Goal: Contribute content: Add original content to the website for others to see

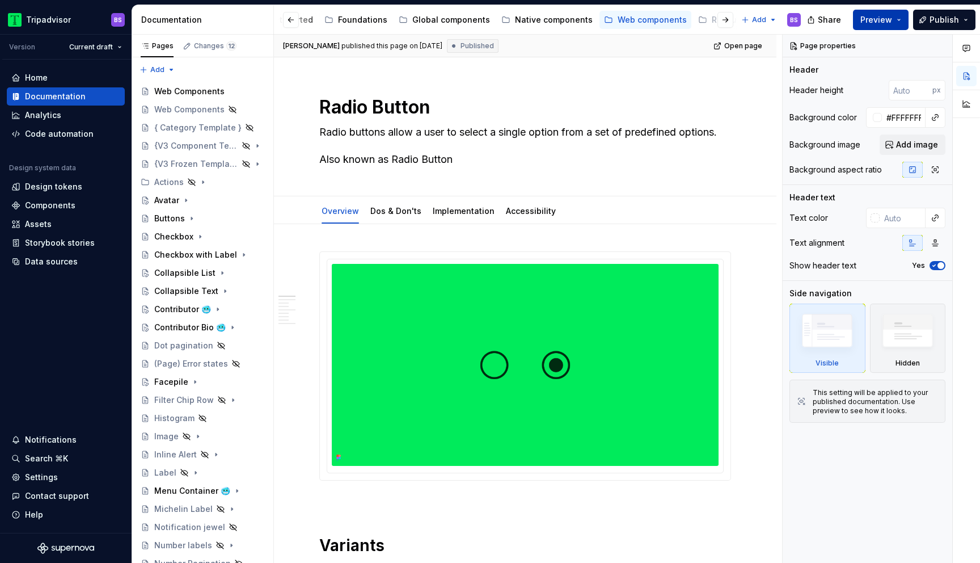
click at [901, 23] on button "Preview" at bounding box center [881, 20] width 56 height 20
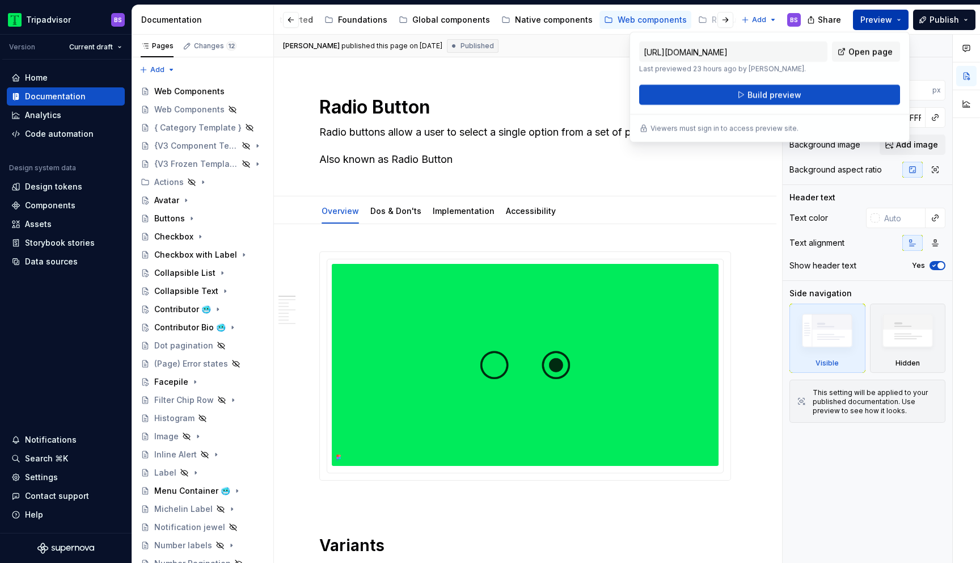
click at [899, 23] on button "Preview" at bounding box center [881, 20] width 56 height 20
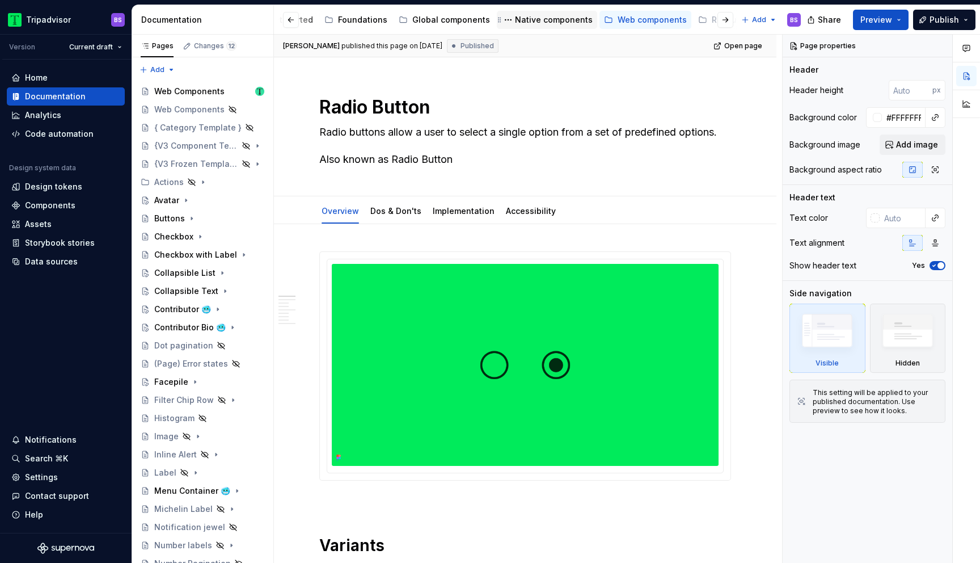
click at [540, 18] on div "Native components" at bounding box center [554, 19] width 78 height 11
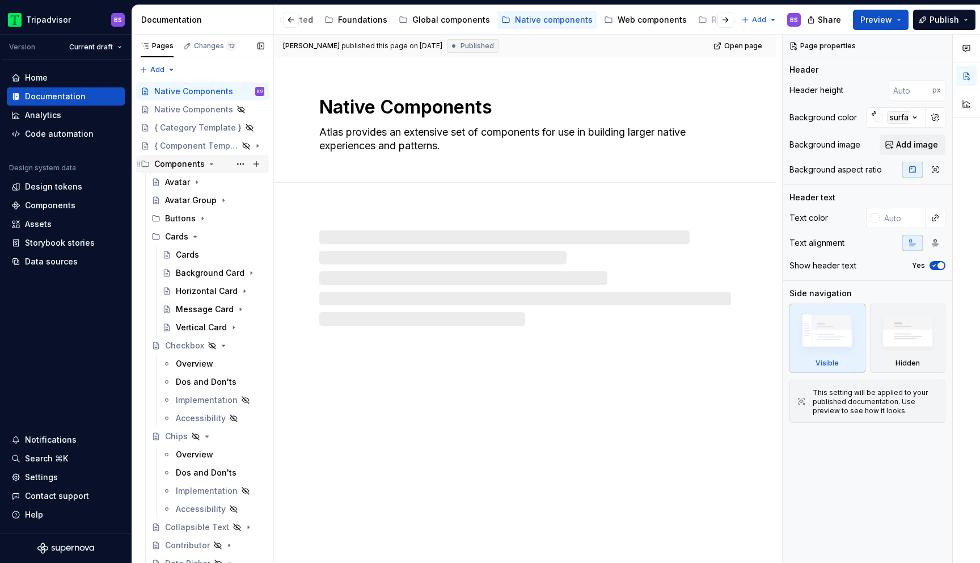
click at [210, 164] on icon "Page tree" at bounding box center [211, 163] width 3 height 1
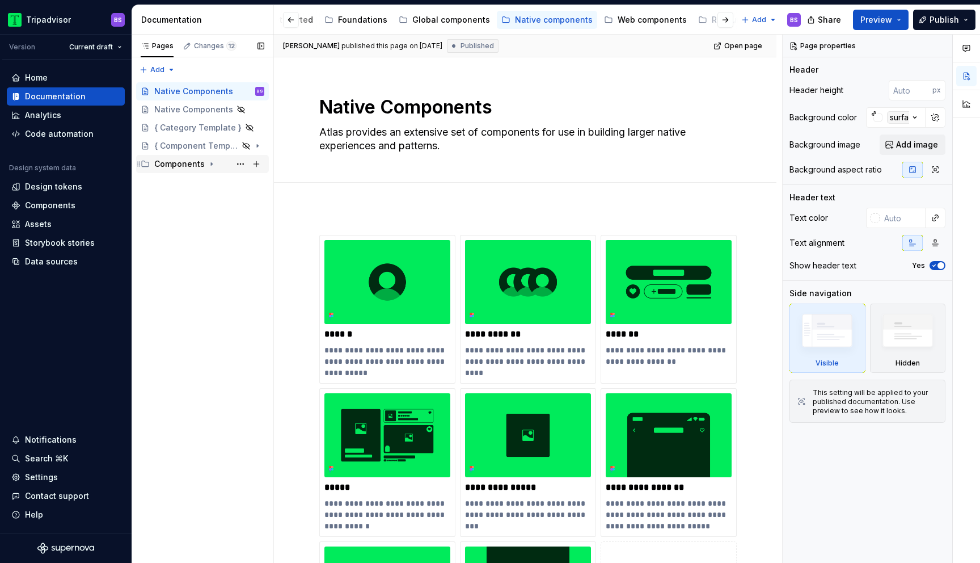
click at [211, 164] on icon "Page tree" at bounding box center [211, 164] width 1 height 3
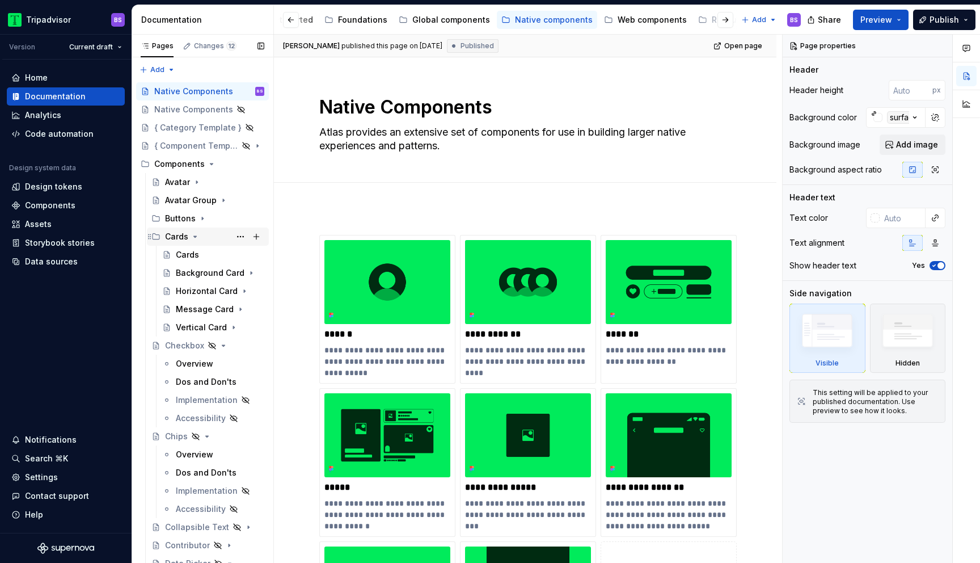
click at [195, 236] on icon "Page tree" at bounding box center [195, 236] width 9 height 9
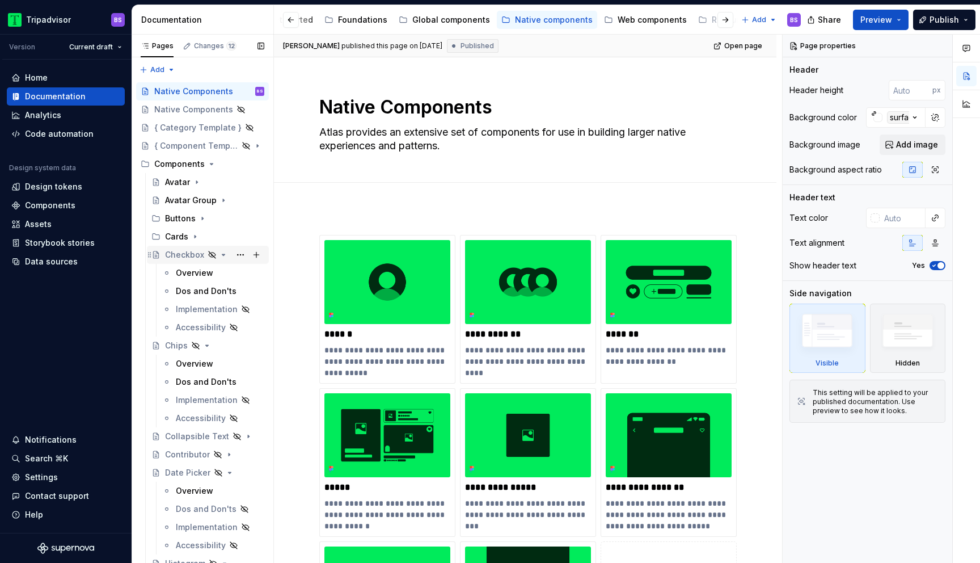
click at [221, 253] on icon "Page tree" at bounding box center [223, 254] width 9 height 9
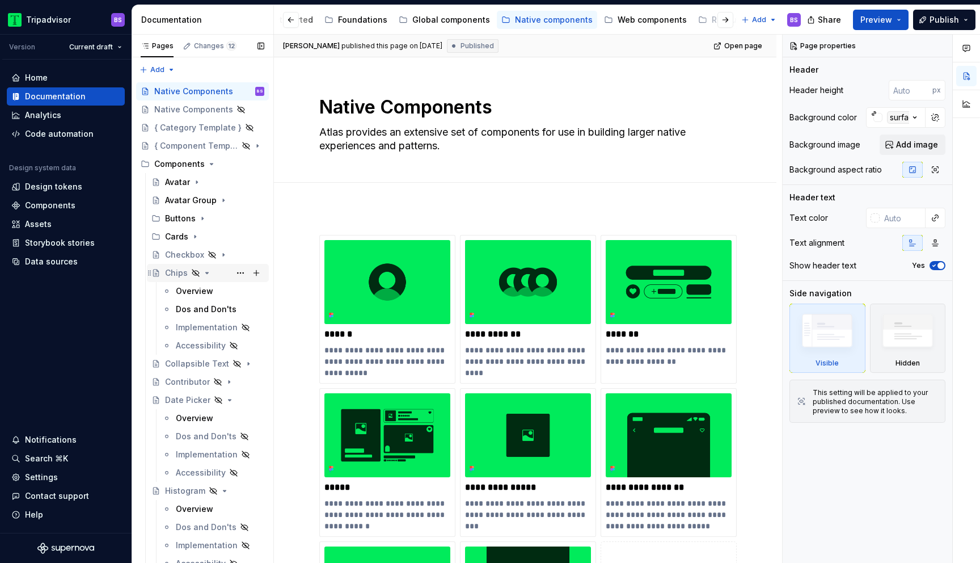
click at [205, 274] on icon "Page tree" at bounding box center [206, 272] width 9 height 9
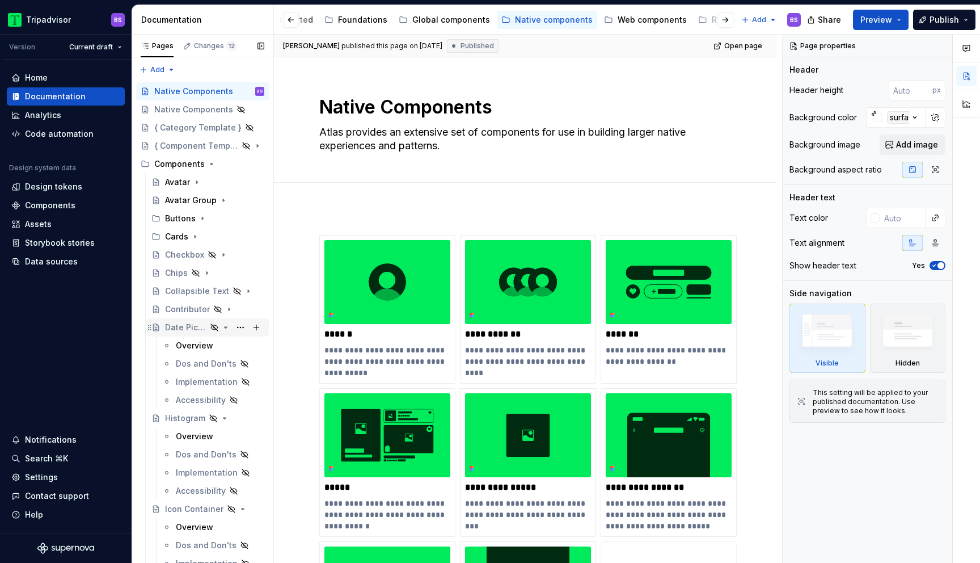
click at [223, 328] on icon "Page tree" at bounding box center [225, 327] width 9 height 9
click at [221, 344] on icon "Page tree" at bounding box center [224, 345] width 9 height 9
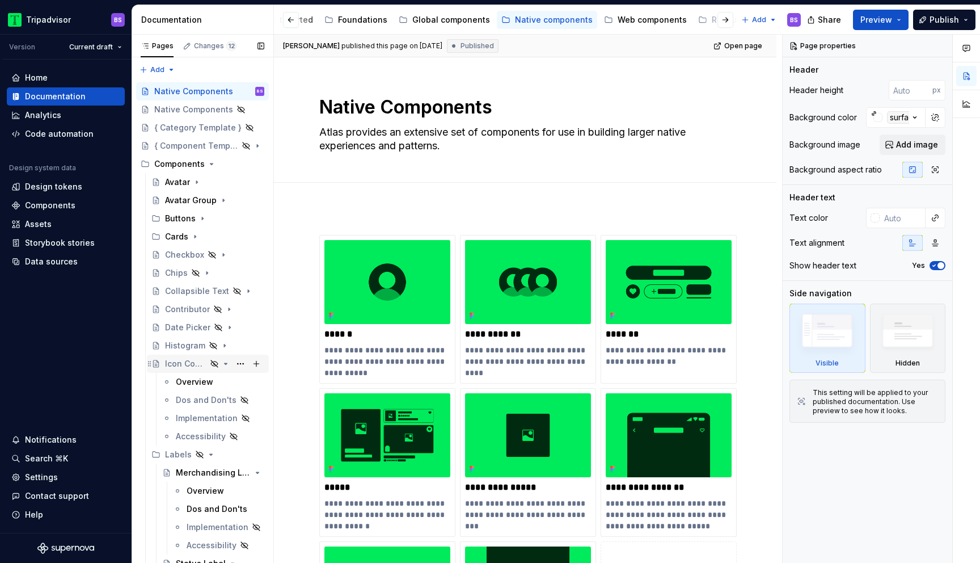
click at [225, 365] on icon "Page tree" at bounding box center [225, 363] width 9 height 9
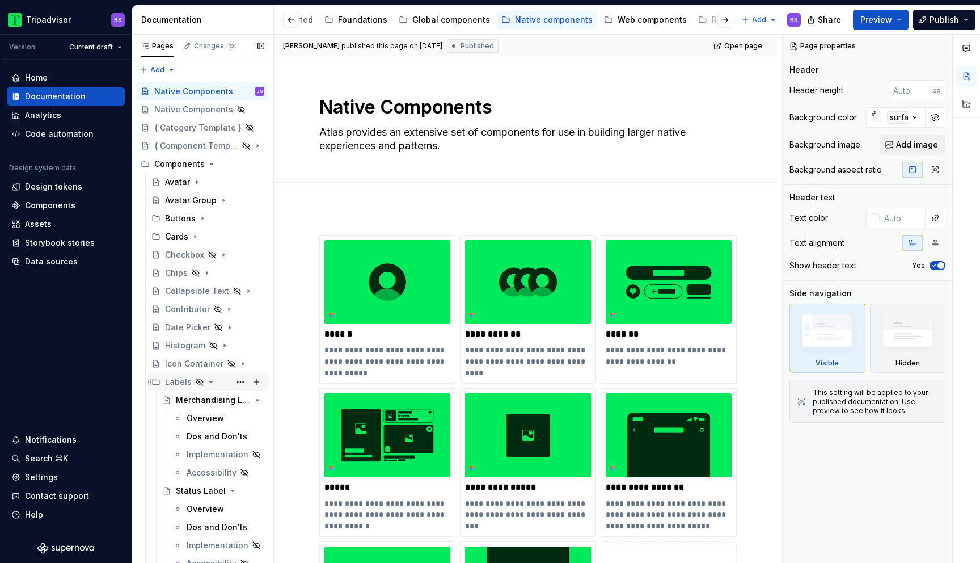
click at [210, 381] on icon "Page tree" at bounding box center [211, 381] width 3 height 1
click at [226, 399] on icon "Page tree" at bounding box center [226, 399] width 3 height 1
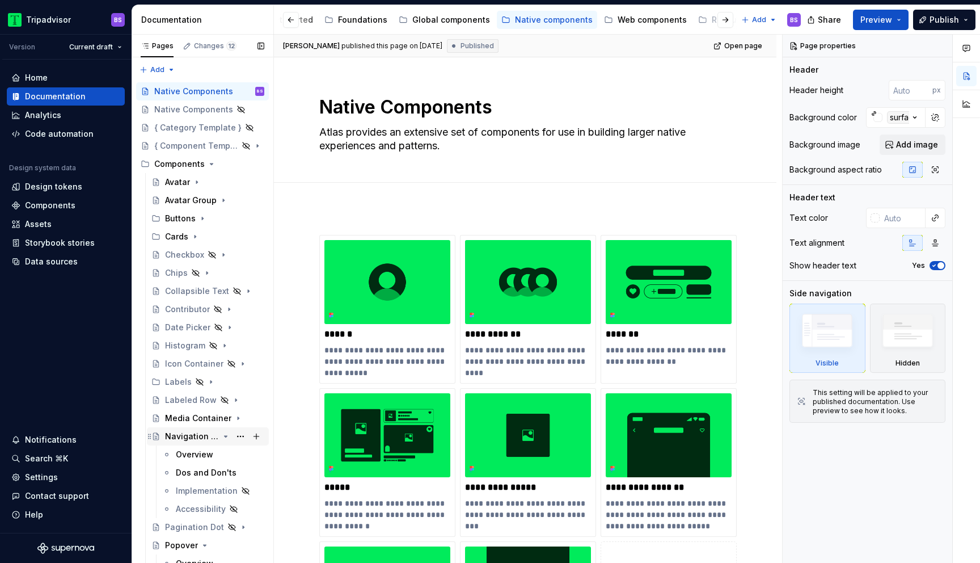
click at [228, 439] on icon "Page tree" at bounding box center [225, 436] width 9 height 9
click at [205, 474] on icon "Page tree" at bounding box center [204, 472] width 9 height 9
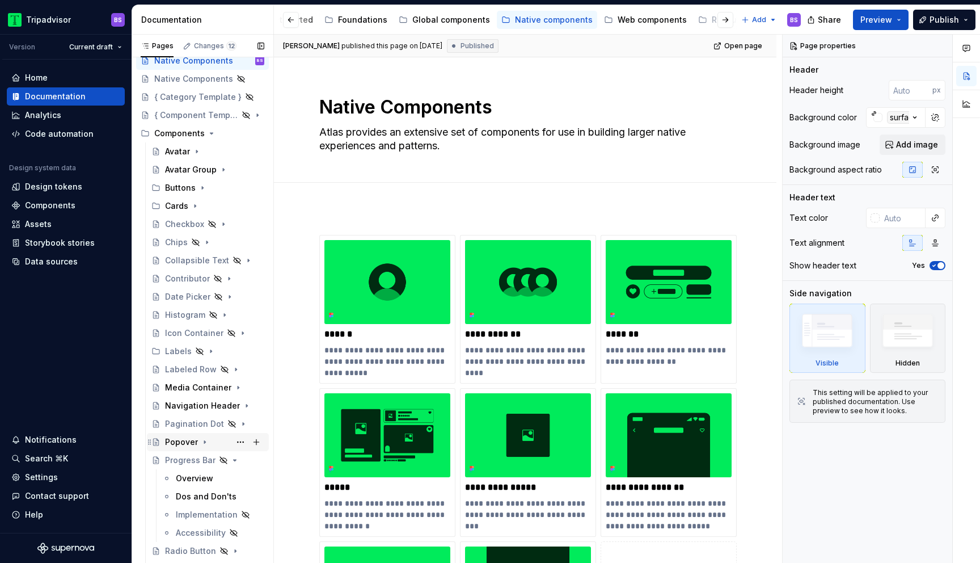
scroll to position [31, 0]
click at [234, 454] on button "Page tree" at bounding box center [241, 459] width 16 height 16
click at [225, 461] on div "Pages Changes 12 Add Accessibility guide for tree Page tree. Navigate the tree …" at bounding box center [203, 301] width 142 height 533
click at [225, 461] on icon "Page tree" at bounding box center [225, 459] width 9 height 9
click at [618, 19] on div "Web components" at bounding box center [652, 19] width 69 height 11
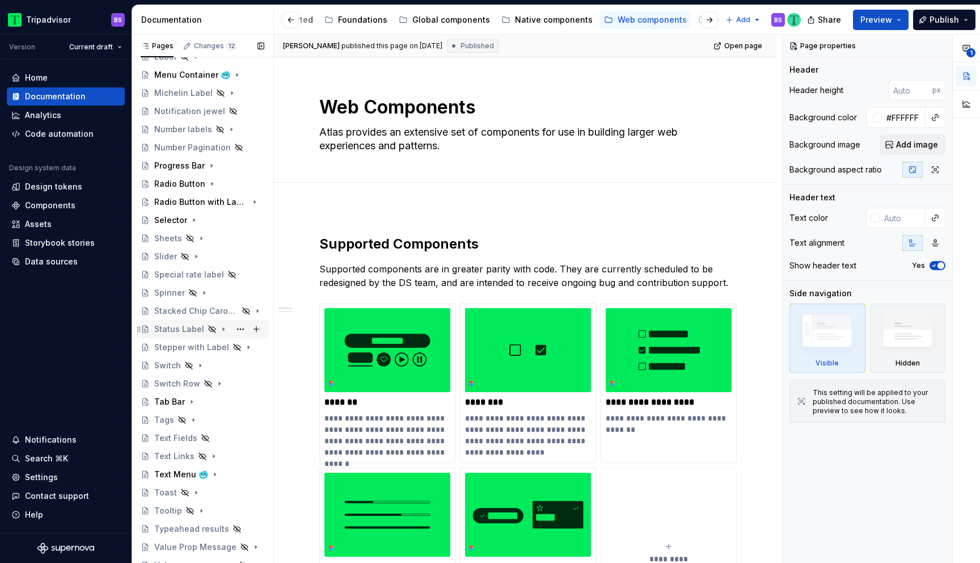
scroll to position [424, 0]
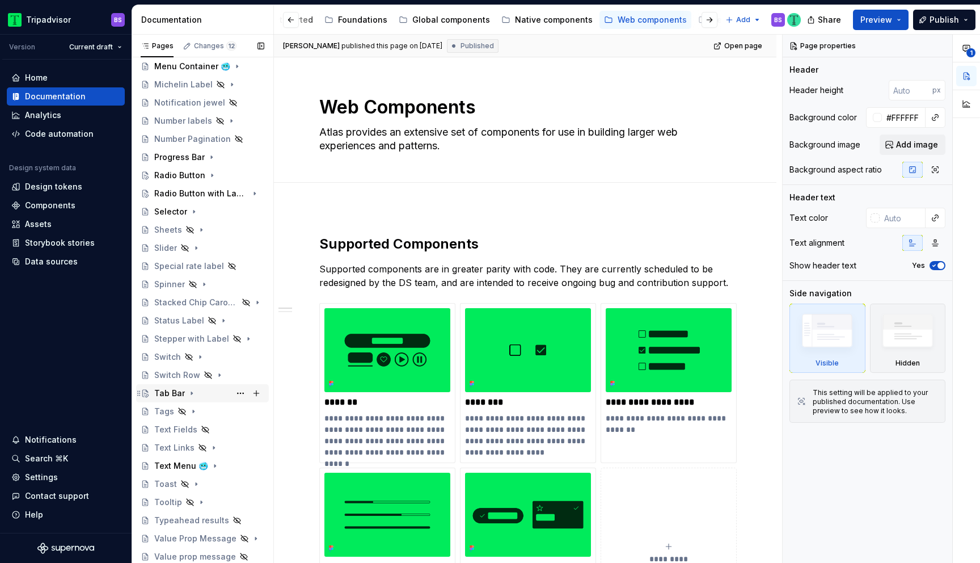
click at [191, 393] on icon "Page tree" at bounding box center [191, 392] width 9 height 9
click at [201, 410] on div "Overview" at bounding box center [214, 411] width 99 height 16
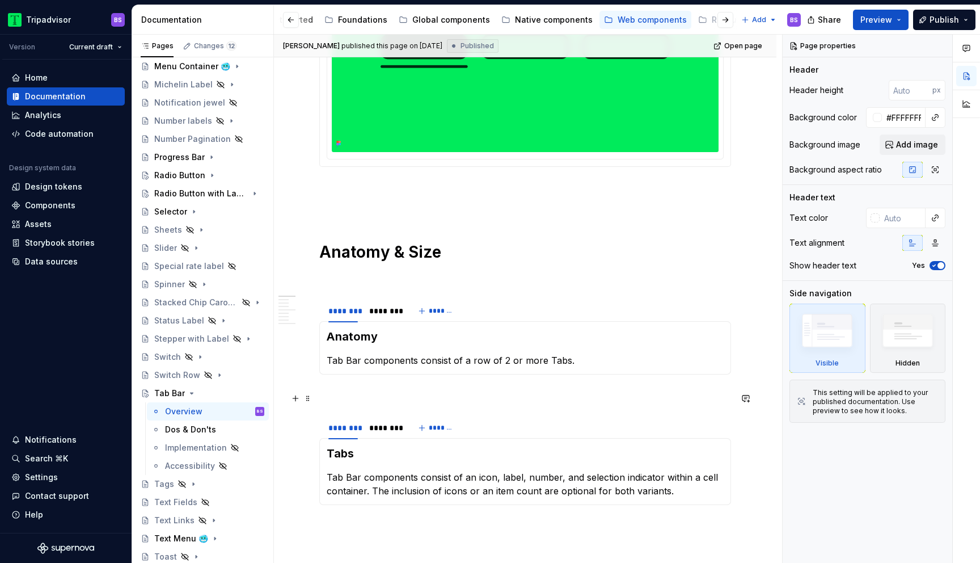
scroll to position [328, 0]
type textarea "*"
click at [392, 320] on div at bounding box center [384, 319] width 39 height 1
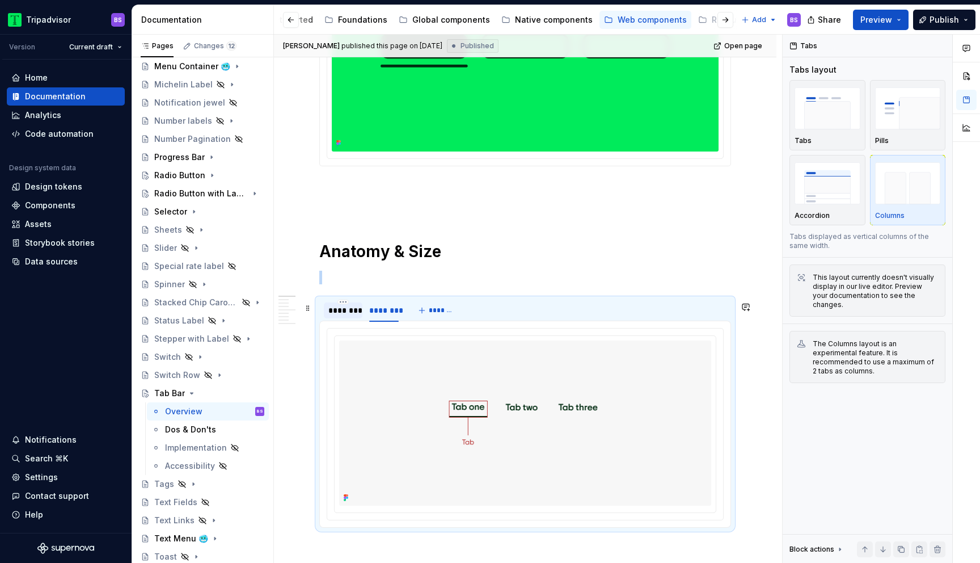
click at [345, 316] on div "********" at bounding box center [342, 310] width 29 height 11
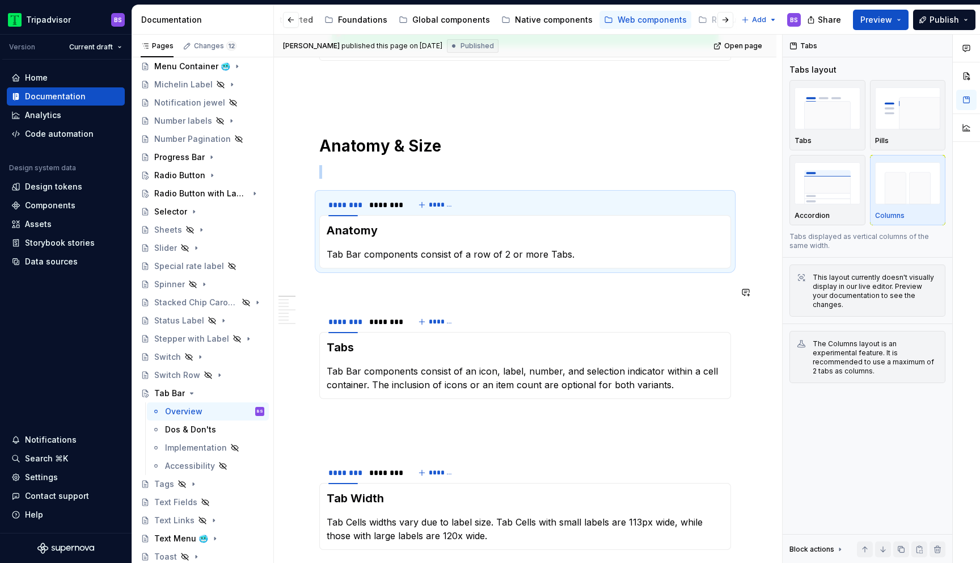
scroll to position [434, 0]
click at [392, 210] on div "********" at bounding box center [383, 203] width 29 height 11
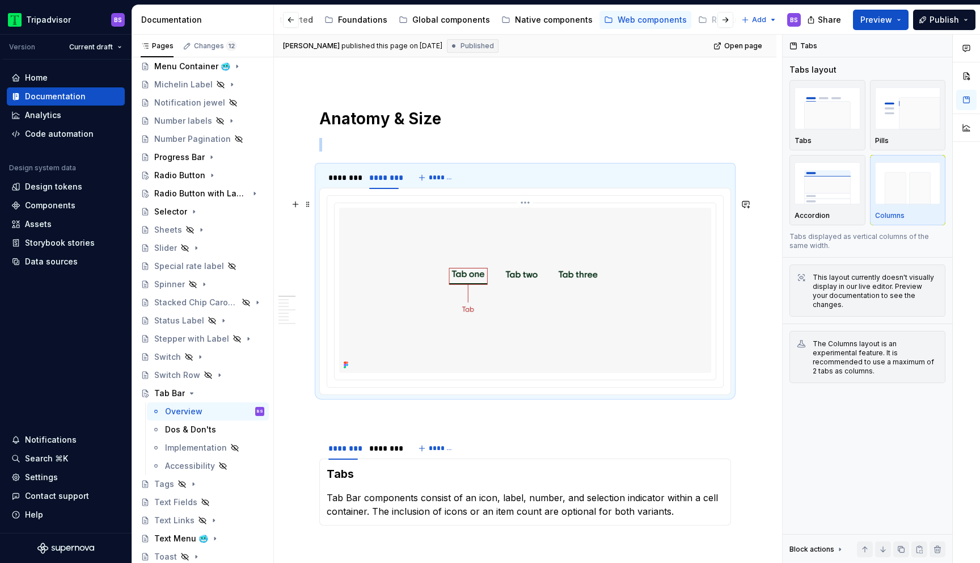
scroll to position [462, 0]
click at [352, 184] on div "********" at bounding box center [343, 176] width 39 height 16
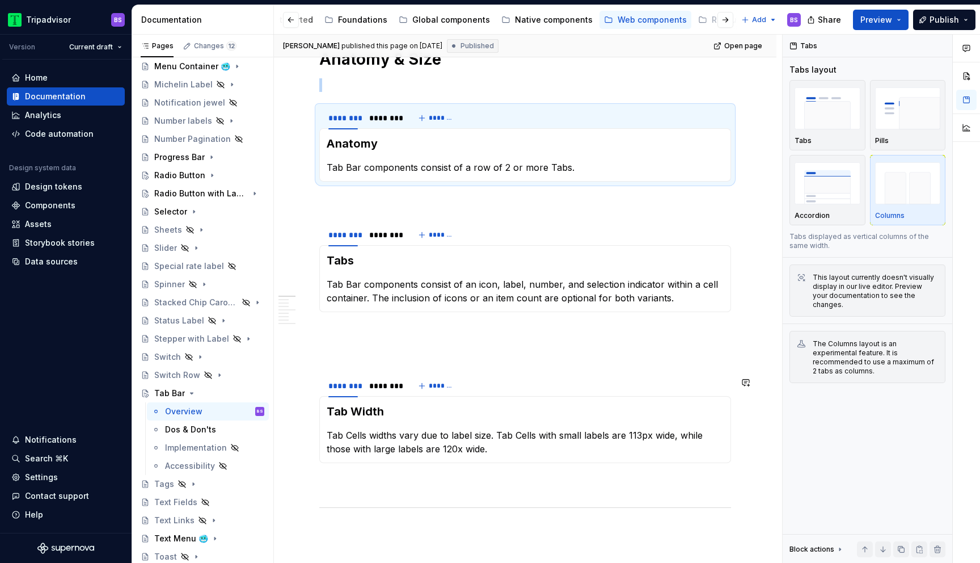
scroll to position [523, 0]
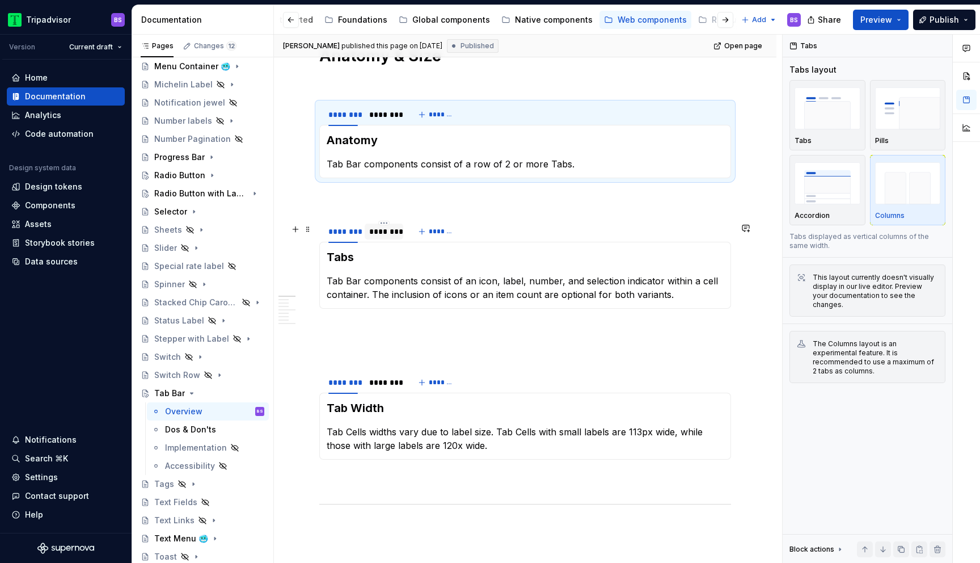
click at [390, 237] on div "********" at bounding box center [383, 231] width 29 height 11
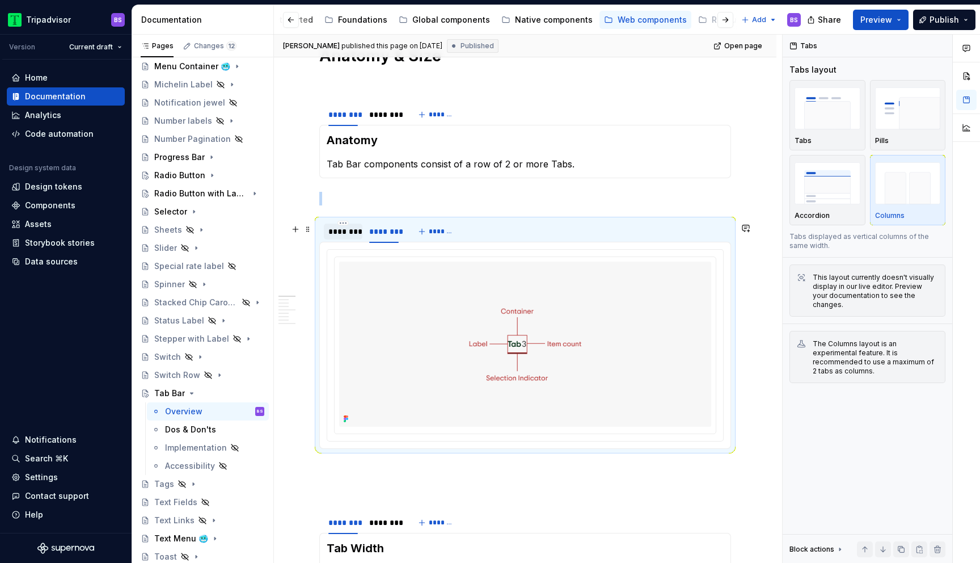
click at [355, 239] on div "********" at bounding box center [343, 231] width 39 height 16
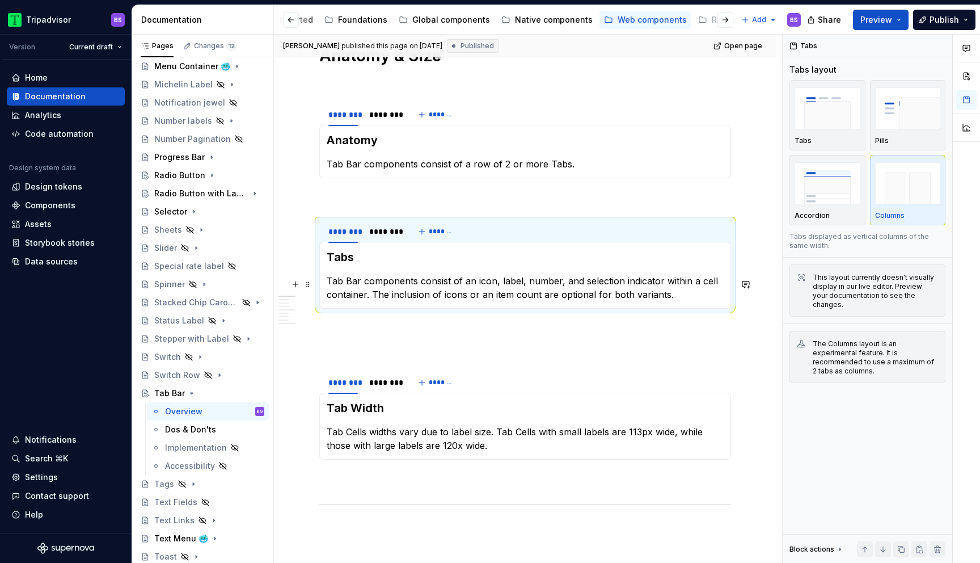
click at [360, 286] on p "Tab Bar components consist of an icon, label, number, and selection indicator w…" at bounding box center [525, 287] width 397 height 27
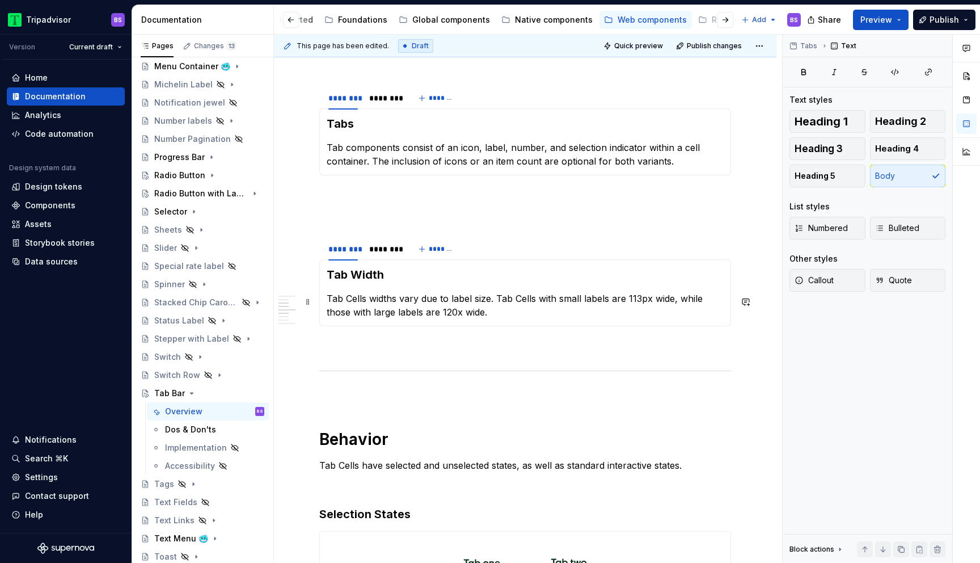
scroll to position [672, 0]
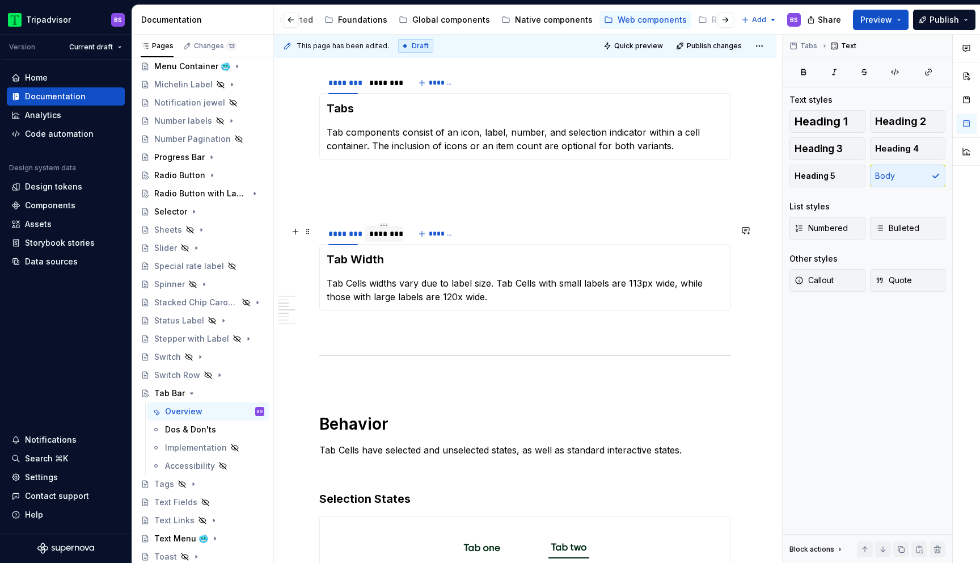
click at [387, 238] on div "********" at bounding box center [383, 233] width 29 height 11
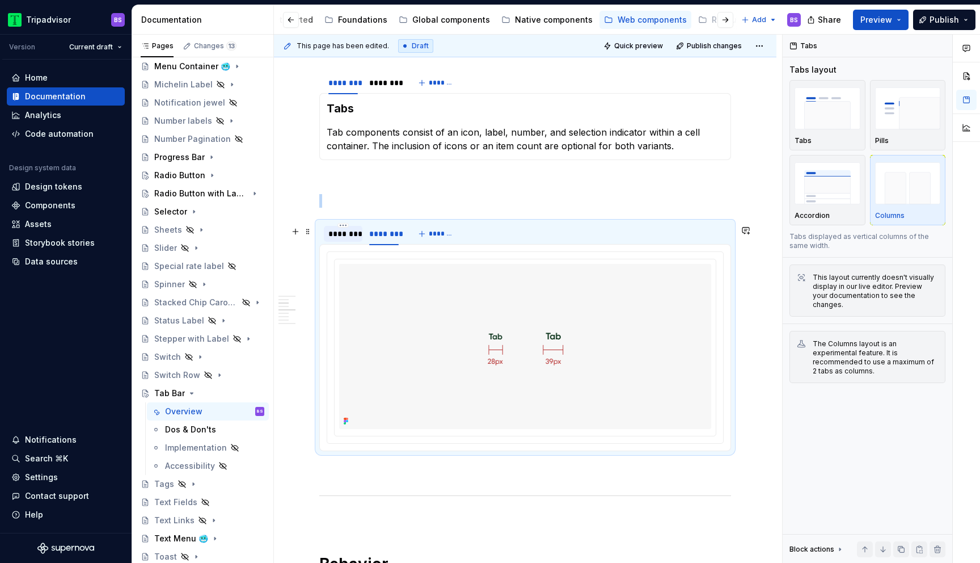
click at [353, 239] on div "********" at bounding box center [342, 233] width 29 height 11
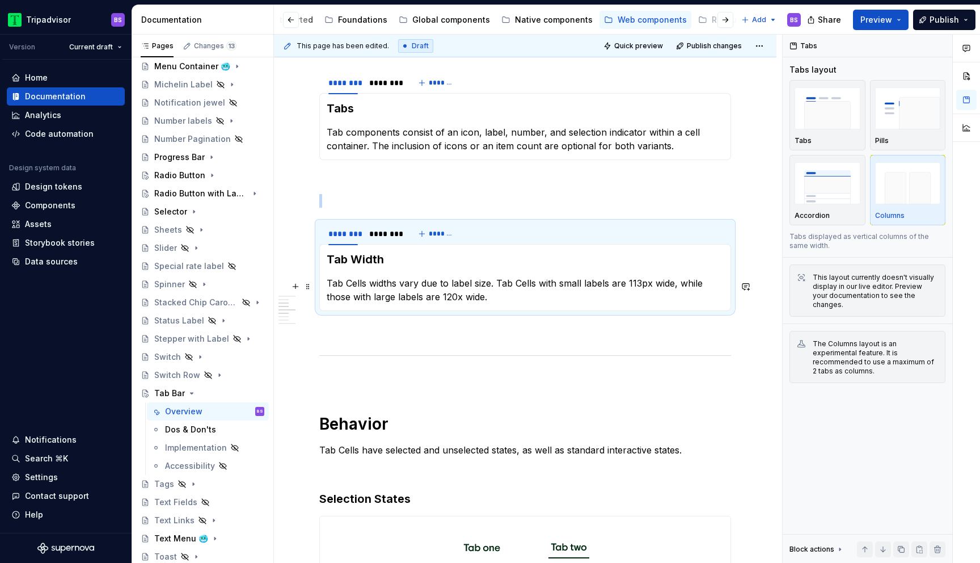
click at [366, 286] on p "Tab Cells widths vary due to label size. Tab Cells with small labels are 113px …" at bounding box center [525, 289] width 397 height 27
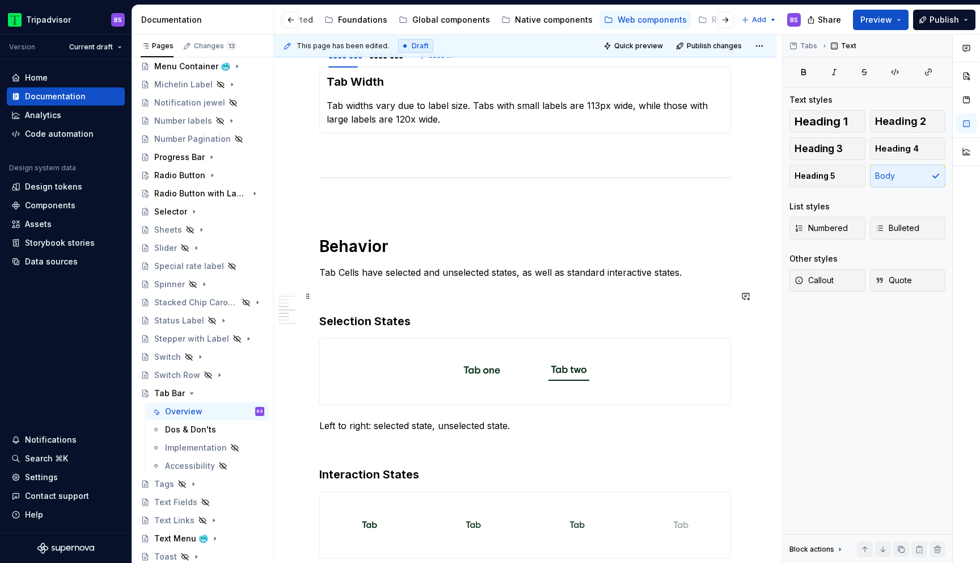
scroll to position [851, 0]
click at [361, 273] on p "Tab Cells have selected and unselected states, as well as standard interactive …" at bounding box center [525, 271] width 412 height 14
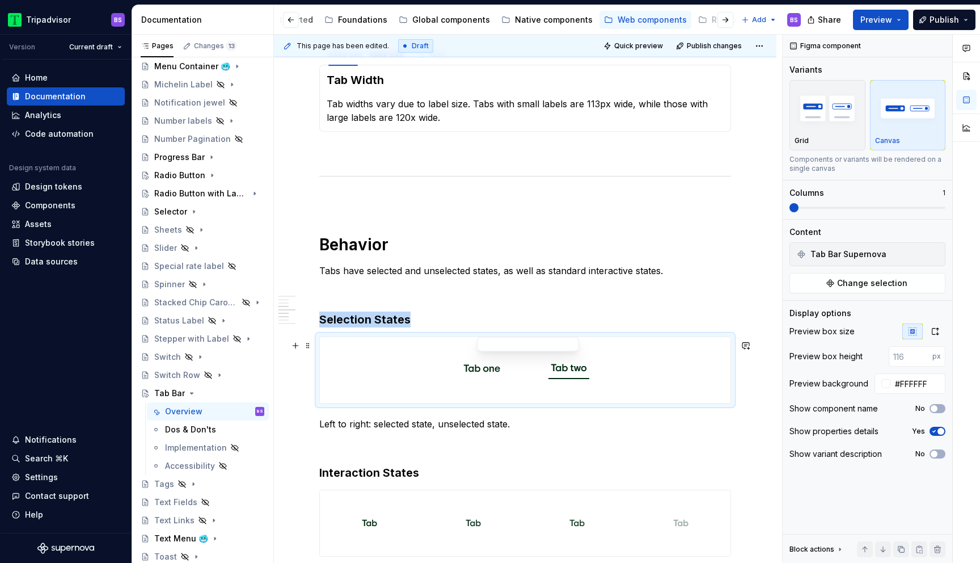
click at [480, 365] on img at bounding box center [525, 369] width 128 height 57
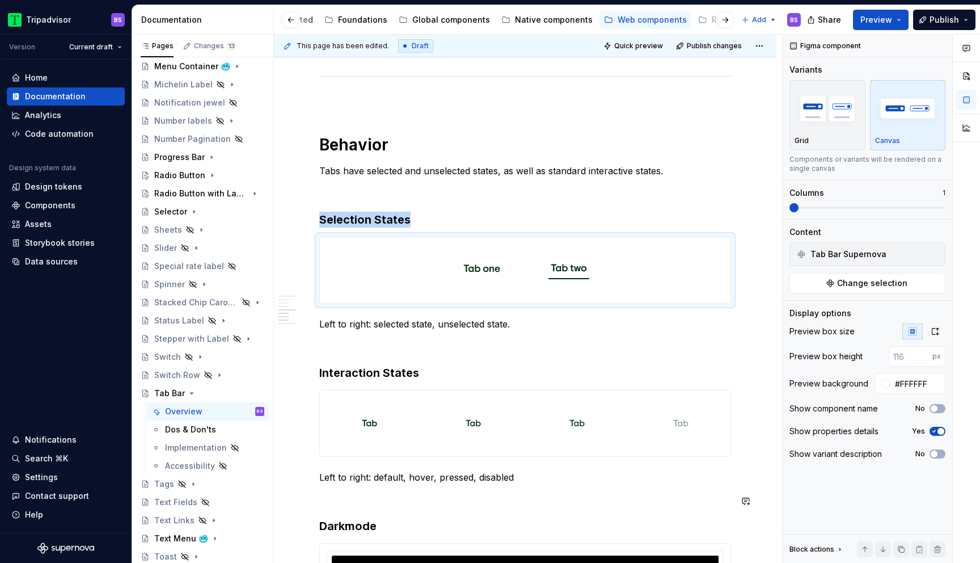
scroll to position [932, 0]
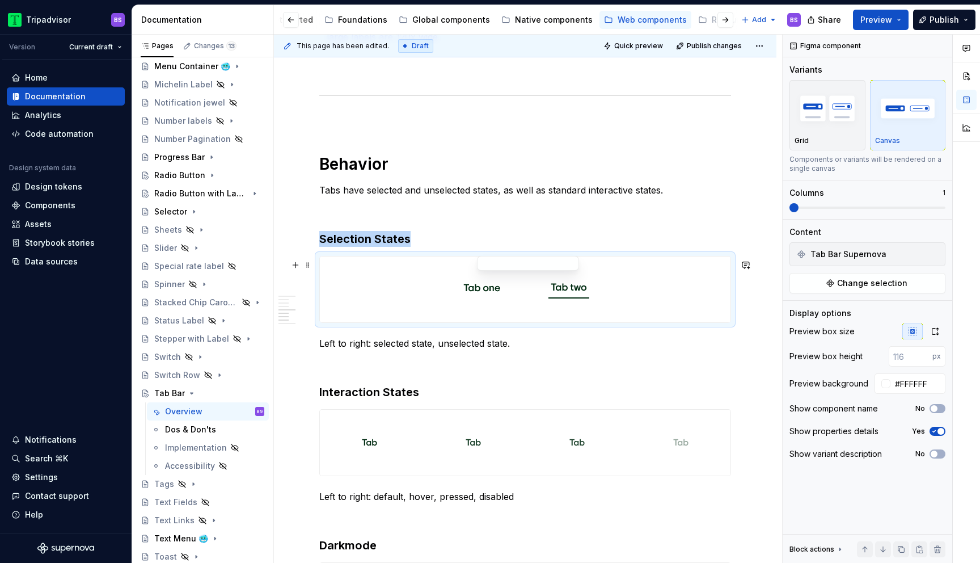
click at [508, 295] on img at bounding box center [525, 289] width 128 height 57
click at [478, 290] on img at bounding box center [525, 289] width 128 height 57
click at [473, 210] on p at bounding box center [525, 211] width 412 height 14
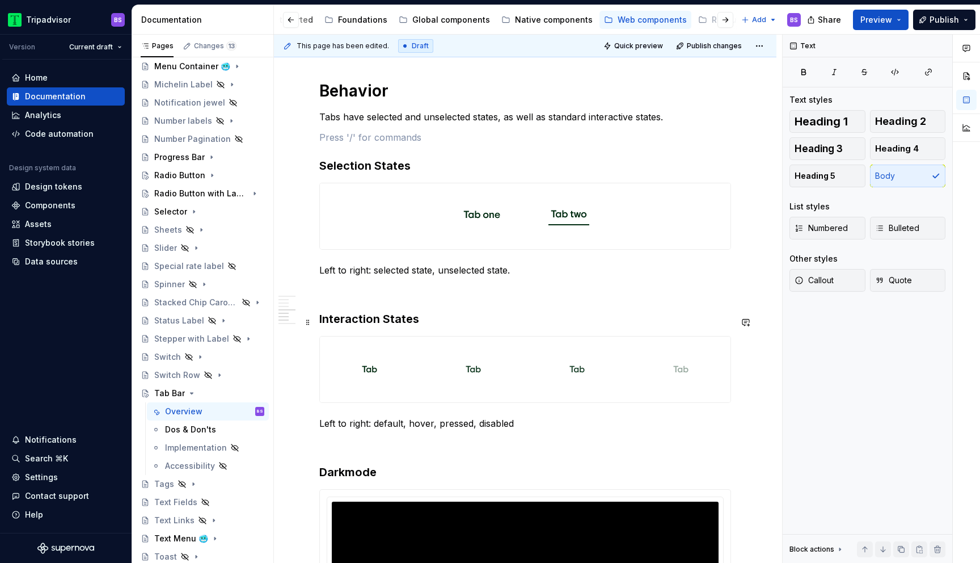
scroll to position [1006, 0]
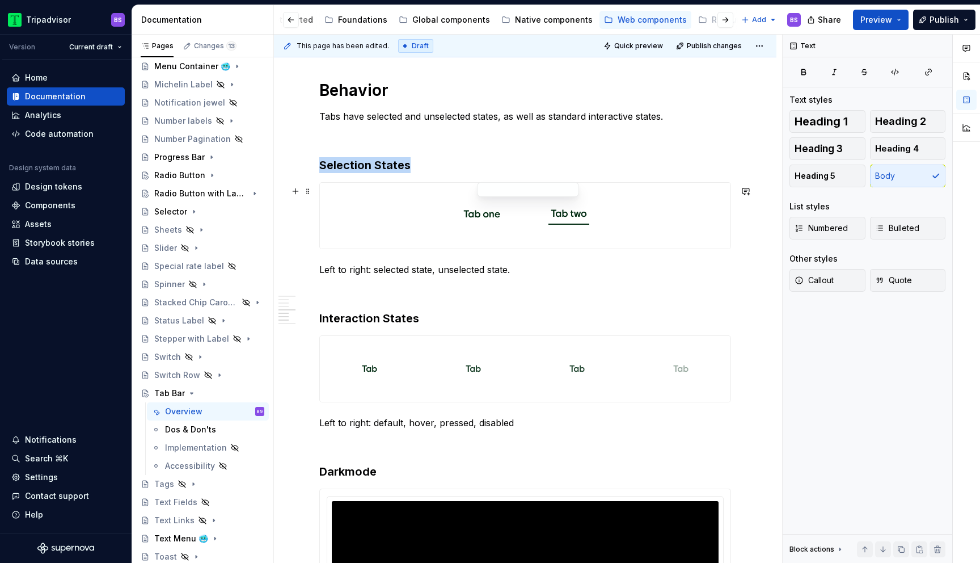
click at [488, 222] on img at bounding box center [525, 215] width 128 height 57
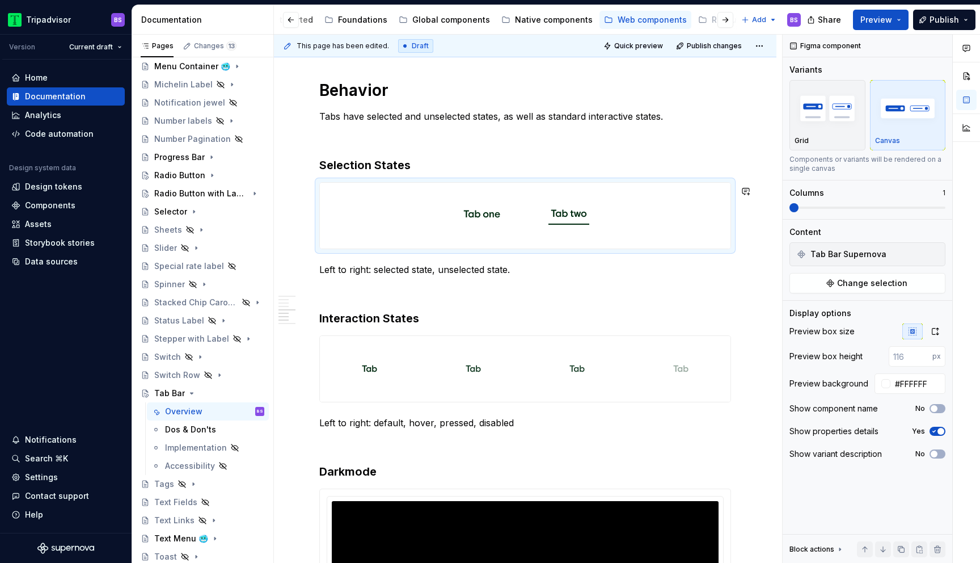
click at [573, 269] on p "Left to right: selected state, unselected state." at bounding box center [525, 270] width 412 height 14
click at [491, 221] on img at bounding box center [525, 215] width 128 height 57
click at [860, 256] on span "Tab Bar Supernova" at bounding box center [848, 253] width 76 height 11
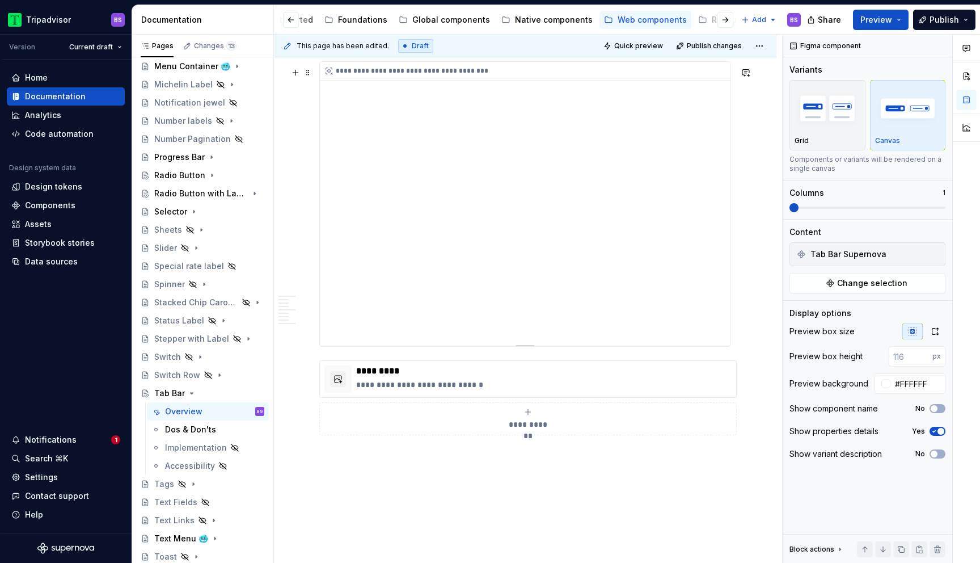
scroll to position [1773, 0]
click at [529, 388] on p "**********" at bounding box center [543, 386] width 375 height 11
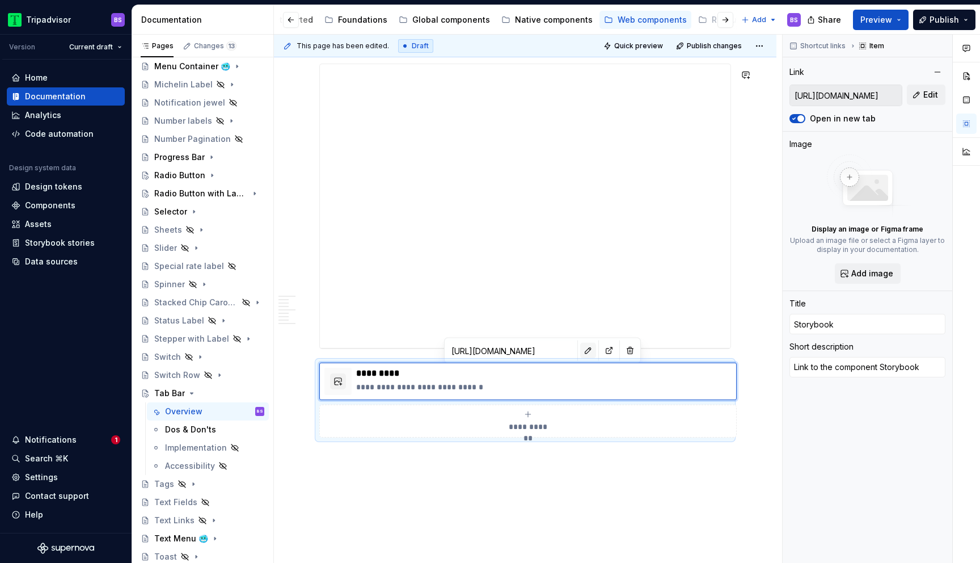
click at [580, 352] on button "button" at bounding box center [588, 351] width 16 height 16
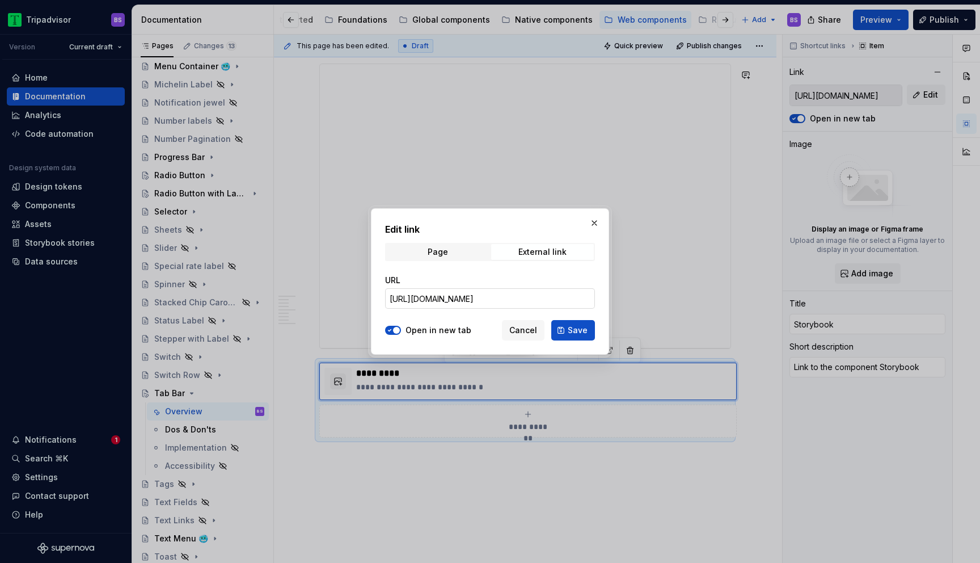
click at [551, 299] on input "https://webml.dev.tripadvisor.com/Storybook#@ta-design-system.tab-bar_packages_…" at bounding box center [490, 298] width 210 height 20
click at [574, 327] on span "Save" at bounding box center [578, 329] width 20 height 11
type textarea "*"
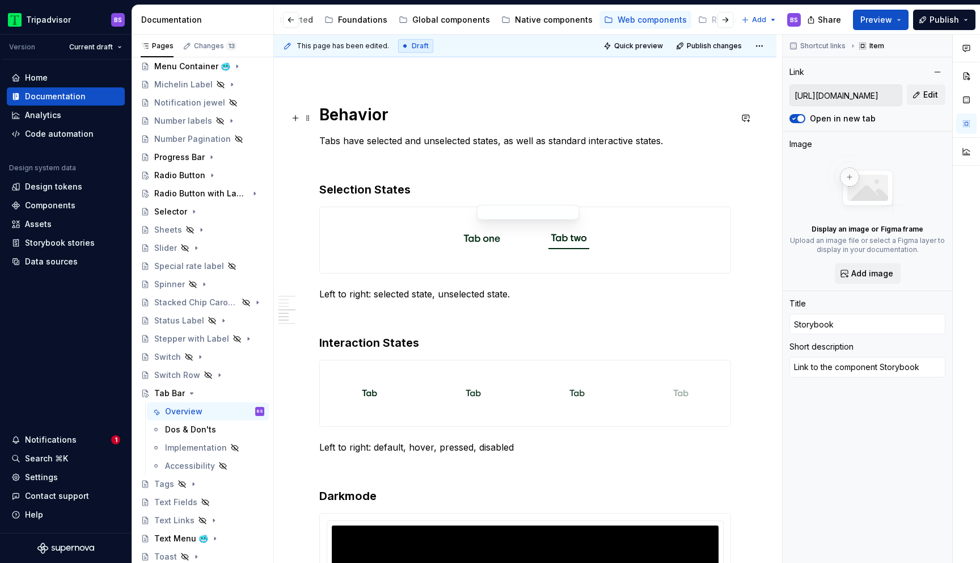
scroll to position [909, 0]
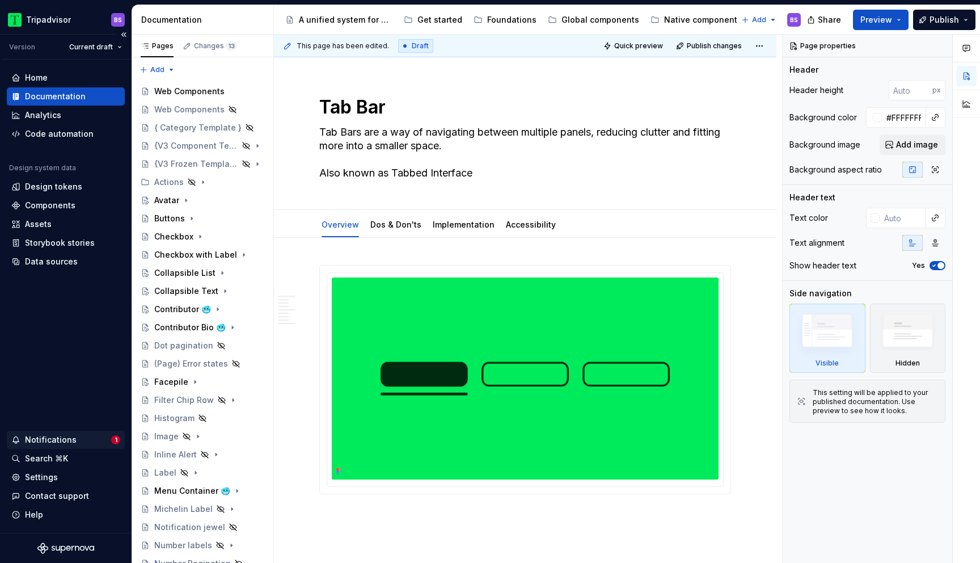
click at [82, 441] on div "Notifications" at bounding box center [61, 439] width 100 height 11
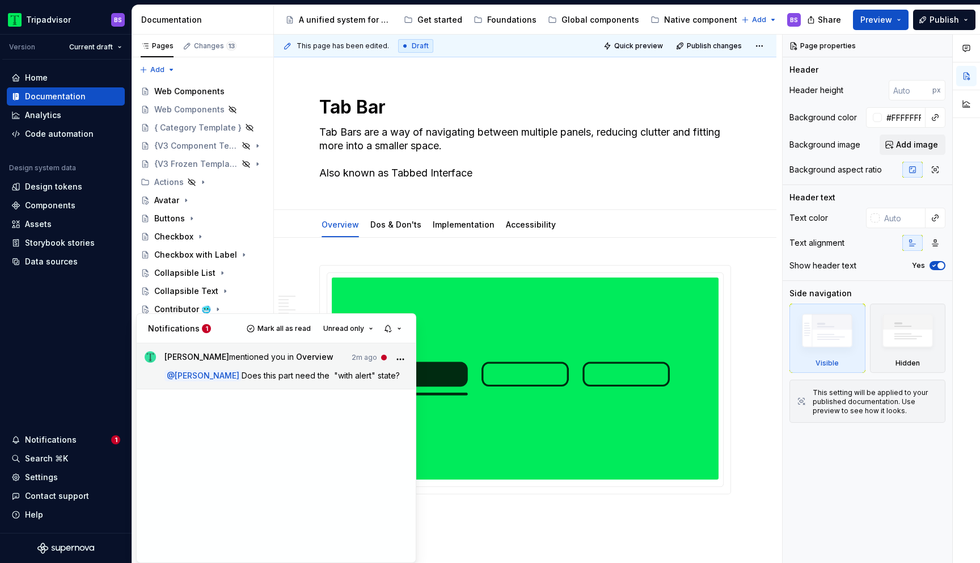
click at [333, 361] on span "[PERSON_NAME] mentioned you in Overview" at bounding box center [248, 358] width 169 height 15
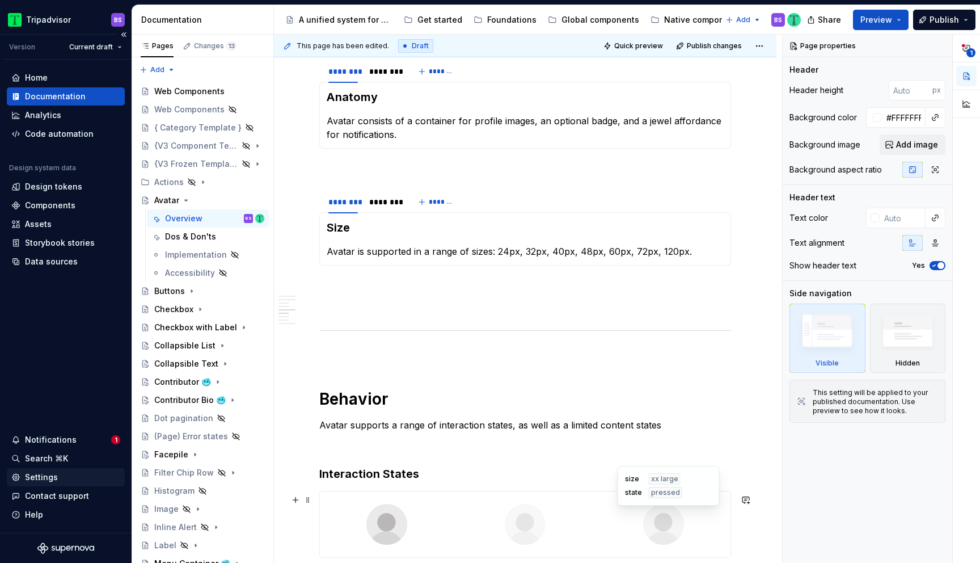
scroll to position [954, 0]
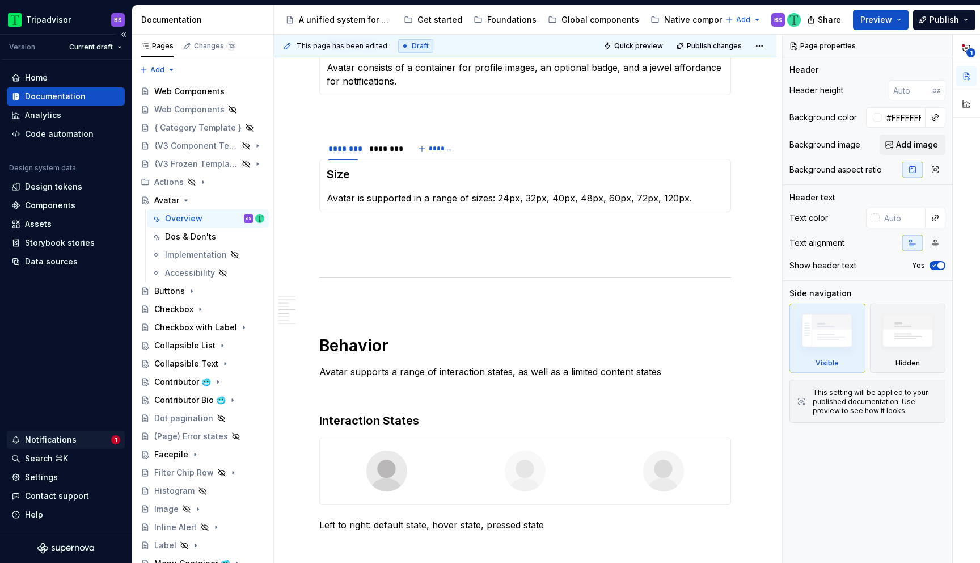
click at [51, 434] on div "Notifications" at bounding box center [51, 439] width 52 height 11
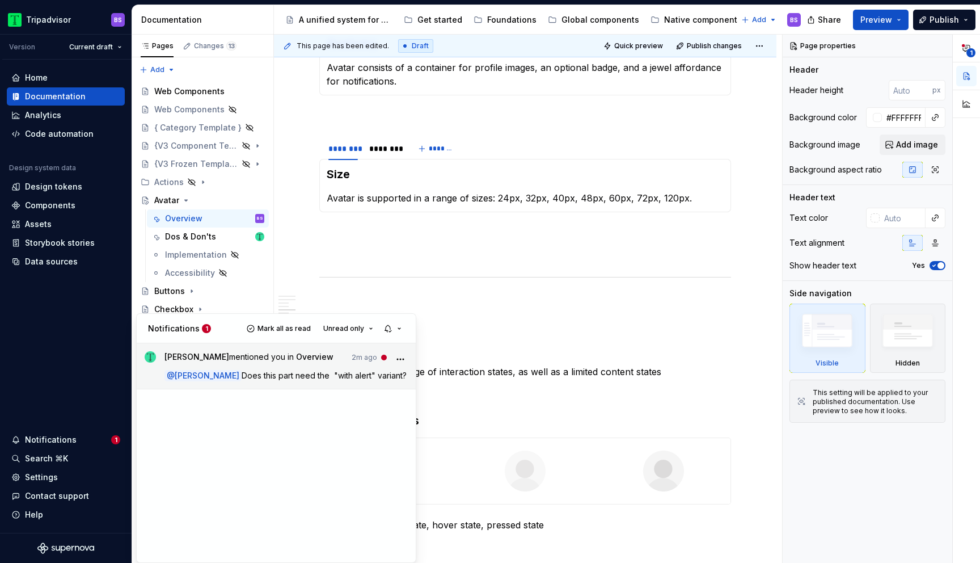
click at [333, 360] on span "[PERSON_NAME] mentioned you in Overview" at bounding box center [248, 358] width 169 height 15
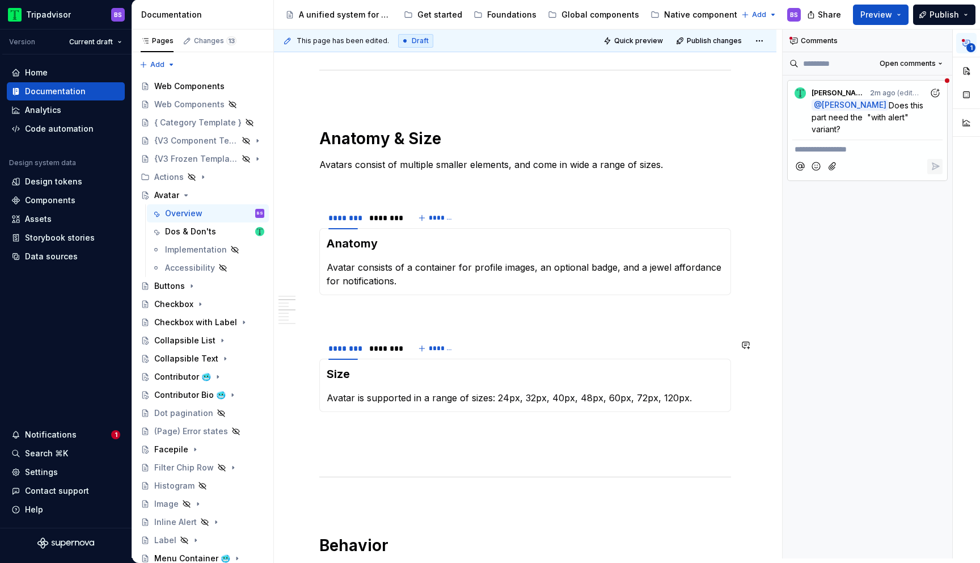
scroll to position [762, 0]
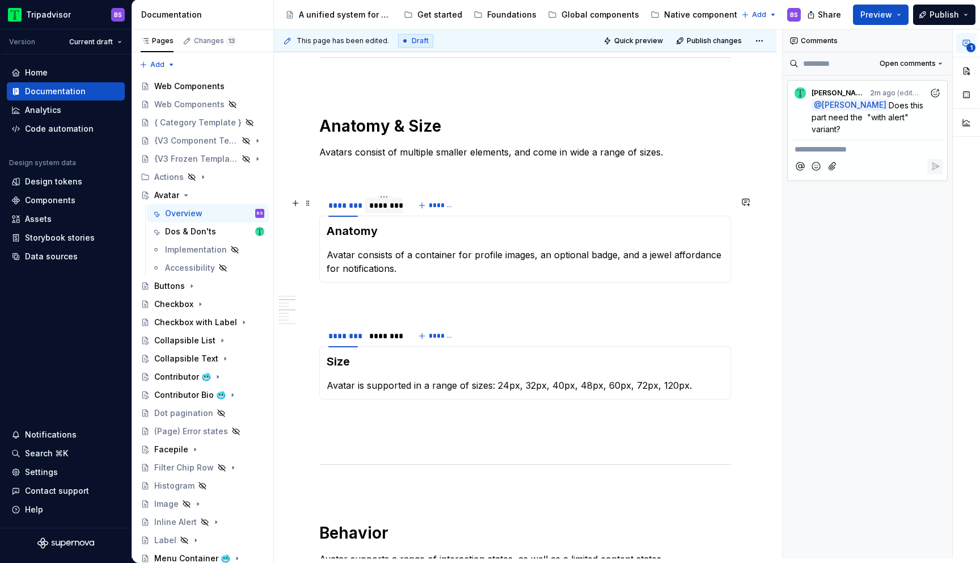
click at [377, 211] on div "********" at bounding box center [383, 205] width 29 height 11
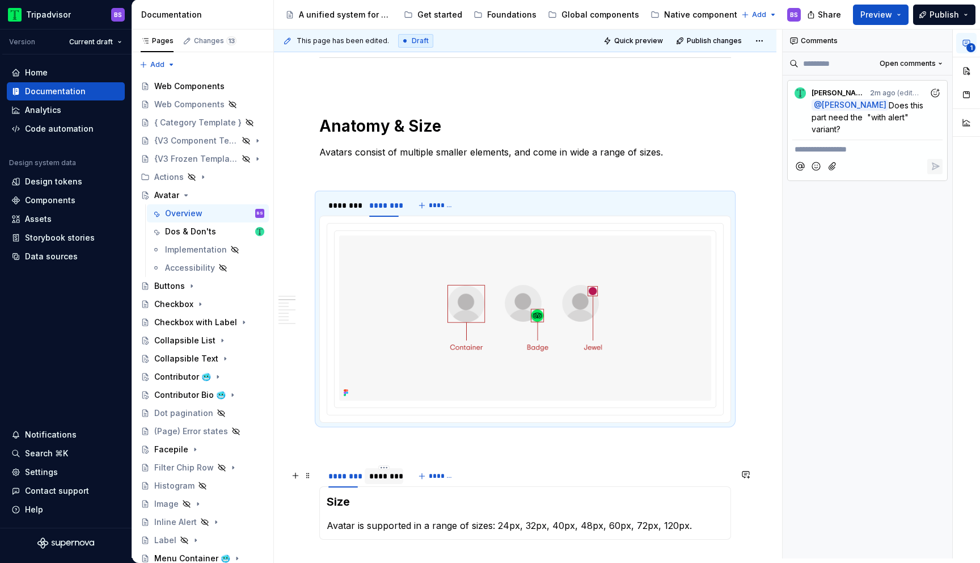
click at [386, 481] on div "********" at bounding box center [383, 475] width 29 height 11
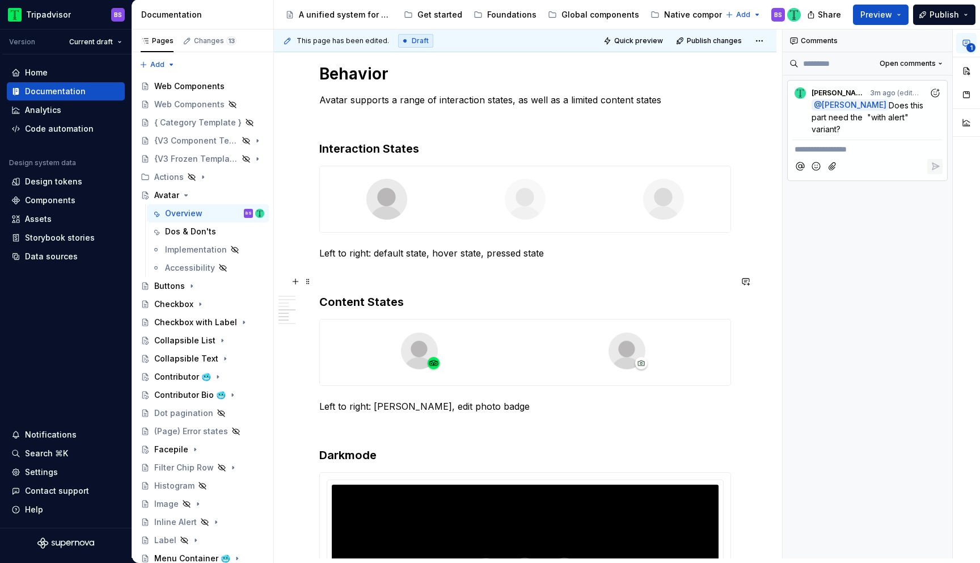
scroll to position [1525, 0]
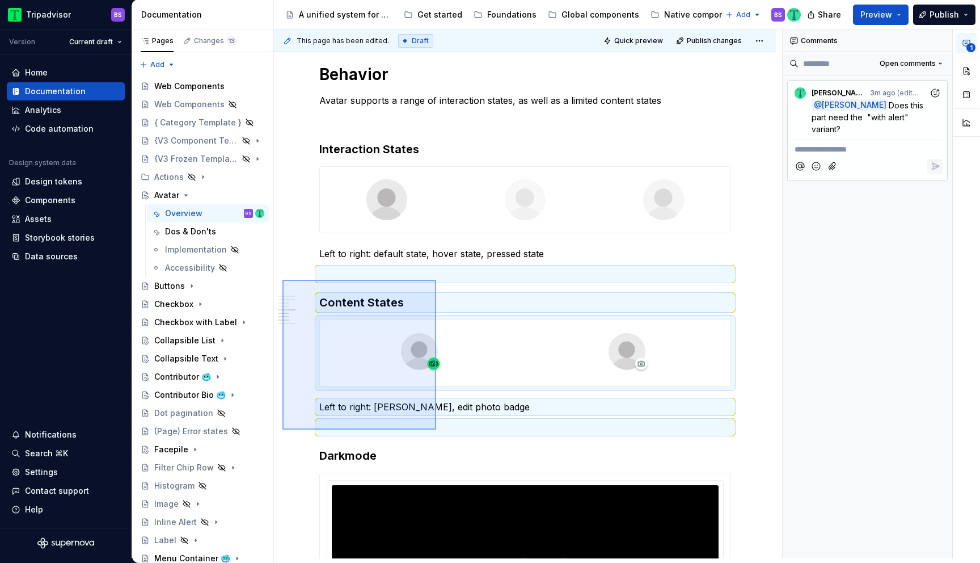
drag, startPoint x: 282, startPoint y: 280, endPoint x: 436, endPoint y: 429, distance: 214.6
click at [436, 429] on div "**********" at bounding box center [528, 293] width 508 height 529
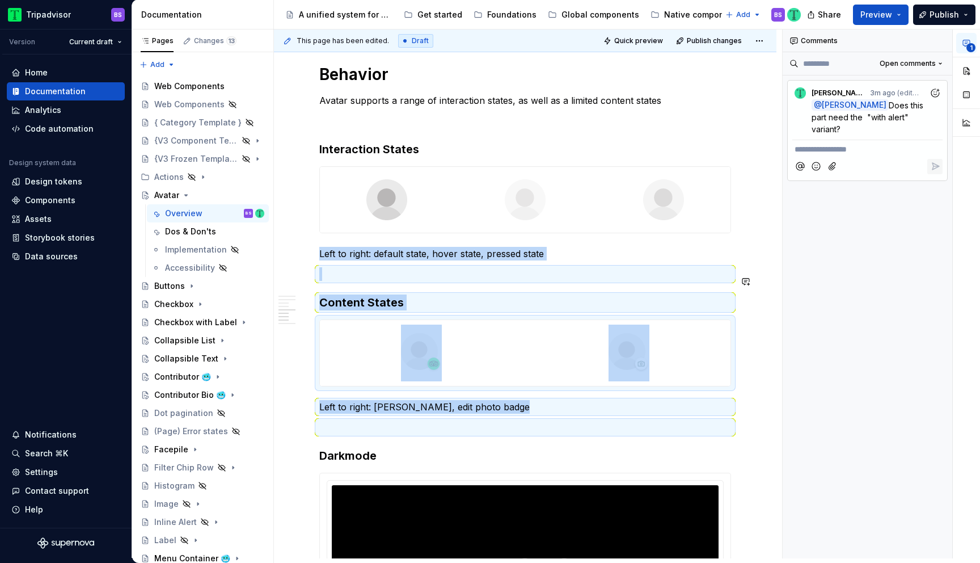
copy div "Left to right: default state, hover state, pressed state Content States Left to…"
click at [417, 432] on p at bounding box center [525, 427] width 412 height 14
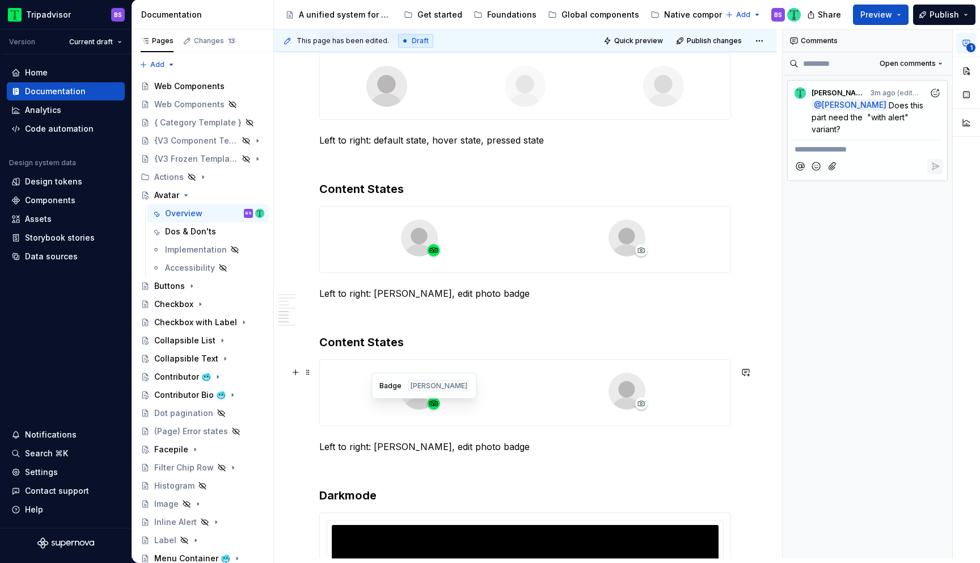
scroll to position [1692, 0]
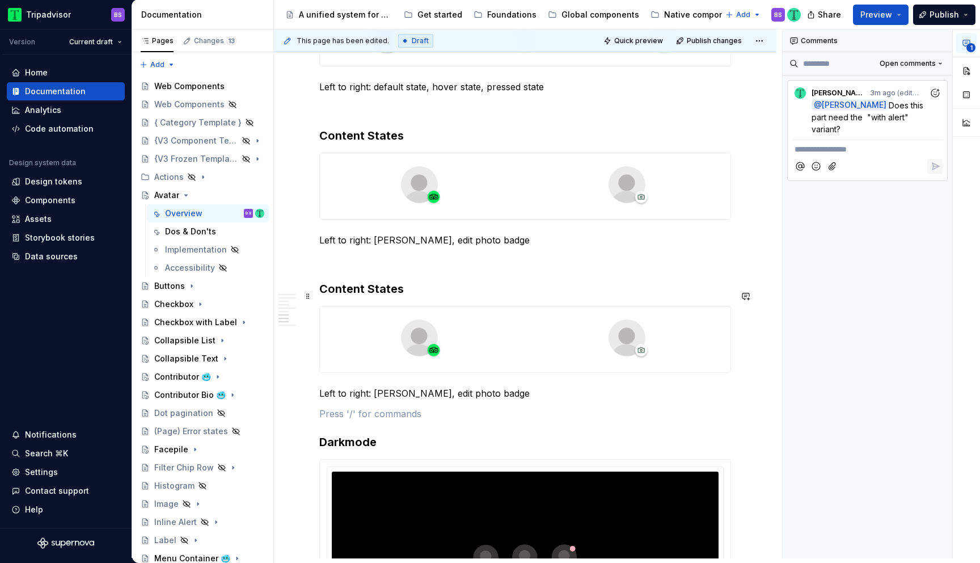
click at [369, 296] on h3 "Content States" at bounding box center [525, 289] width 412 height 16
type textarea "*"
click at [361, 292] on h3 "Content States" at bounding box center [525, 289] width 412 height 16
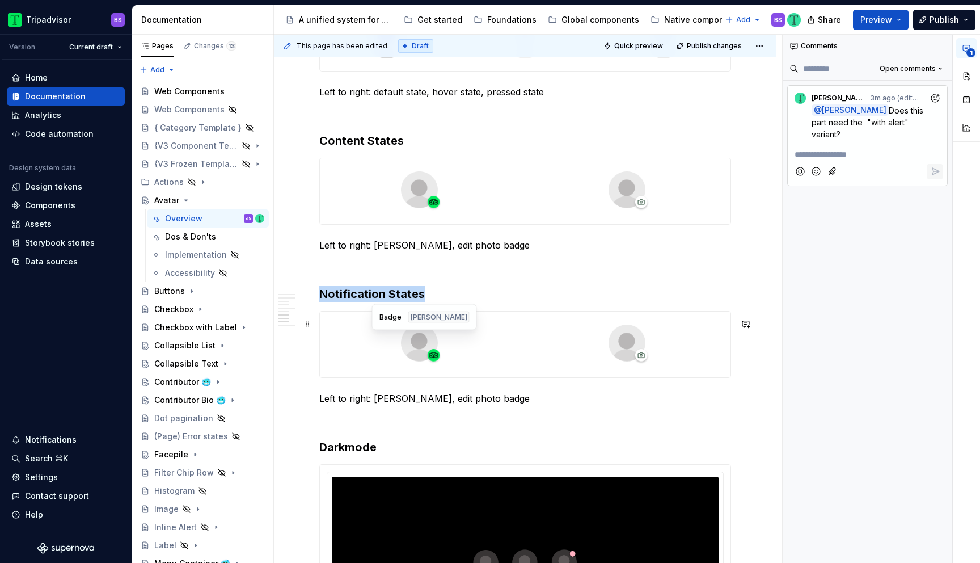
click at [485, 355] on div at bounding box center [421, 344] width 203 height 66
click at [970, 75] on button "button" at bounding box center [966, 76] width 20 height 20
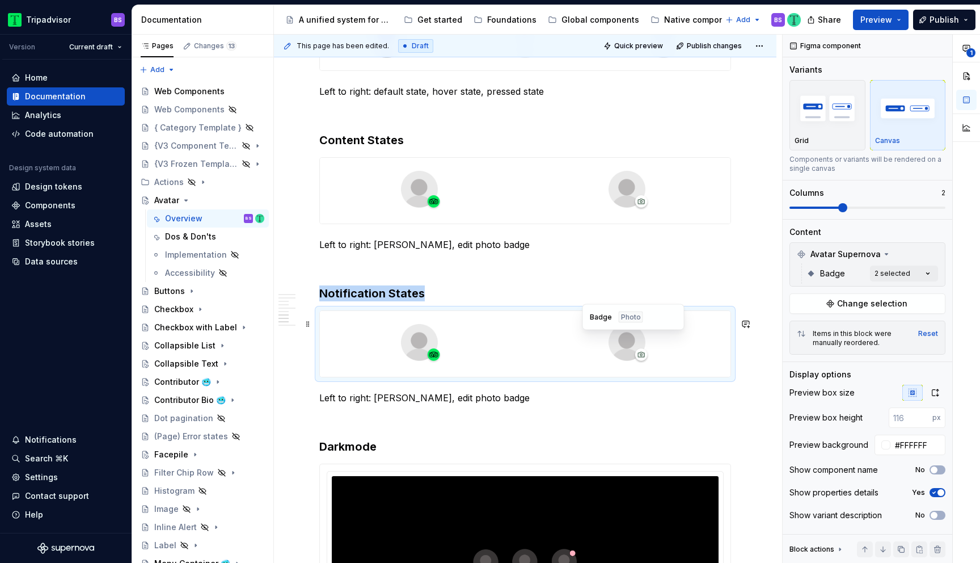
click at [669, 343] on div at bounding box center [628, 344] width 203 height 66
click at [924, 266] on div "**********" at bounding box center [881, 299] width 197 height 529
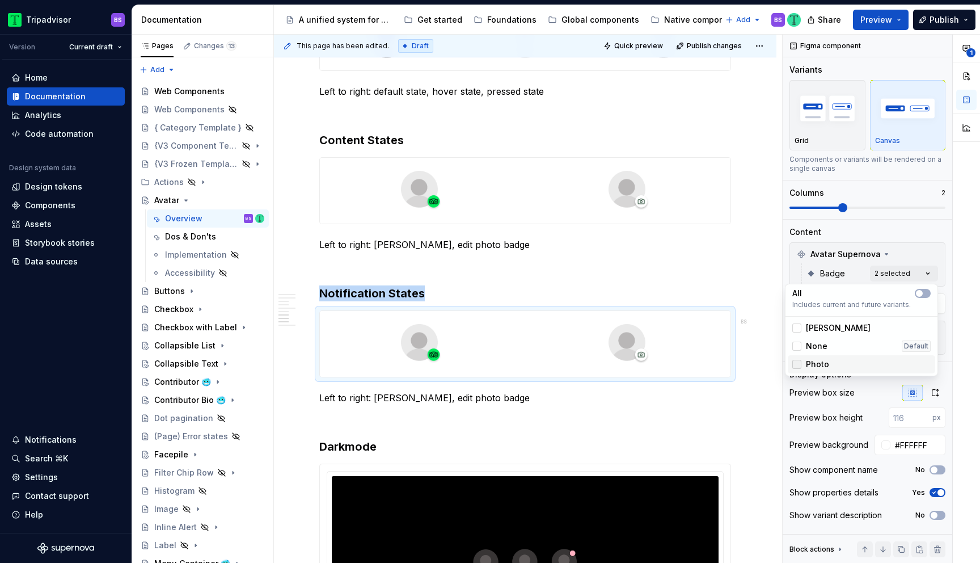
click at [797, 364] on polyline at bounding box center [797, 364] width 0 height 0
click at [801, 328] on div at bounding box center [796, 327] width 9 height 9
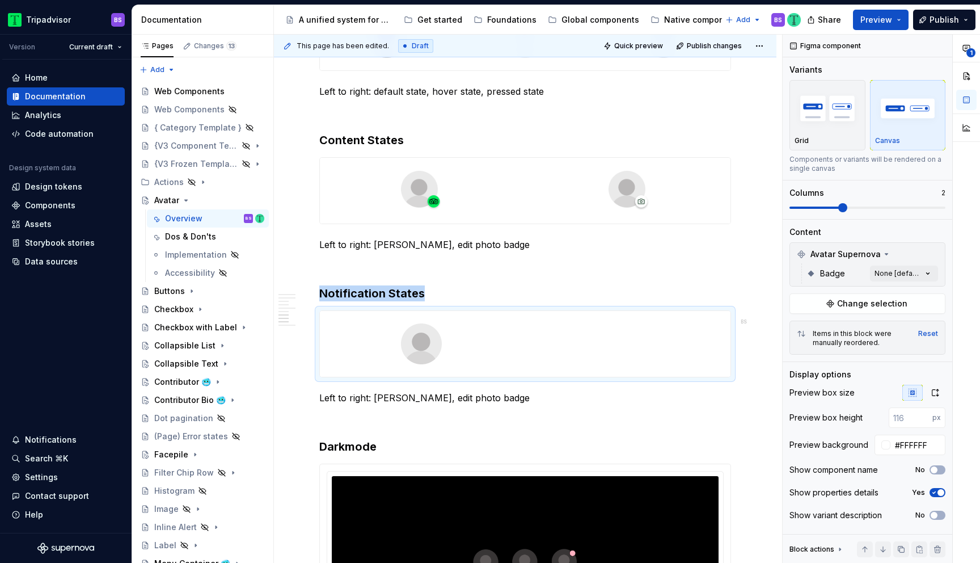
click at [854, 261] on div "**********" at bounding box center [881, 299] width 197 height 529
click at [433, 360] on img at bounding box center [421, 343] width 41 height 57
click at [885, 277] on div "**********" at bounding box center [881, 299] width 197 height 529
click at [519, 290] on html "Tripadvisor BS Version Current draft Home Documentation Analytics Code automati…" at bounding box center [490, 281] width 980 height 563
click at [533, 357] on div at bounding box center [525, 344] width 411 height 66
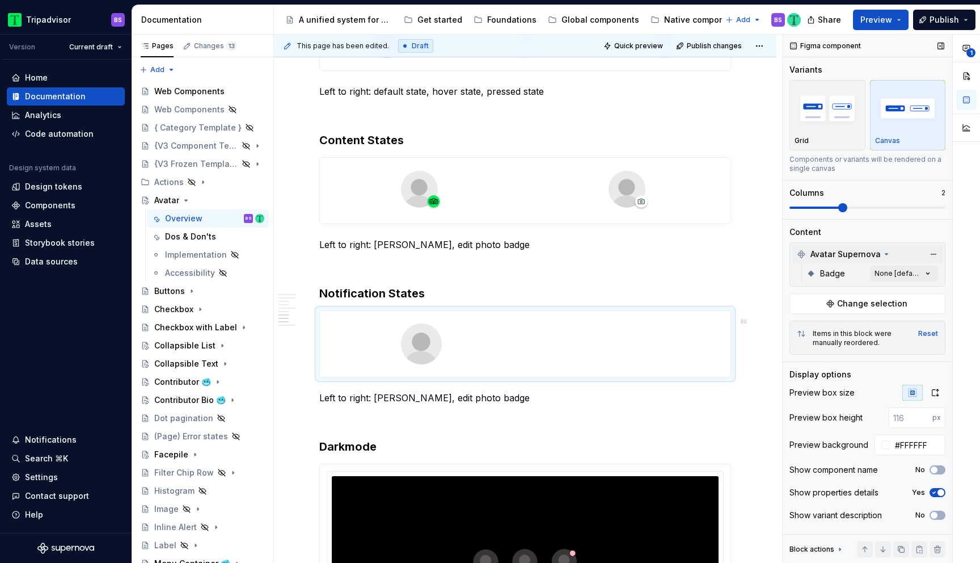
click at [877, 251] on span "Avatar Supernova" at bounding box center [845, 253] width 70 height 11
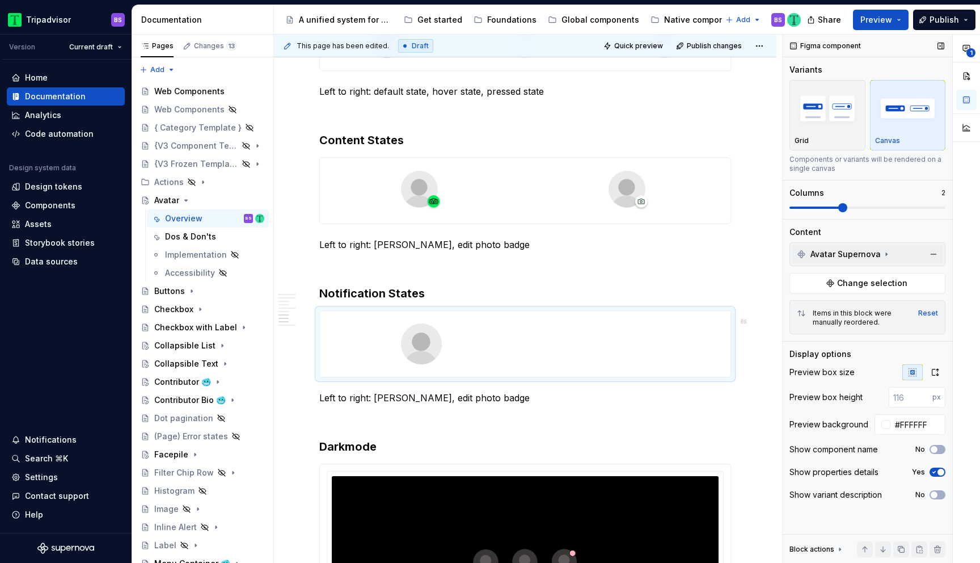
click at [877, 251] on span "Avatar Supernova" at bounding box center [845, 253] width 70 height 11
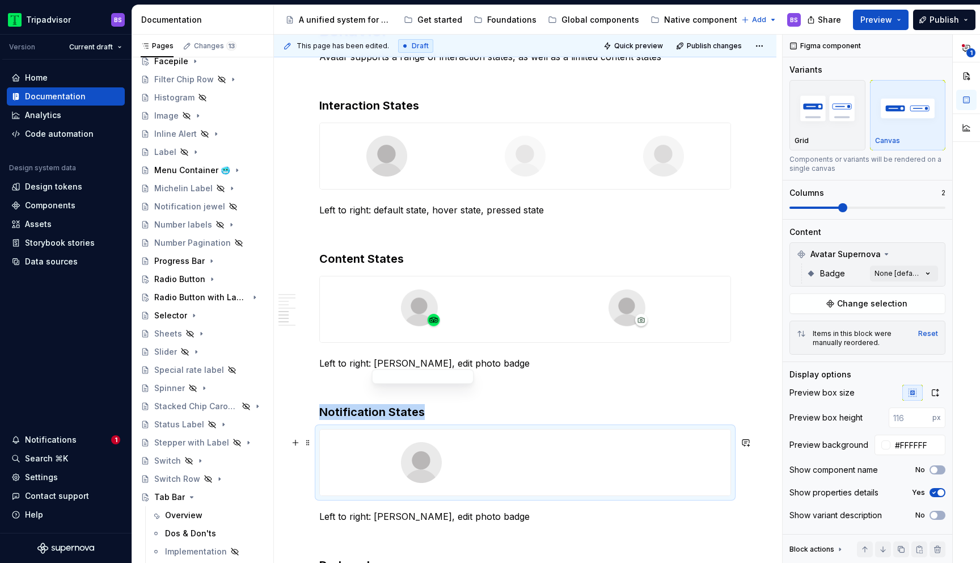
scroll to position [1664, 0]
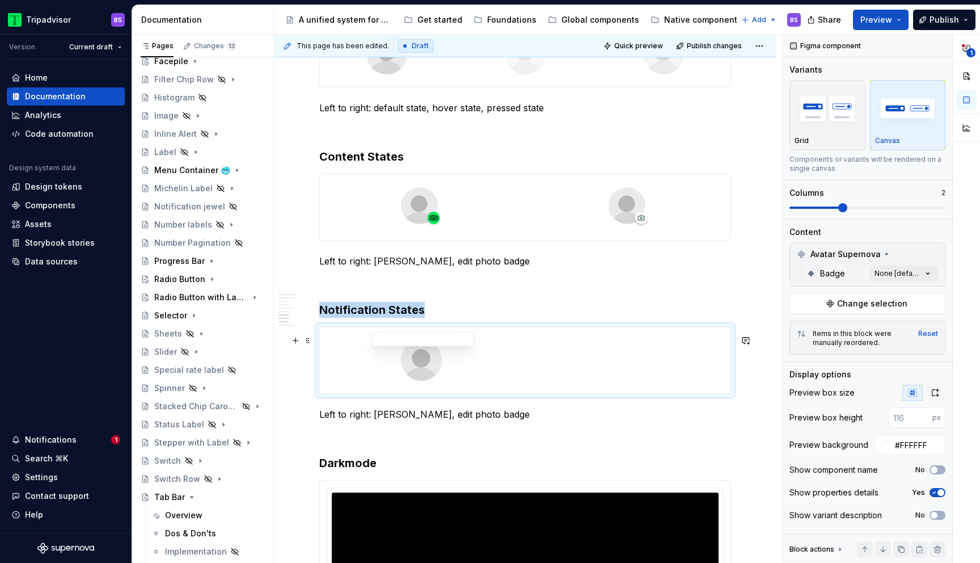
click at [427, 381] on img at bounding box center [421, 360] width 41 height 57
click at [395, 421] on p "Left to right: [PERSON_NAME], edit photo badge" at bounding box center [525, 414] width 412 height 14
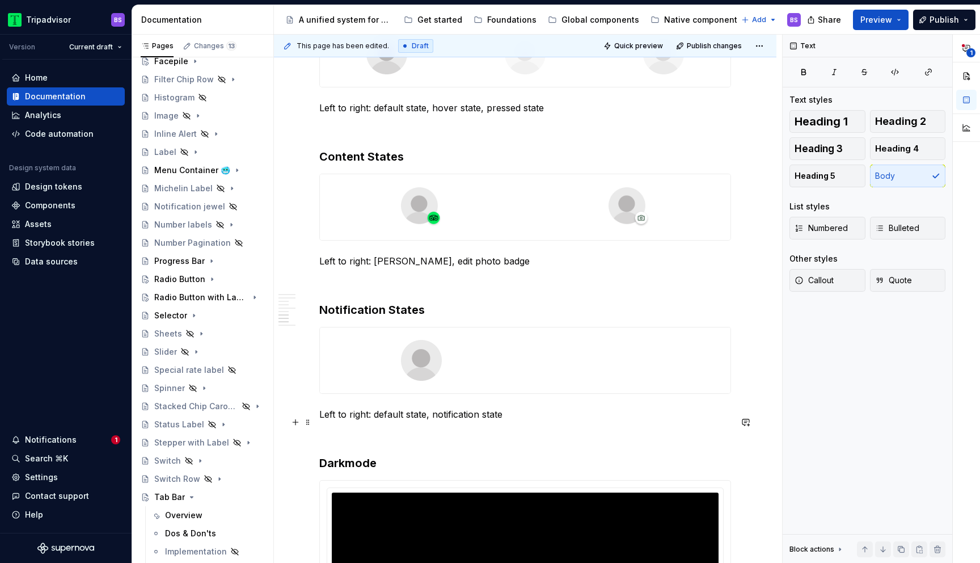
click at [529, 420] on p "Left to right: default state, notification state" at bounding box center [525, 414] width 412 height 14
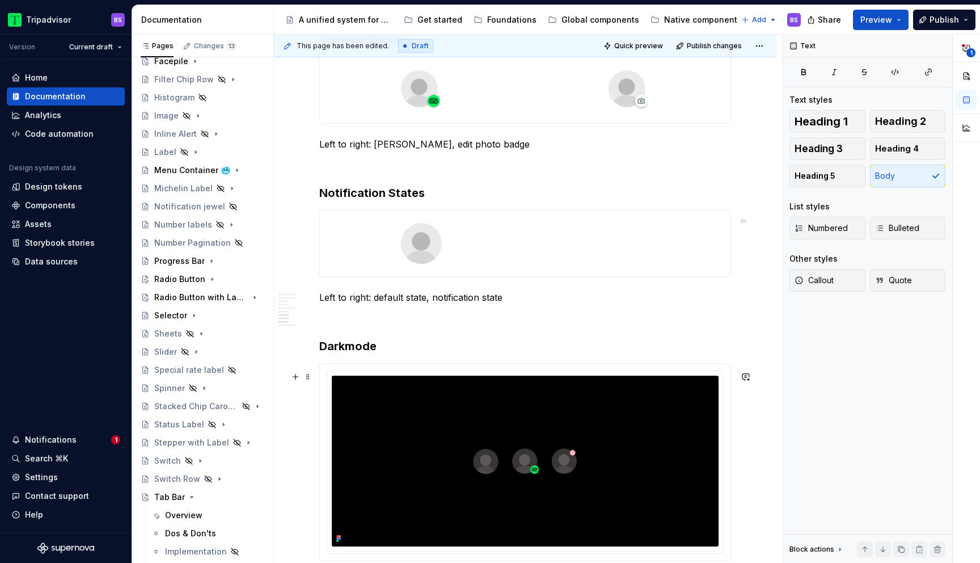
scroll to position [1805, 0]
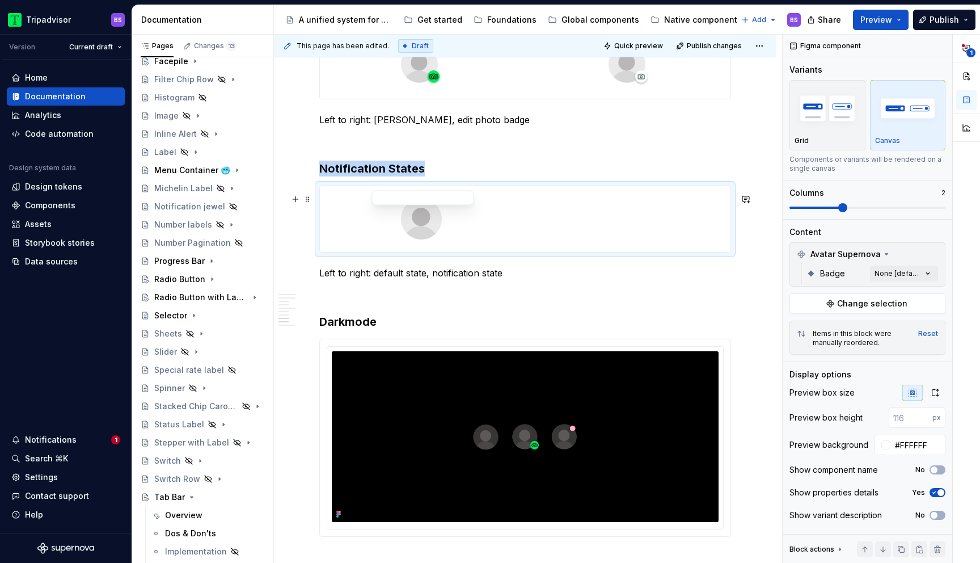
click at [500, 238] on div at bounding box center [421, 219] width 203 height 66
click at [73, 437] on div "Notifications" at bounding box center [51, 439] width 52 height 11
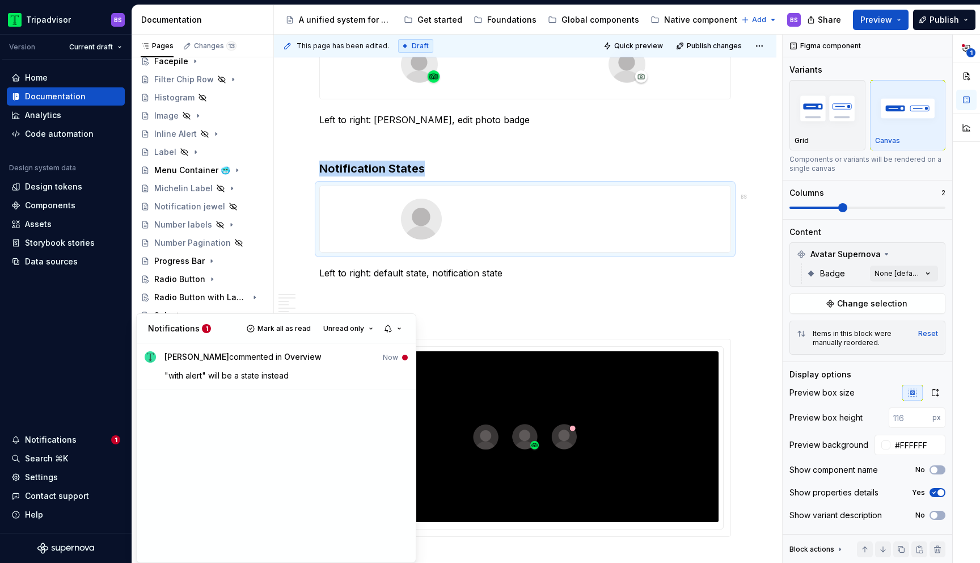
click at [289, 229] on html "Tripadvisor BS Version Current draft Home Documentation Analytics Code automati…" at bounding box center [490, 281] width 980 height 563
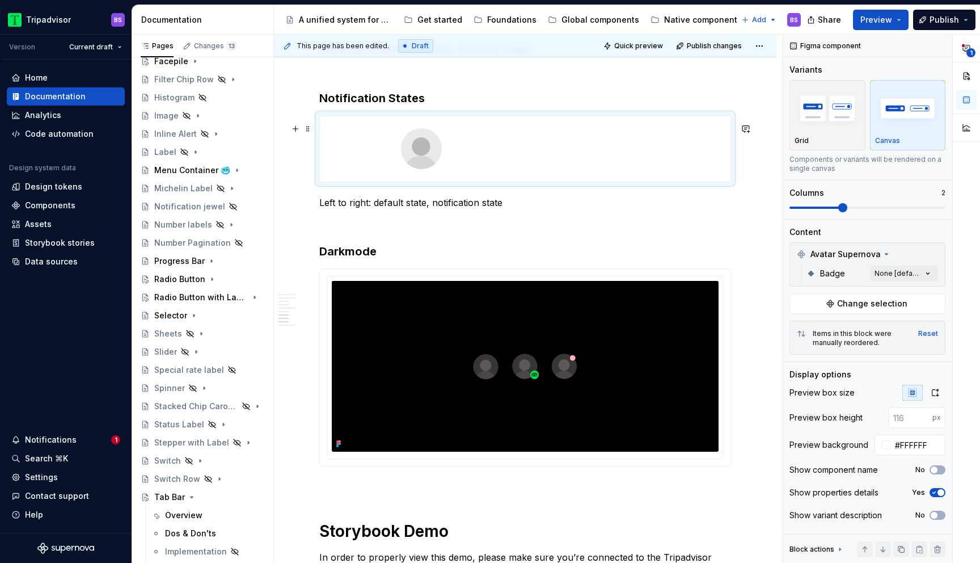
scroll to position [1882, 0]
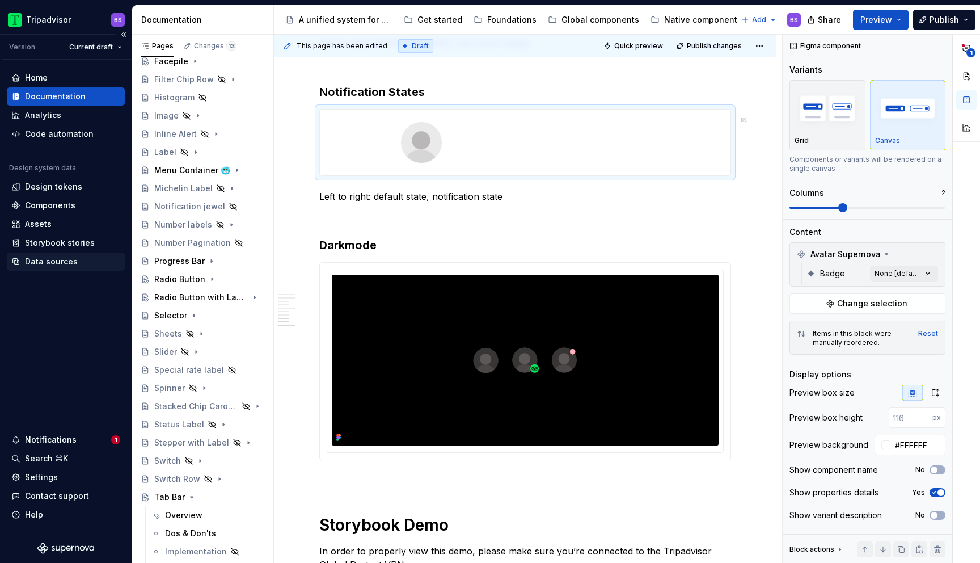
click at [59, 260] on div "Data sources" at bounding box center [51, 261] width 53 height 11
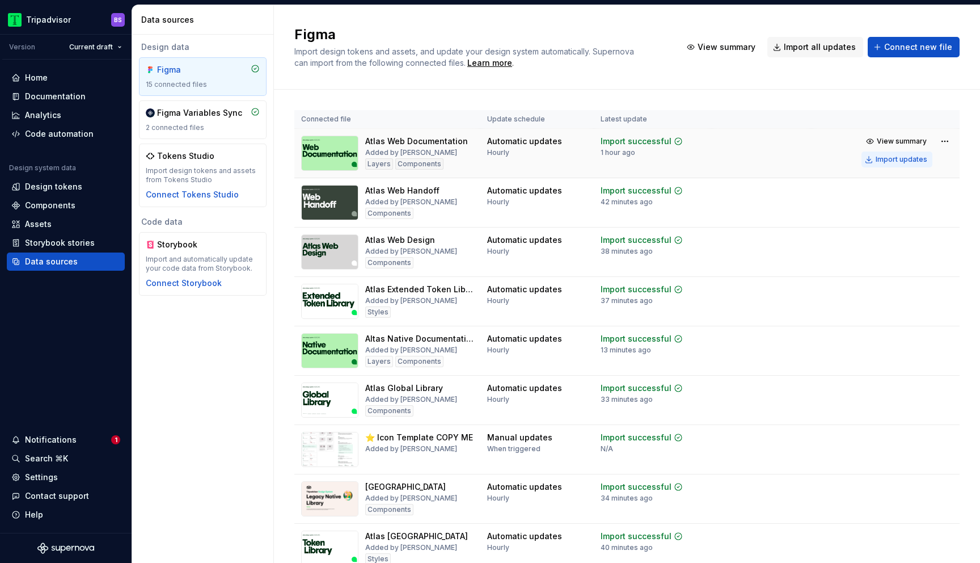
click at [889, 159] on div "Import updates" at bounding box center [902, 159] width 52 height 9
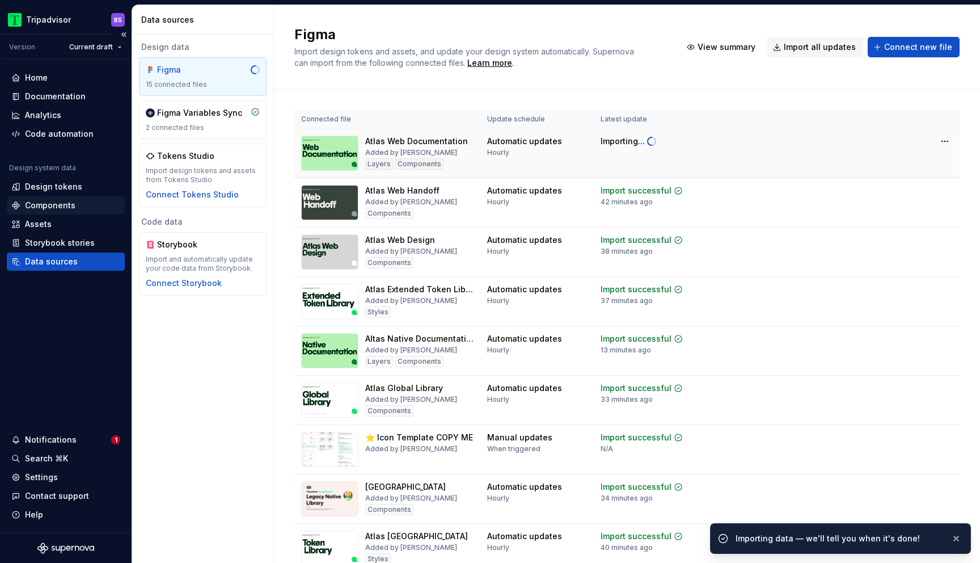
click at [54, 204] on div "Components" at bounding box center [50, 205] width 50 height 11
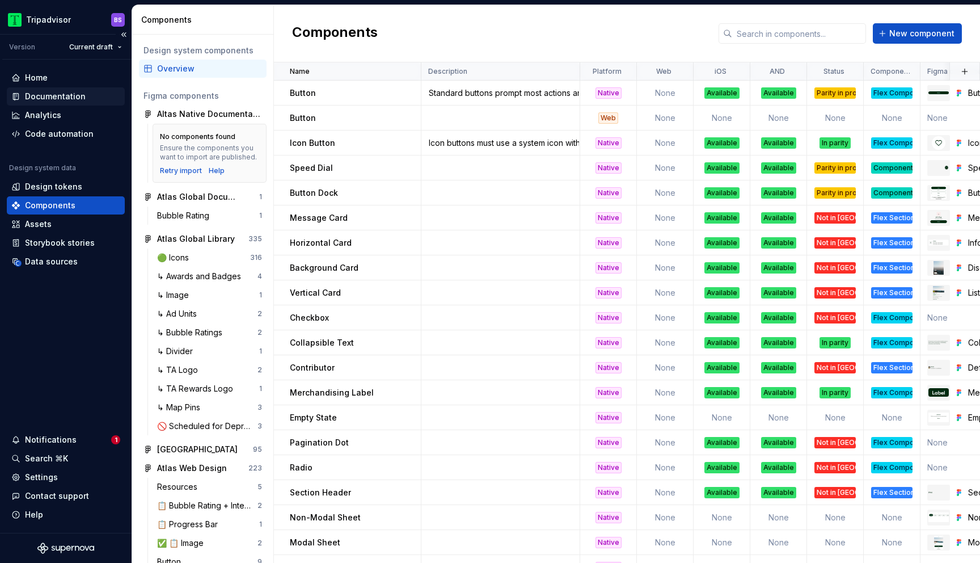
click at [62, 95] on div "Documentation" at bounding box center [55, 96] width 61 height 11
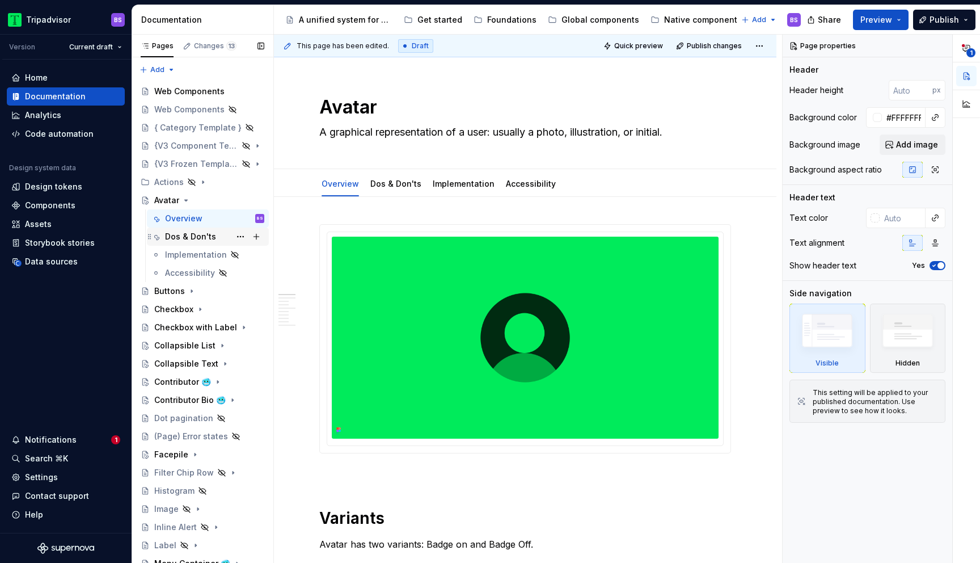
click at [200, 236] on div "Dos & Don'ts" at bounding box center [190, 236] width 51 height 11
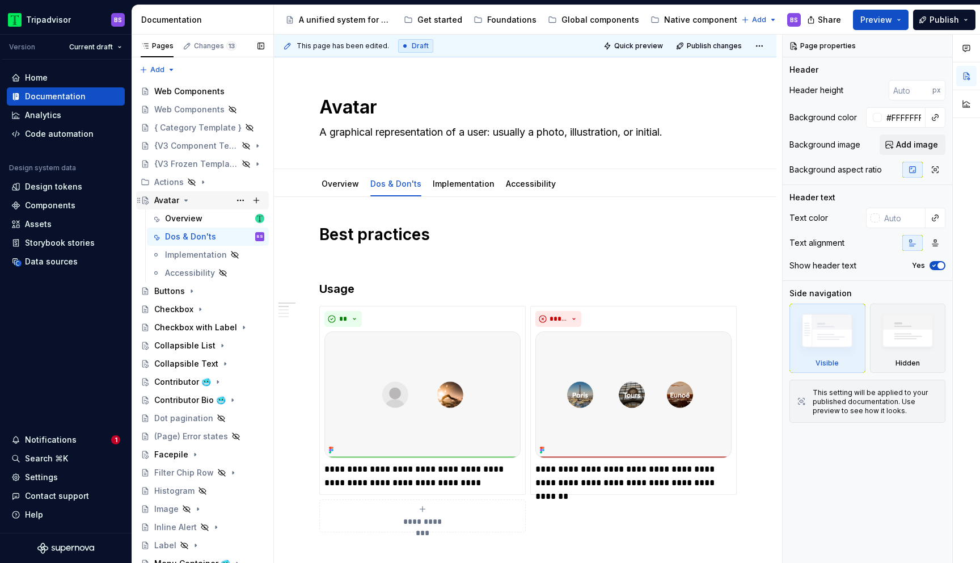
click at [186, 198] on icon "Page tree" at bounding box center [185, 200] width 9 height 9
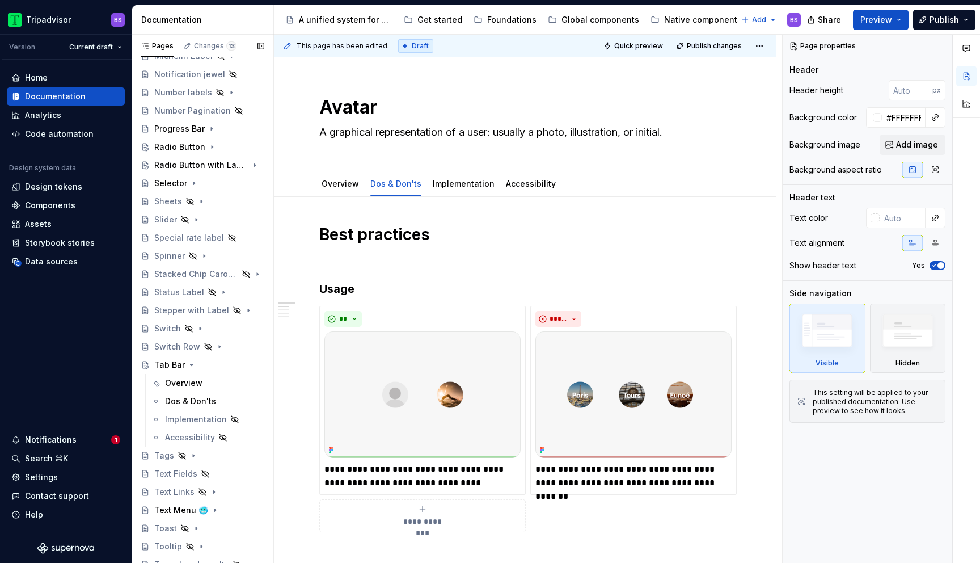
scroll to position [453, 0]
click at [203, 385] on div "Overview" at bounding box center [214, 382] width 99 height 16
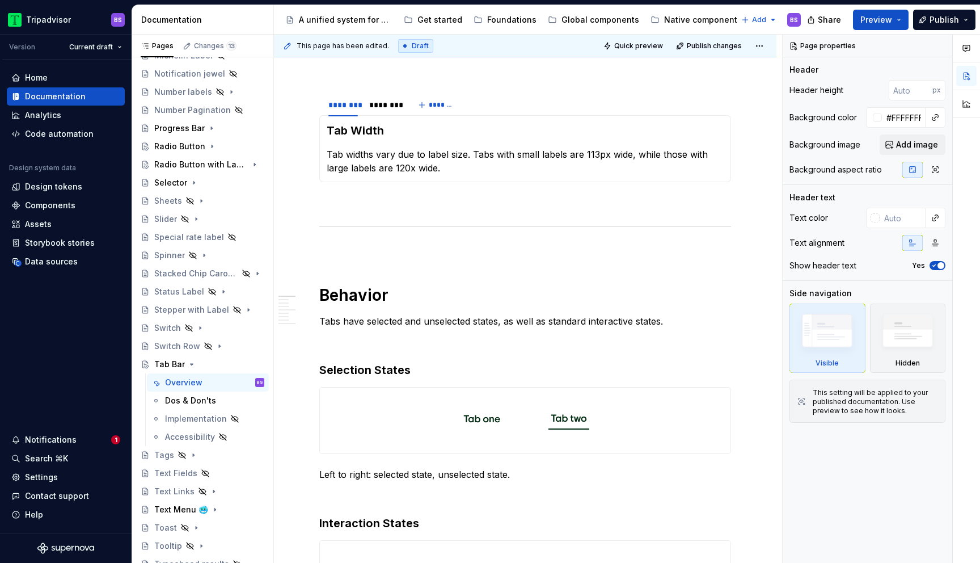
type textarea "*"
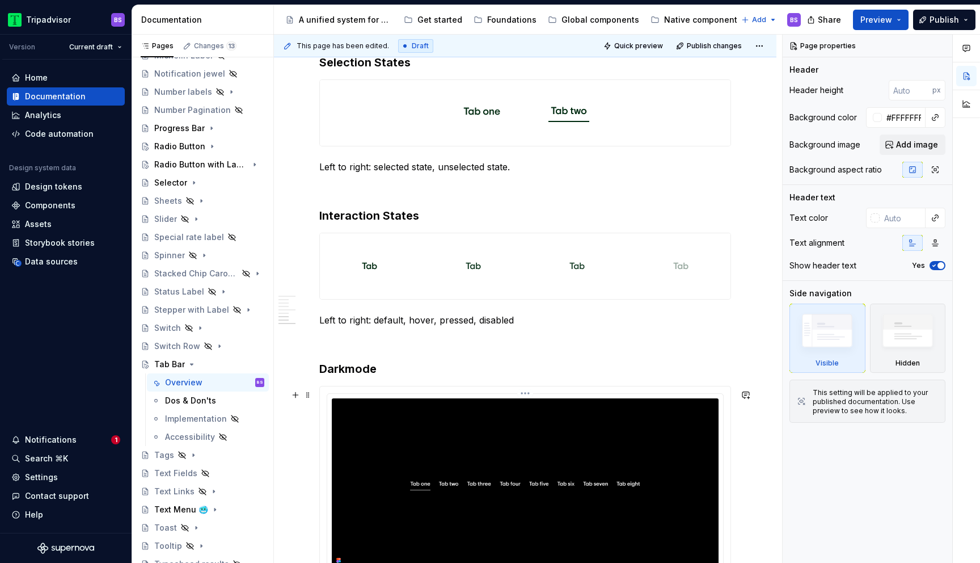
scroll to position [1056, 0]
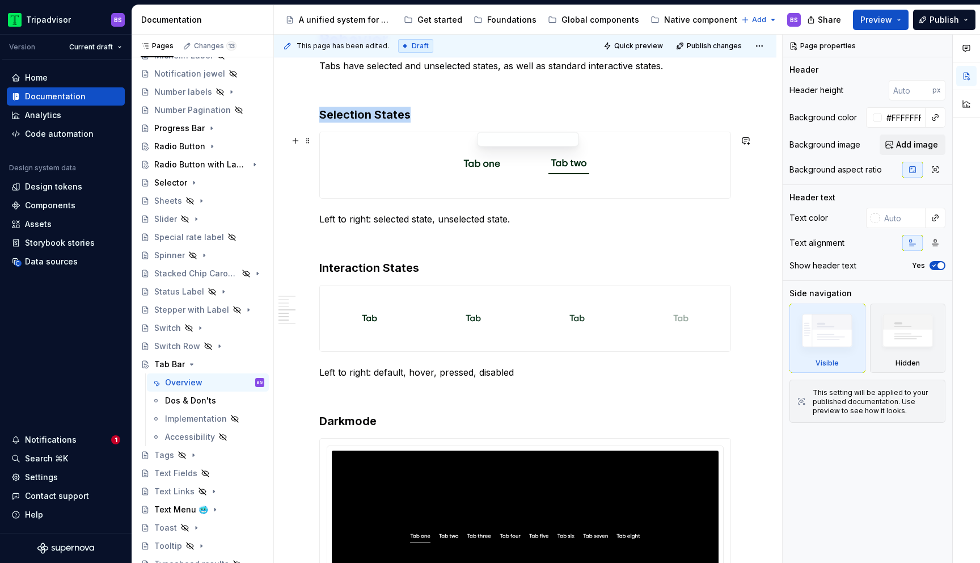
click at [519, 197] on div at bounding box center [525, 165] width 411 height 66
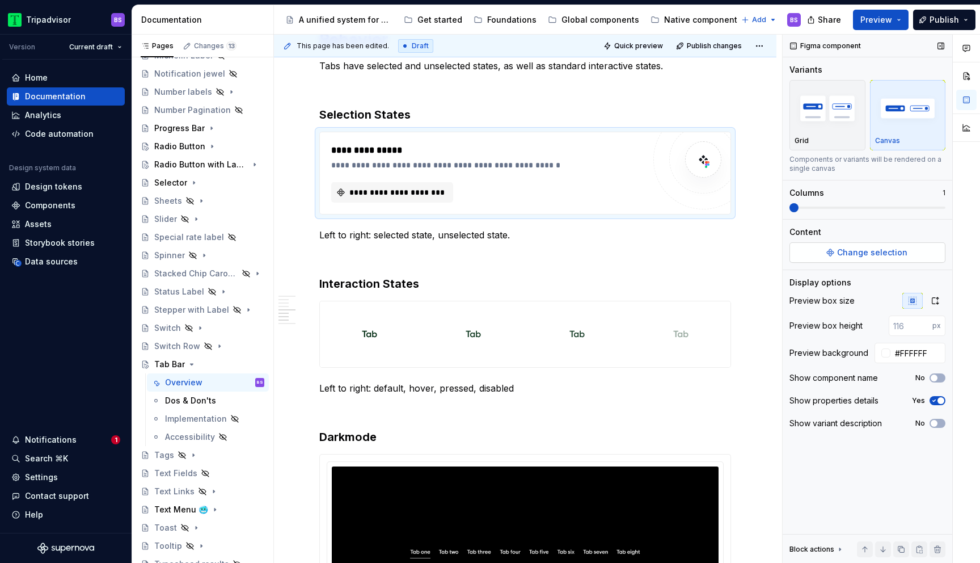
click at [860, 252] on span "Change selection" at bounding box center [872, 252] width 70 height 11
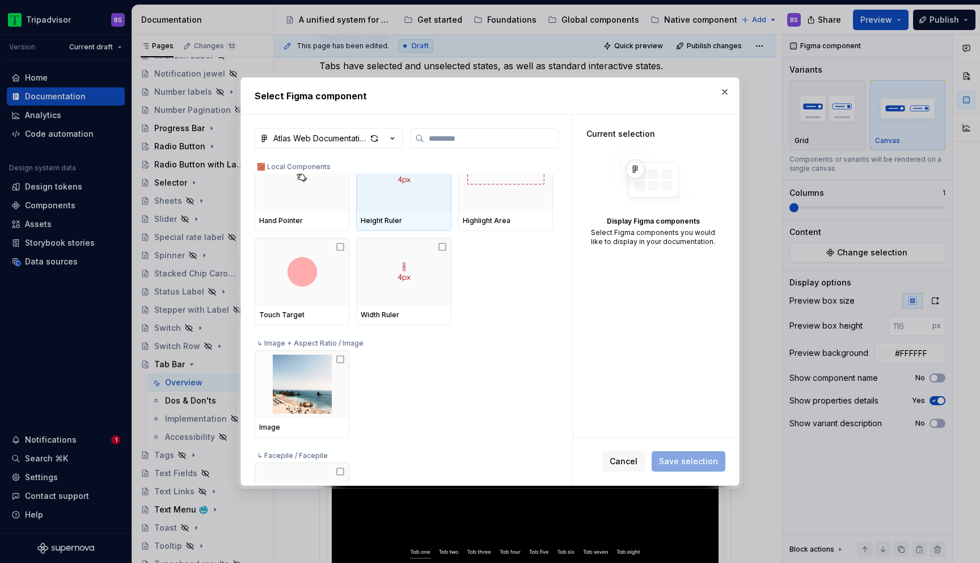
scroll to position [154, 0]
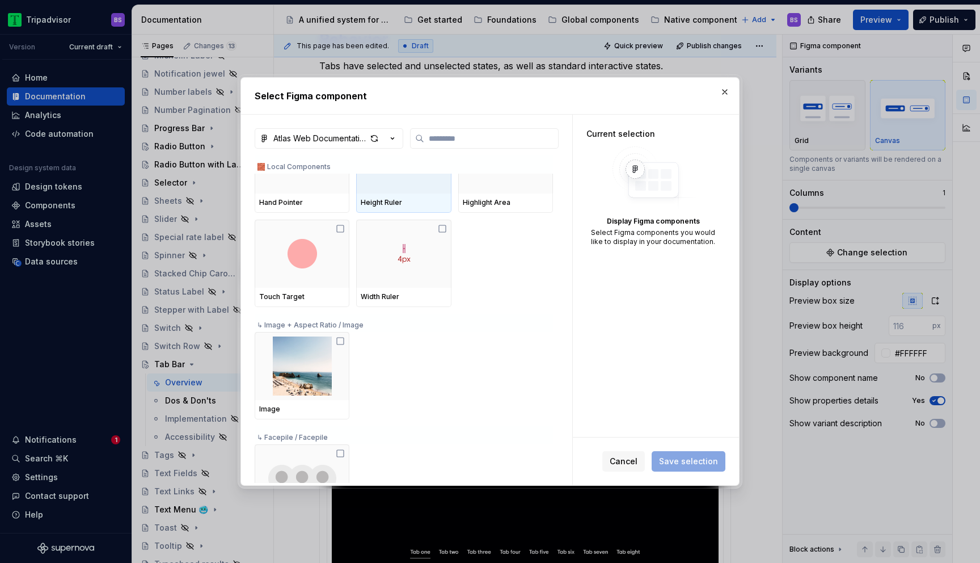
click at [426, 334] on div "Image" at bounding box center [404, 375] width 298 height 87
click at [445, 133] on input "search" at bounding box center [491, 138] width 134 height 11
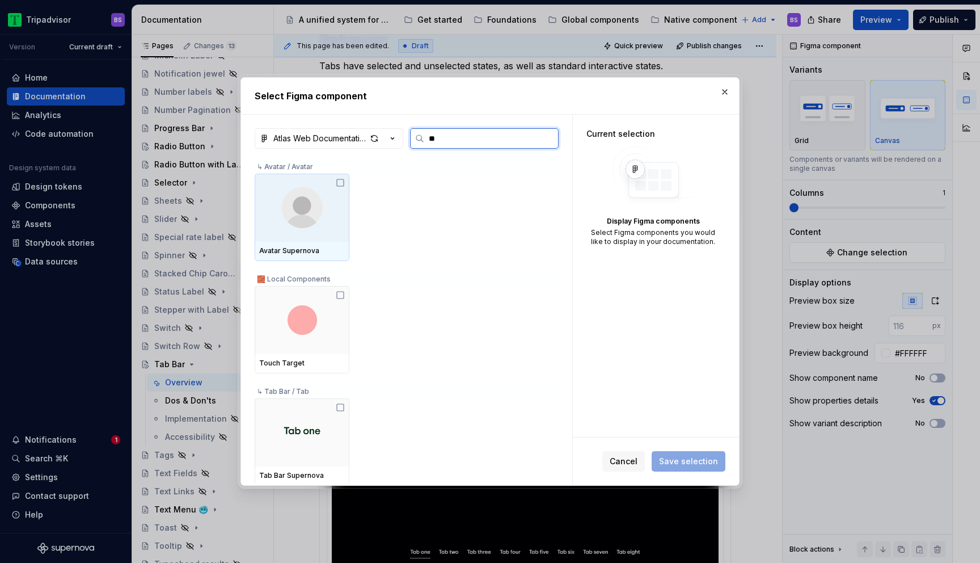
type input "***"
click at [310, 200] on img at bounding box center [302, 207] width 42 height 17
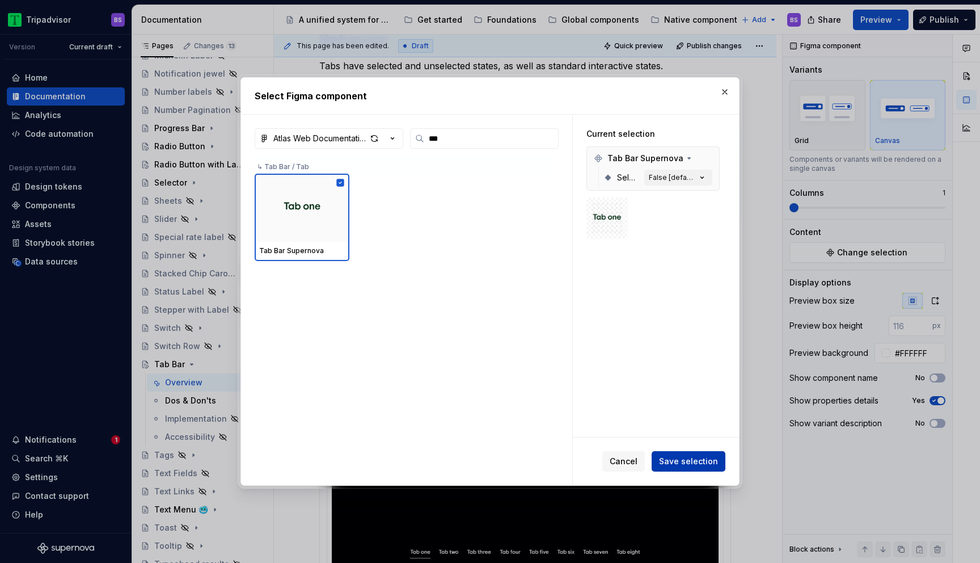
click at [683, 463] on span "Save selection" at bounding box center [688, 460] width 59 height 11
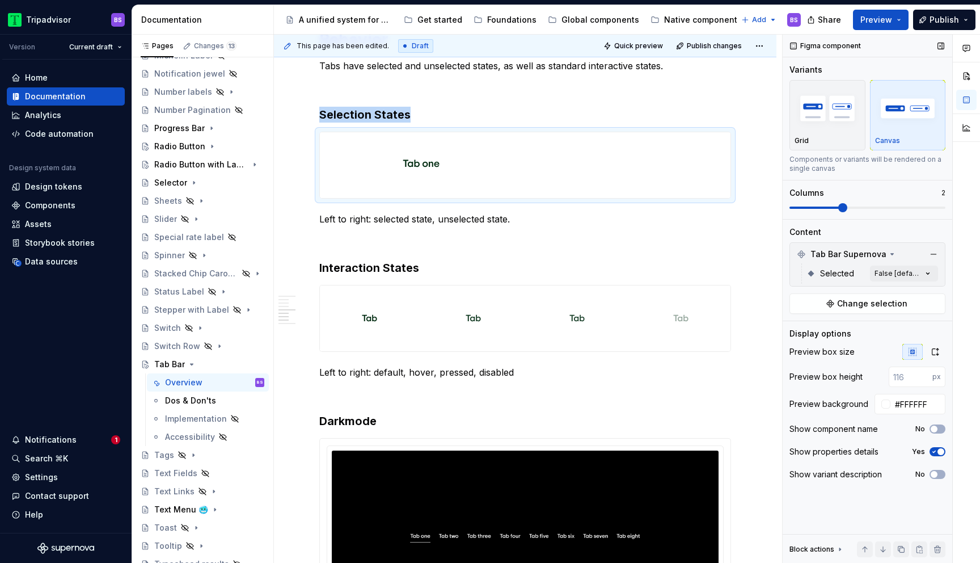
click at [838, 210] on span at bounding box center [842, 207] width 9 height 9
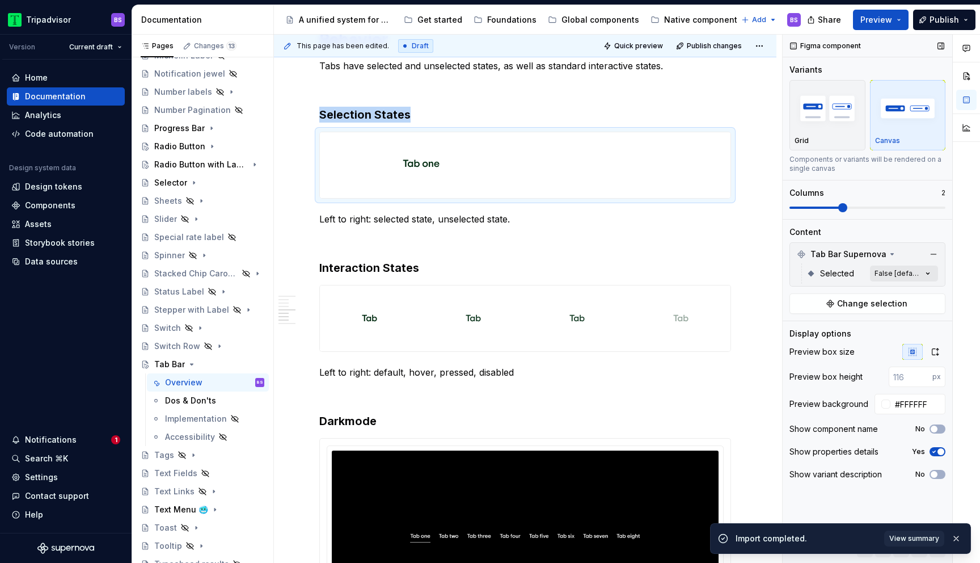
click at [889, 271] on div "Comments Open comments No comments yet Select ‘Comment’ from the block context …" at bounding box center [881, 299] width 197 height 529
click at [818, 329] on span "False" at bounding box center [817, 327] width 22 height 11
click at [817, 345] on span "True" at bounding box center [815, 345] width 18 height 11
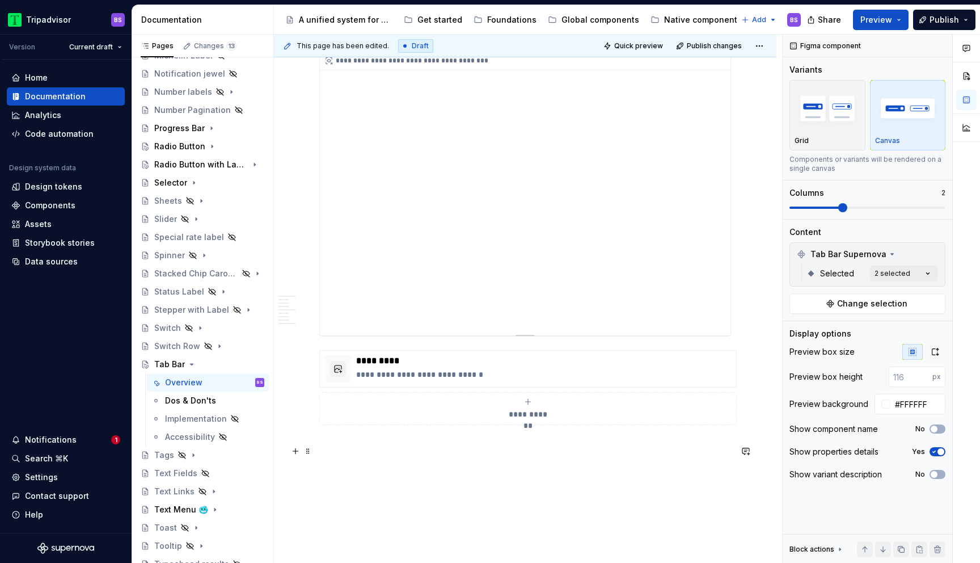
scroll to position [1862, 0]
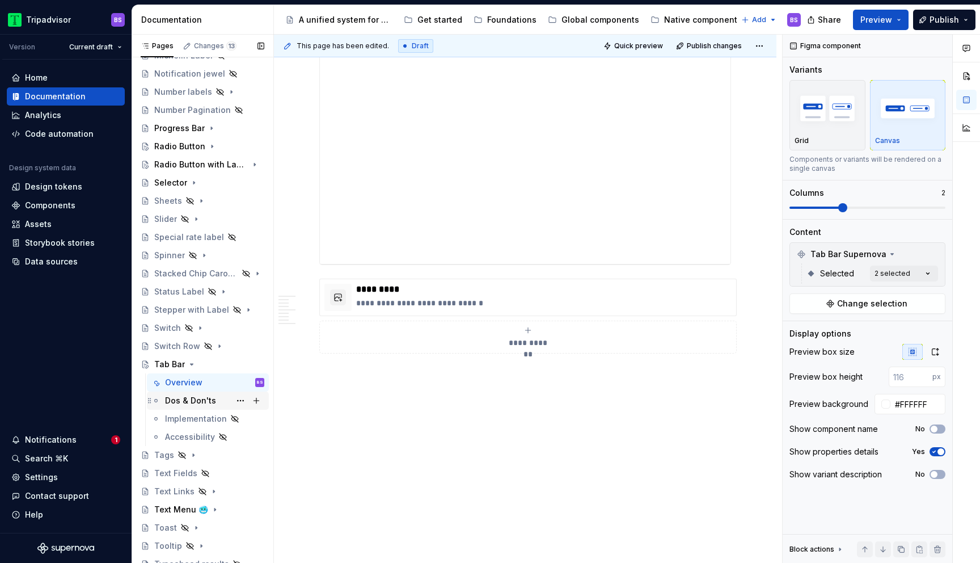
click at [195, 402] on div "Dos & Don'ts" at bounding box center [190, 400] width 51 height 11
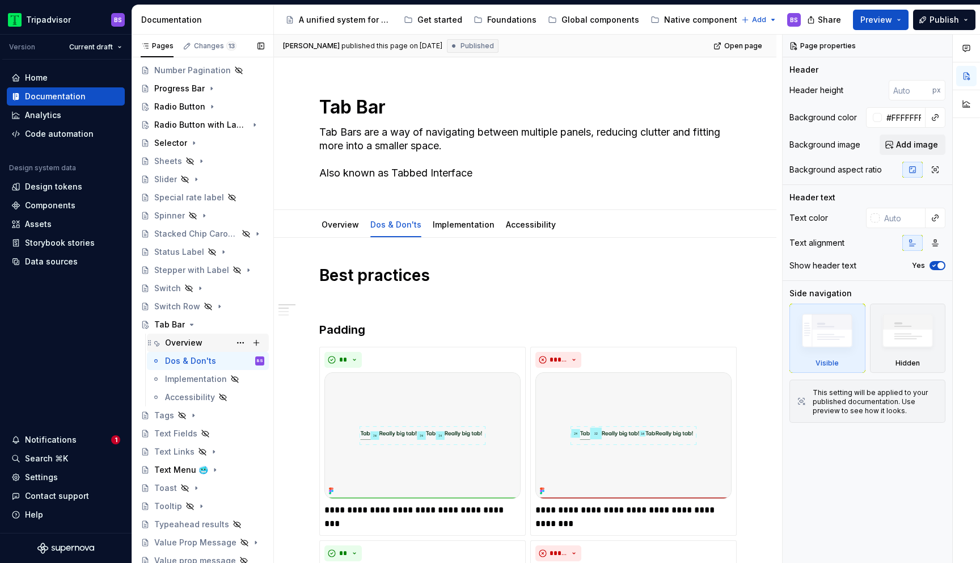
scroll to position [497, 0]
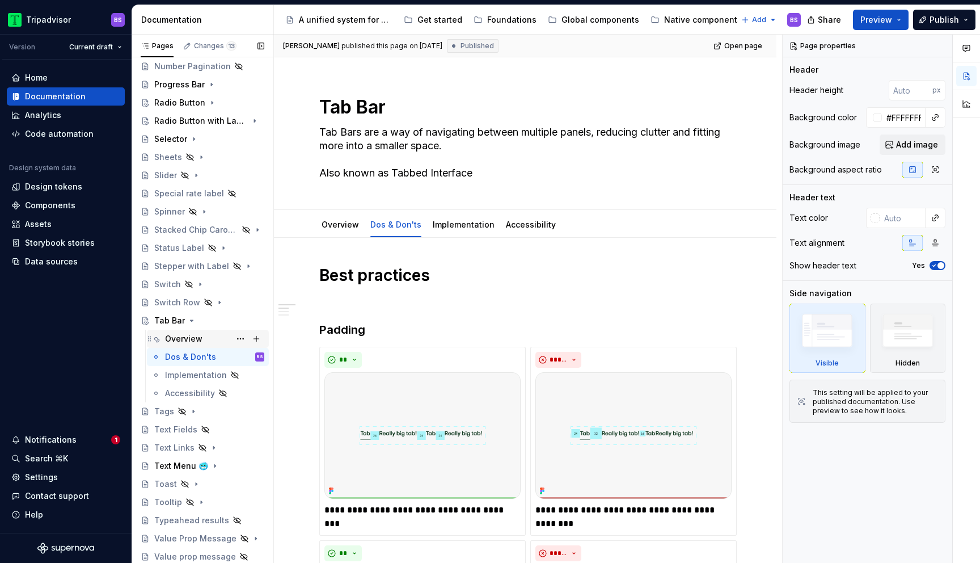
click at [204, 340] on div "Overview" at bounding box center [214, 339] width 99 height 16
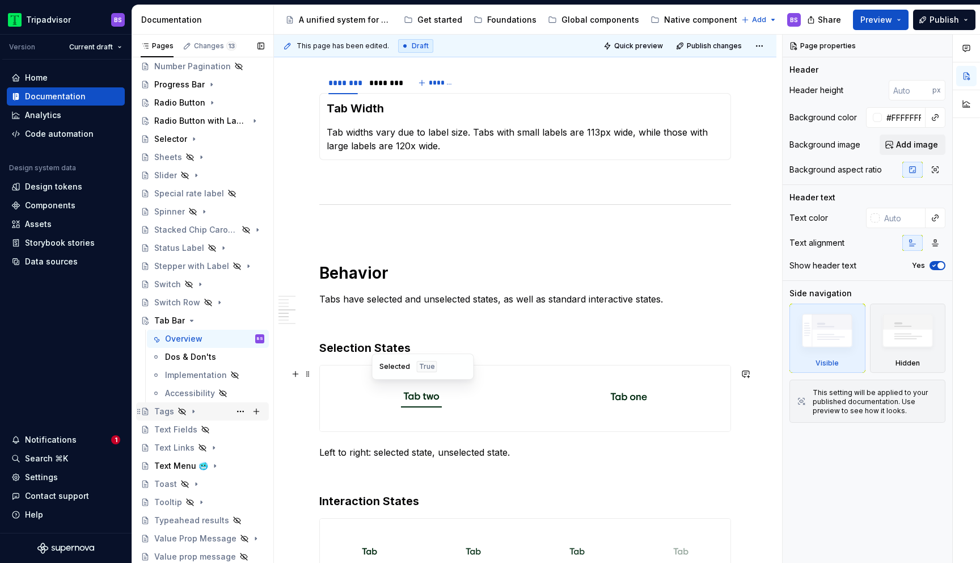
scroll to position [805, 0]
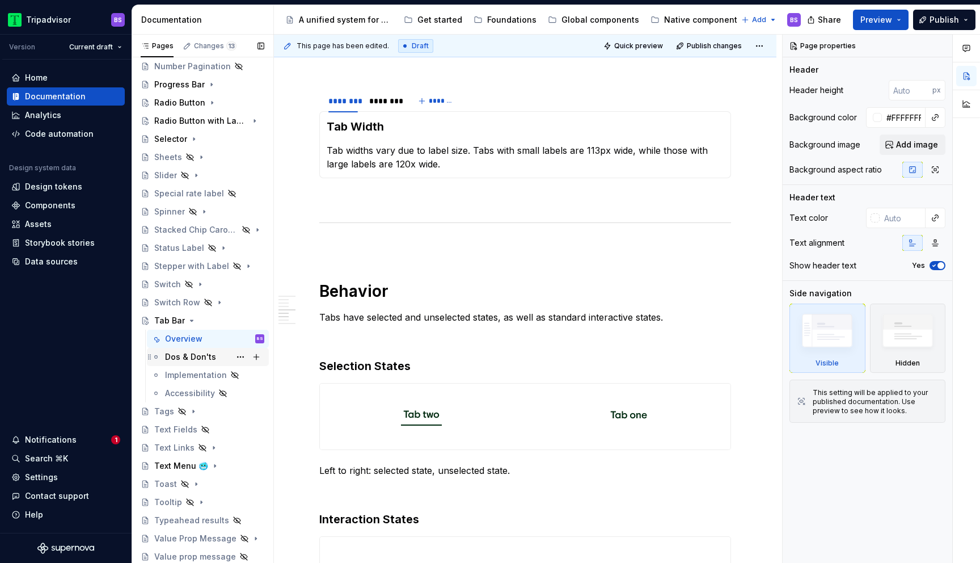
click at [190, 355] on div "Dos & Don'ts" at bounding box center [190, 356] width 51 height 11
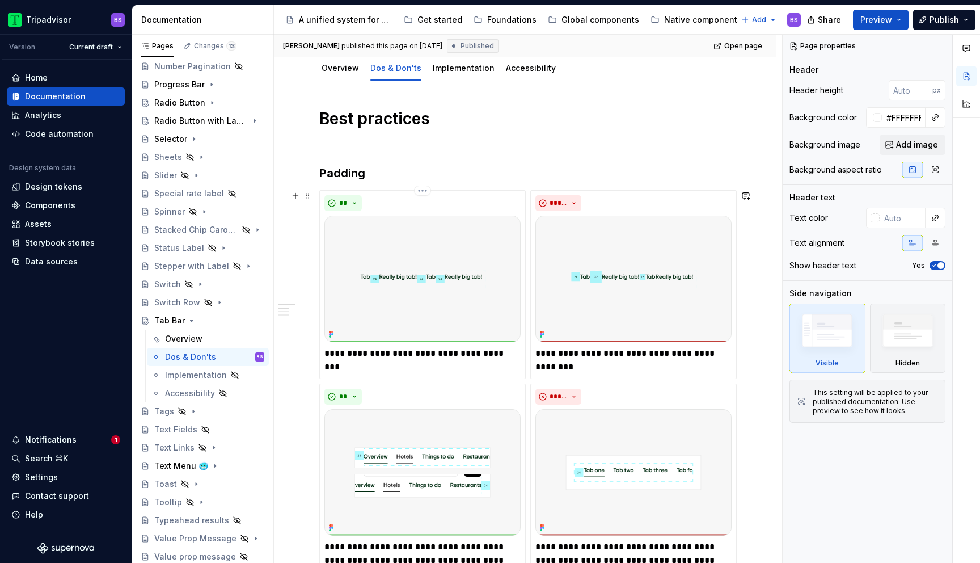
scroll to position [138, 0]
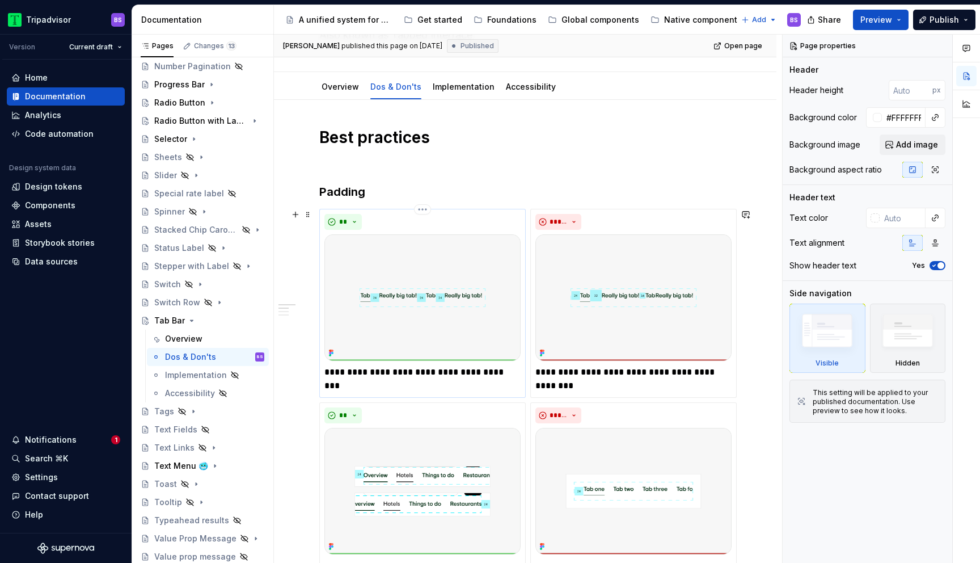
click at [475, 368] on p "**********" at bounding box center [422, 378] width 196 height 27
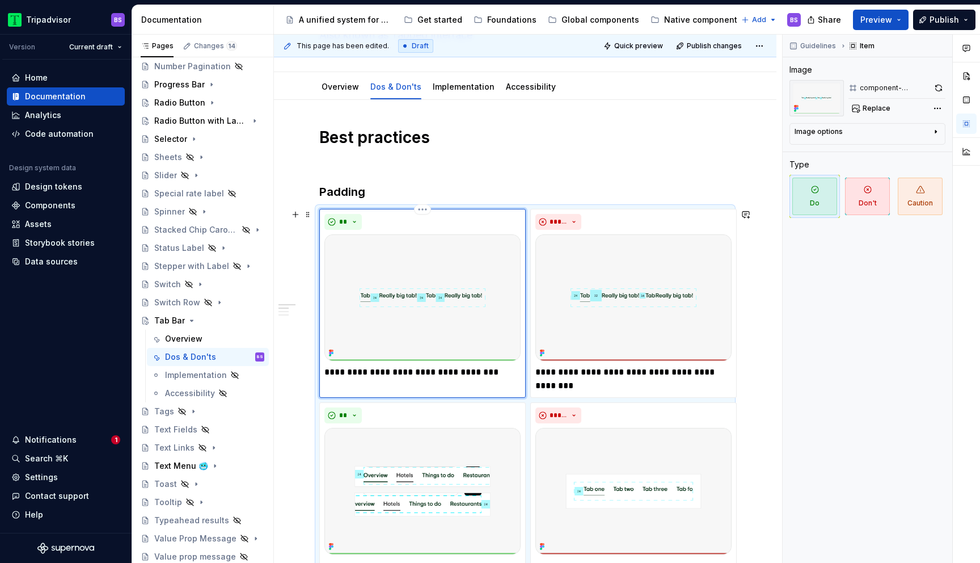
type textarea "*"
click at [556, 385] on p "**********" at bounding box center [633, 378] width 196 height 27
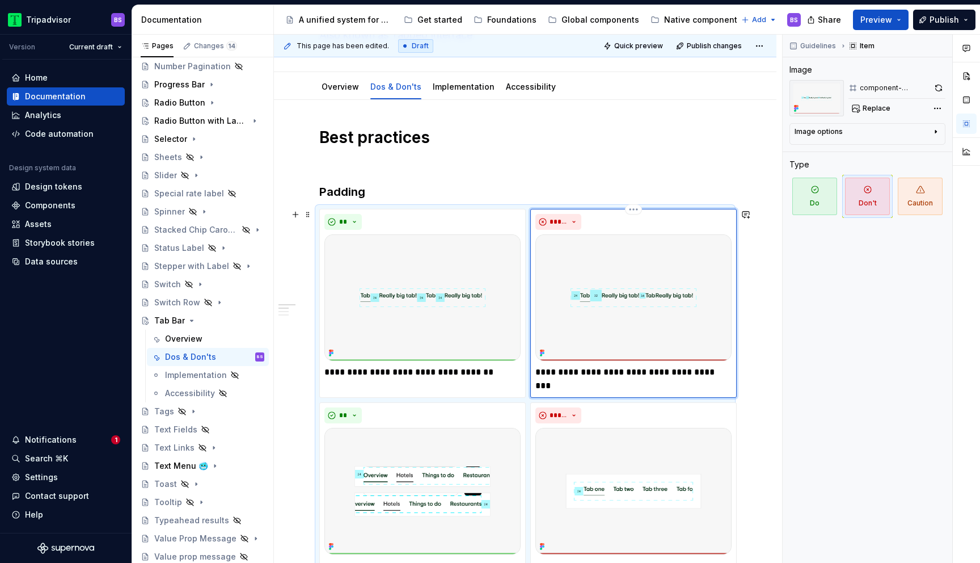
type textarea "*"
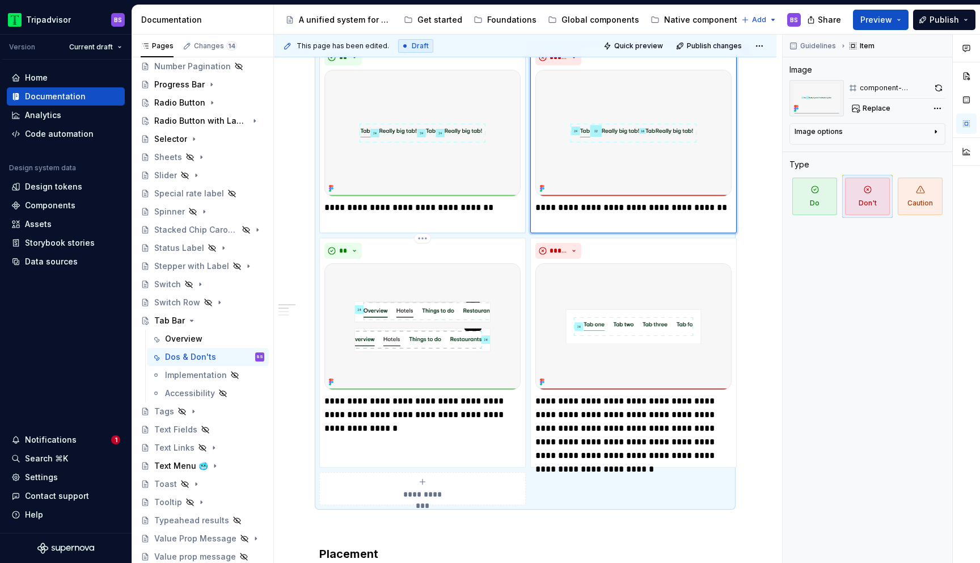
scroll to position [307, 0]
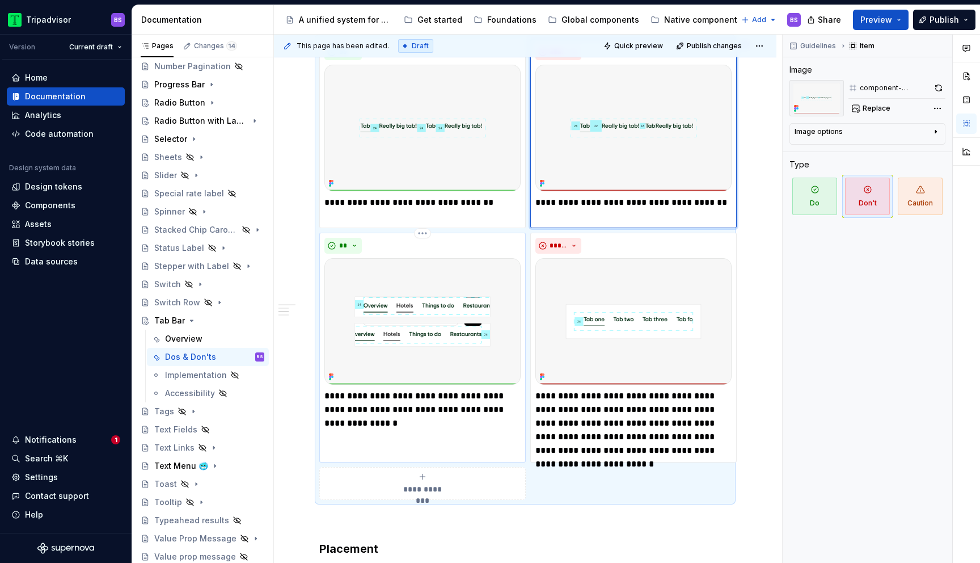
click at [440, 406] on p "**********" at bounding box center [422, 409] width 196 height 41
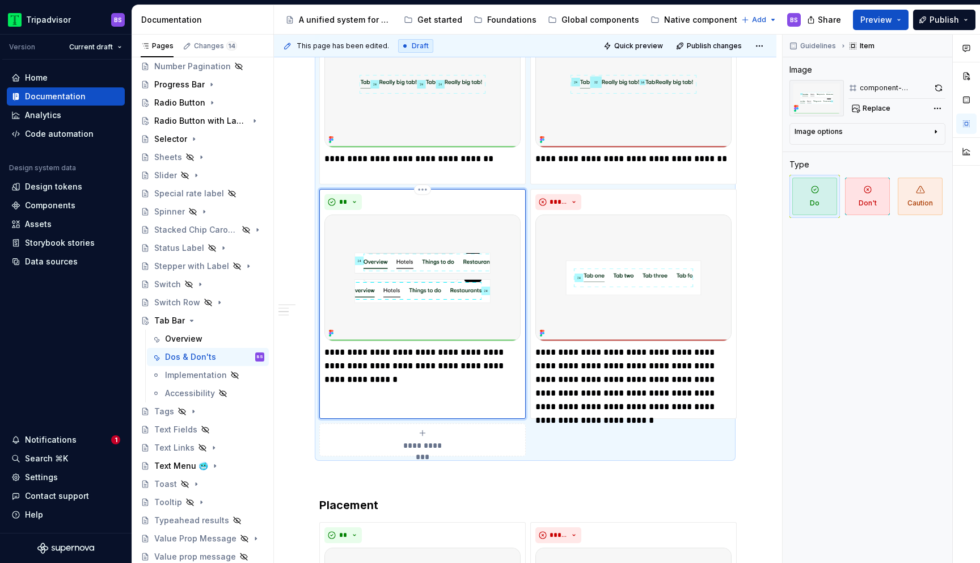
scroll to position [365, 0]
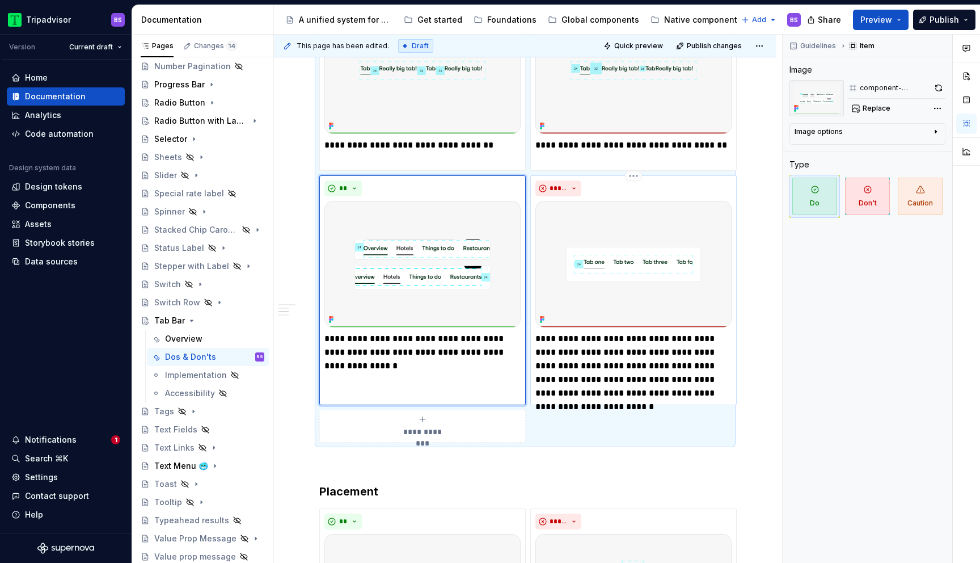
click at [654, 348] on p "**********" at bounding box center [633, 366] width 196 height 68
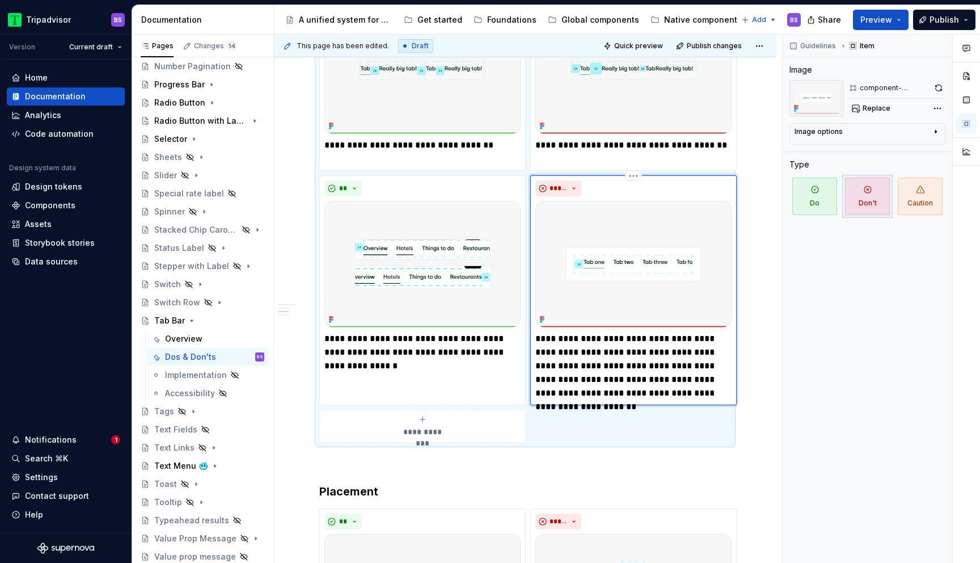
type textarea "*"
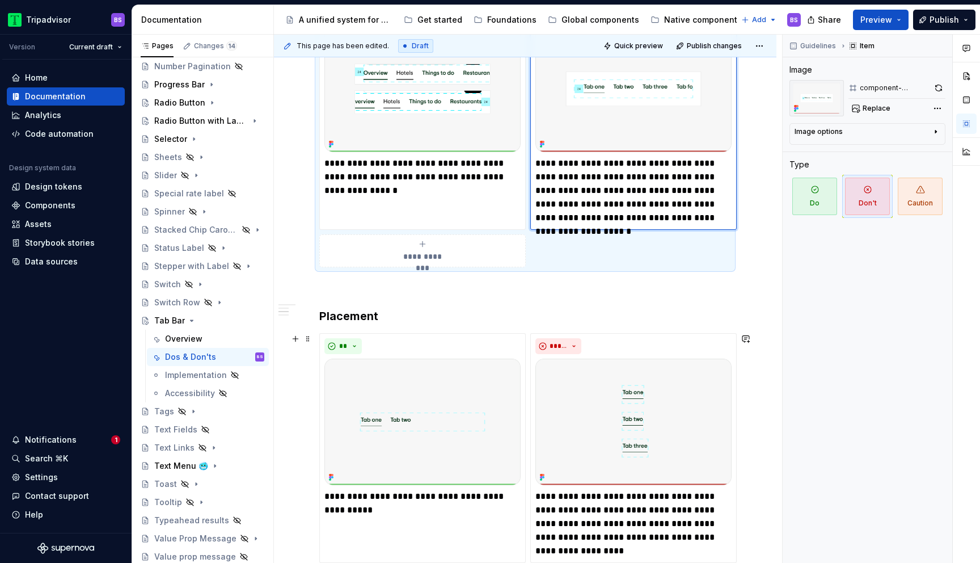
scroll to position [533, 0]
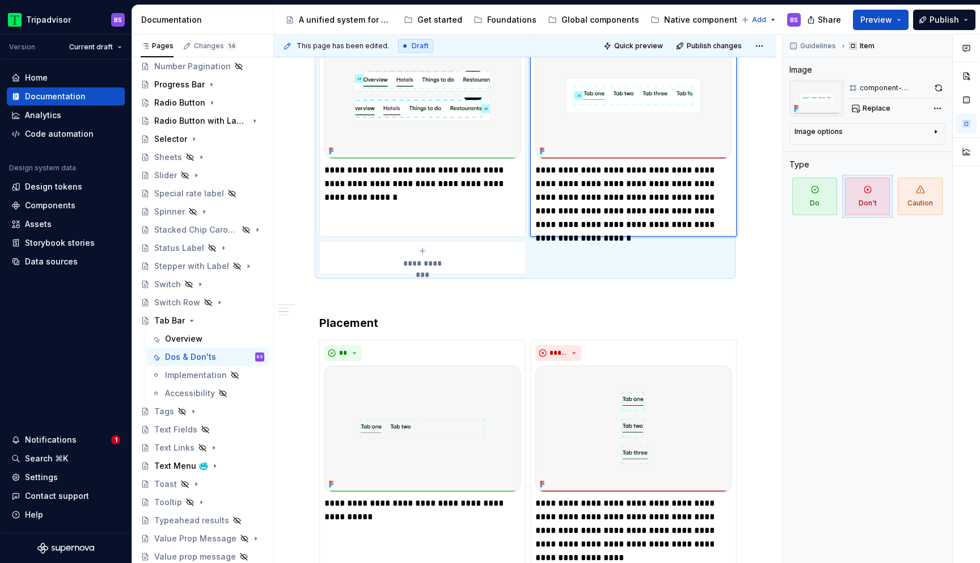
click at [688, 170] on p "**********" at bounding box center [633, 197] width 196 height 68
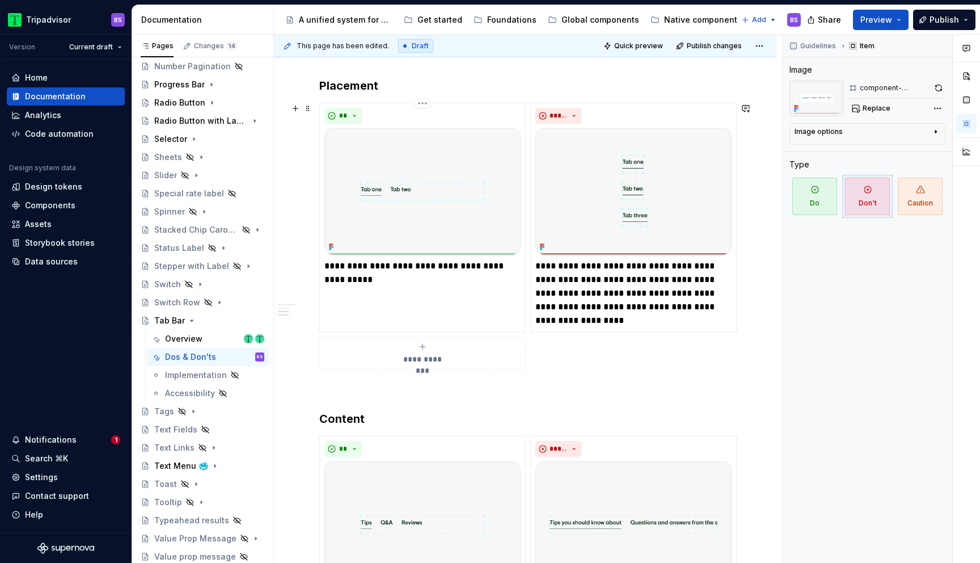
scroll to position [774, 0]
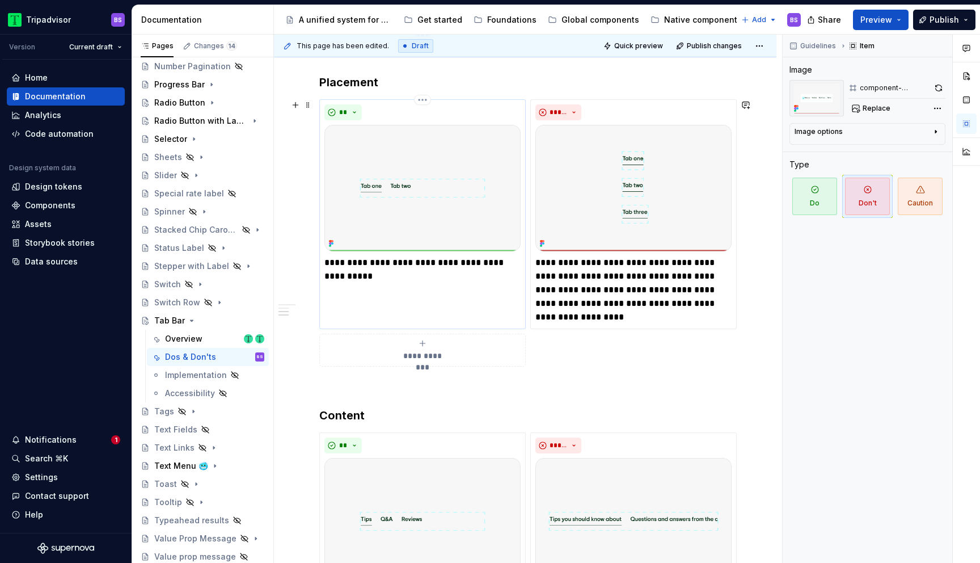
click at [364, 278] on p "**********" at bounding box center [422, 269] width 196 height 27
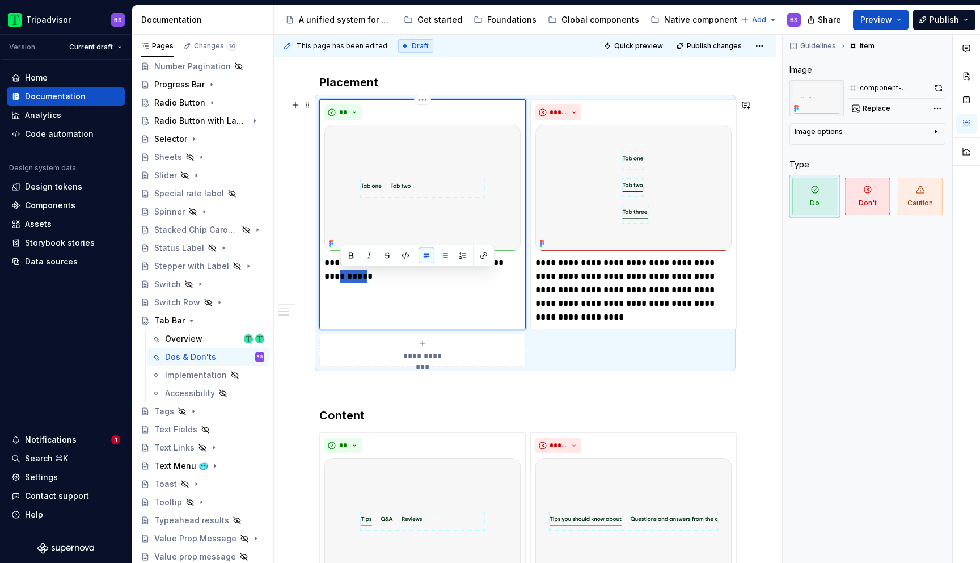
type textarea "*"
click at [691, 262] on p "**********" at bounding box center [633, 290] width 196 height 68
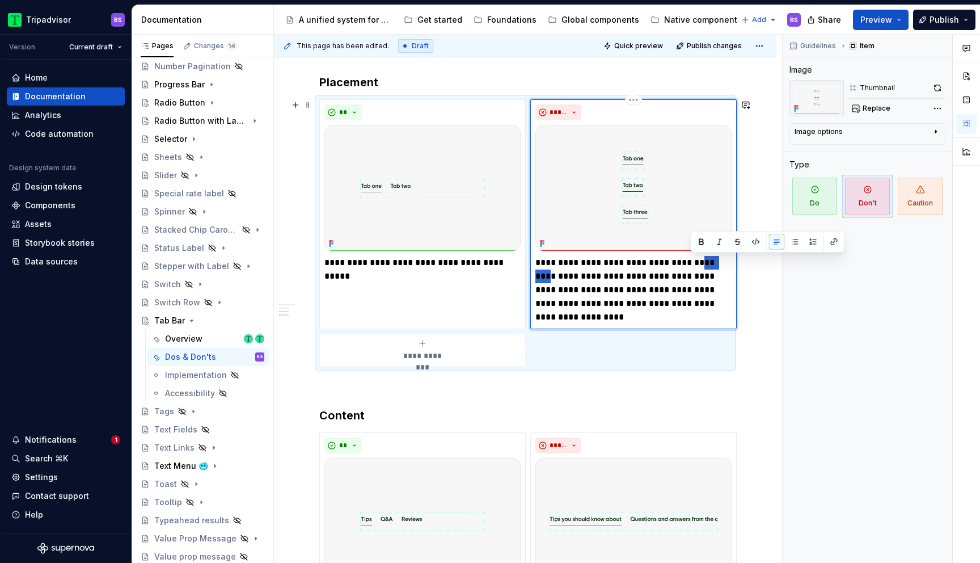
type textarea "*"
click at [597, 263] on p "**********" at bounding box center [633, 290] width 196 height 68
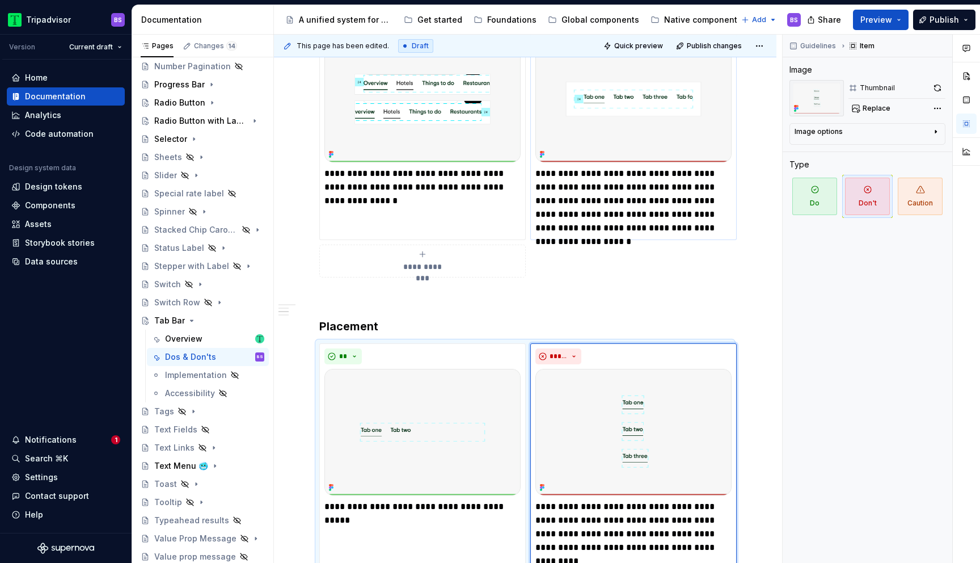
scroll to position [525, 0]
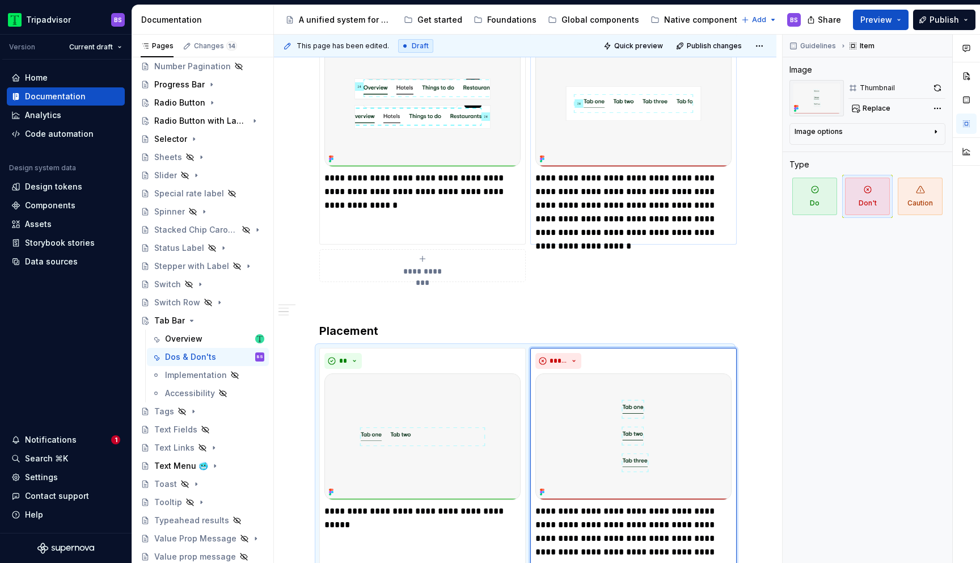
click at [692, 204] on p "**********" at bounding box center [633, 205] width 196 height 68
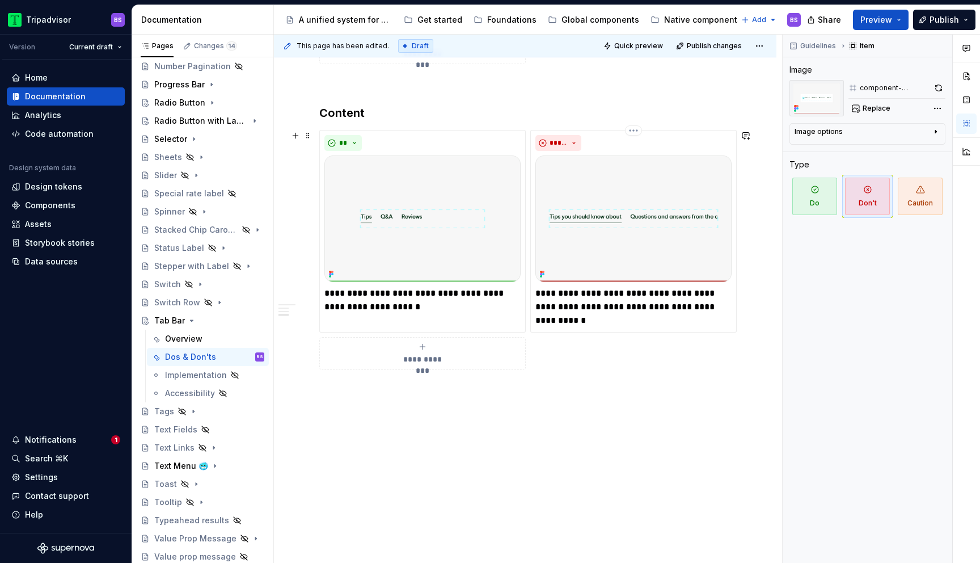
scroll to position [1084, 0]
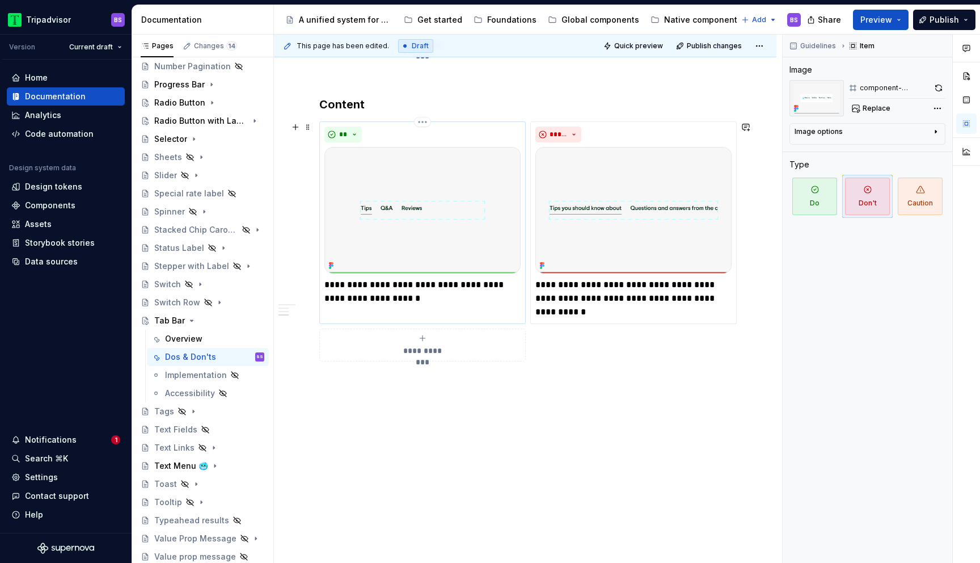
click at [441, 285] on p "**********" at bounding box center [422, 291] width 196 height 27
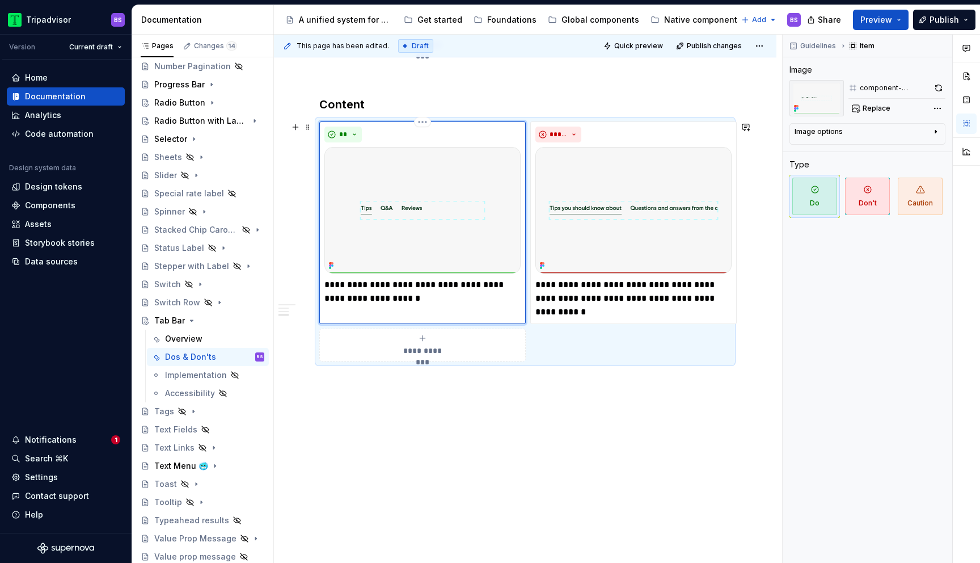
type textarea "*"
click at [668, 284] on p "**********" at bounding box center [633, 298] width 196 height 41
type textarea "*"
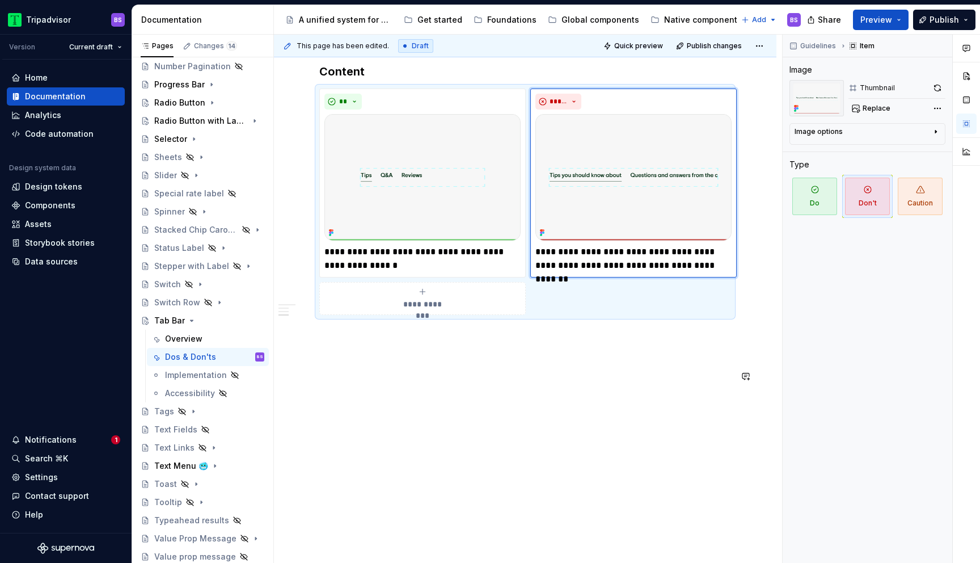
scroll to position [1119, 0]
click at [189, 322] on icon "Page tree" at bounding box center [191, 320] width 9 height 9
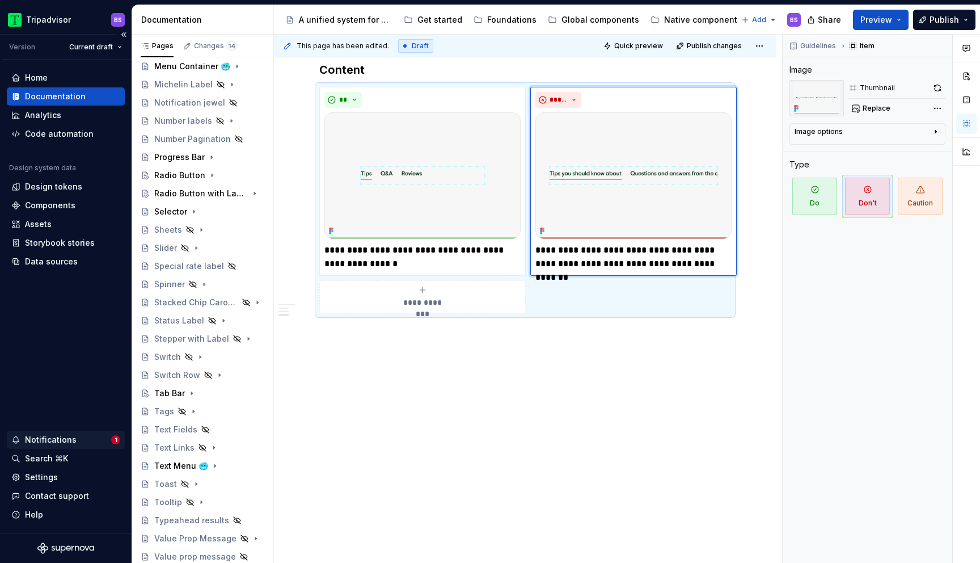
click at [69, 440] on div "Notifications" at bounding box center [51, 439] width 52 height 11
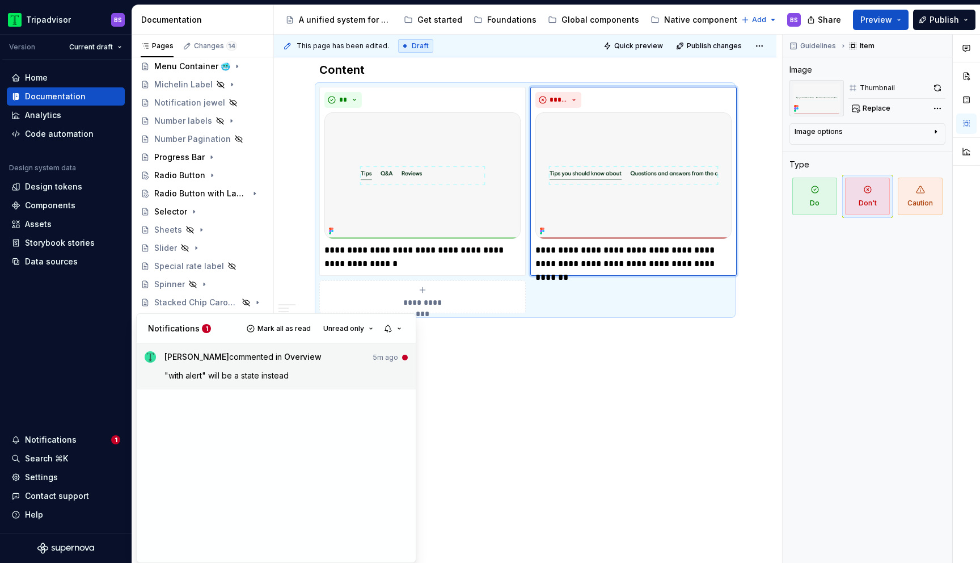
click at [331, 375] on p ""with alert" will be a state instead" at bounding box center [286, 375] width 244 height 12
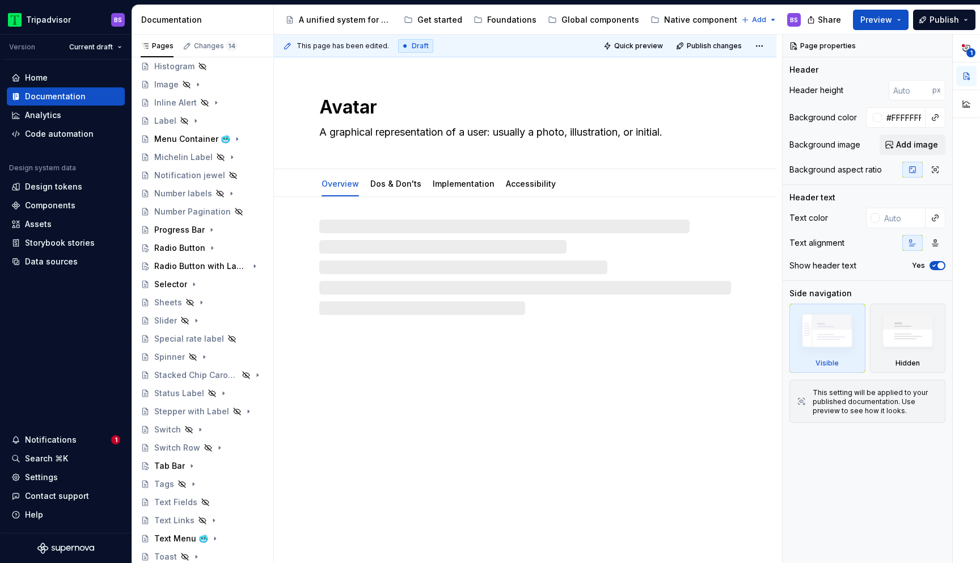
scroll to position [497, 0]
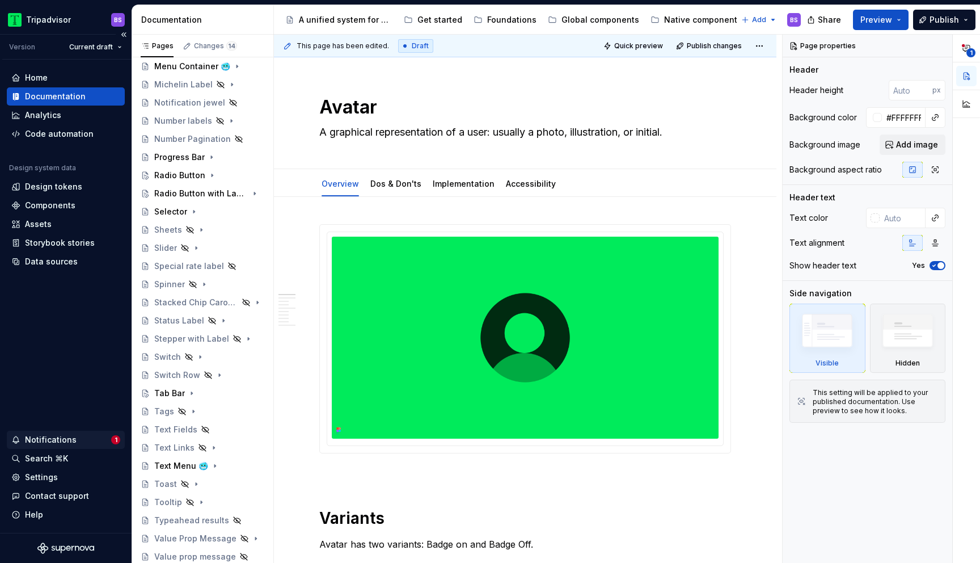
click at [104, 438] on div "Notifications" at bounding box center [61, 439] width 100 height 11
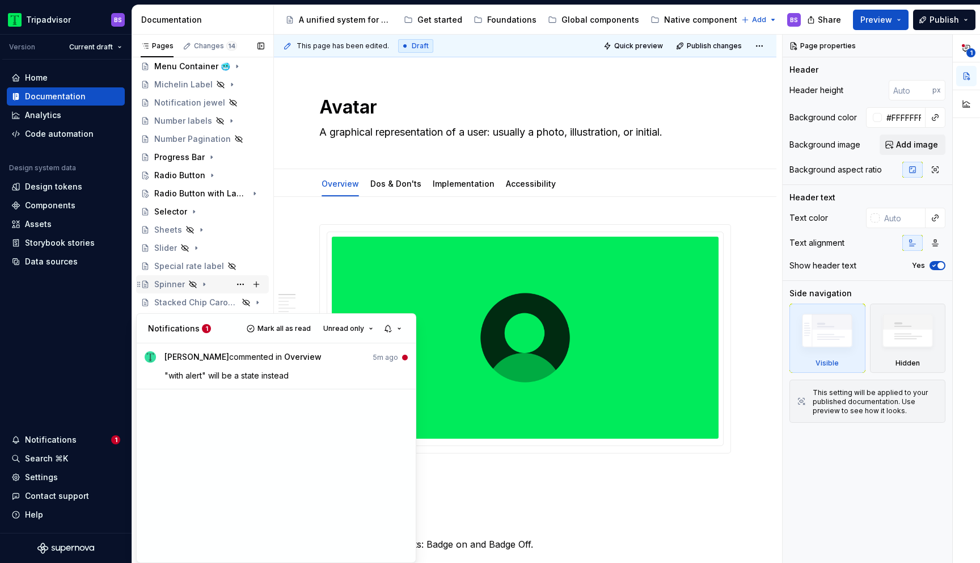
click at [226, 286] on div "Pages Changes 14 Add Accessibility guide for tree Page tree. Navigate the tree …" at bounding box center [203, 301] width 142 height 533
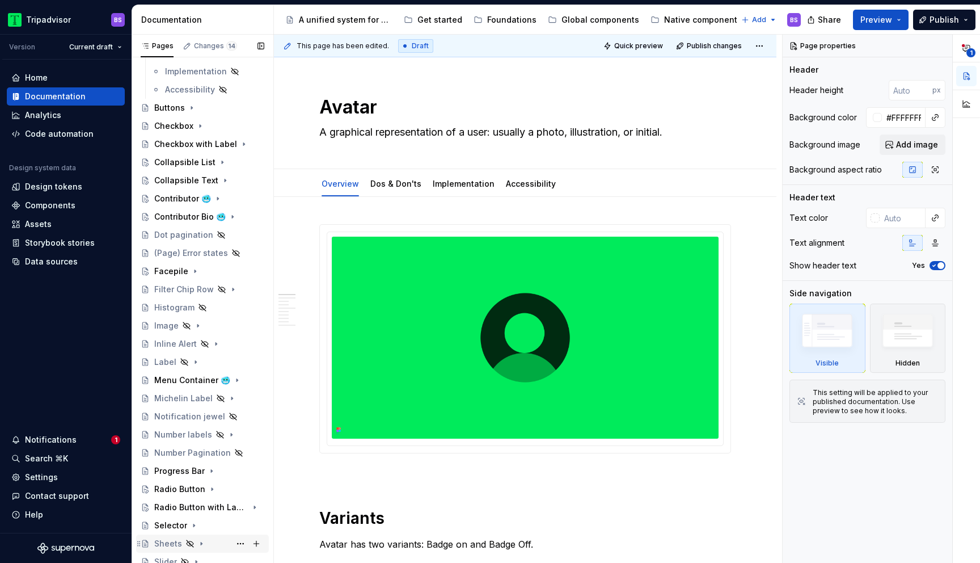
scroll to position [0, 0]
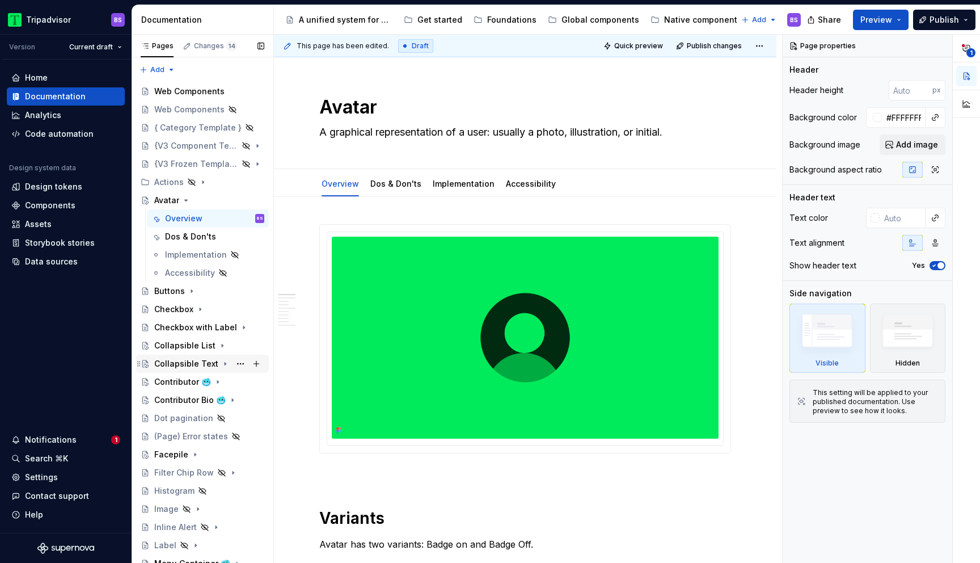
click at [206, 361] on div "Collapsible Text" at bounding box center [186, 363] width 64 height 11
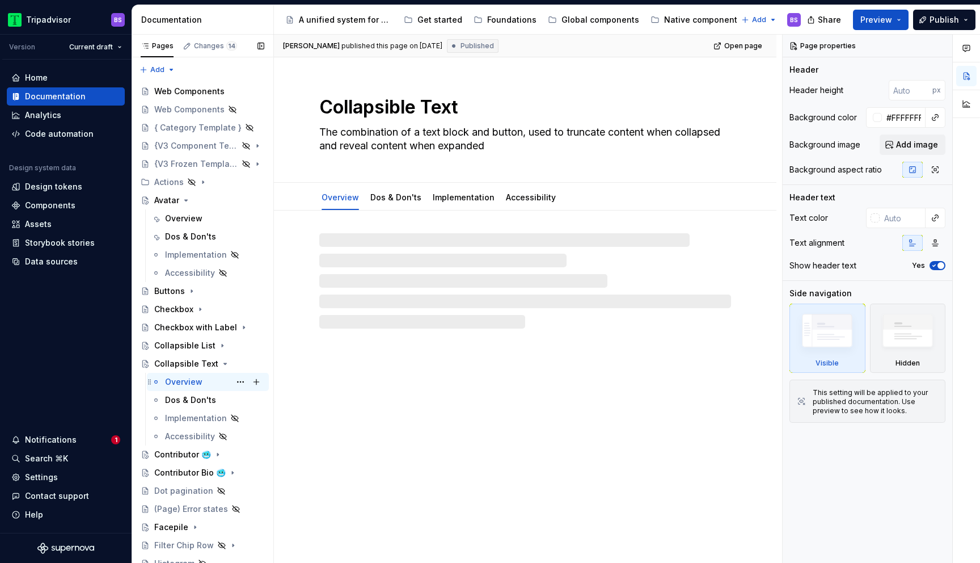
click at [203, 383] on div "Overview BS" at bounding box center [214, 382] width 99 height 16
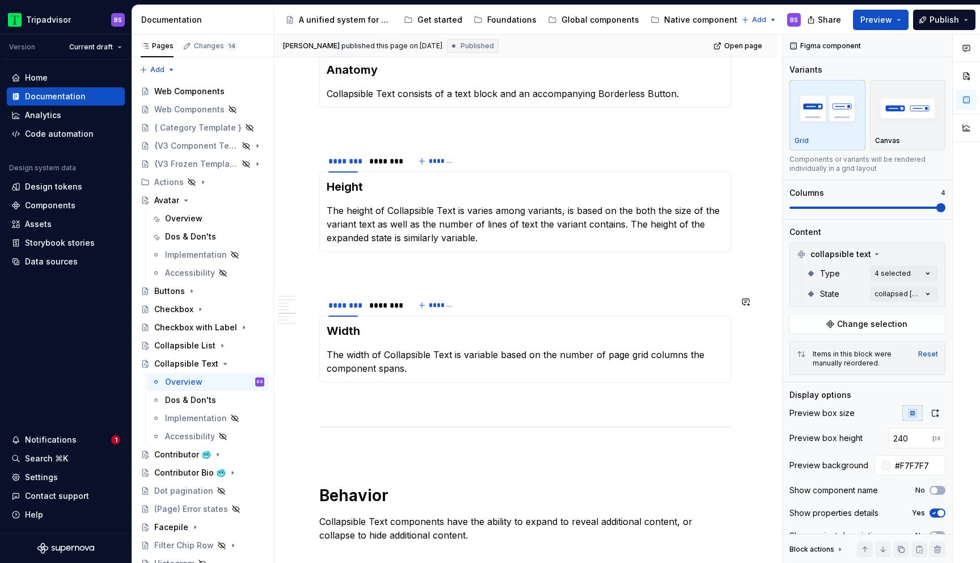
scroll to position [935, 0]
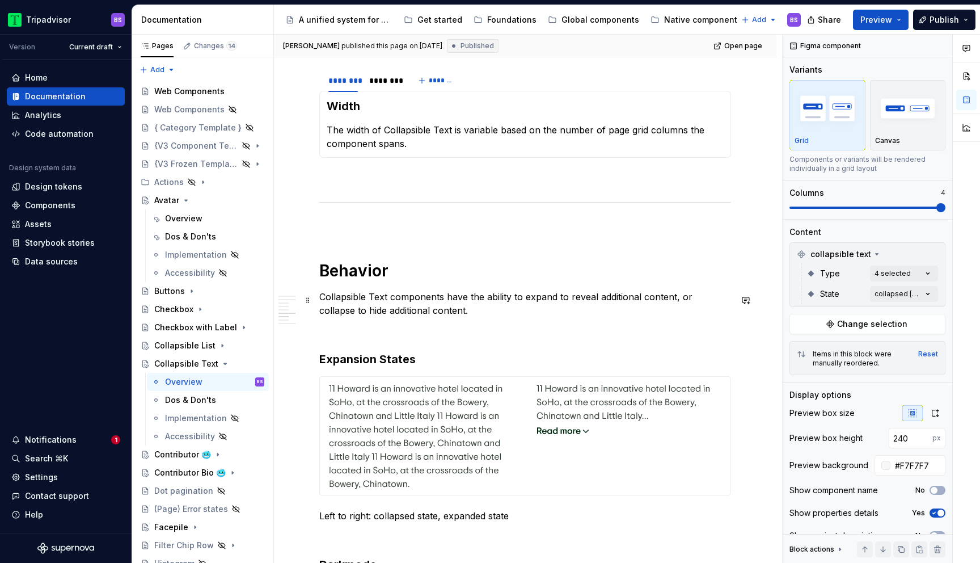
type textarea "*"
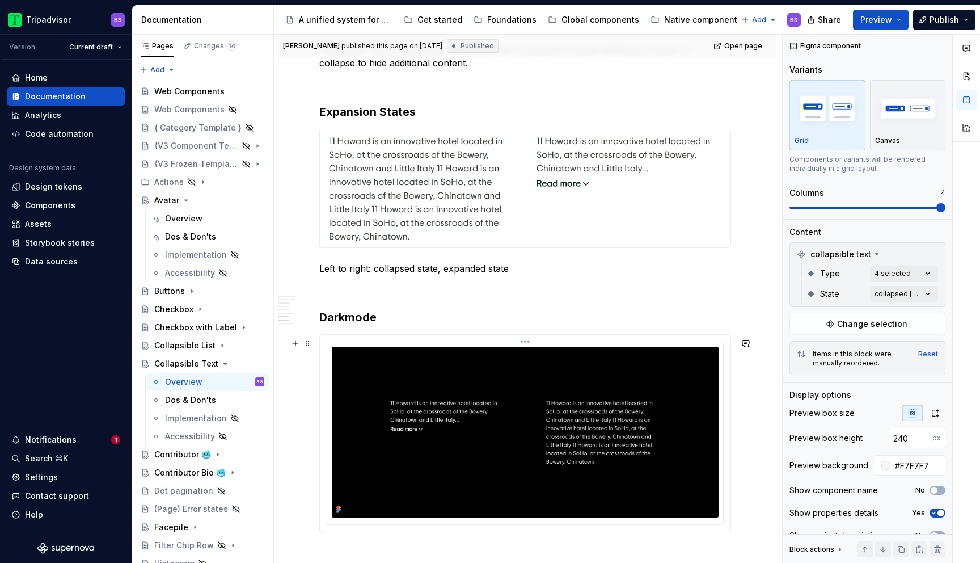
scroll to position [1379, 0]
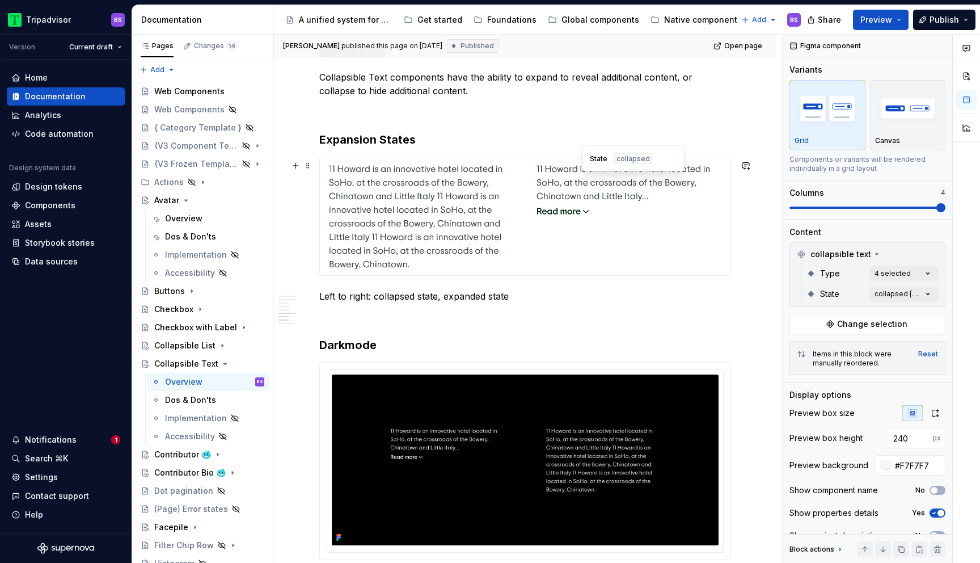
type input "#FFFFFF"
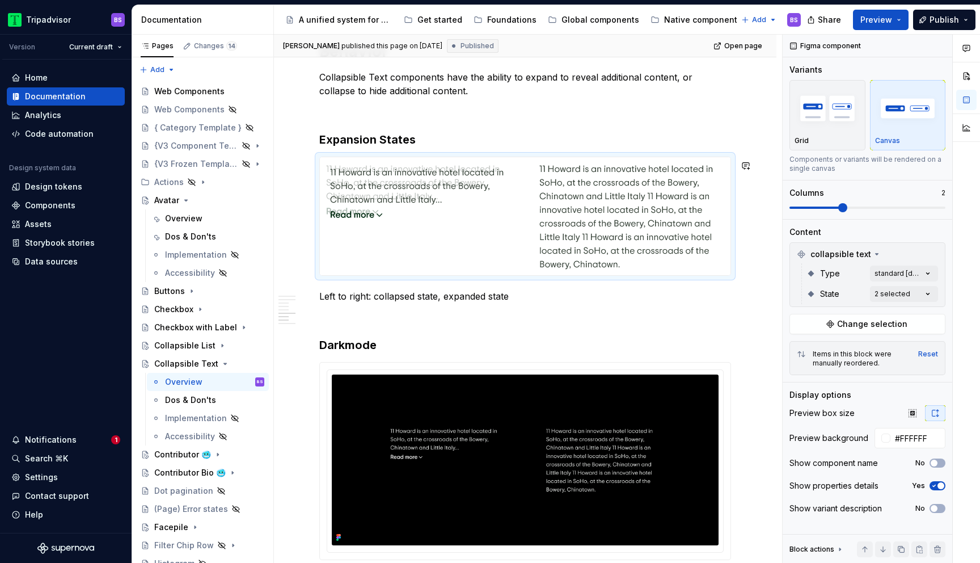
drag, startPoint x: 568, startPoint y: 204, endPoint x: 427, endPoint y: 212, distance: 141.4
click at [427, 212] on body "Tripadvisor BS Version Current draft Home Documentation Analytics Code automati…" at bounding box center [490, 281] width 980 height 563
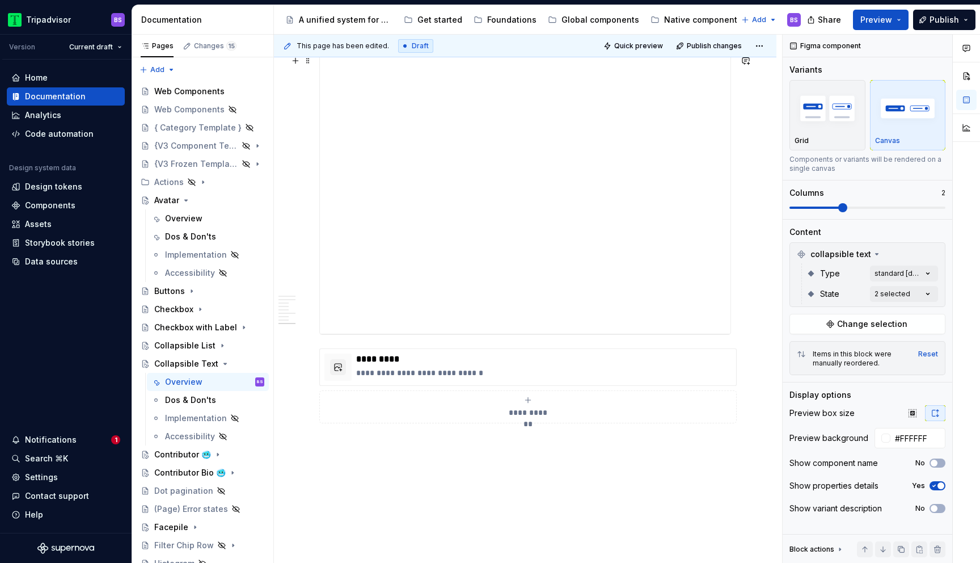
scroll to position [2058, 0]
click at [491, 354] on p "**********" at bounding box center [543, 348] width 375 height 11
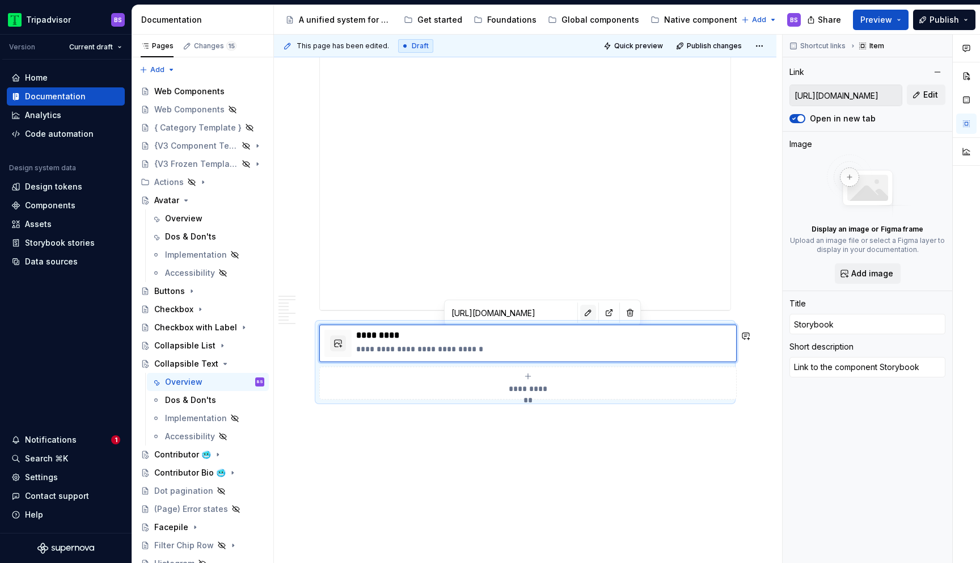
click at [580, 315] on button "button" at bounding box center [588, 313] width 16 height 16
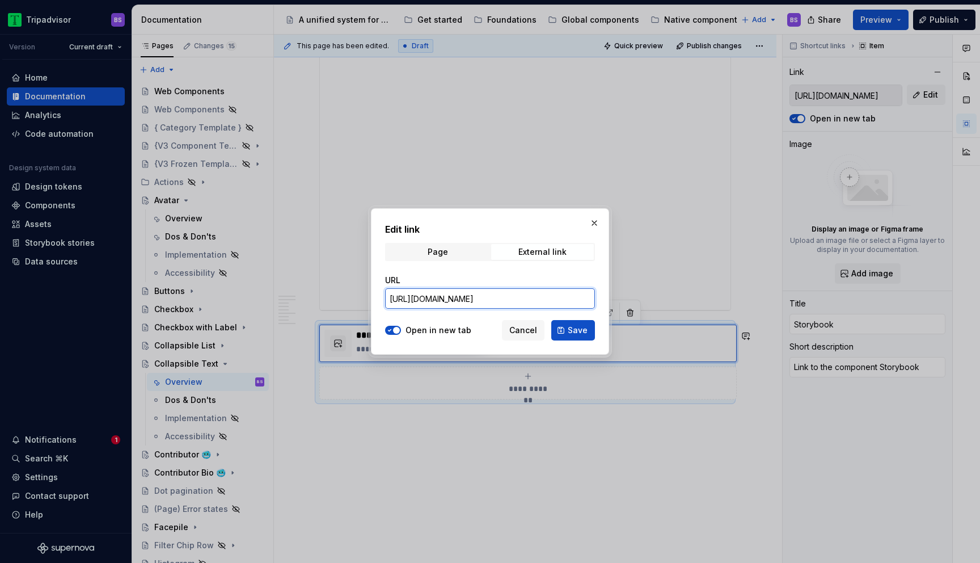
click at [562, 293] on input "[URL][DOMAIN_NAME]" at bounding box center [490, 298] width 210 height 20
click at [578, 327] on span "Save" at bounding box center [578, 329] width 20 height 11
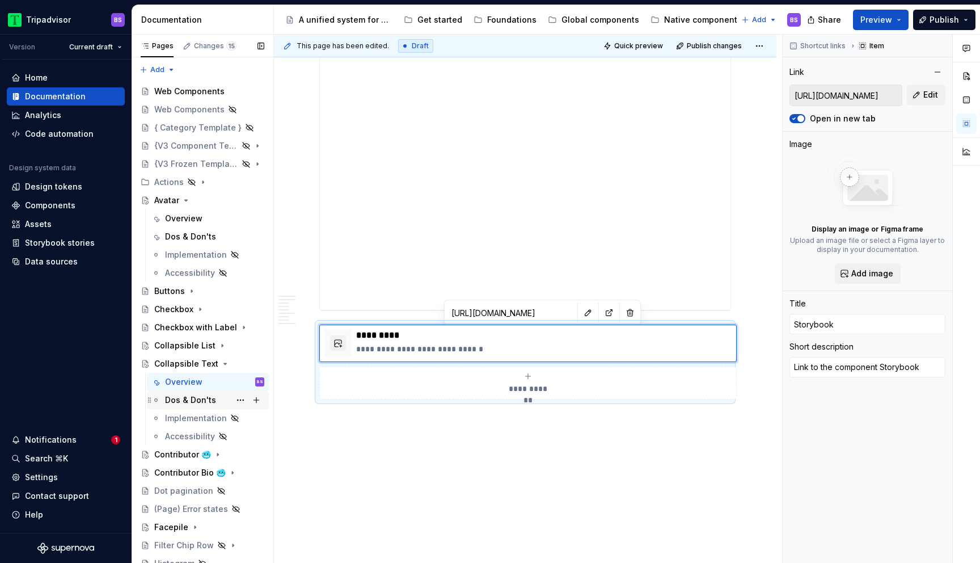
click at [196, 399] on div "Dos & Don'ts" at bounding box center [190, 399] width 51 height 11
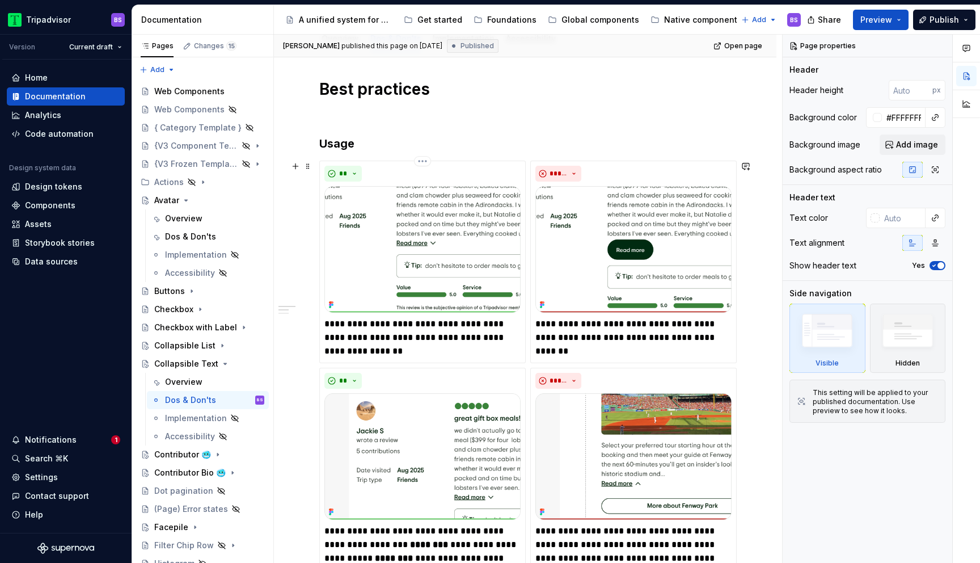
scroll to position [191, 0]
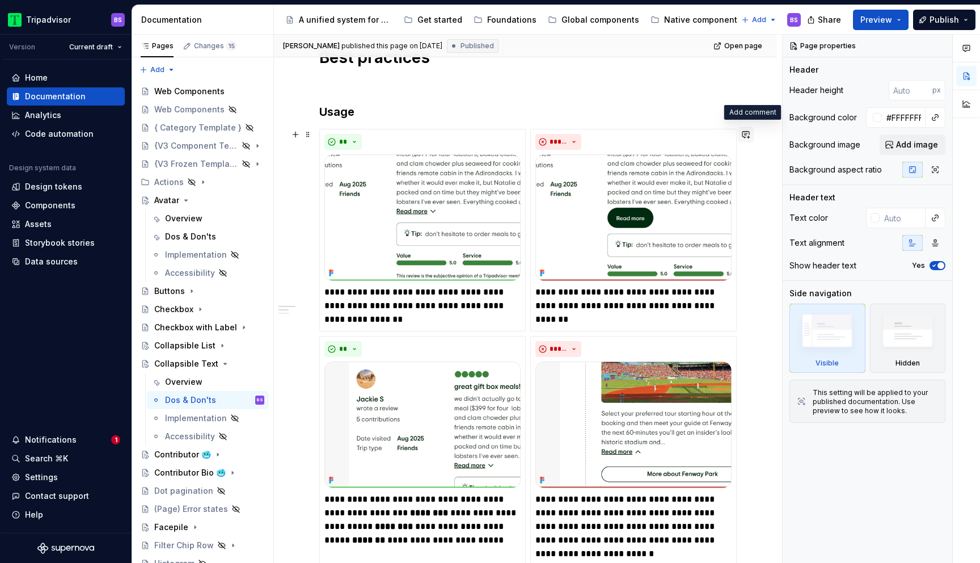
type textarea "*"
click at [753, 136] on button "button" at bounding box center [746, 134] width 16 height 16
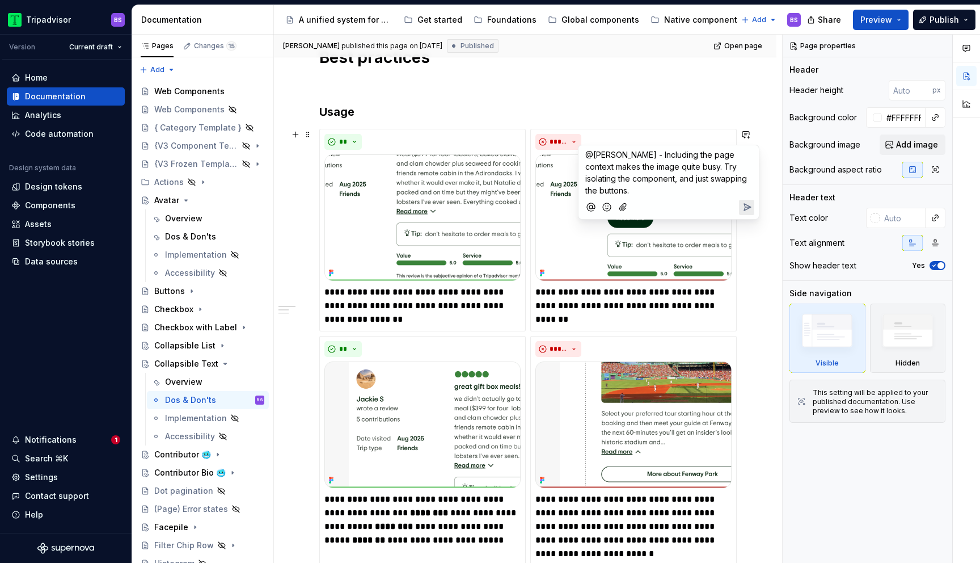
click at [690, 167] on span "@[PERSON_NAME] - Including the page context makes the image quite busy. Try iso…" at bounding box center [667, 172] width 164 height 45
click at [686, 195] on p "@[PERSON_NAME] - Including the page context makes the image a little harder to …" at bounding box center [668, 173] width 167 height 48
click at [747, 210] on icon "Send" at bounding box center [746, 206] width 11 height 11
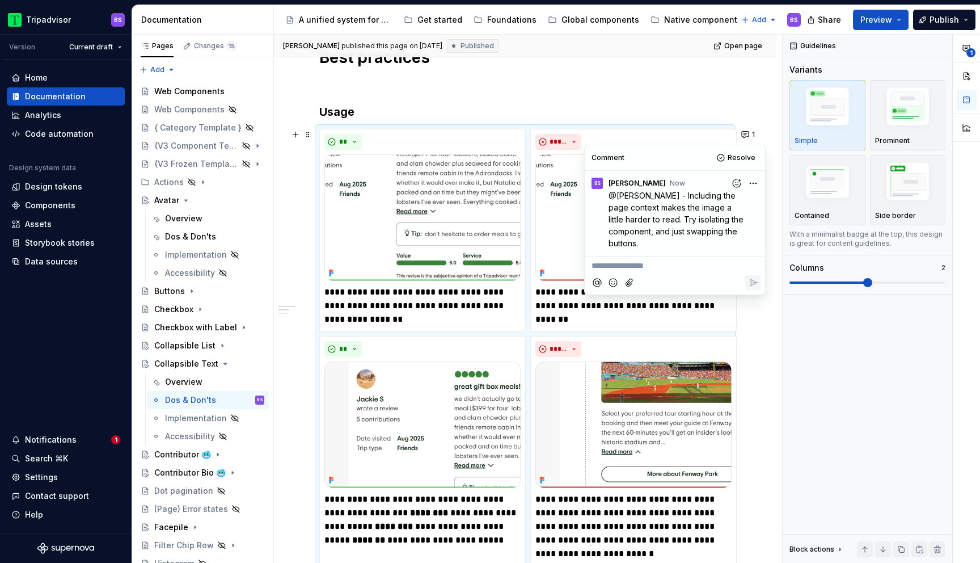
click at [750, 182] on html "Tripadvisor BS Version Current draft Home Documentation Analytics Code automati…" at bounding box center [490, 281] width 980 height 563
click at [730, 197] on div "Edit comment" at bounding box center [715, 204] width 87 height 16
click at [641, 195] on span "@[PERSON_NAME] - Including the page context makes the image a little harder to …" at bounding box center [677, 219] width 137 height 57
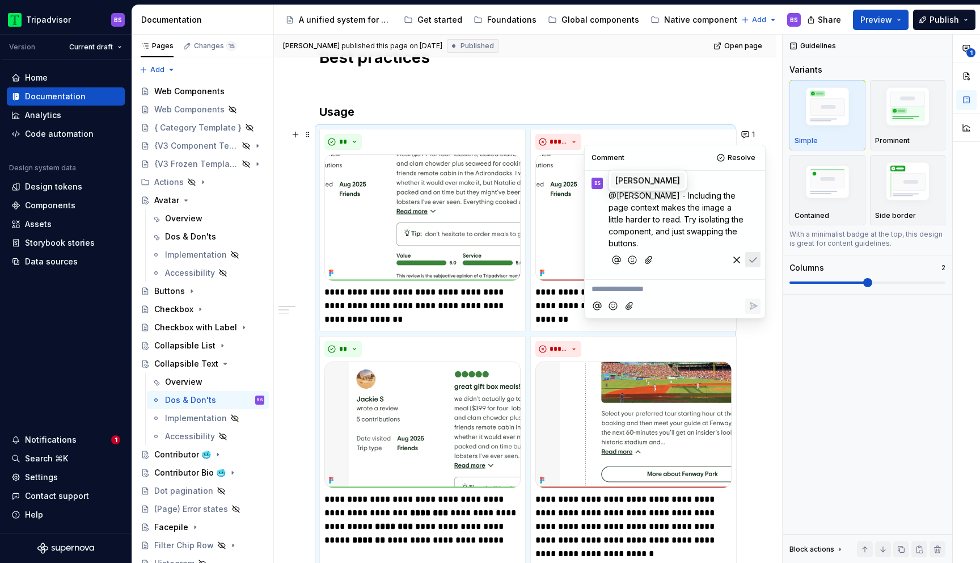
click at [649, 177] on span "[PERSON_NAME]" at bounding box center [647, 180] width 65 height 11
click at [754, 263] on icon "Save" at bounding box center [752, 260] width 11 height 11
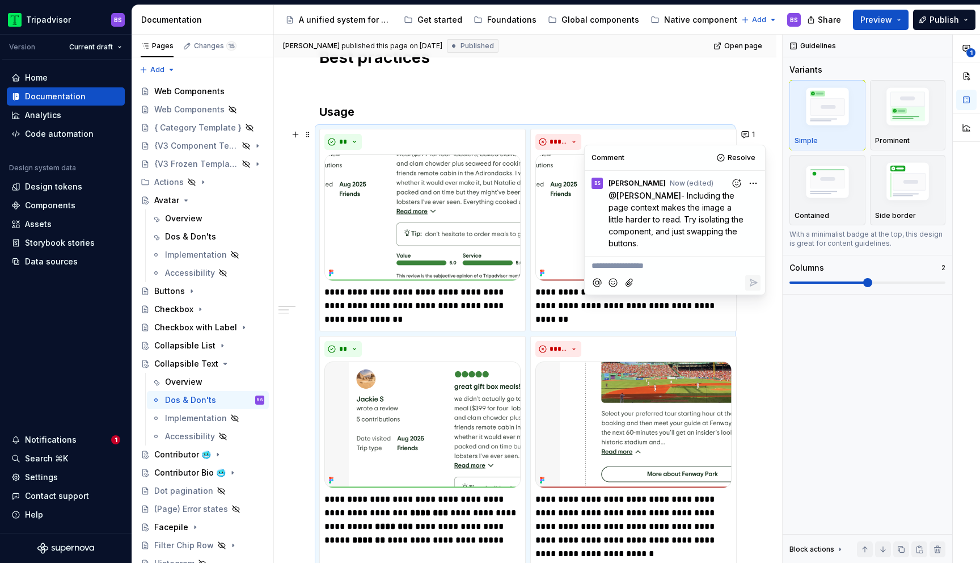
click at [609, 87] on p at bounding box center [525, 84] width 412 height 14
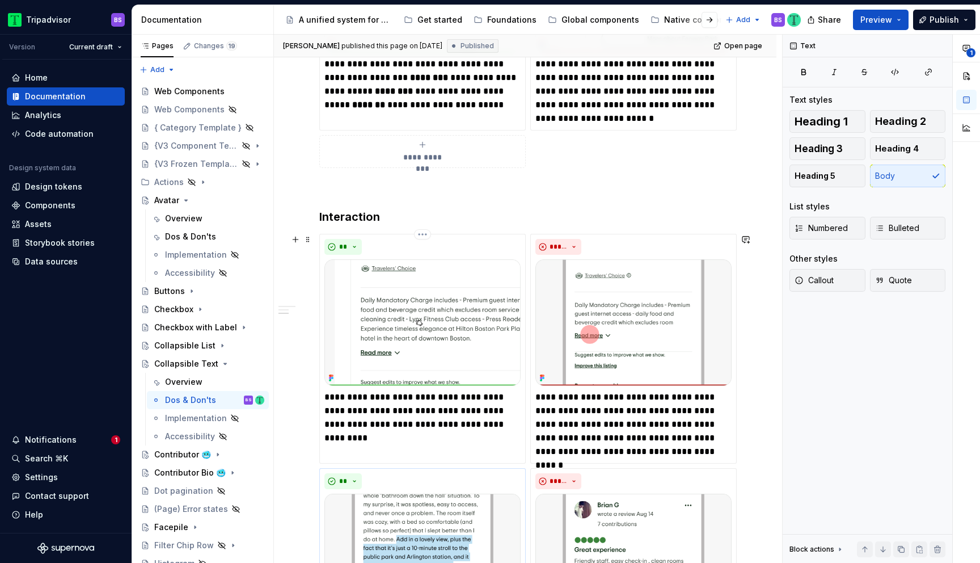
scroll to position [606, 0]
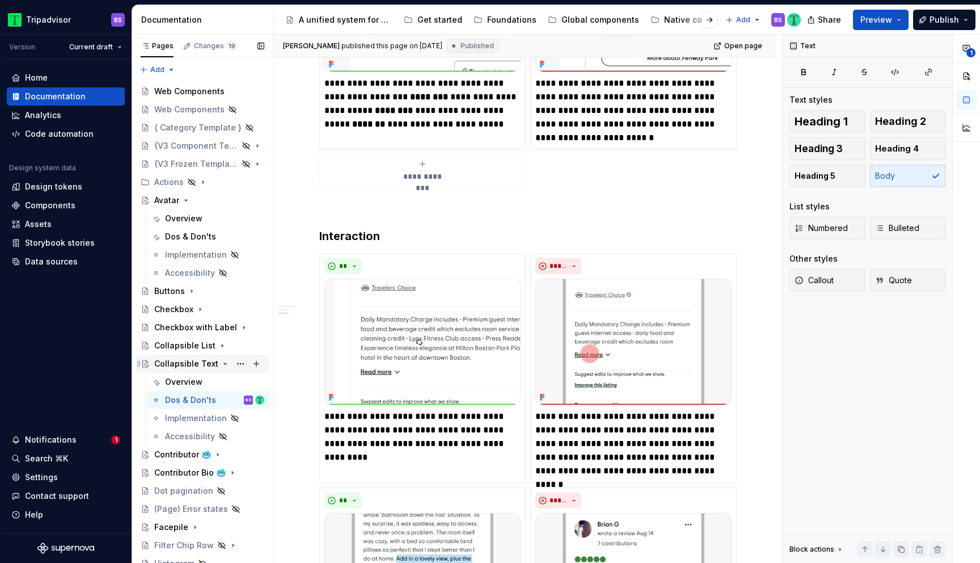
click at [221, 364] on icon "Page tree" at bounding box center [225, 363] width 9 height 9
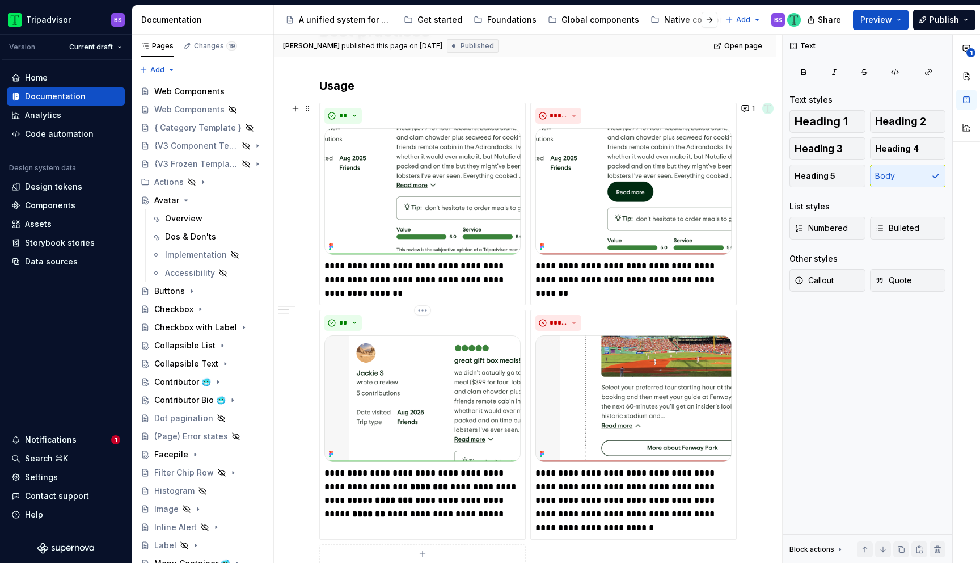
scroll to position [197, 0]
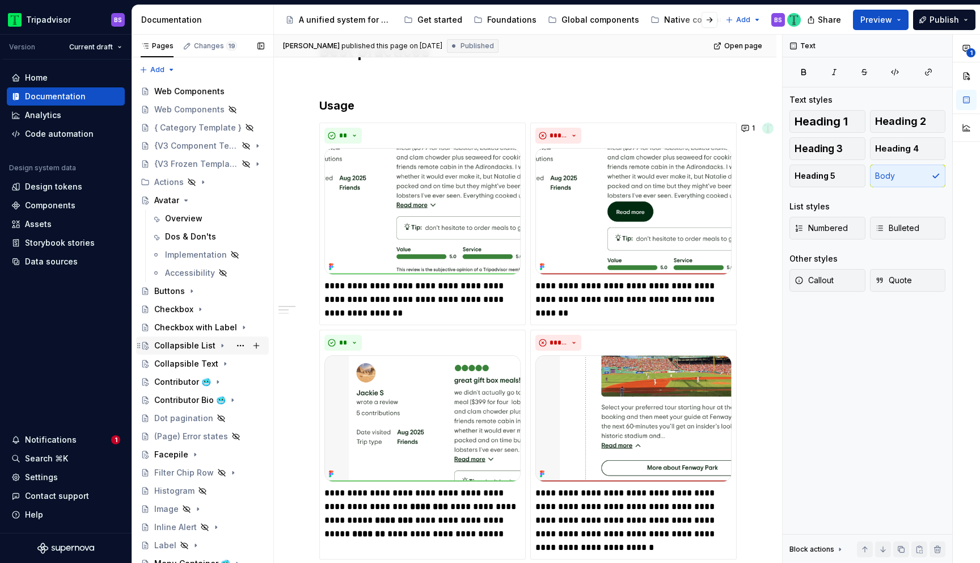
click at [218, 341] on icon "Page tree" at bounding box center [222, 345] width 9 height 9
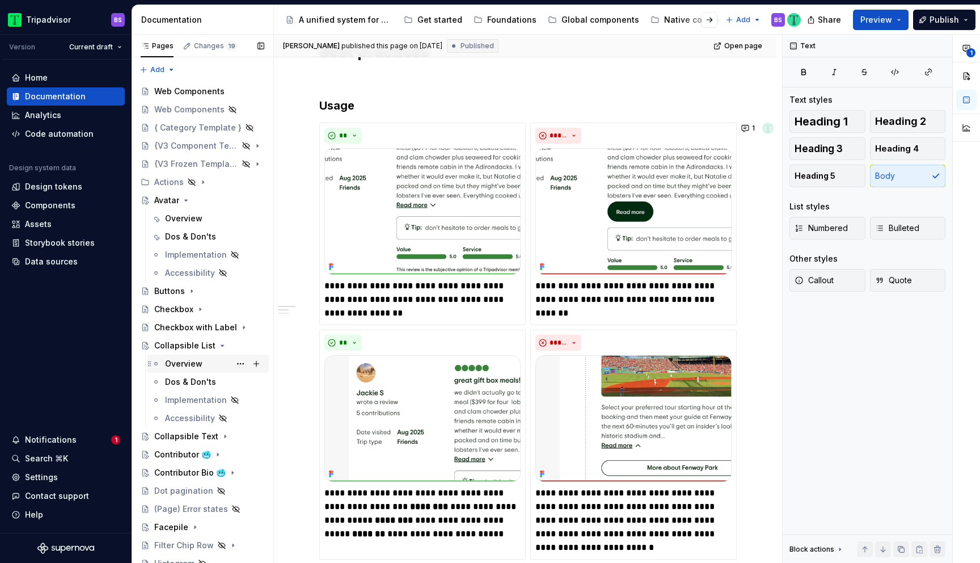
click at [204, 361] on div "Overview" at bounding box center [214, 364] width 99 height 16
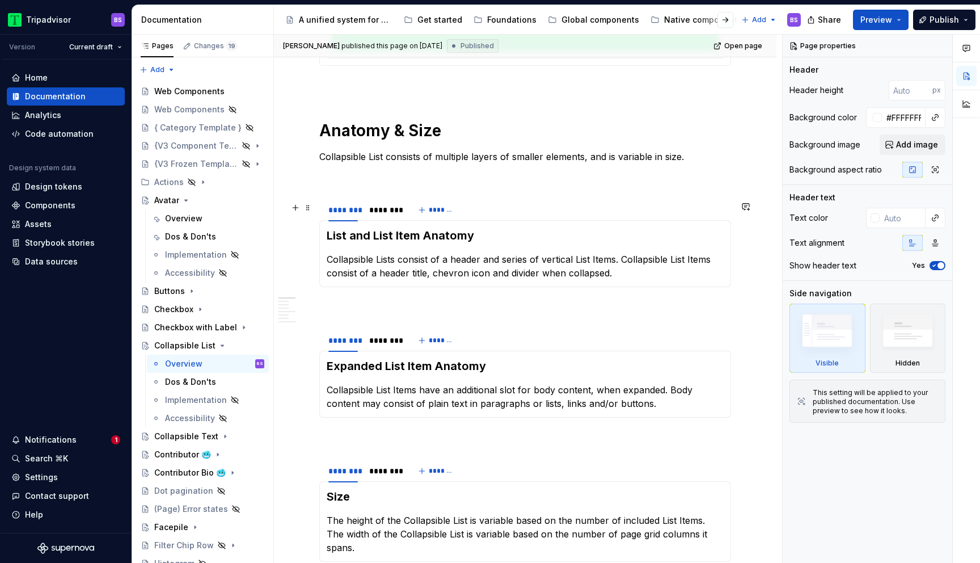
scroll to position [428, 0]
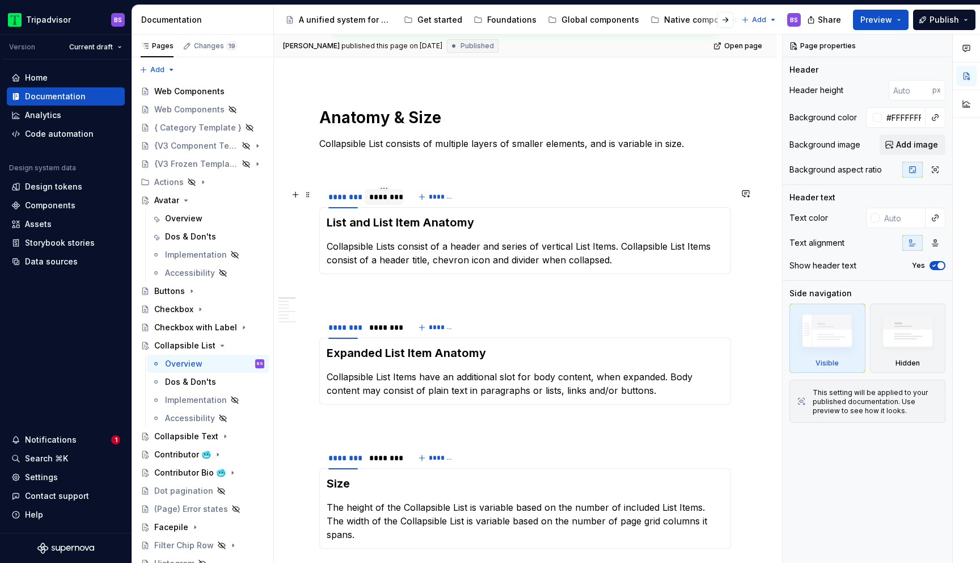
click at [387, 202] on div "********" at bounding box center [383, 196] width 29 height 11
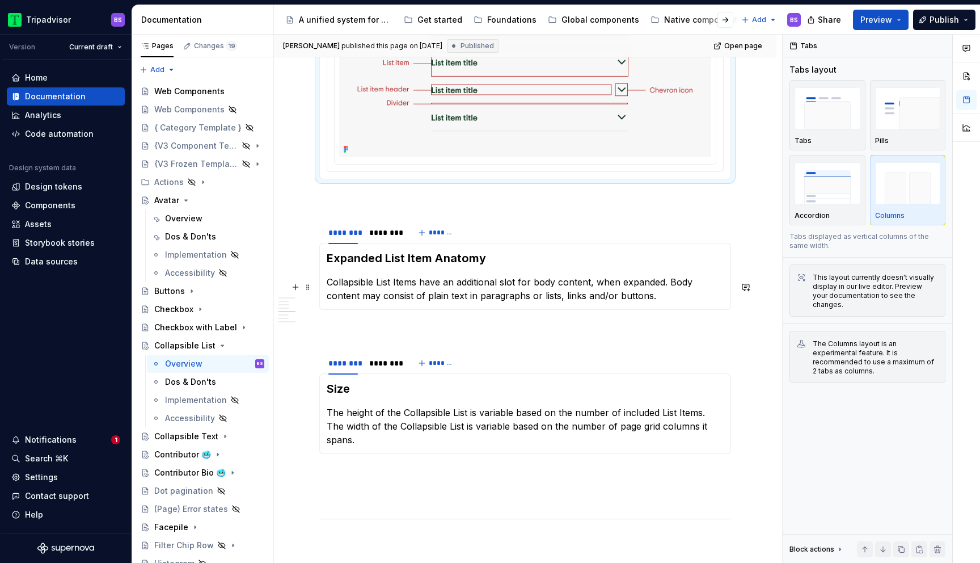
scroll to position [633, 0]
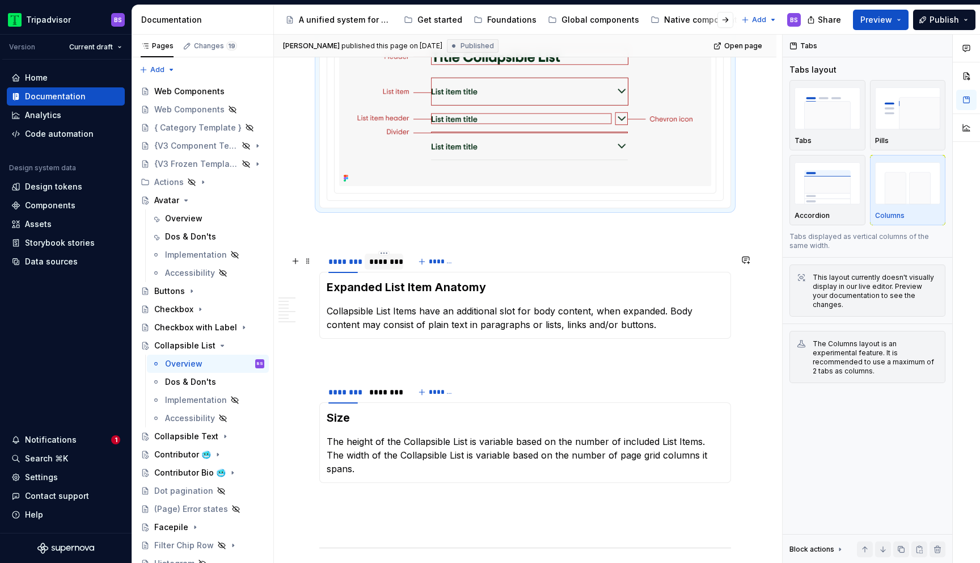
click at [373, 267] on div "********" at bounding box center [383, 261] width 29 height 11
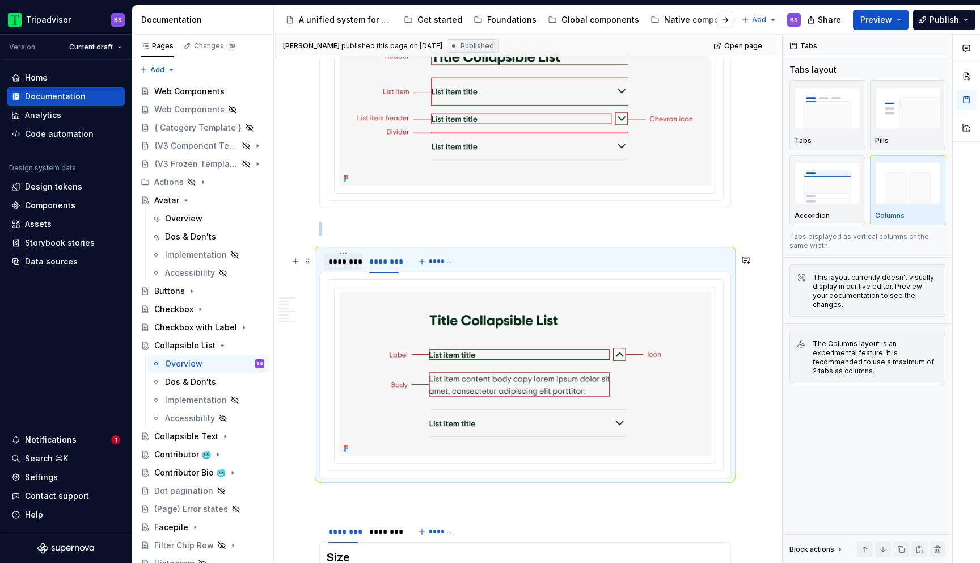
click at [348, 271] on div "********" at bounding box center [343, 261] width 39 height 18
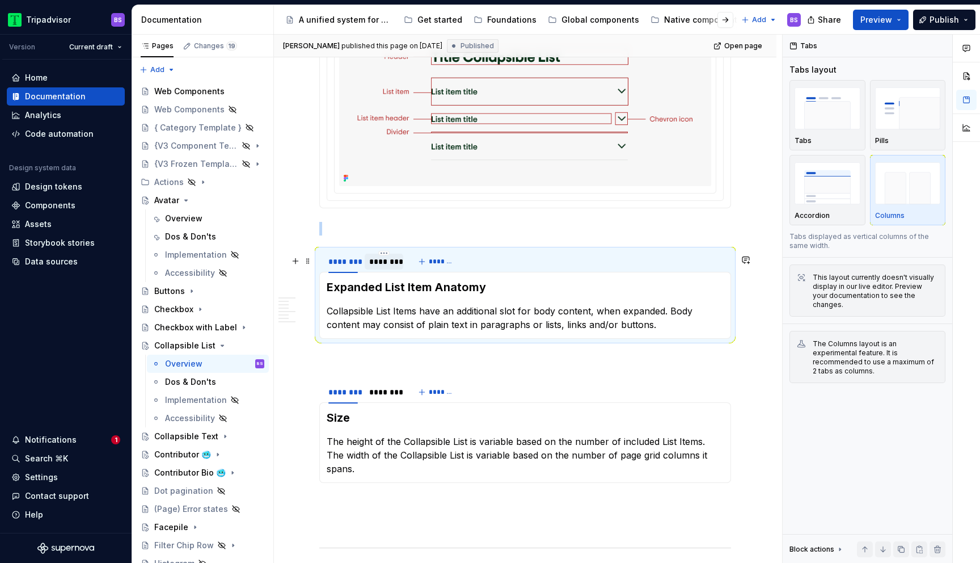
click at [391, 269] on div "********" at bounding box center [384, 262] width 39 height 16
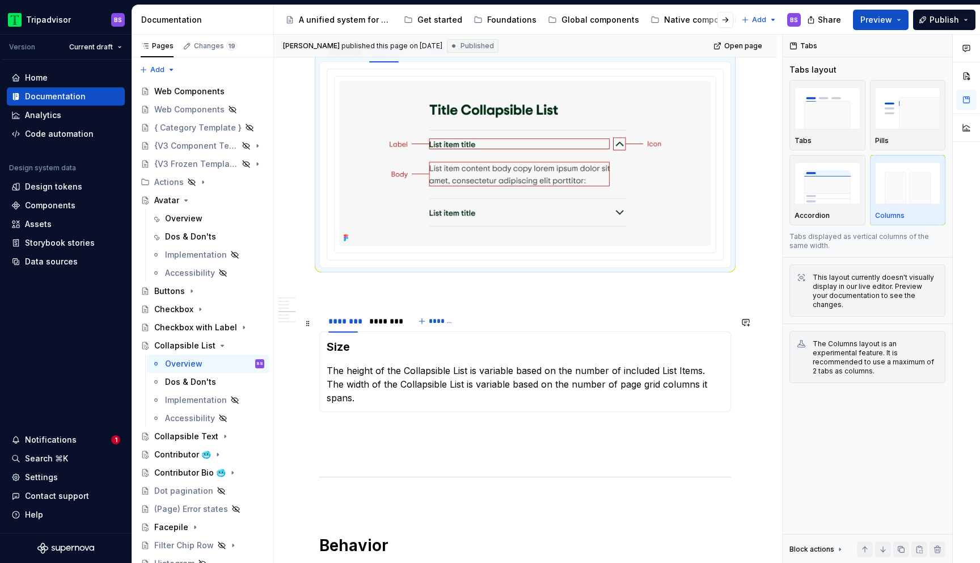
scroll to position [861, 0]
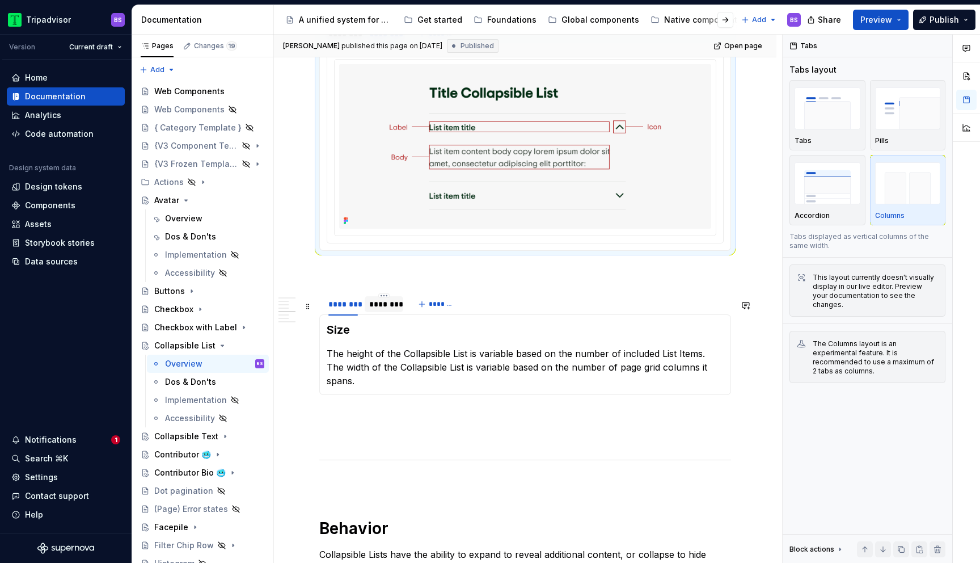
click at [388, 309] on div "********" at bounding box center [383, 303] width 29 height 11
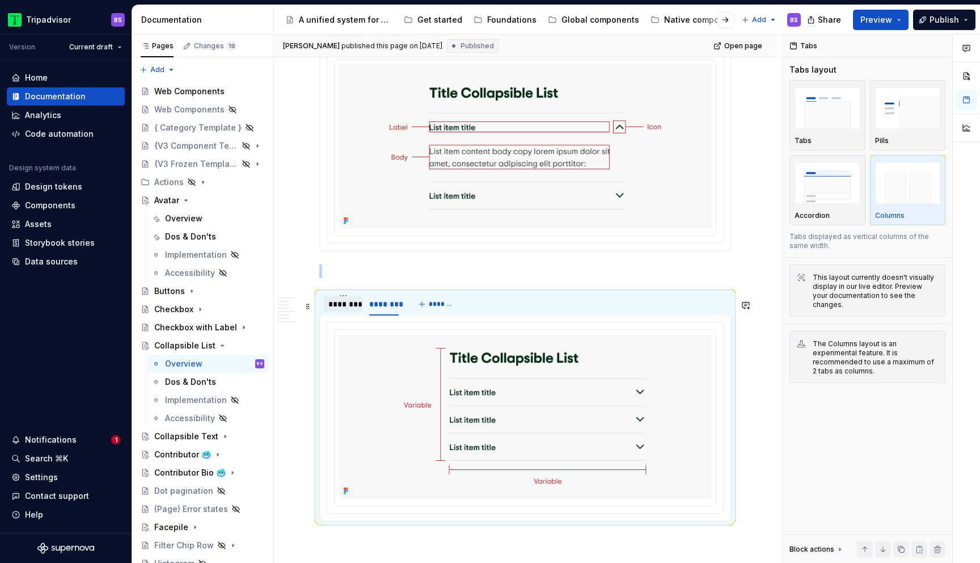
click at [343, 310] on div "********" at bounding box center [342, 303] width 29 height 11
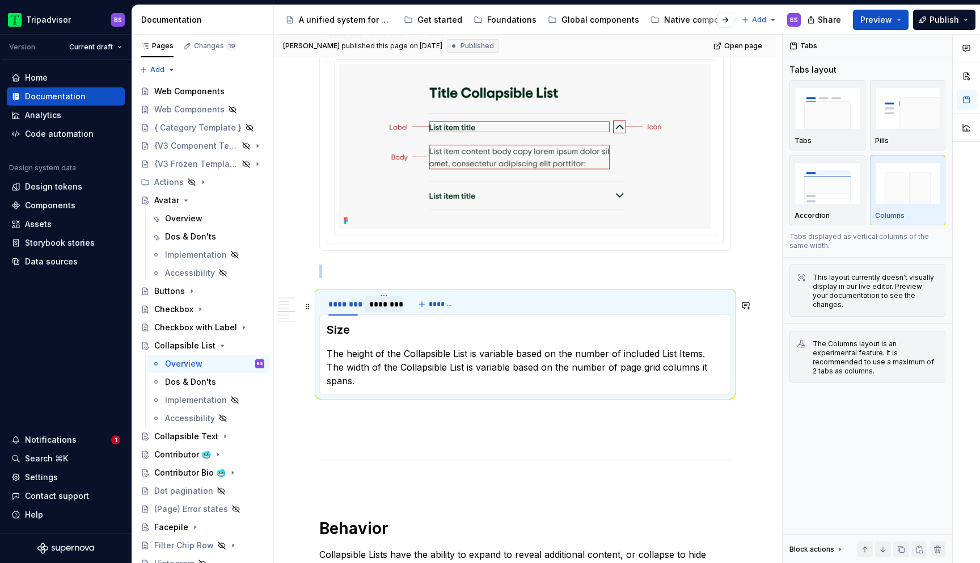
click at [379, 310] on div "********" at bounding box center [383, 303] width 29 height 11
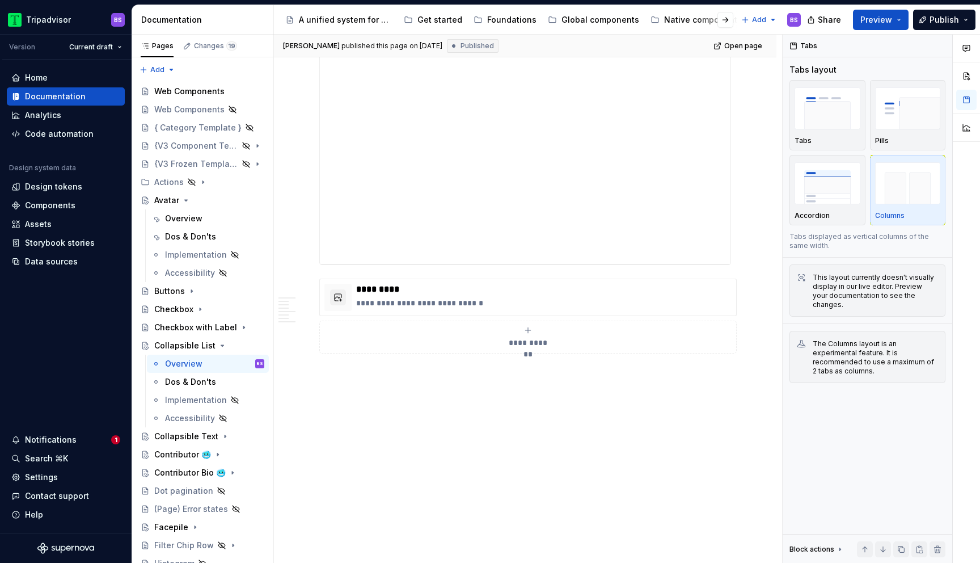
scroll to position [2213, 0]
click at [188, 209] on div "Overview" at bounding box center [208, 218] width 122 height 18
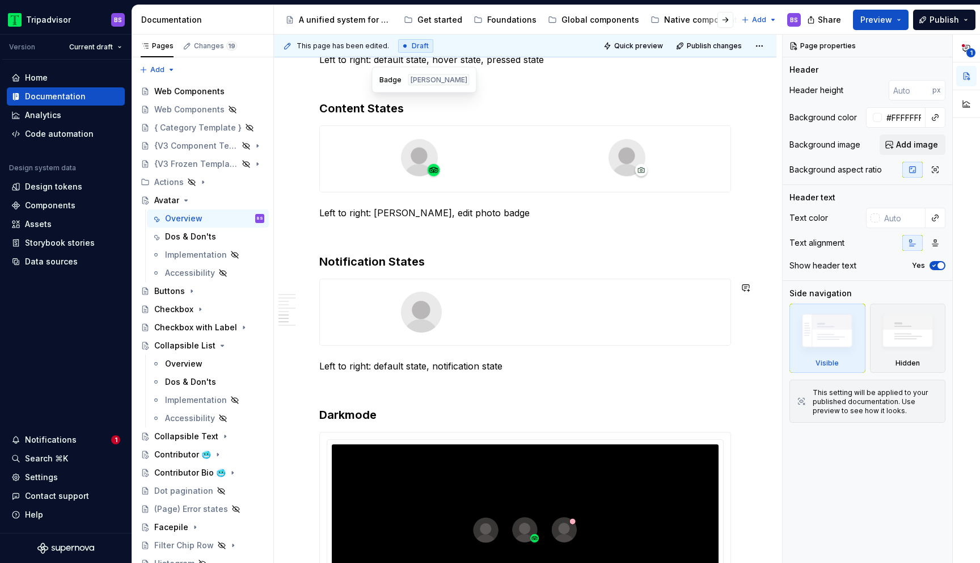
scroll to position [1498, 0]
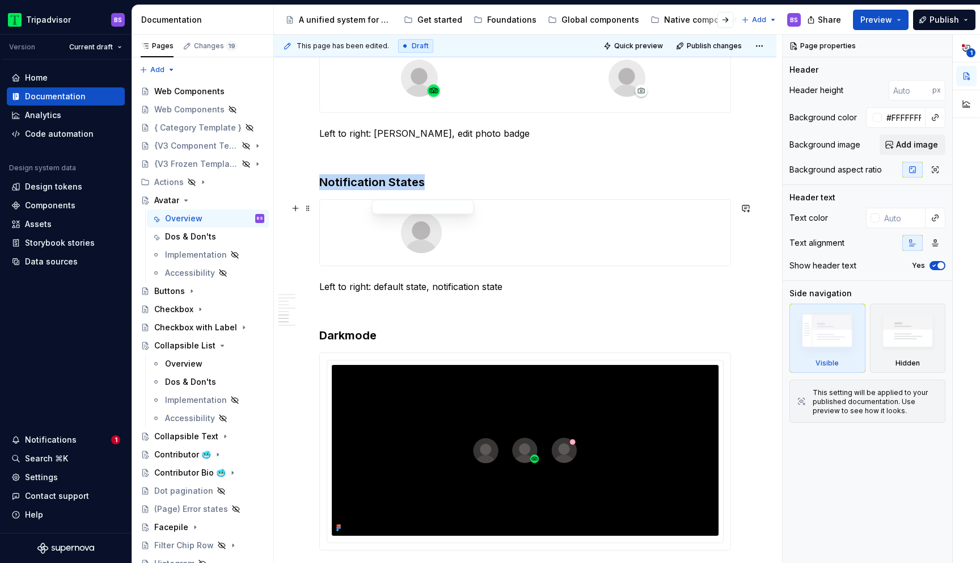
click at [505, 248] on div at bounding box center [421, 233] width 203 height 66
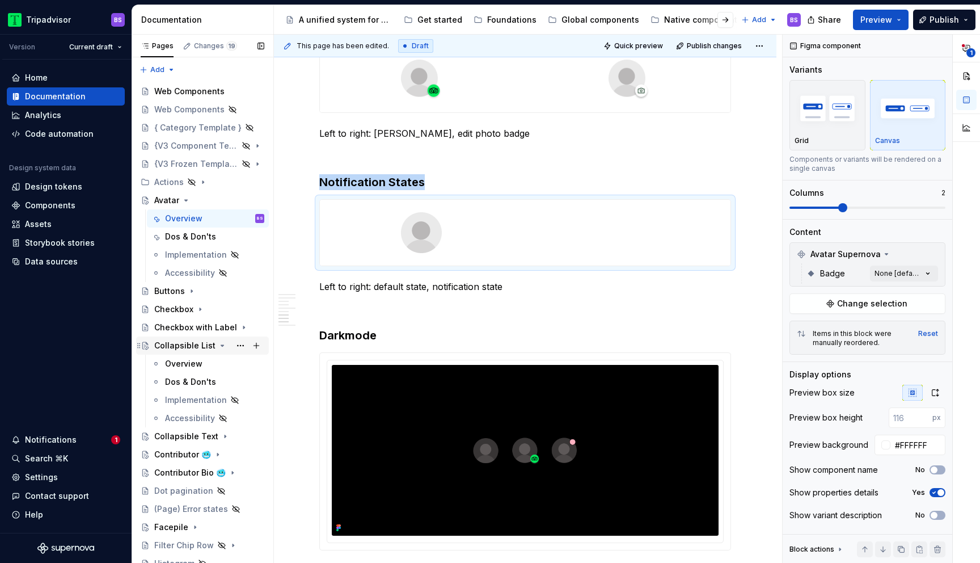
click at [196, 346] on div "Collapsible List" at bounding box center [184, 345] width 61 height 11
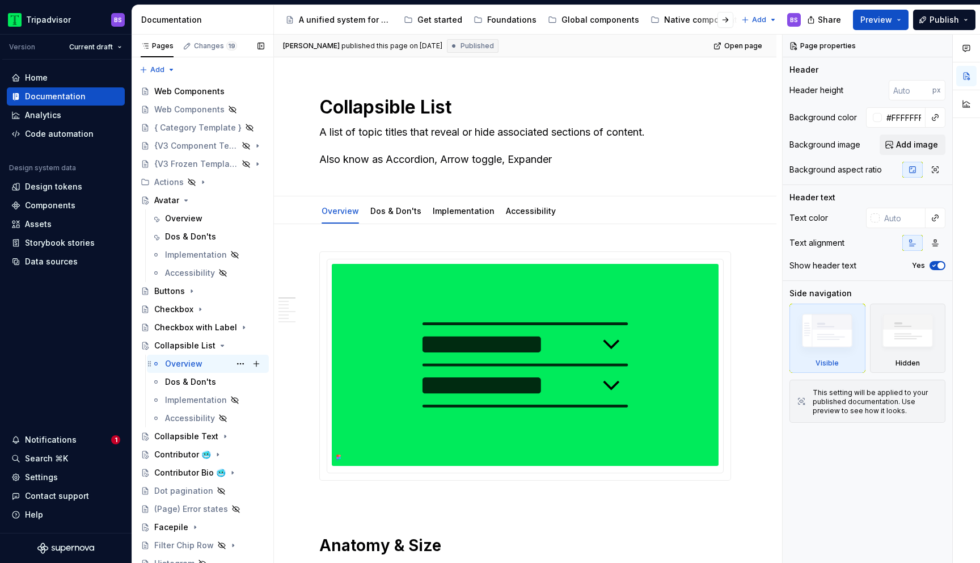
click at [196, 362] on div "Overview" at bounding box center [183, 363] width 37 height 11
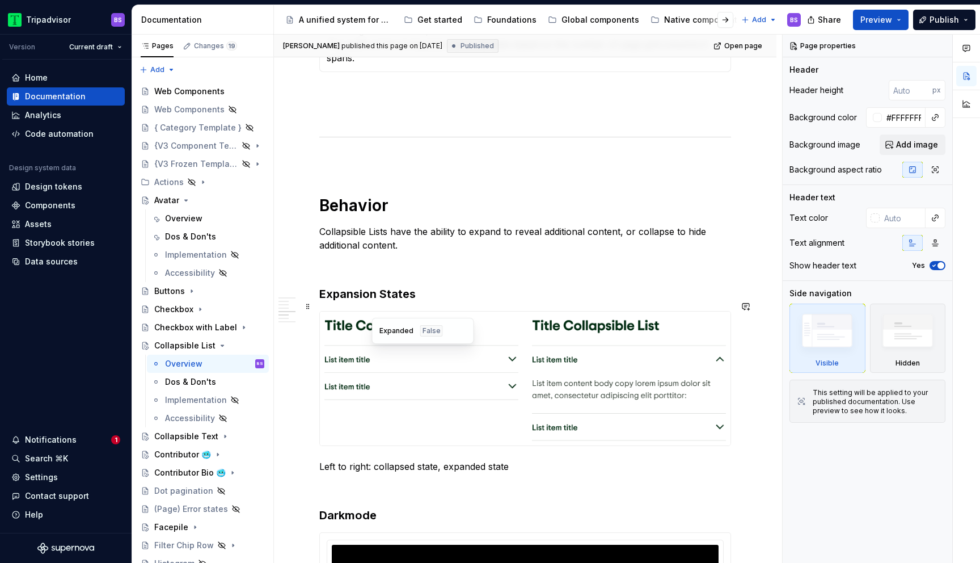
scroll to position [983, 0]
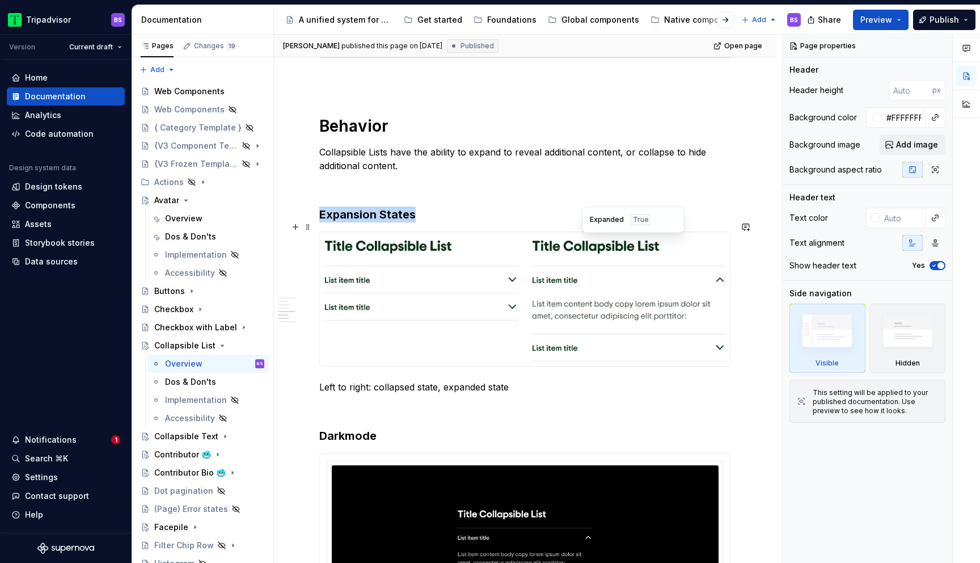
click at [540, 305] on img at bounding box center [629, 298] width 194 height 125
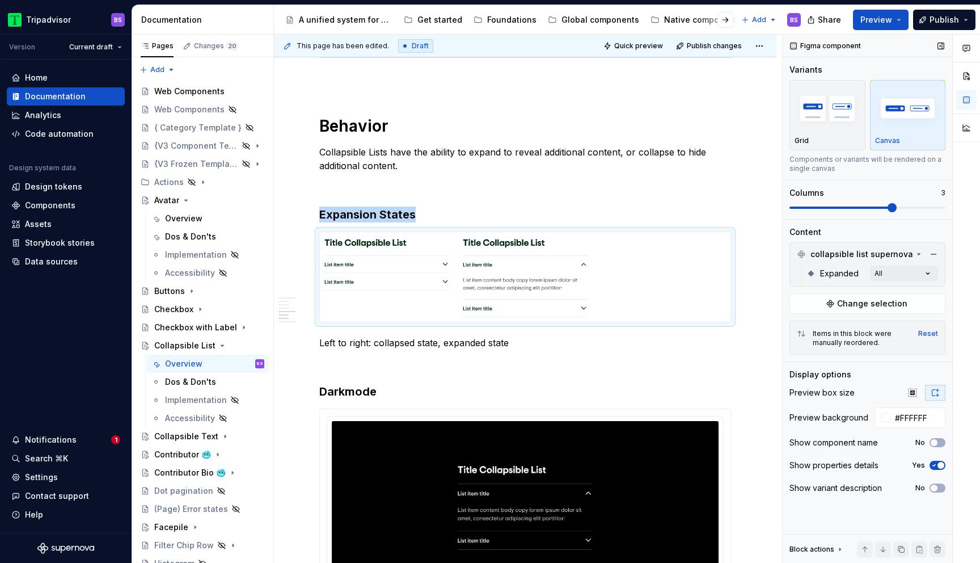
click at [888, 206] on span at bounding box center [892, 207] width 9 height 9
drag, startPoint x: 493, startPoint y: 262, endPoint x: 650, endPoint y: 260, distance: 156.5
click at [650, 260] on body "Tripadvisor BS Version Current draft Home Documentation Analytics Code automati…" at bounding box center [490, 281] width 980 height 563
drag, startPoint x: 520, startPoint y: 250, endPoint x: 694, endPoint y: 227, distance: 175.6
click at [694, 227] on body "Tripadvisor BS Version Current draft Home Documentation Analytics Code automati…" at bounding box center [490, 281] width 980 height 563
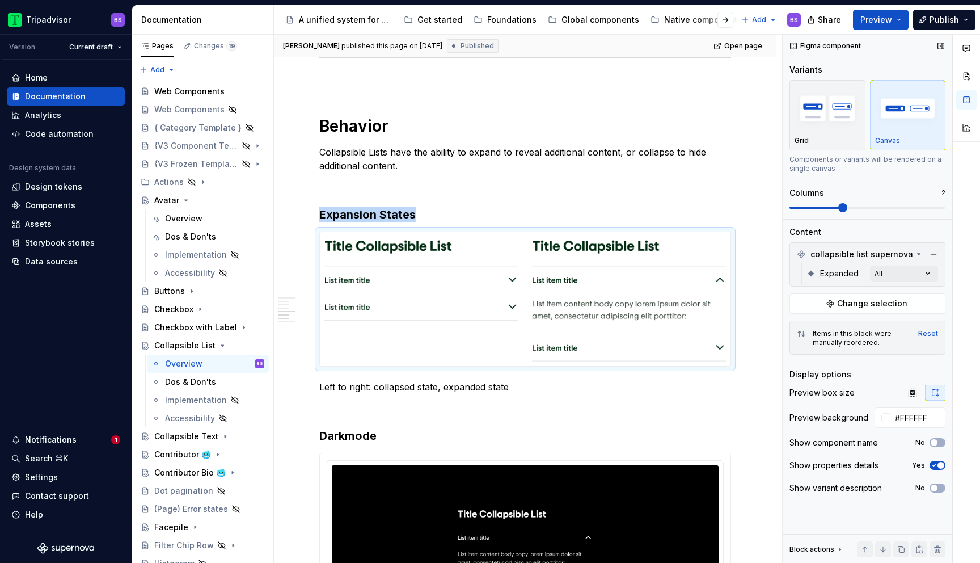
click at [847, 207] on span at bounding box center [842, 207] width 9 height 9
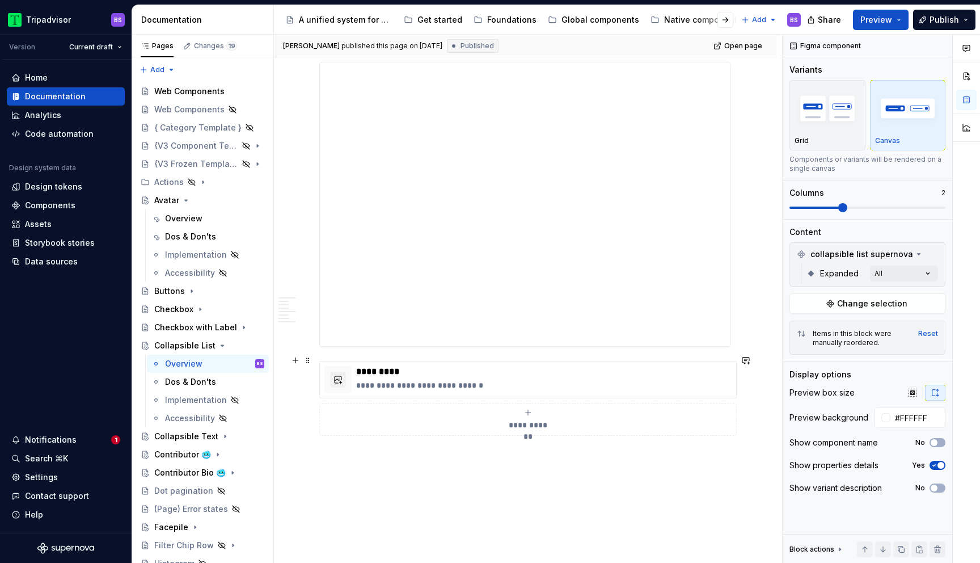
scroll to position [1713, 0]
click at [464, 370] on p "*********" at bounding box center [543, 375] width 375 height 11
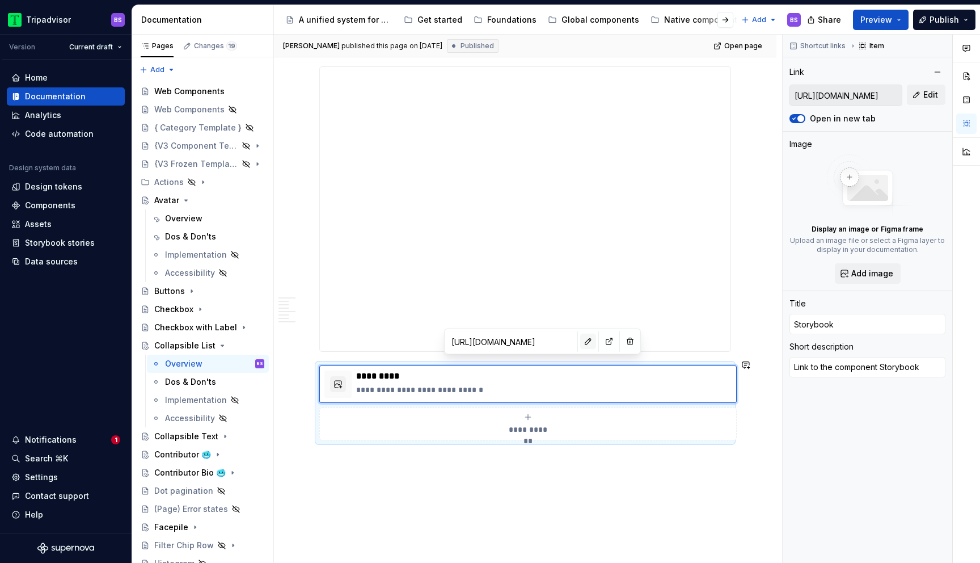
click at [580, 345] on button "button" at bounding box center [588, 341] width 16 height 16
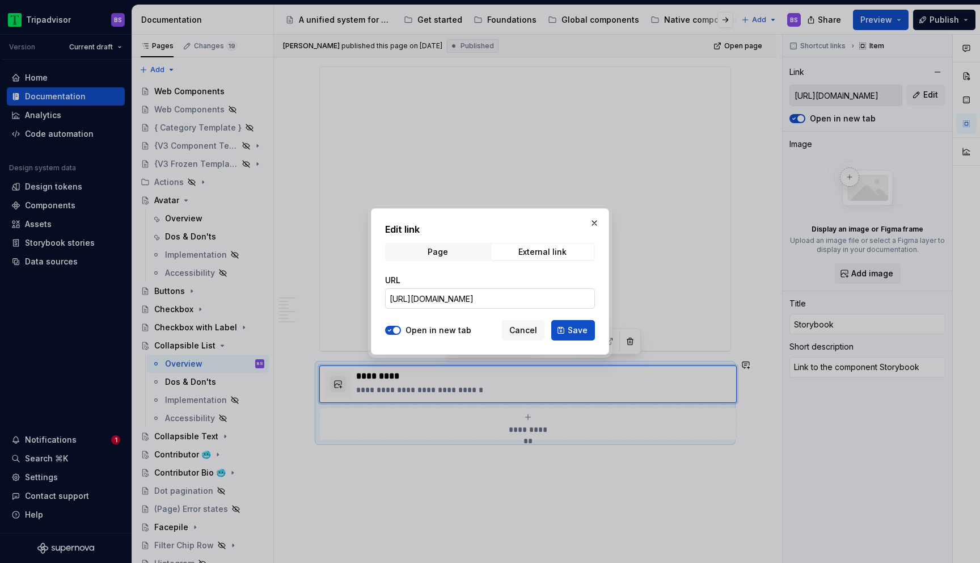
click at [519, 298] on input "[URL][DOMAIN_NAME]" at bounding box center [490, 298] width 210 height 20
click at [578, 332] on span "Save" at bounding box center [578, 329] width 20 height 11
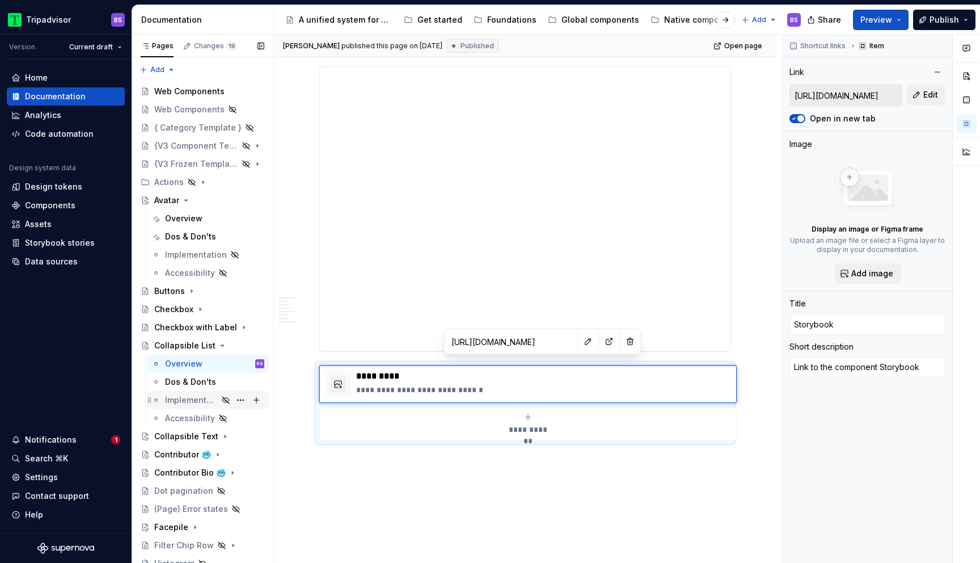
click at [206, 392] on div "Implementation" at bounding box center [214, 400] width 99 height 16
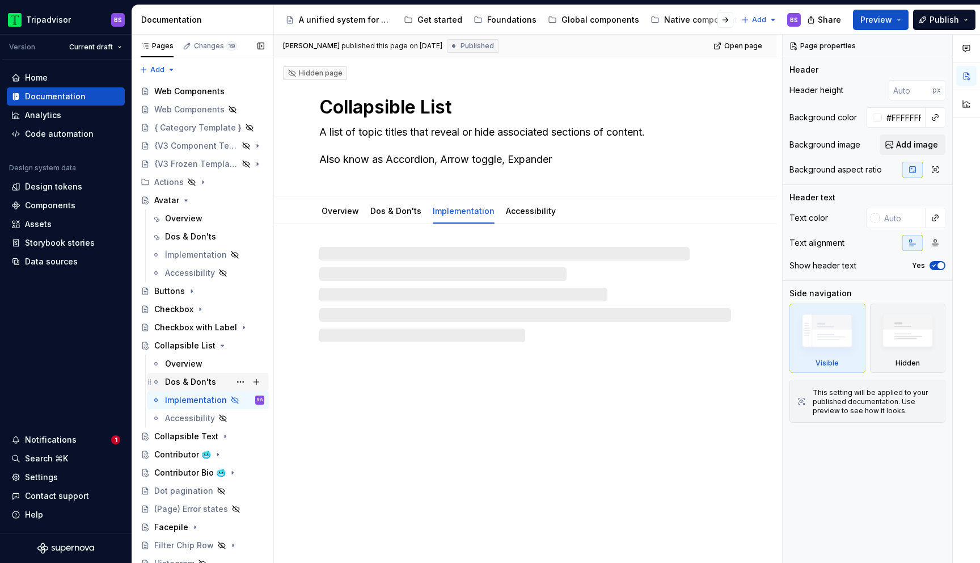
click at [201, 381] on div "Dos & Don'ts" at bounding box center [190, 381] width 51 height 11
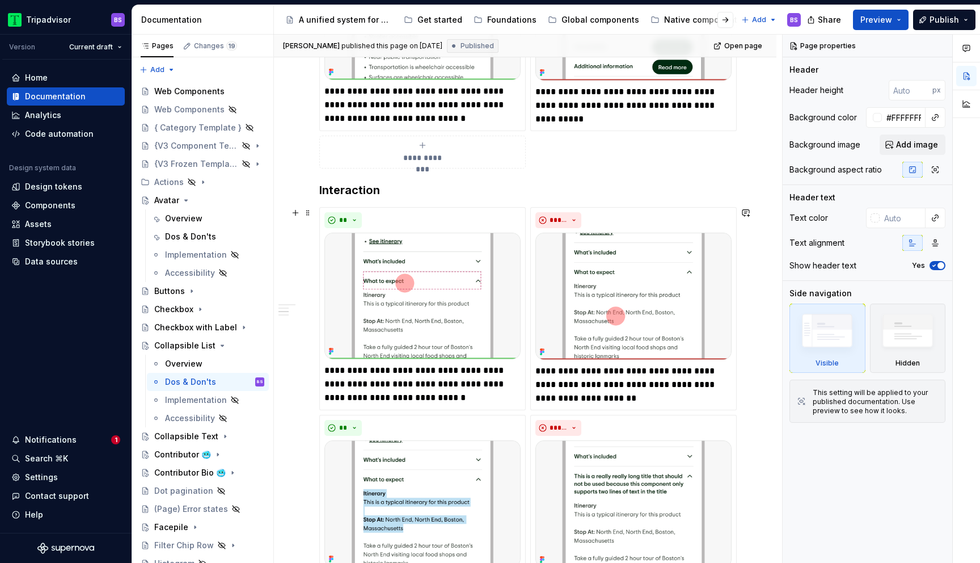
scroll to position [599, 0]
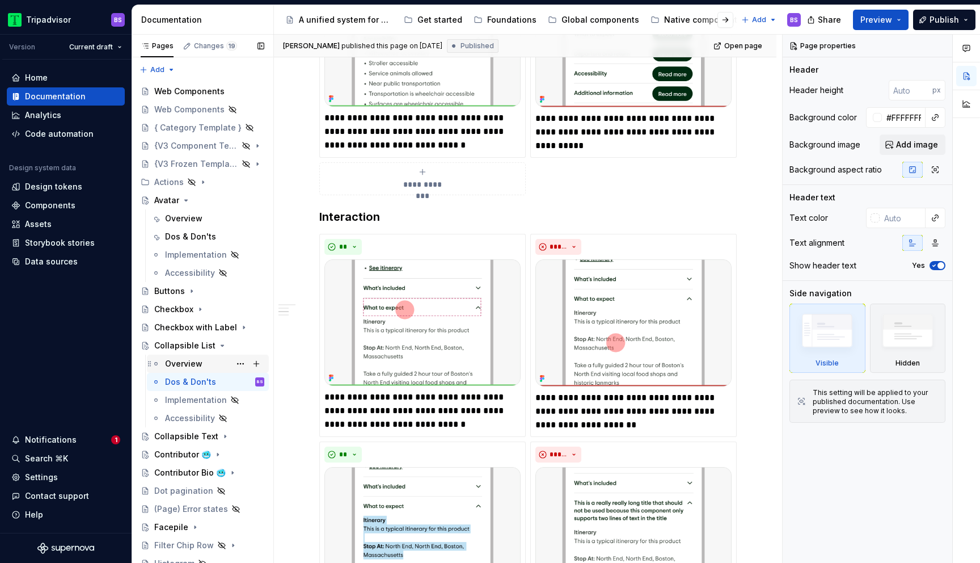
click at [203, 362] on div "Overview" at bounding box center [214, 364] width 99 height 16
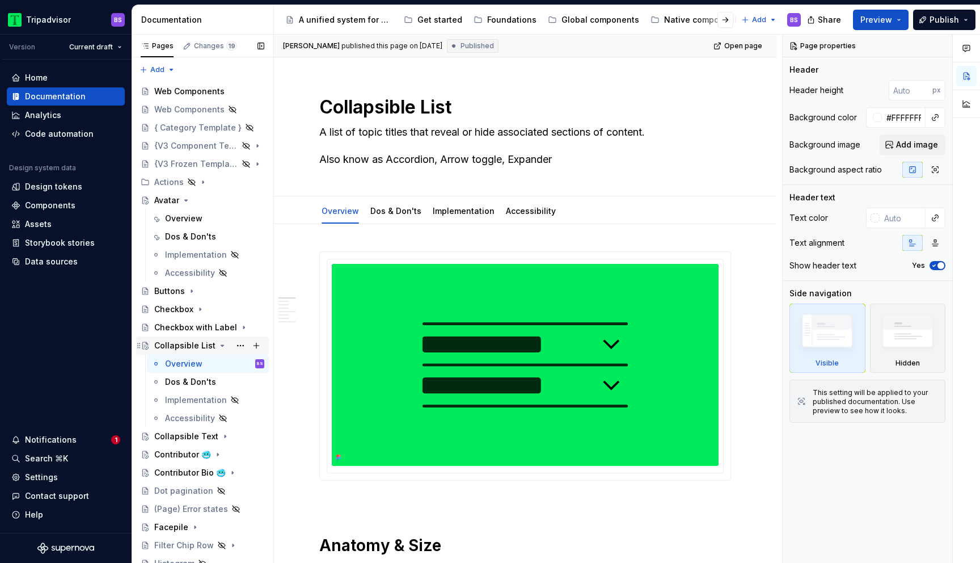
click at [221, 345] on icon "Page tree" at bounding box center [222, 345] width 3 height 1
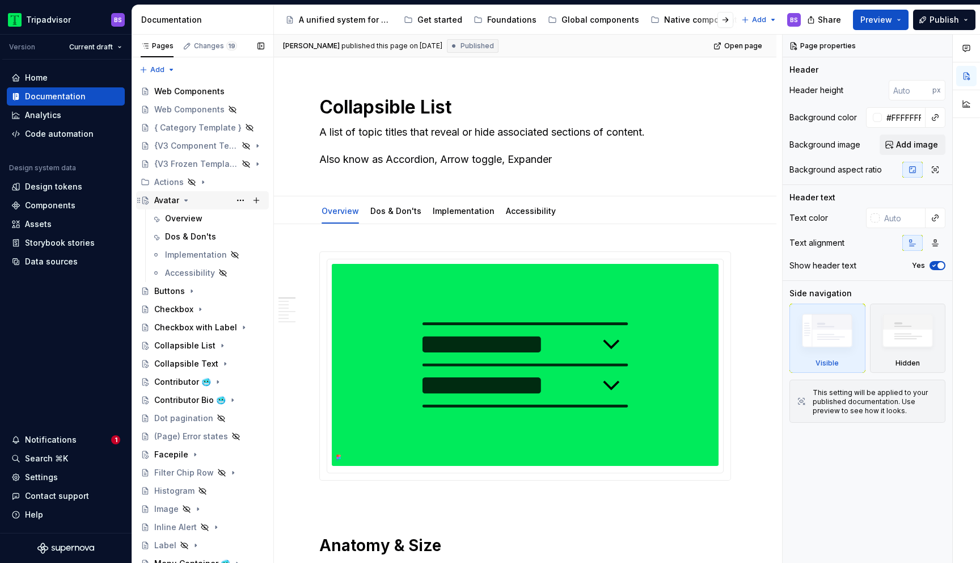
click at [188, 200] on icon "Page tree" at bounding box center [185, 200] width 9 height 9
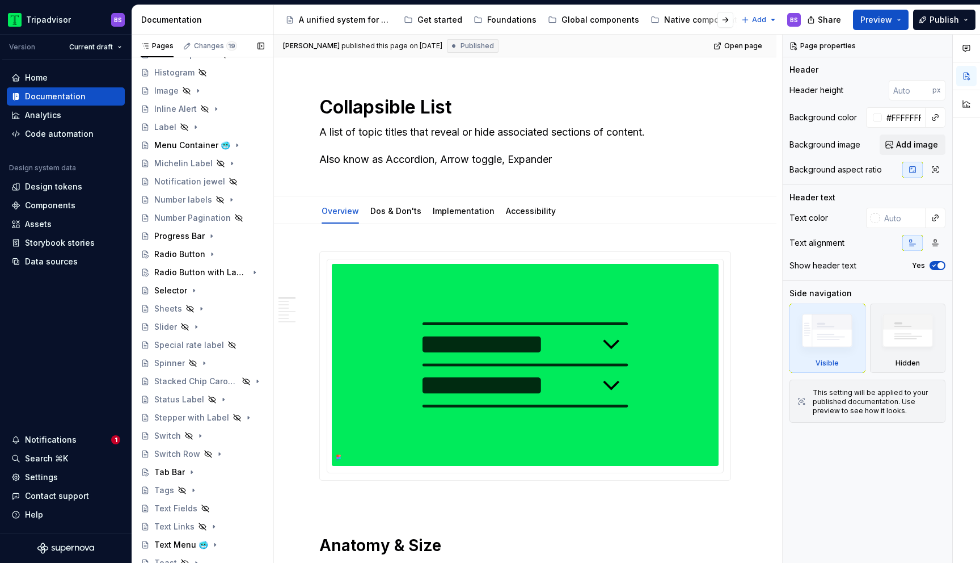
scroll to position [424, 0]
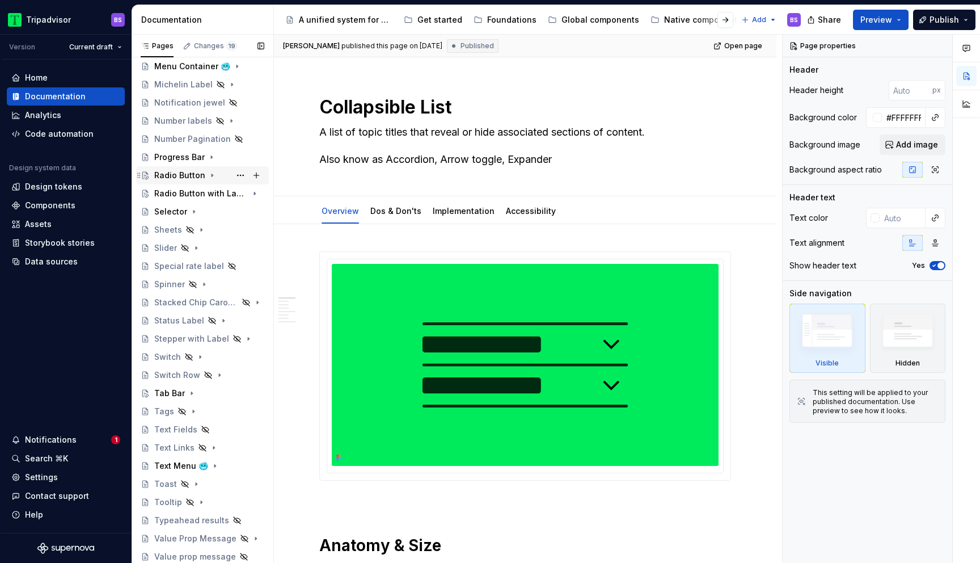
click at [190, 176] on div "Radio Button" at bounding box center [179, 175] width 51 height 11
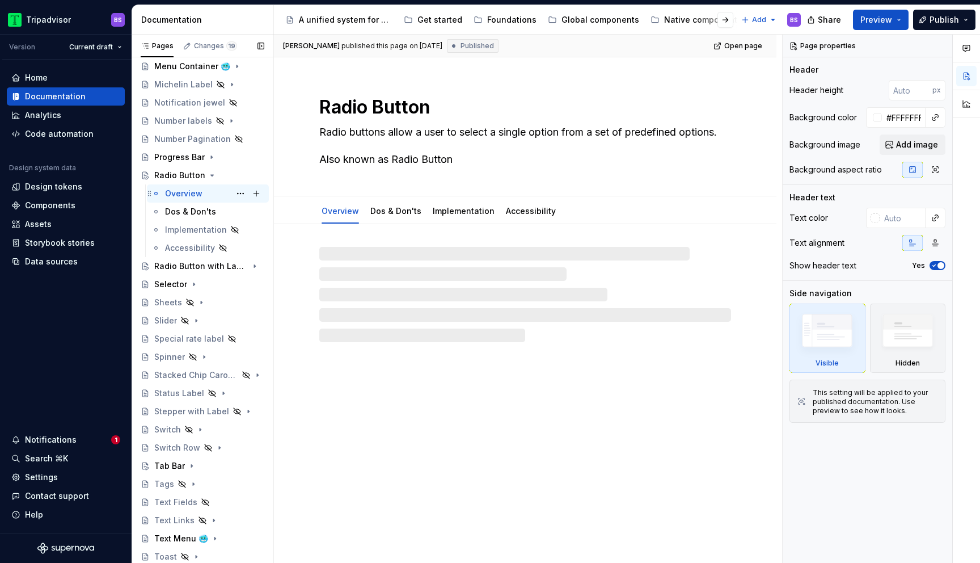
click at [202, 196] on div "Overview BS" at bounding box center [214, 193] width 99 height 16
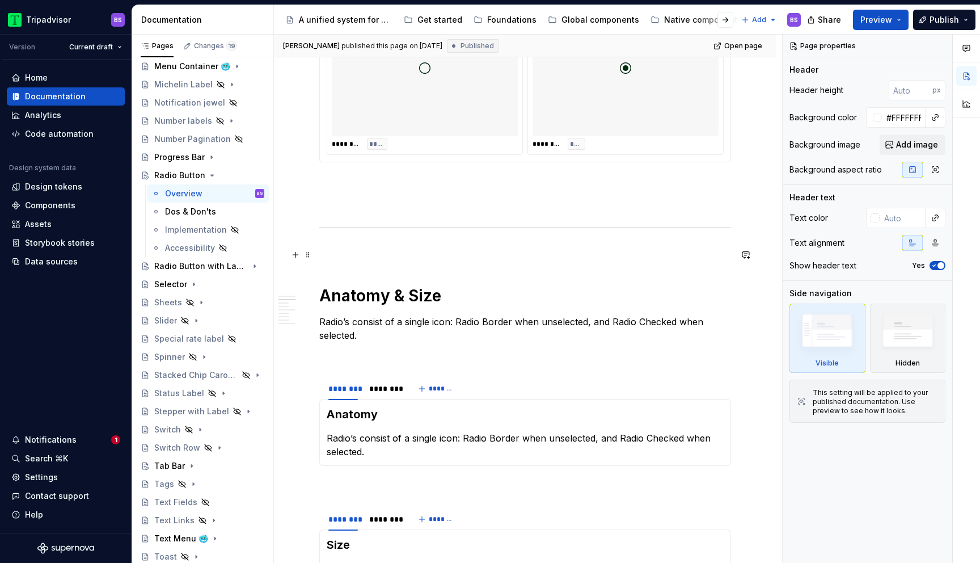
scroll to position [753, 0]
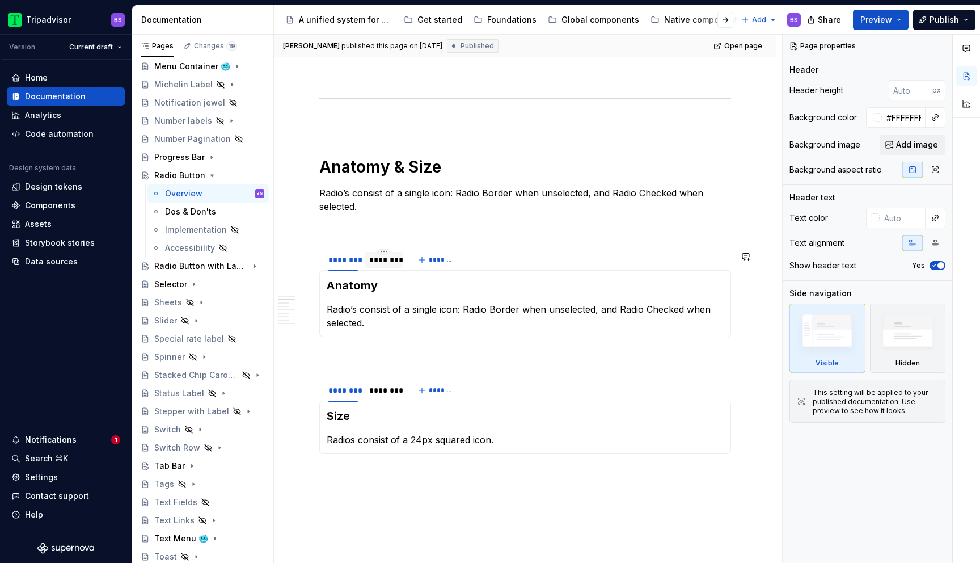
type textarea "*"
click at [381, 260] on div "********" at bounding box center [383, 259] width 29 height 11
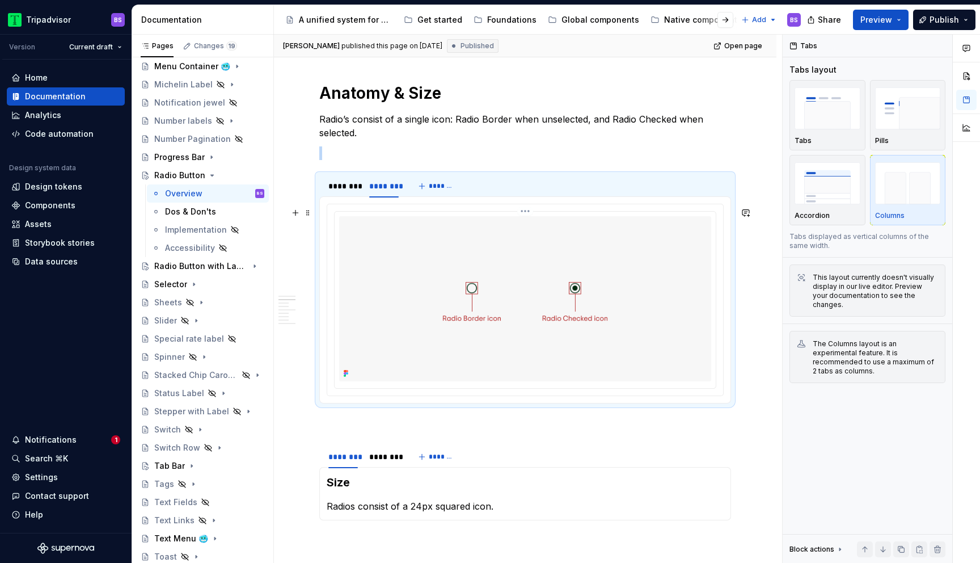
scroll to position [847, 0]
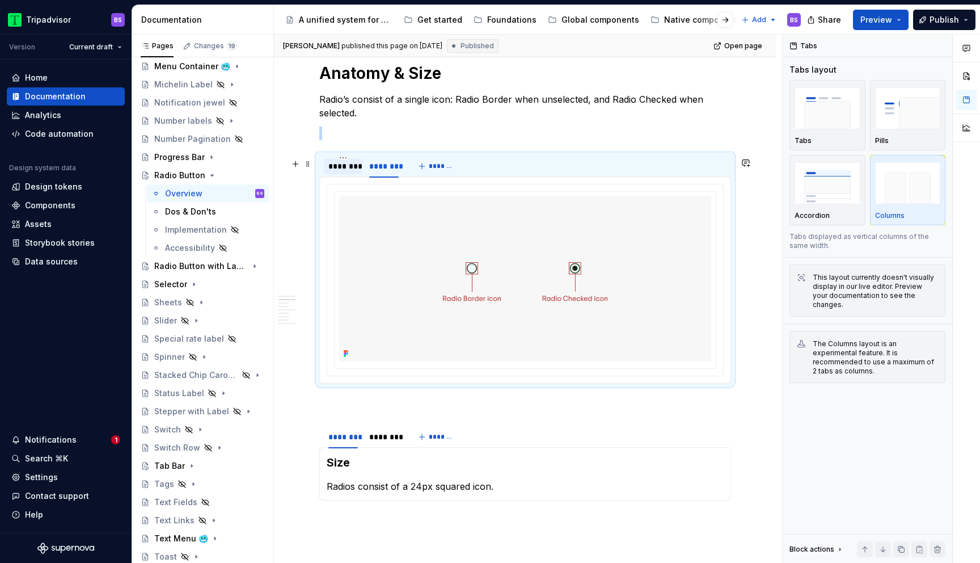
click at [336, 167] on div "********" at bounding box center [342, 165] width 29 height 11
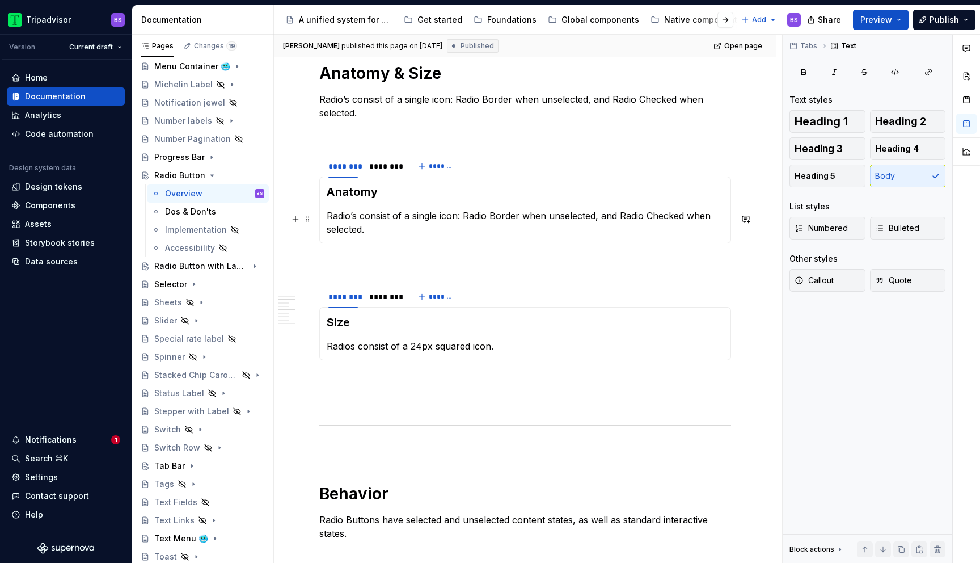
click at [357, 218] on p "Radio’s consist of a single icon: Radio Border when unselected, and Radio Check…" at bounding box center [525, 222] width 397 height 27
click at [350, 217] on p "Radio’s consist of a single icon: Radio Border when unselected, and Radio Check…" at bounding box center [525, 222] width 397 height 27
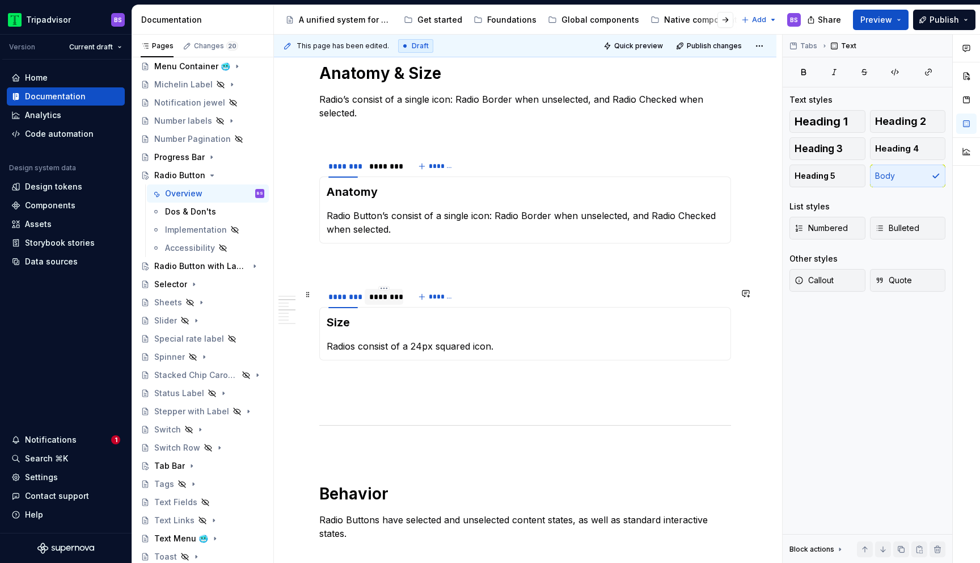
click at [388, 298] on div "********" at bounding box center [383, 296] width 29 height 11
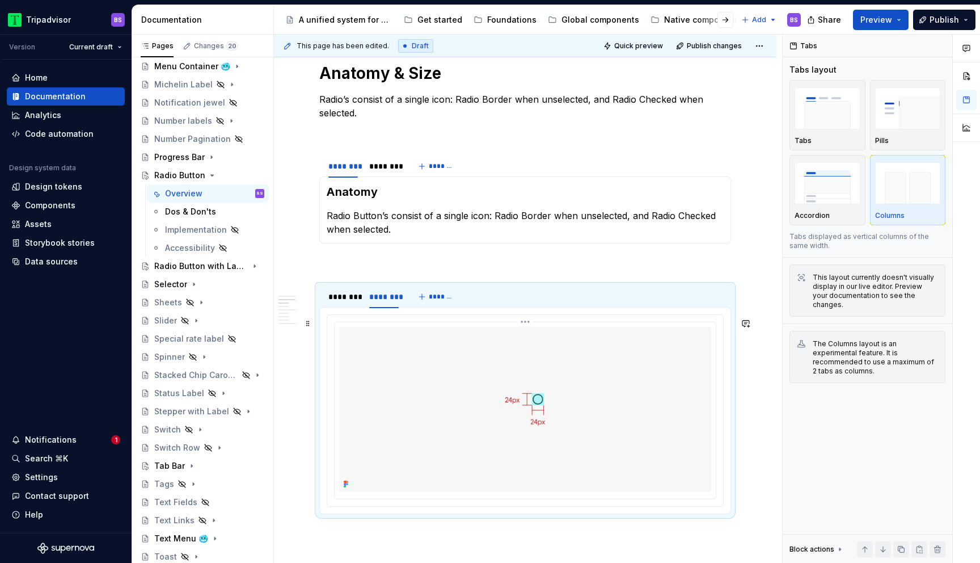
click at [423, 387] on img at bounding box center [525, 409] width 372 height 164
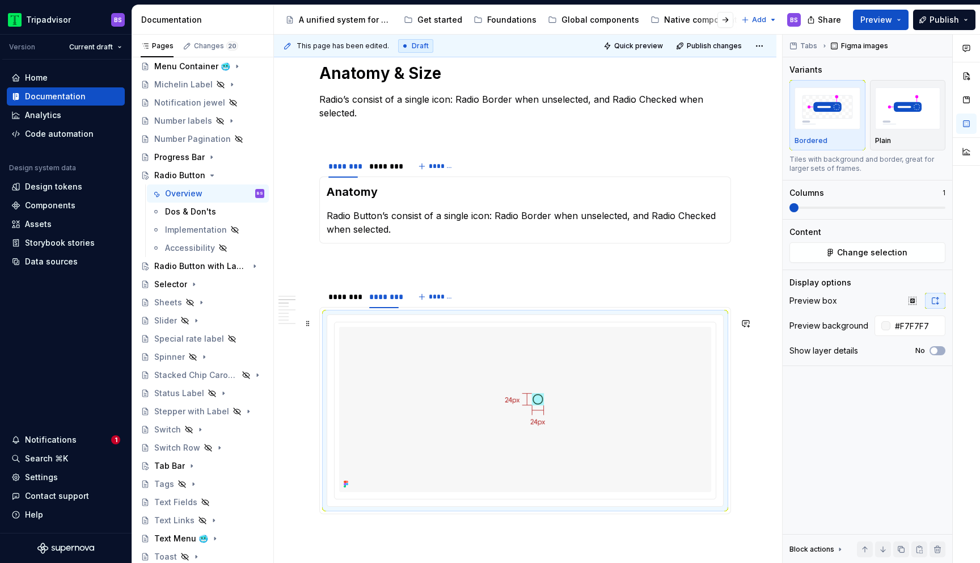
click at [526, 324] on html "Tripadvisor BS Version Current draft Home Documentation Analytics Code automati…" at bounding box center [490, 281] width 980 height 563
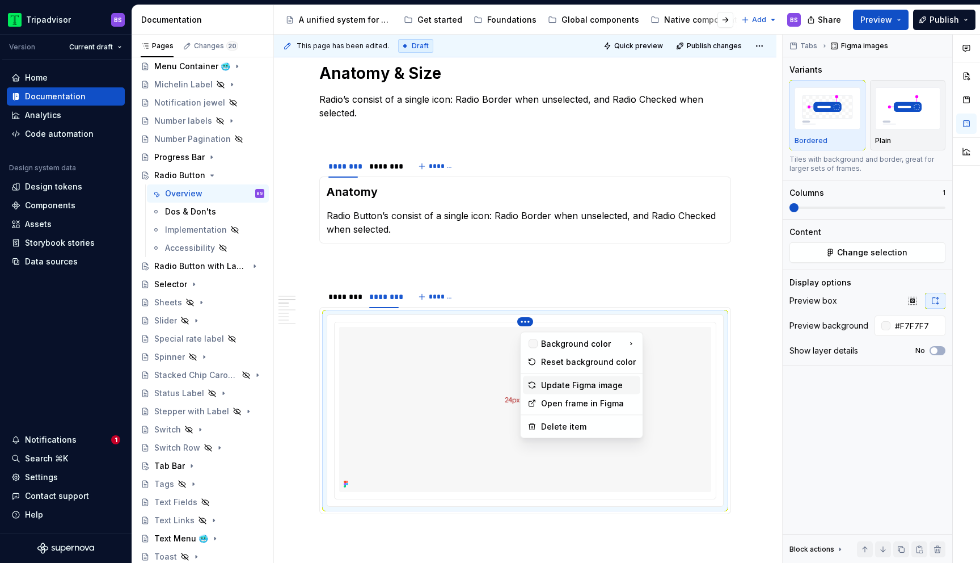
click at [581, 386] on div "Update Figma image" at bounding box center [588, 384] width 95 height 11
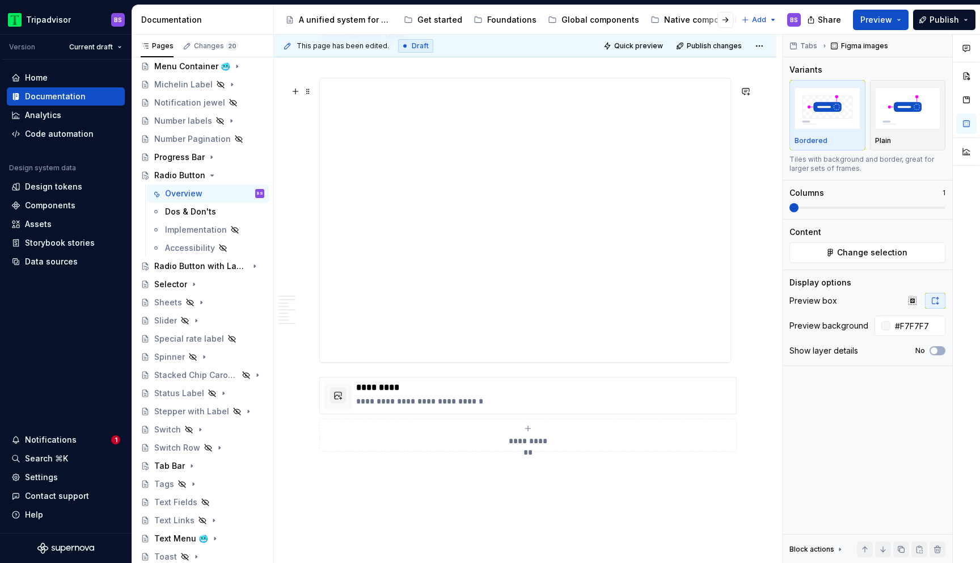
scroll to position [2172, 0]
click at [473, 404] on p "**********" at bounding box center [543, 400] width 375 height 11
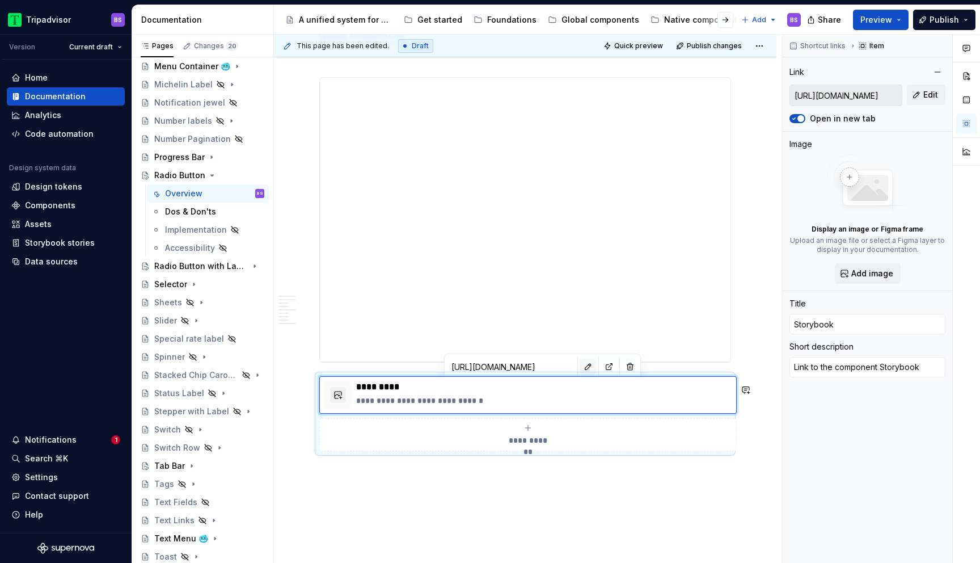
click at [580, 365] on button "button" at bounding box center [588, 366] width 16 height 16
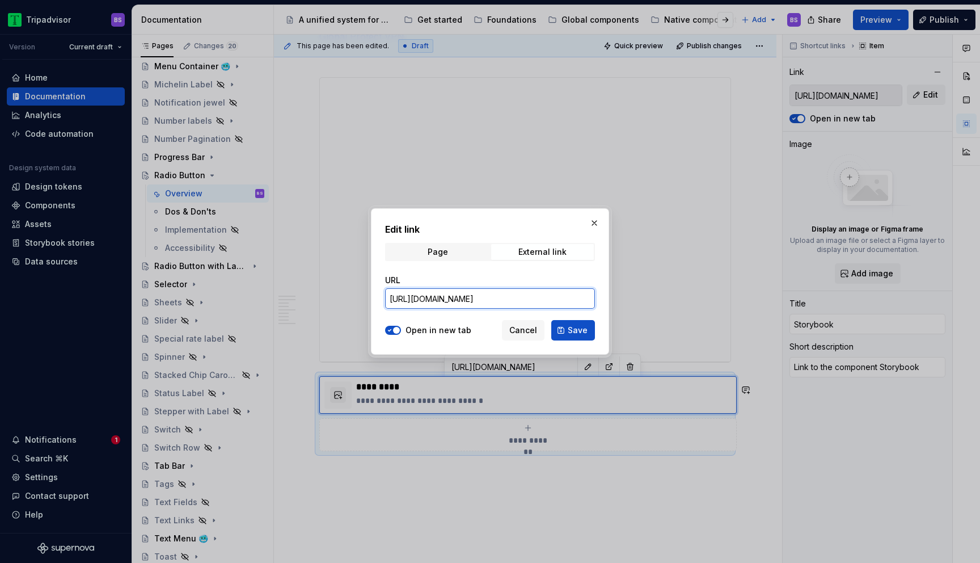
click at [512, 303] on input "[URL][DOMAIN_NAME]" at bounding box center [490, 298] width 210 height 20
click at [531, 295] on input "[URL][DOMAIN_NAME]" at bounding box center [490, 298] width 210 height 20
click at [577, 330] on span "Save" at bounding box center [578, 329] width 20 height 11
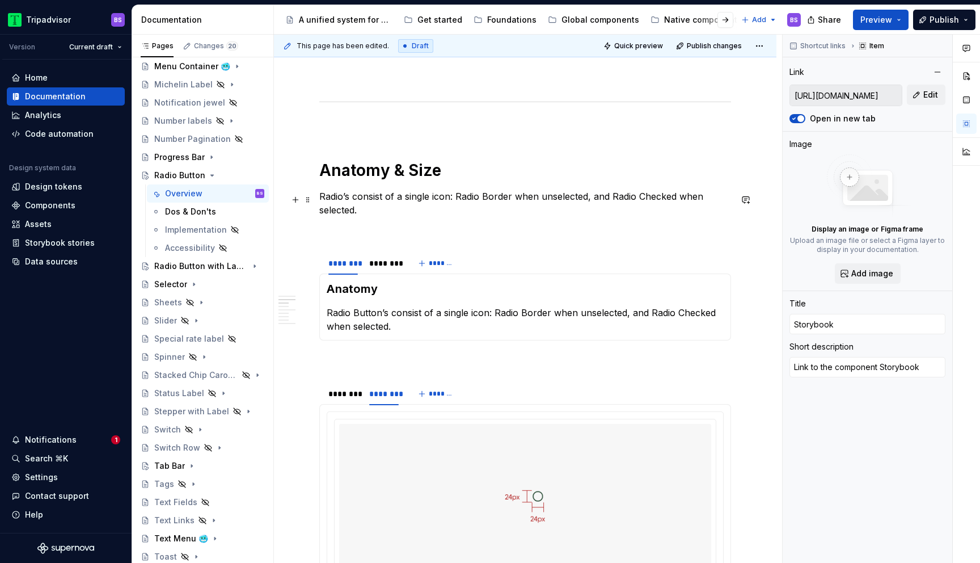
scroll to position [727, 0]
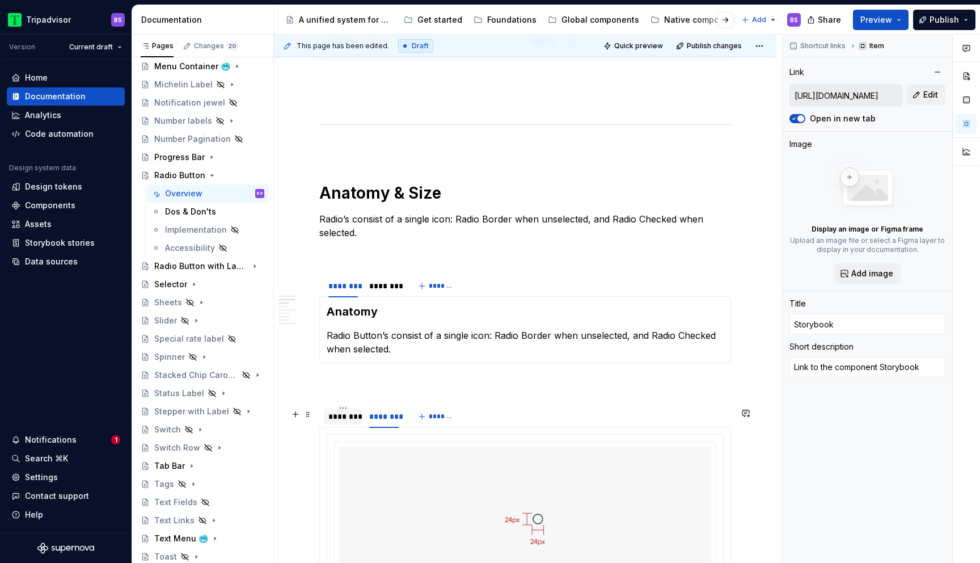
click at [346, 420] on div "********" at bounding box center [342, 416] width 29 height 11
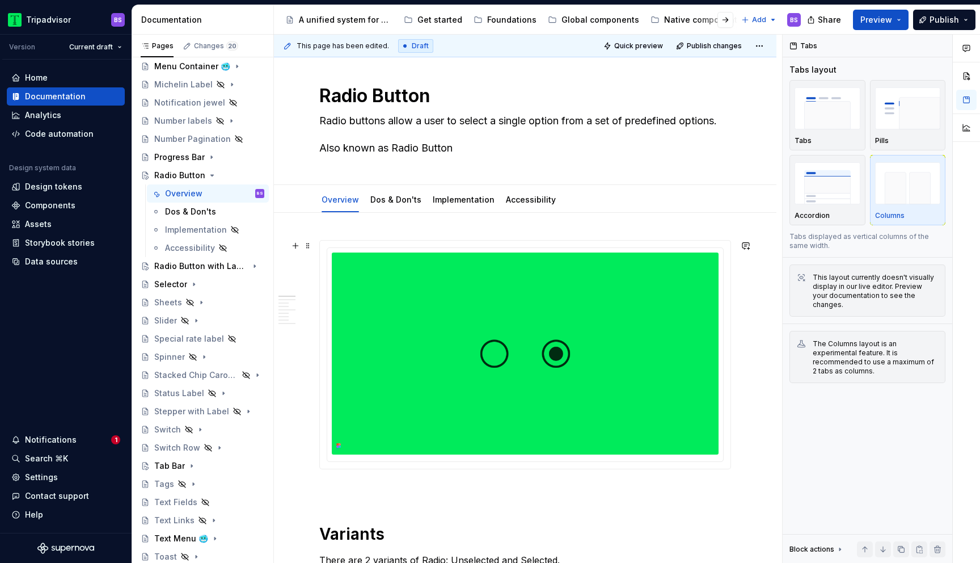
scroll to position [0, 0]
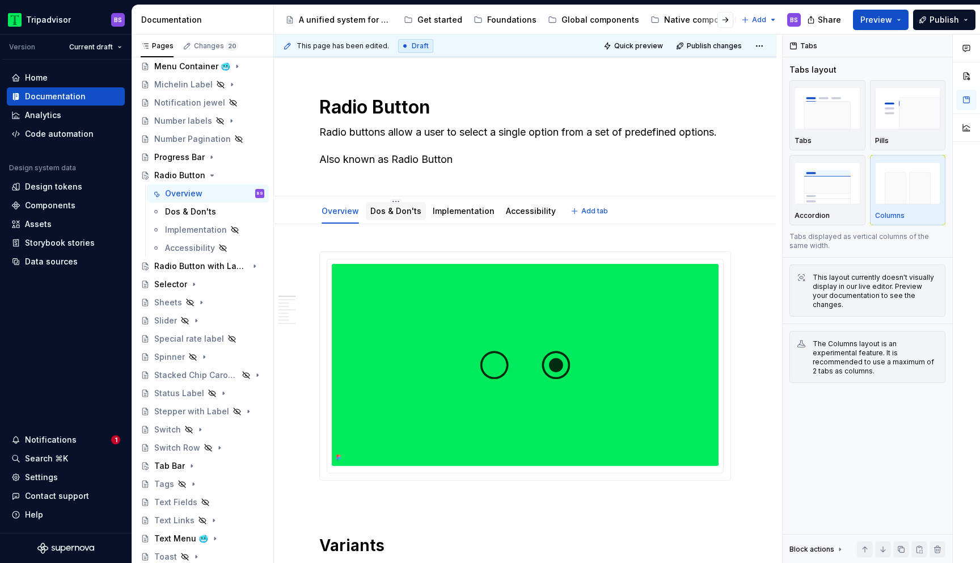
click at [387, 209] on link "Dos & Don'ts" at bounding box center [395, 211] width 51 height 10
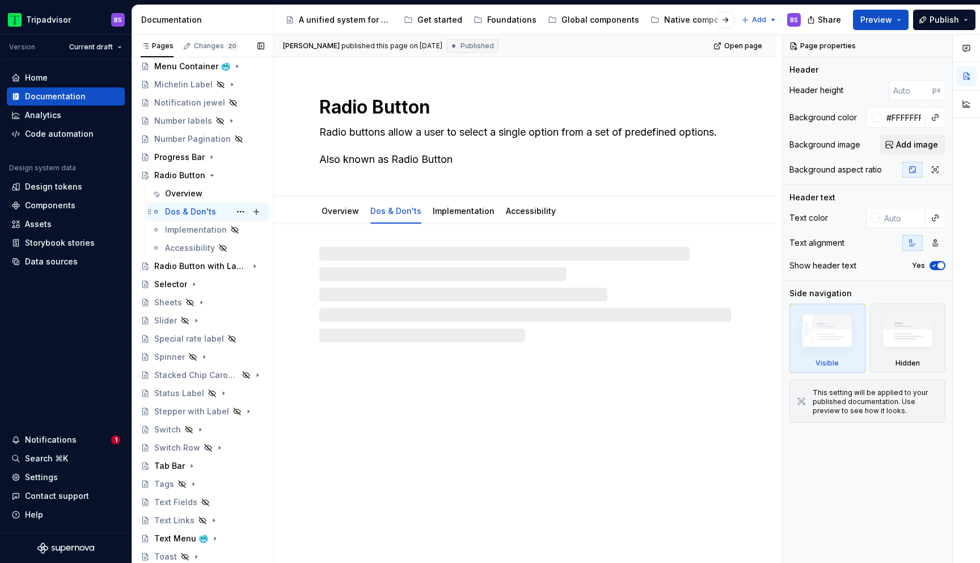
click at [204, 210] on div "Dos & Don'ts" at bounding box center [190, 211] width 51 height 11
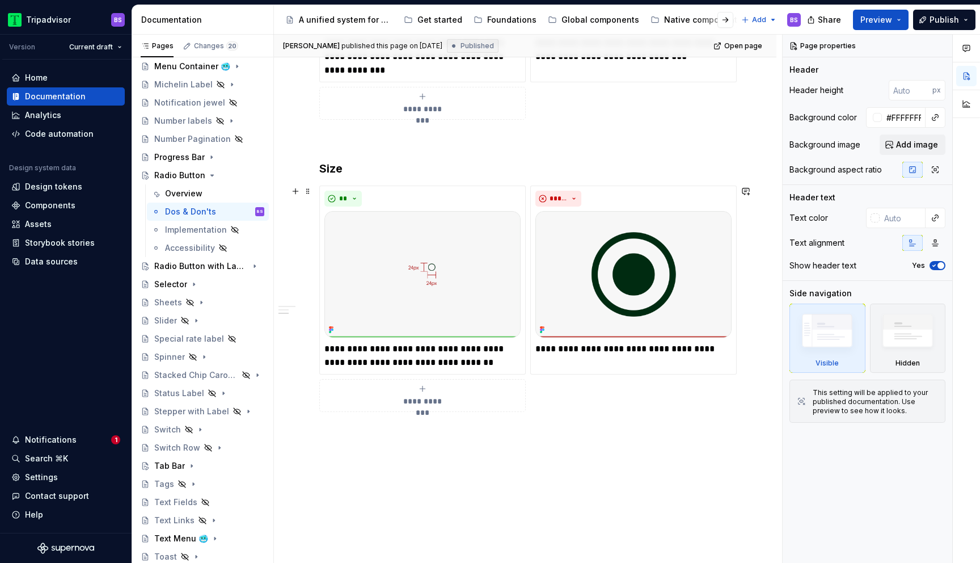
scroll to position [531, 0]
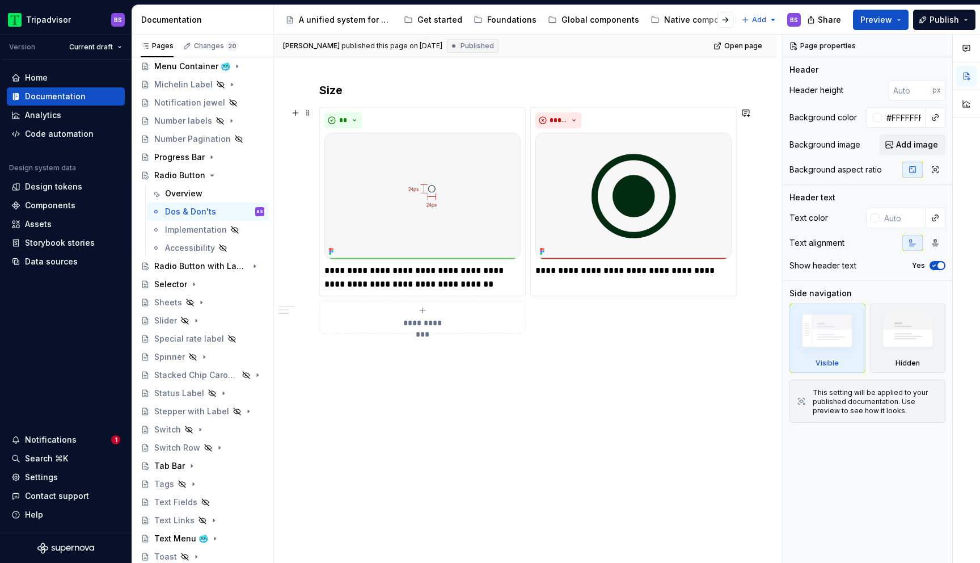
click at [529, 294] on div "**********" at bounding box center [525, 220] width 412 height 226
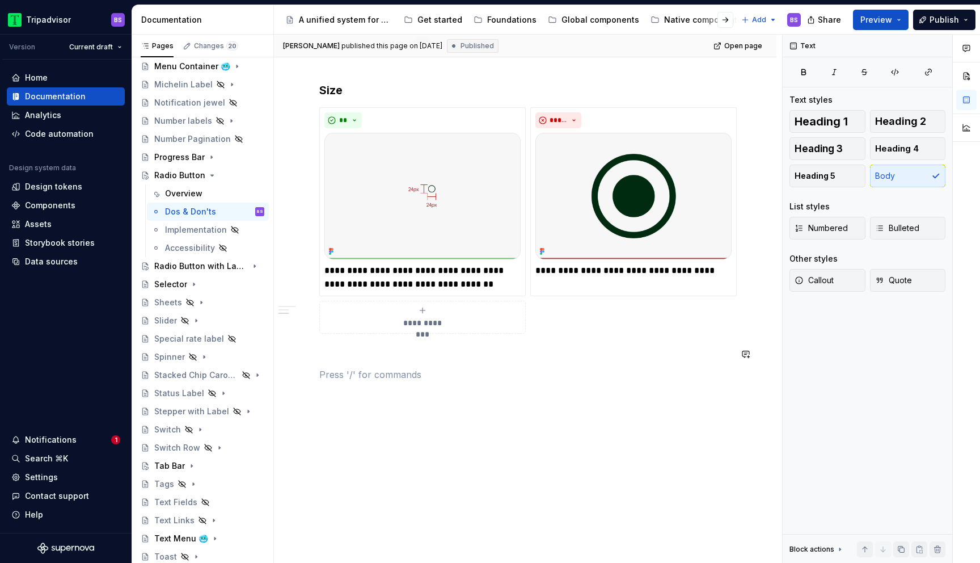
click at [534, 366] on div "**********" at bounding box center [525, 50] width 412 height 661
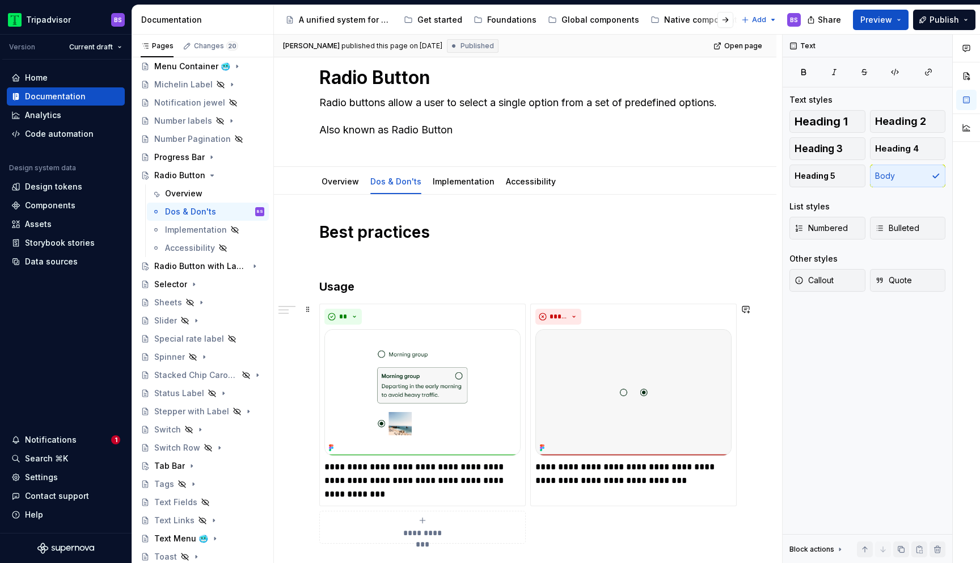
scroll to position [0, 0]
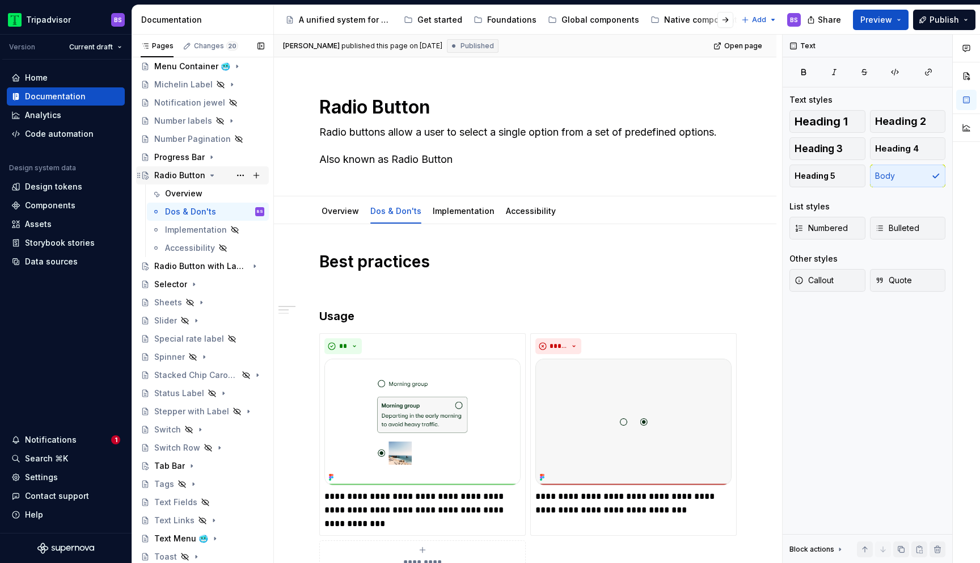
click at [211, 175] on icon "Page tree" at bounding box center [212, 175] width 3 height 1
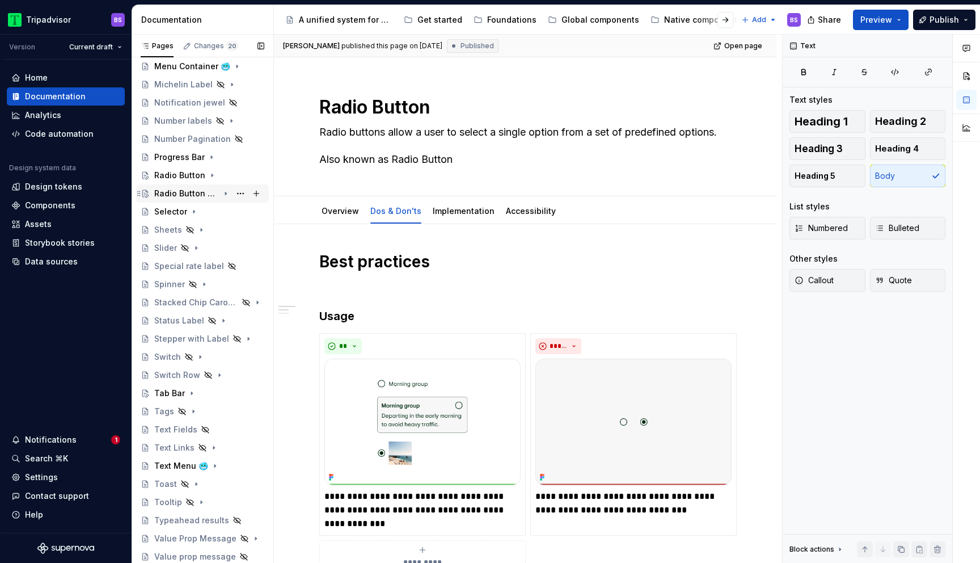
click at [206, 191] on div "Radio Button with Label" at bounding box center [186, 193] width 65 height 11
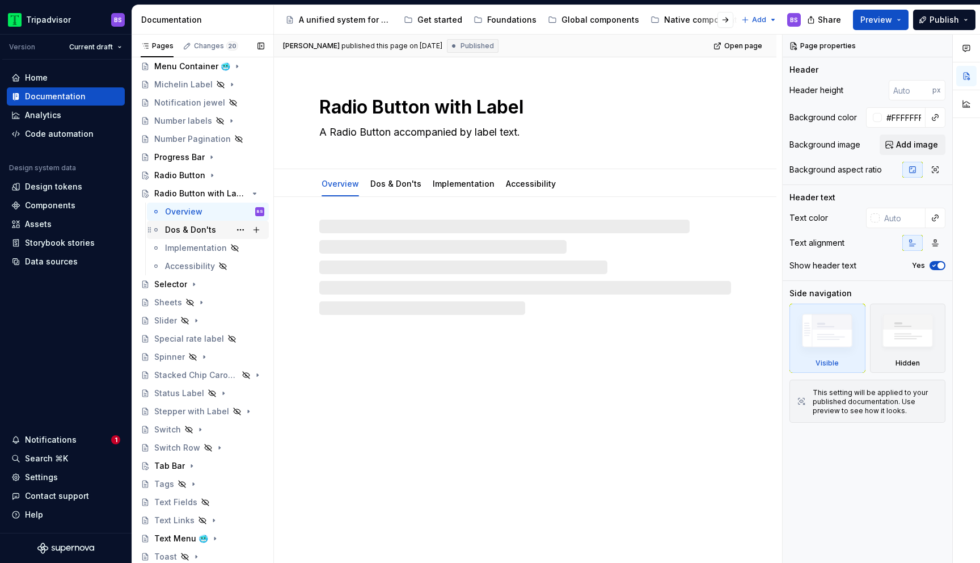
click at [205, 230] on div "Dos & Don'ts" at bounding box center [190, 229] width 51 height 11
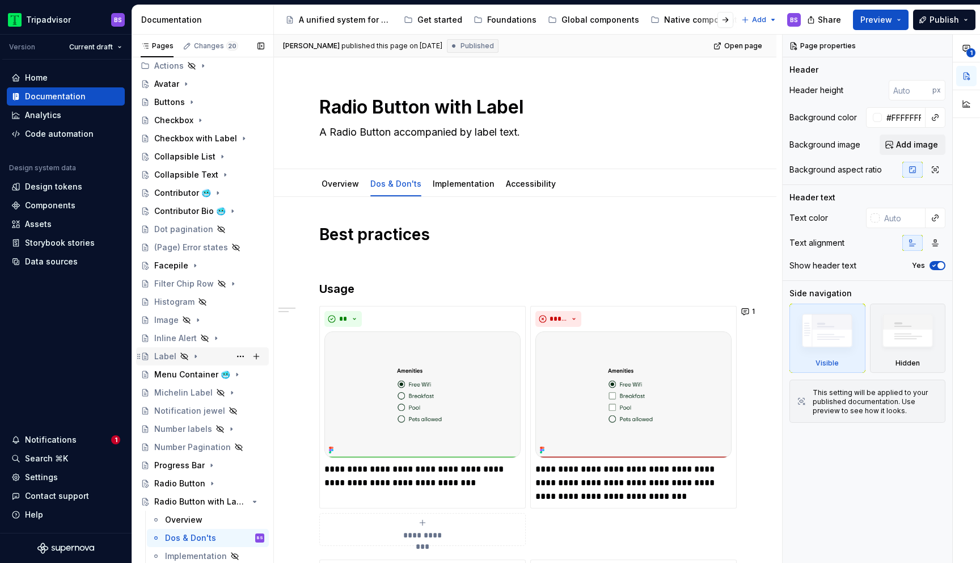
scroll to position [90, 0]
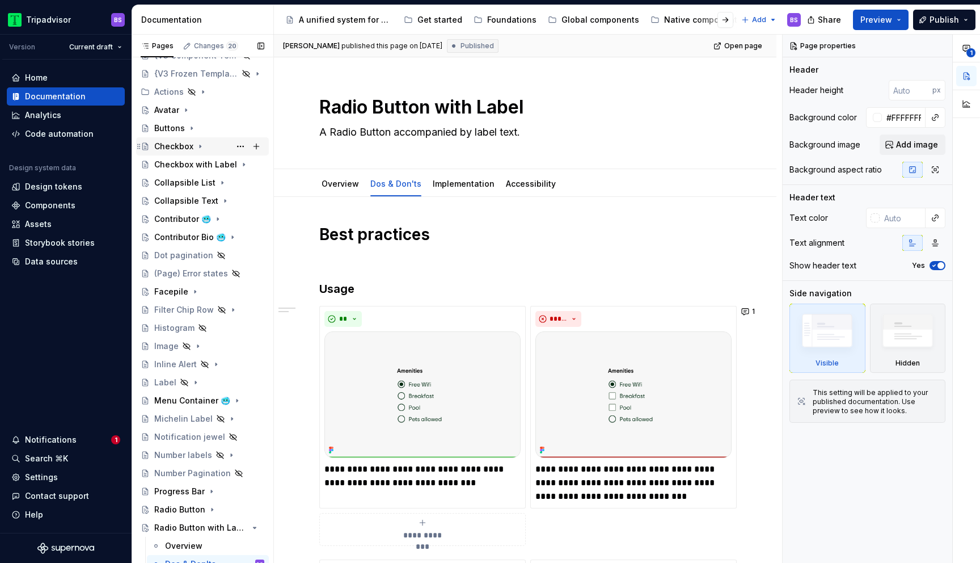
click at [191, 149] on div "Checkbox" at bounding box center [173, 146] width 39 height 11
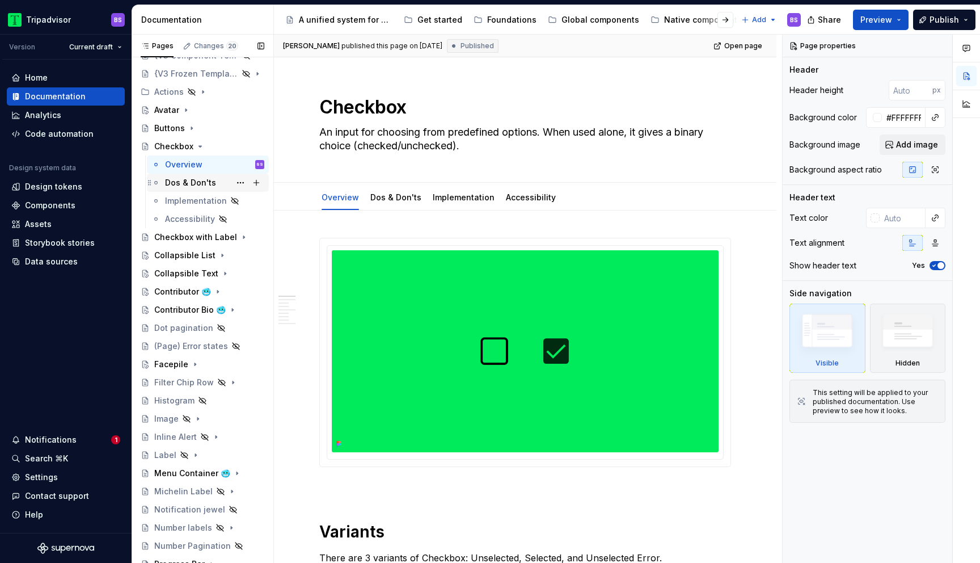
click at [217, 186] on div "Dos & Don'ts" at bounding box center [214, 183] width 99 height 16
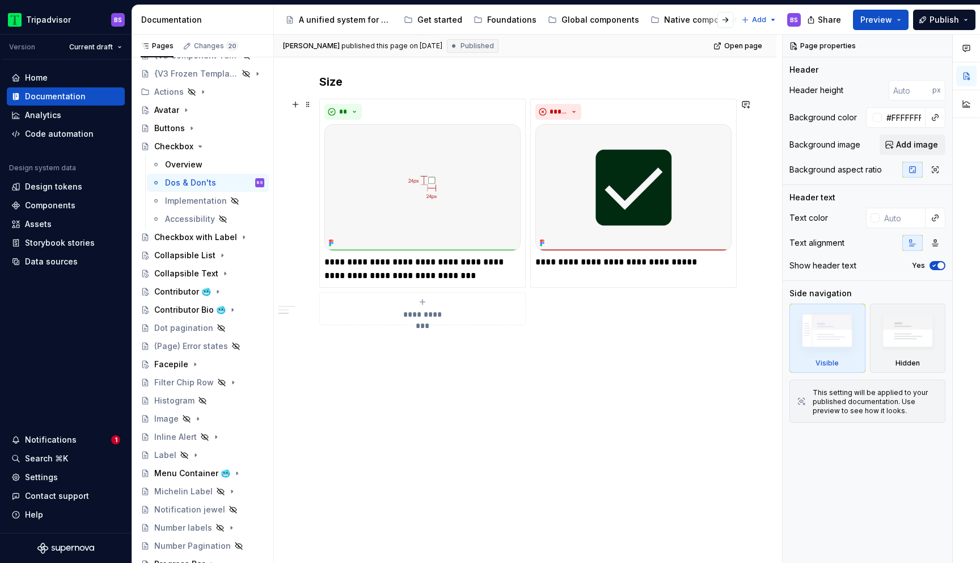
scroll to position [521, 0]
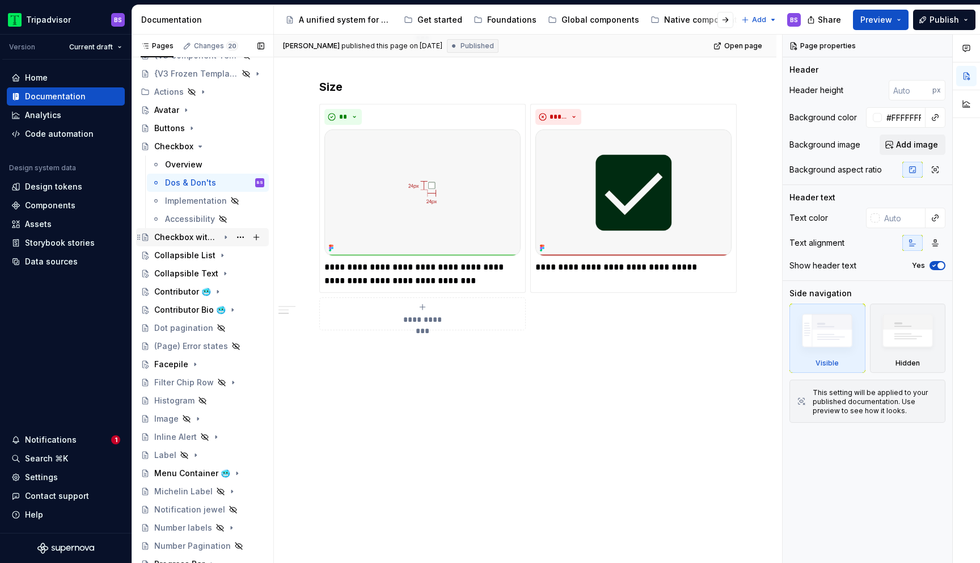
click at [206, 238] on div "Checkbox with Label" at bounding box center [186, 236] width 65 height 11
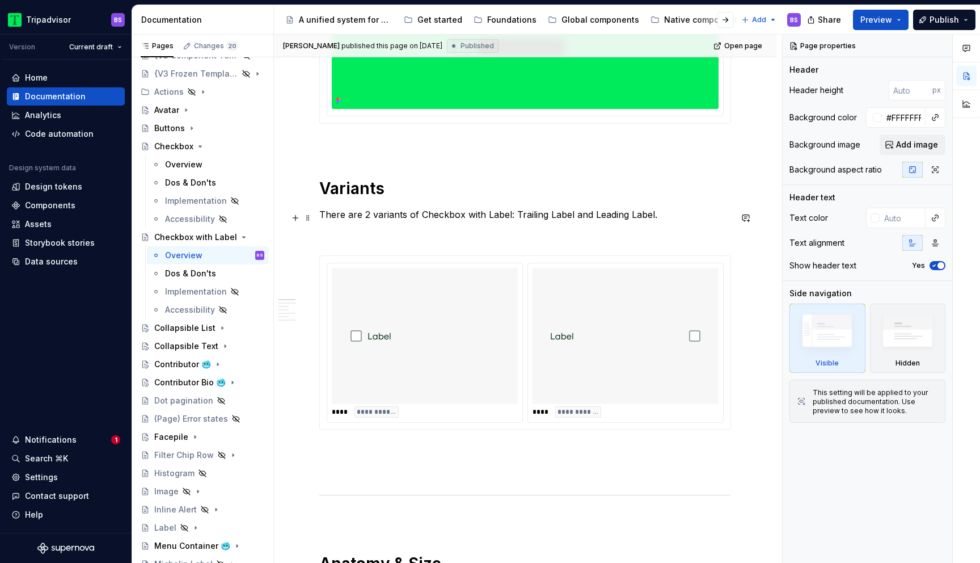
scroll to position [371, 0]
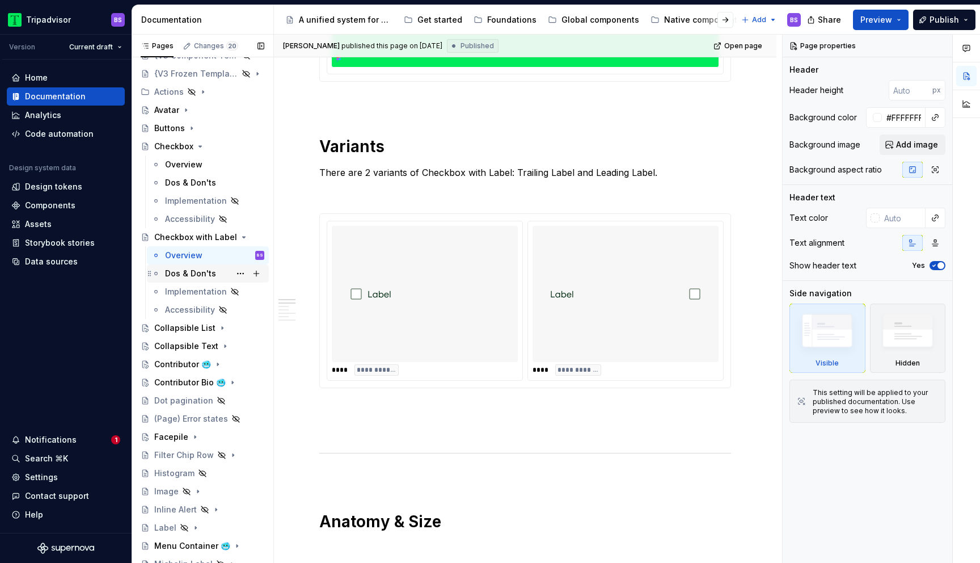
click at [205, 278] on div "Dos & Don'ts" at bounding box center [190, 273] width 51 height 11
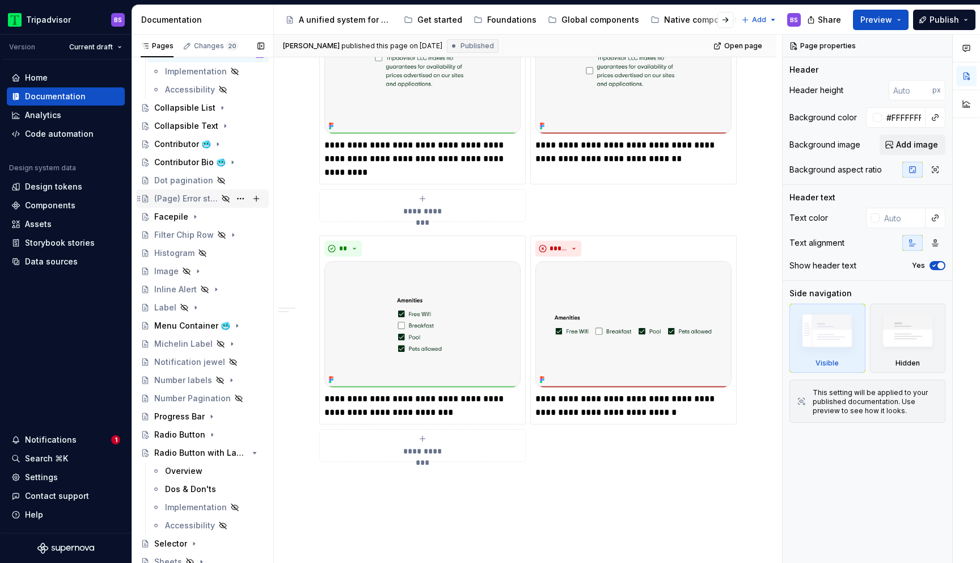
scroll to position [311, 0]
click at [197, 483] on div "Dos & Don'ts" at bounding box center [190, 488] width 51 height 11
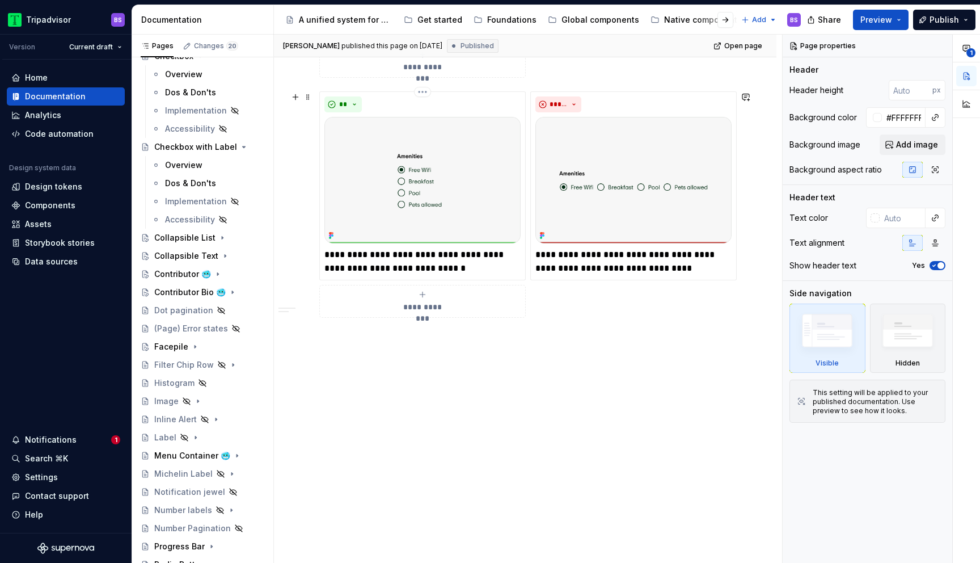
scroll to position [1247, 0]
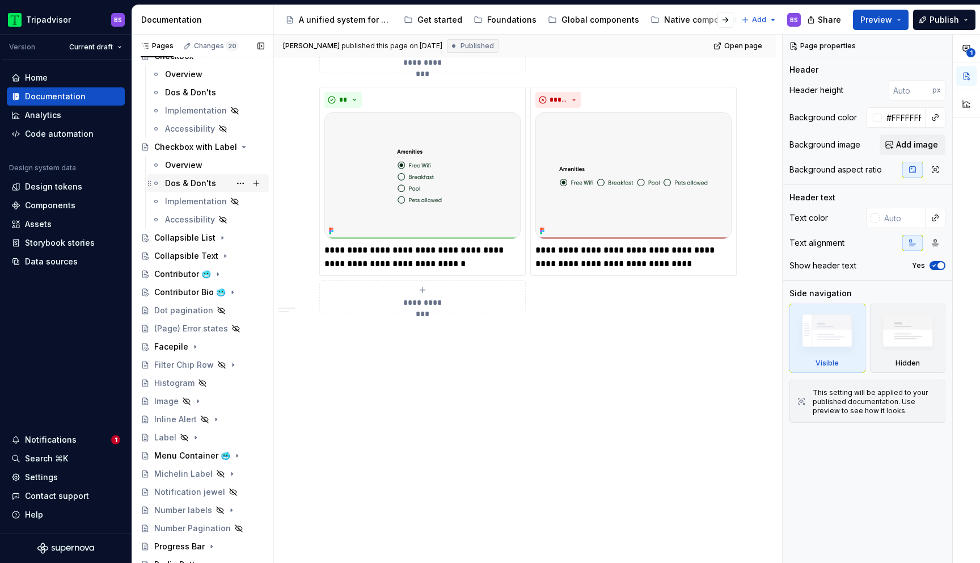
click at [201, 187] on div "Dos & Don'ts" at bounding box center [190, 183] width 51 height 11
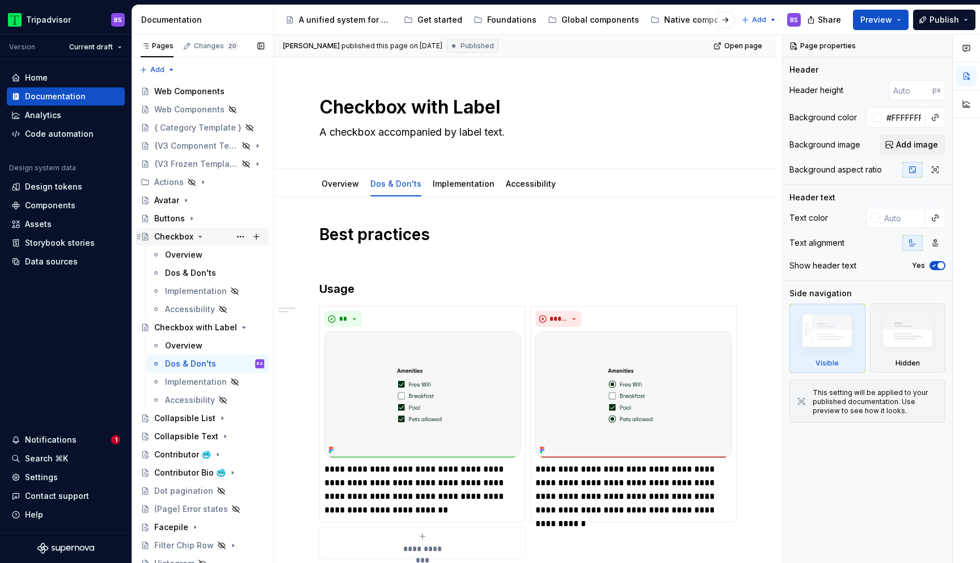
click at [201, 236] on icon "Page tree" at bounding box center [200, 236] width 9 height 9
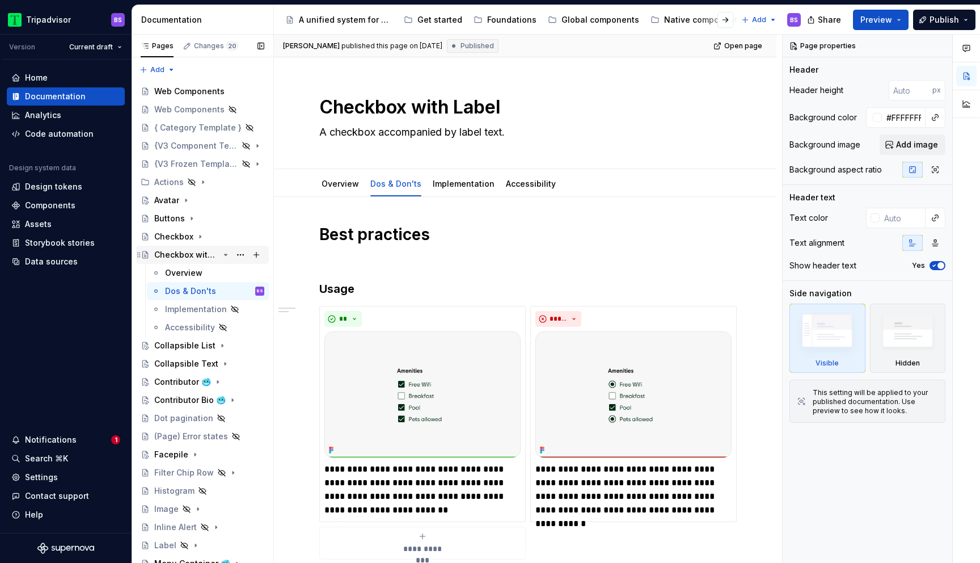
click at [228, 254] on icon "Page tree" at bounding box center [225, 254] width 9 height 9
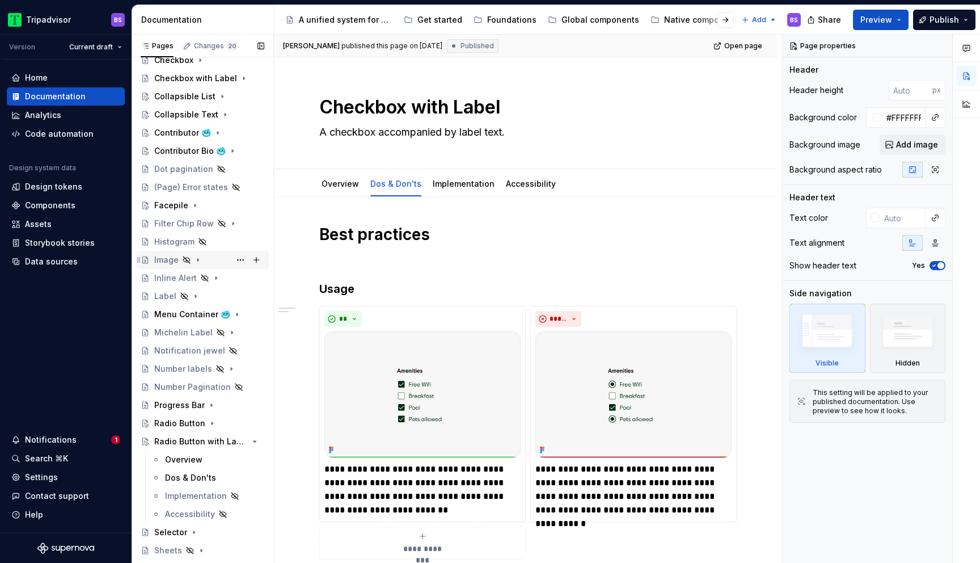
scroll to position [342, 0]
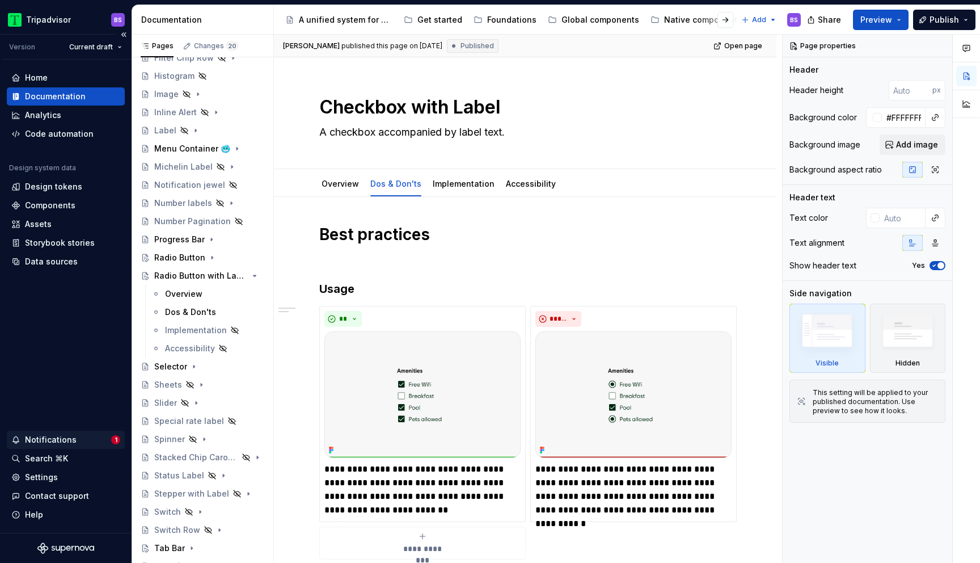
click at [85, 441] on div "Notifications" at bounding box center [61, 439] width 100 height 11
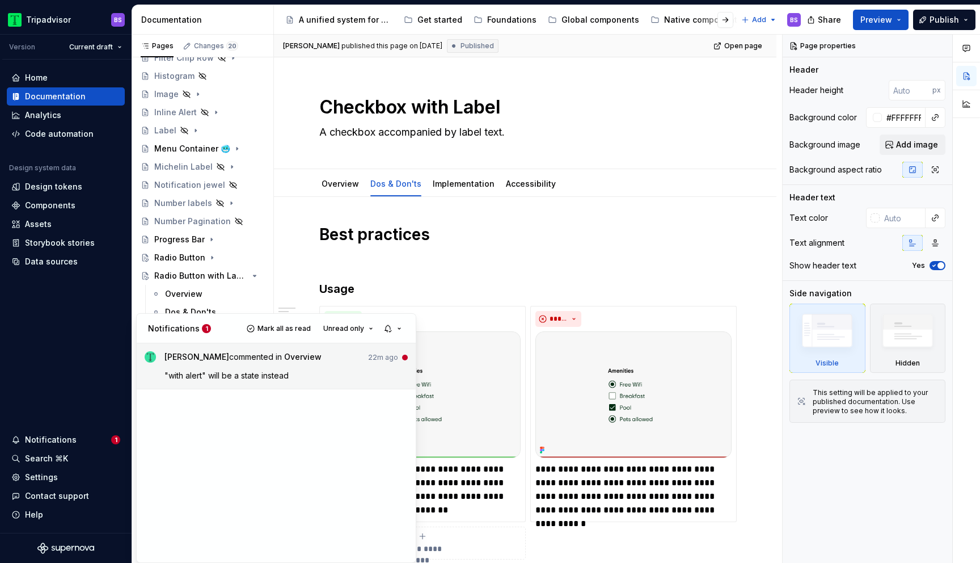
click at [250, 356] on span "[PERSON_NAME] commented in Overview" at bounding box center [242, 358] width 157 height 15
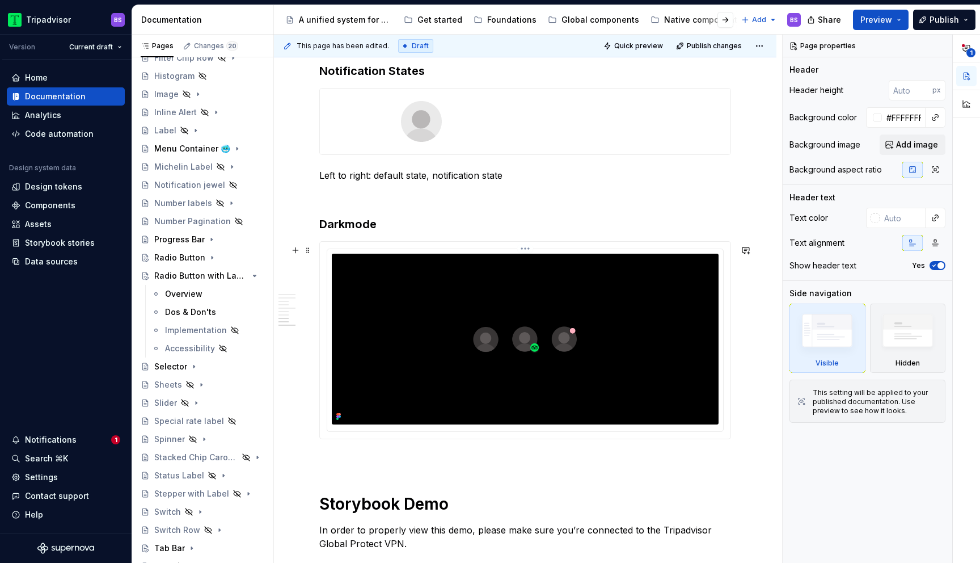
scroll to position [1450, 0]
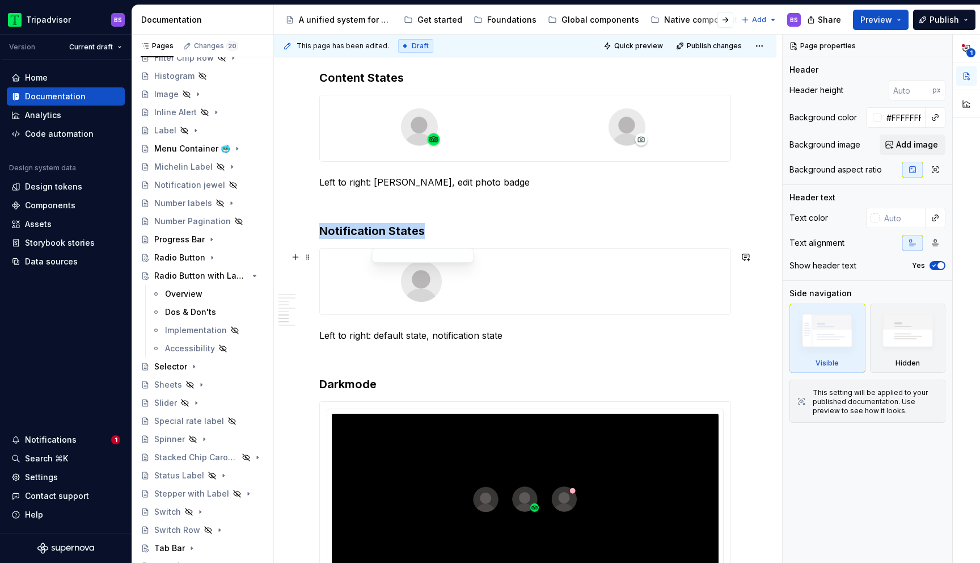
click at [481, 272] on div at bounding box center [421, 281] width 203 height 66
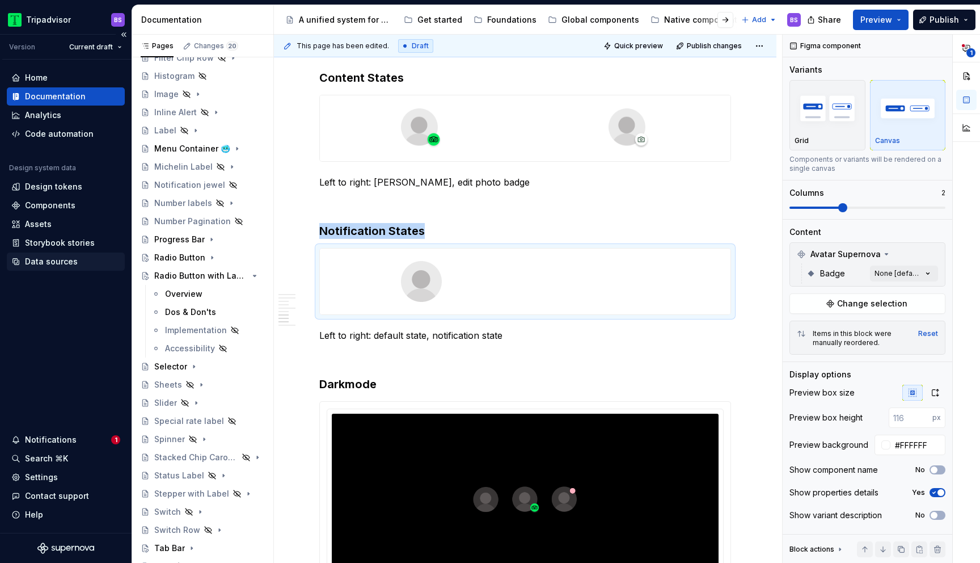
click at [47, 260] on div "Data sources" at bounding box center [51, 261] width 53 height 11
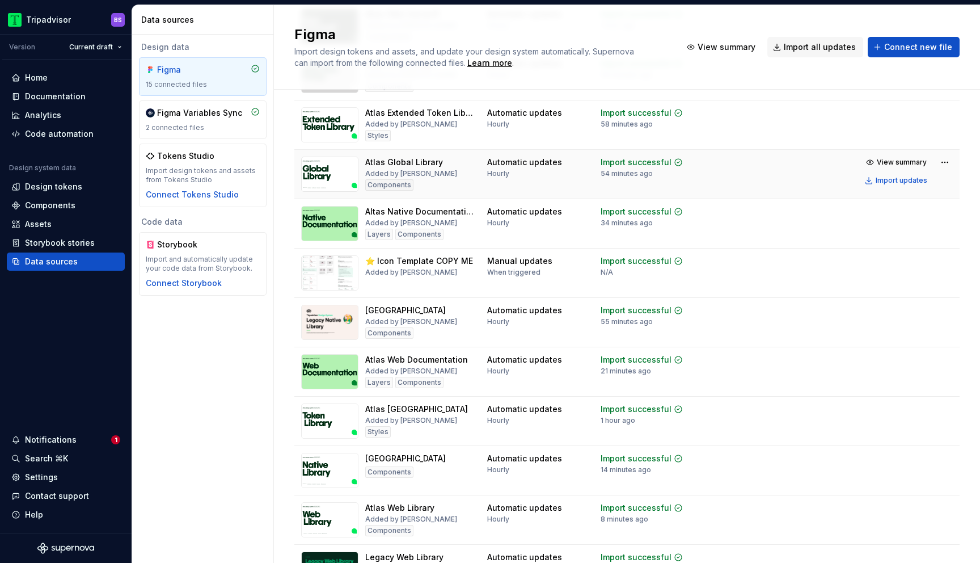
scroll to position [138, 0]
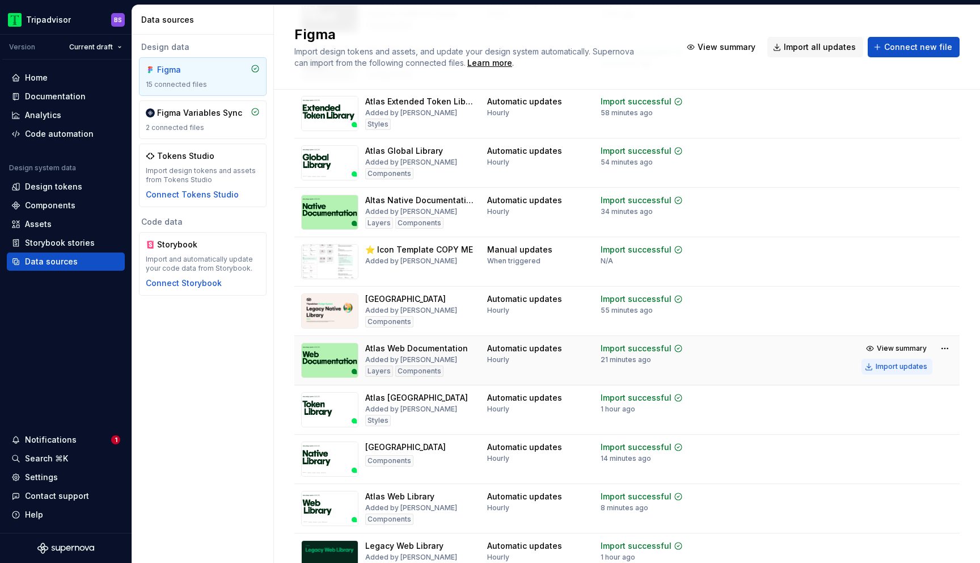
click at [892, 364] on div "Import updates" at bounding box center [902, 366] width 52 height 9
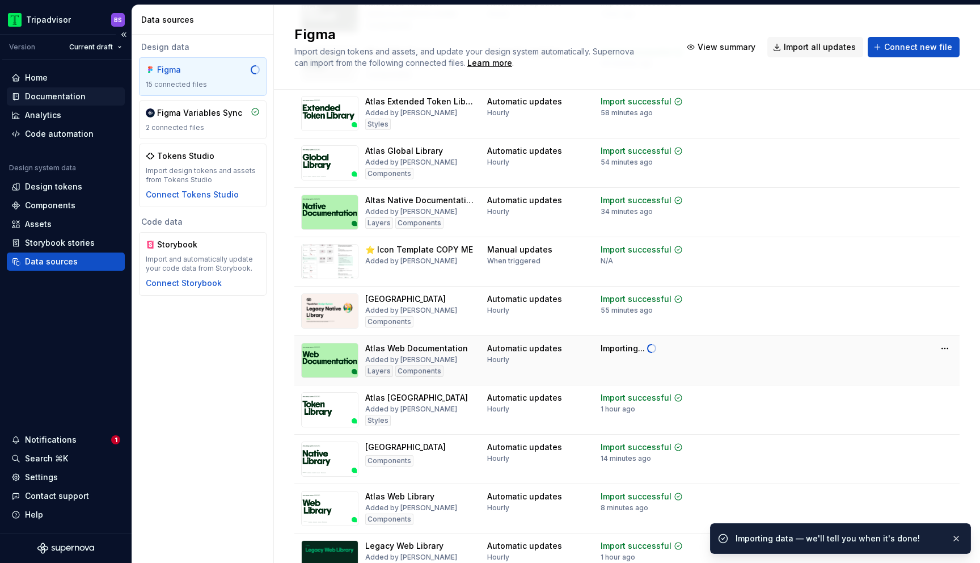
click at [45, 96] on div "Documentation" at bounding box center [55, 96] width 61 height 11
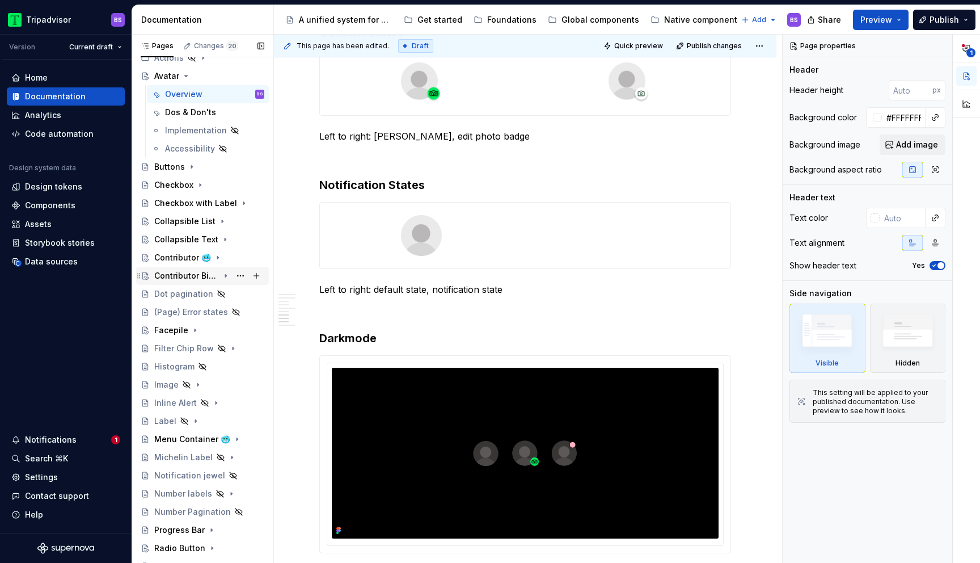
scroll to position [185, 0]
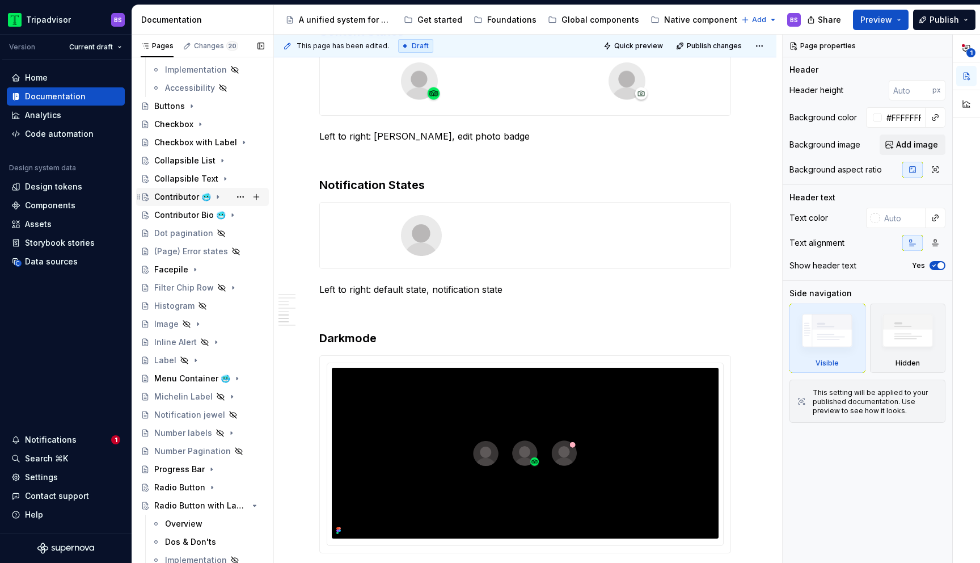
click at [182, 198] on div "Contributor 🥶" at bounding box center [182, 196] width 57 height 11
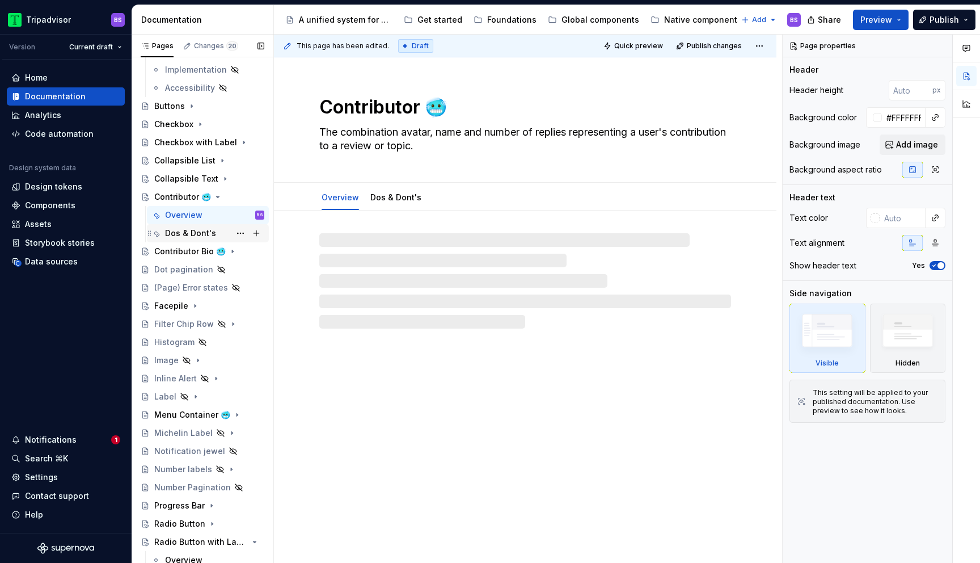
click at [199, 234] on div "Dos & Dont's" at bounding box center [190, 232] width 51 height 11
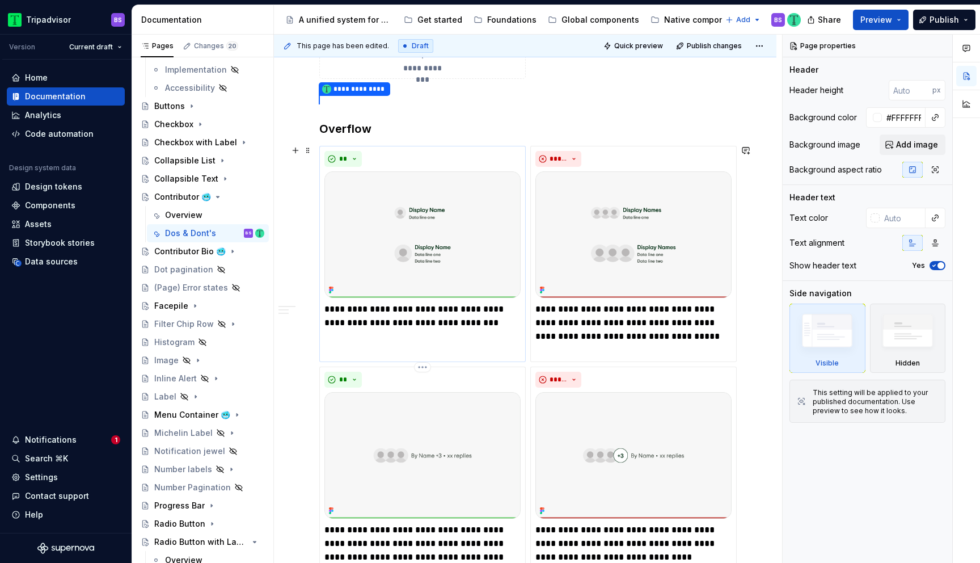
scroll to position [625, 0]
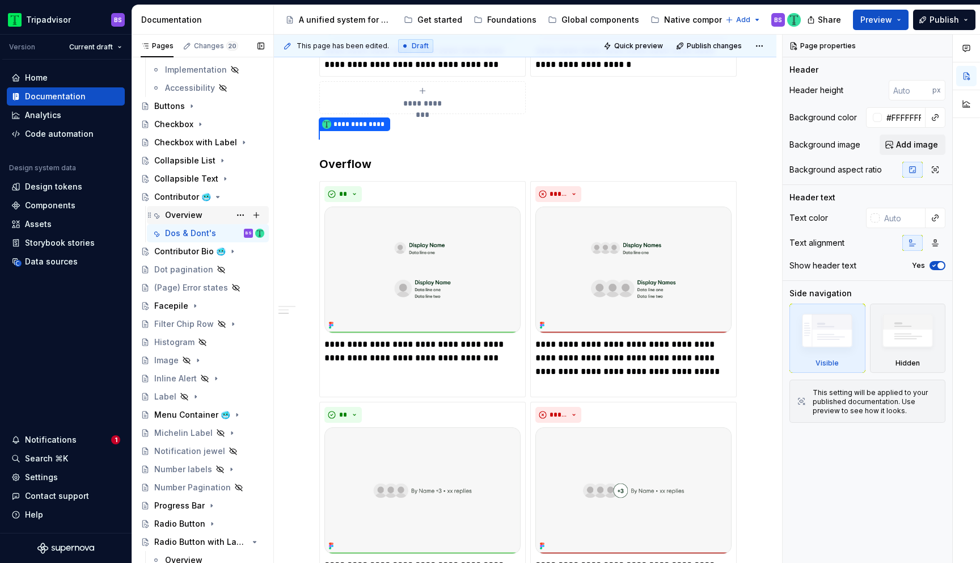
click at [206, 211] on div "Overview" at bounding box center [214, 215] width 99 height 16
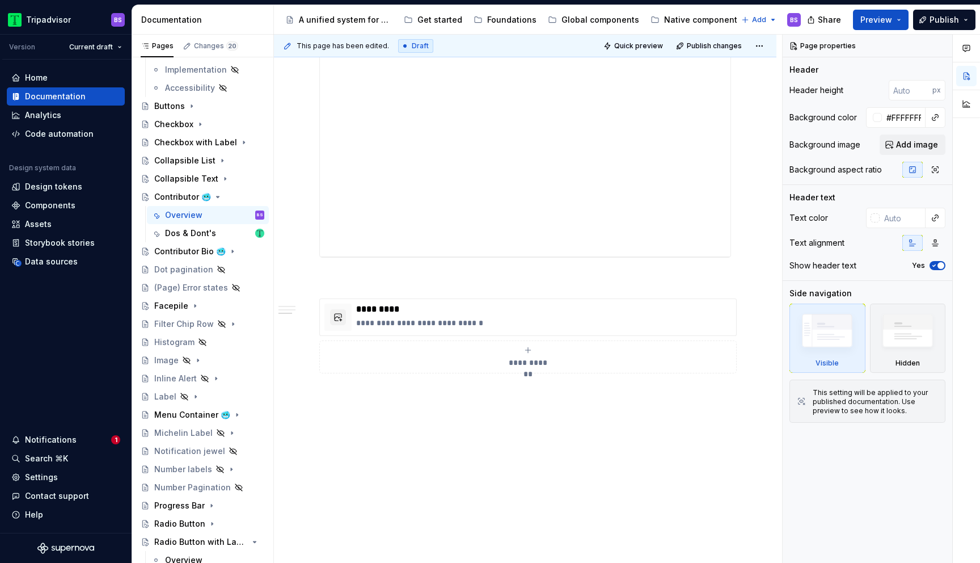
scroll to position [1231, 0]
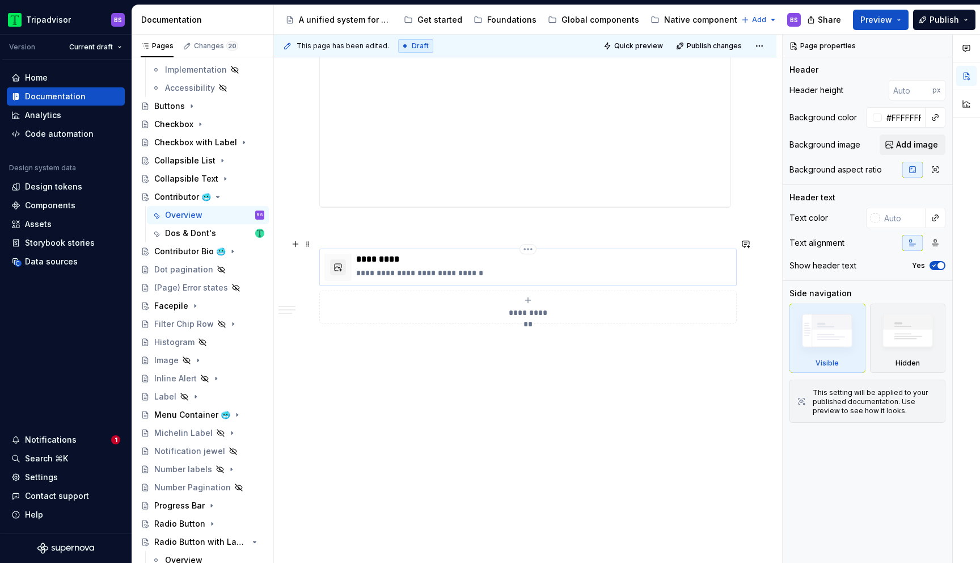
click at [519, 267] on p "**********" at bounding box center [543, 272] width 375 height 11
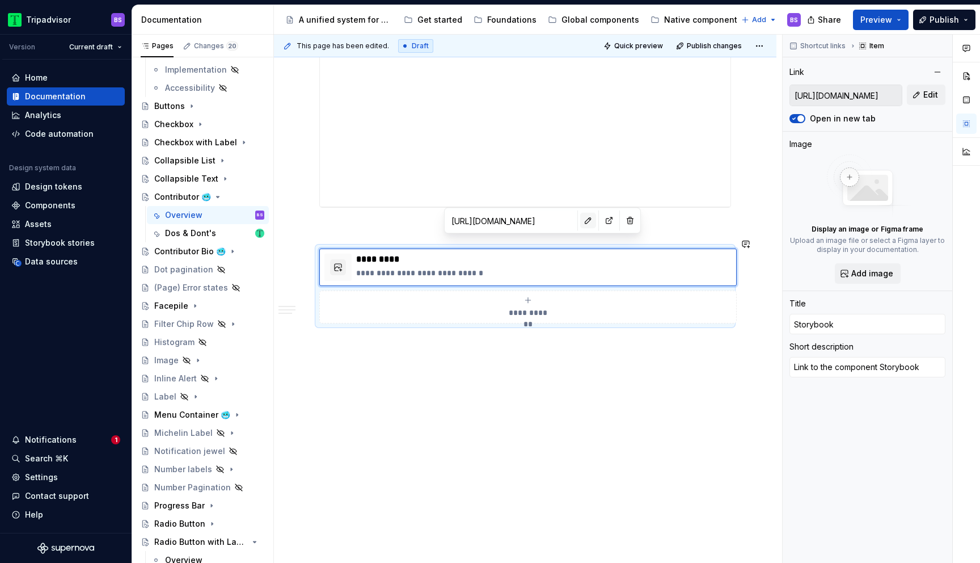
click at [580, 226] on button "button" at bounding box center [588, 221] width 16 height 16
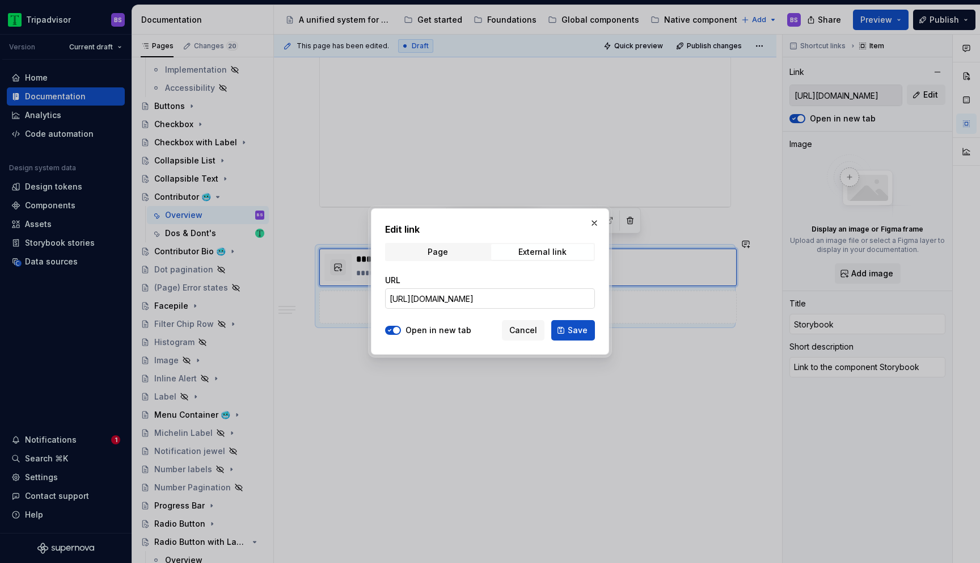
click at [538, 298] on input "[URL][DOMAIN_NAME]" at bounding box center [490, 298] width 210 height 20
click at [570, 332] on span "Save" at bounding box center [578, 329] width 20 height 11
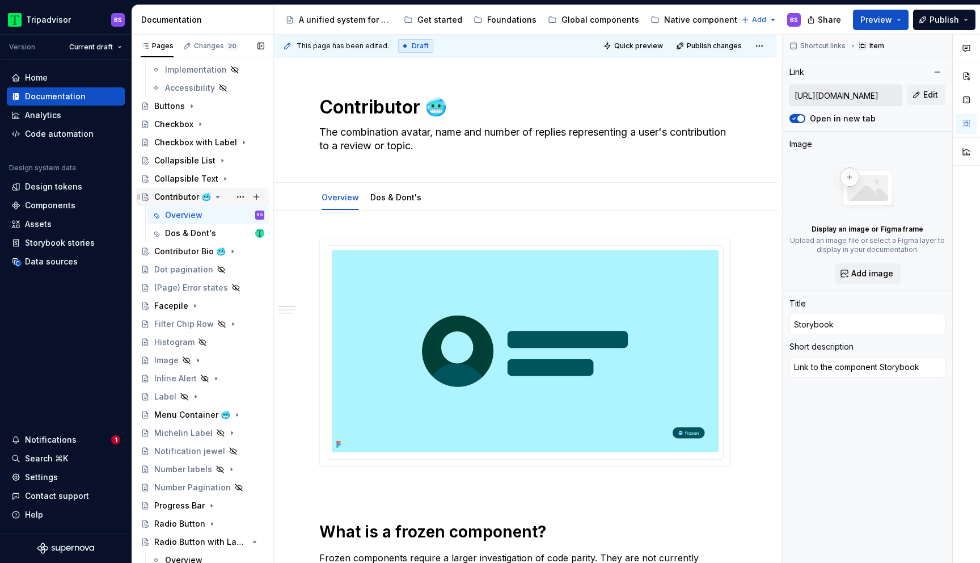
click at [213, 198] on icon "Page tree" at bounding box center [217, 196] width 9 height 9
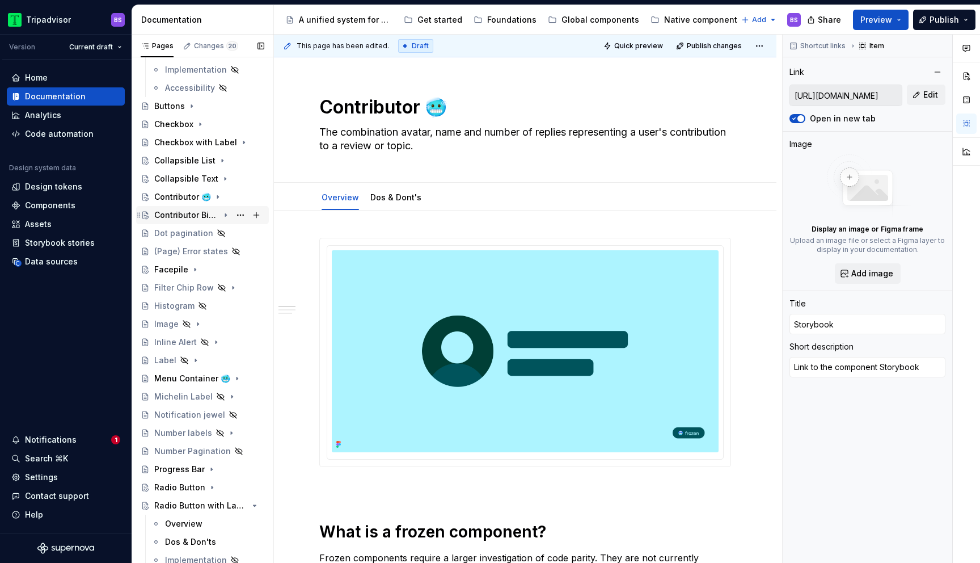
click at [226, 216] on icon "Page tree" at bounding box center [225, 214] width 9 height 9
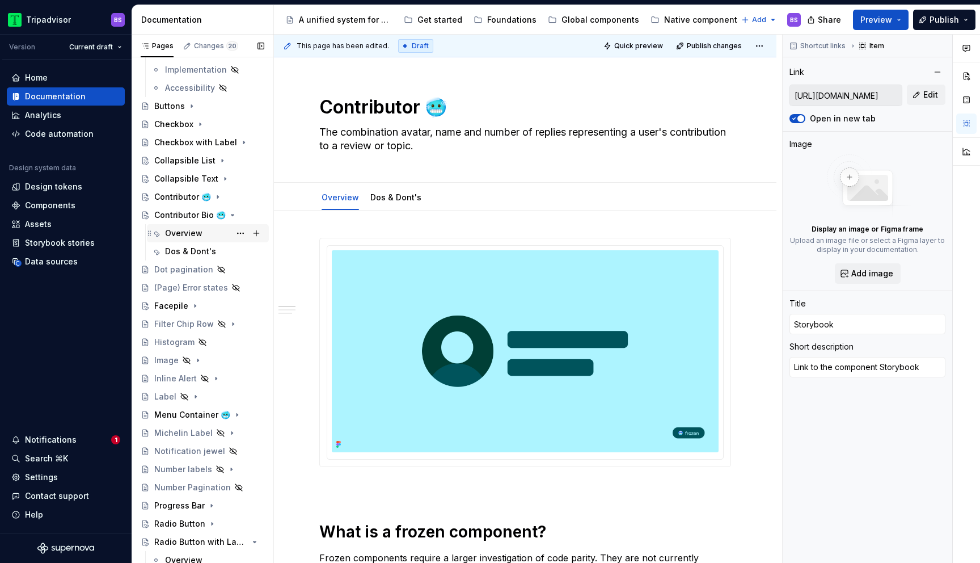
click at [210, 231] on div "Overview" at bounding box center [214, 233] width 99 height 16
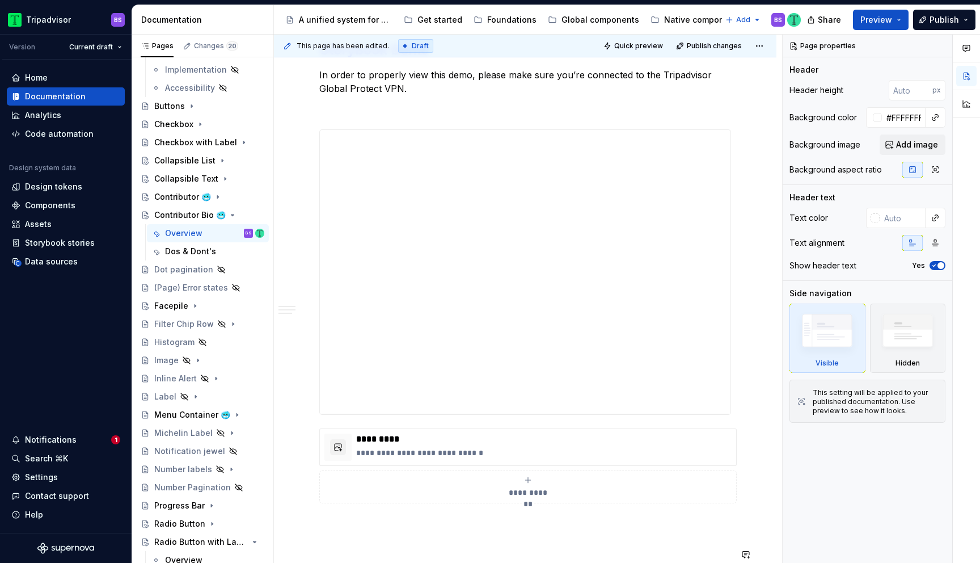
scroll to position [970, 0]
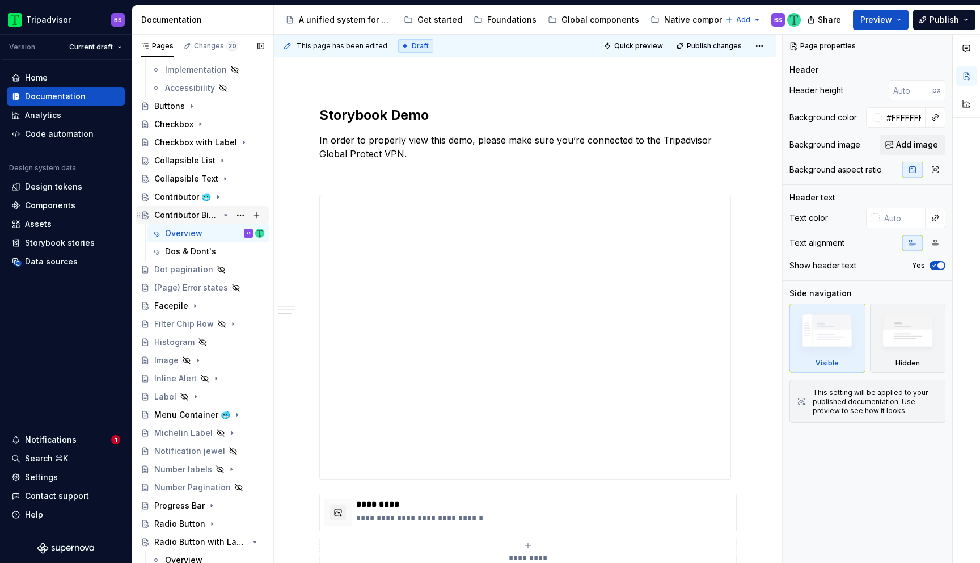
click at [226, 213] on icon "Page tree" at bounding box center [225, 214] width 9 height 9
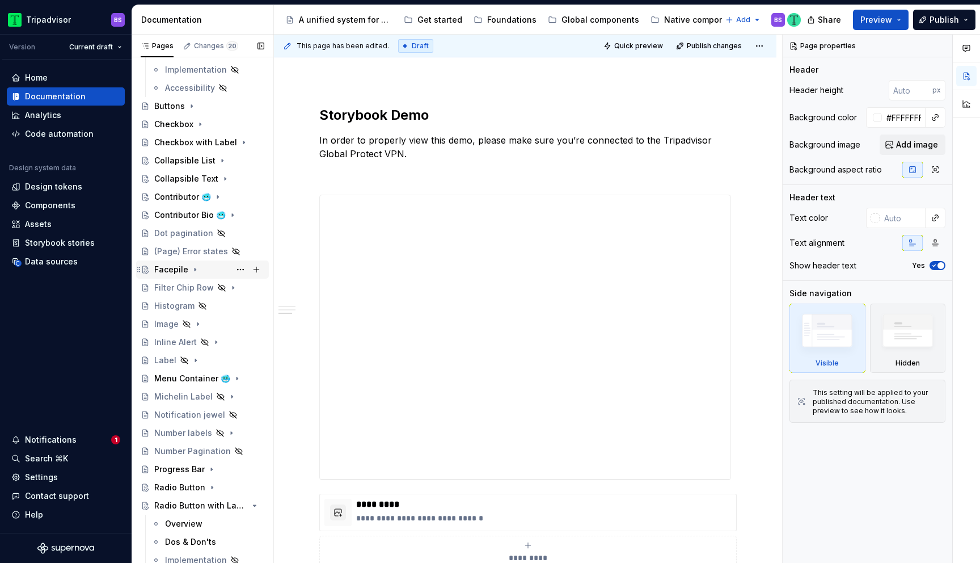
scroll to position [0, 0]
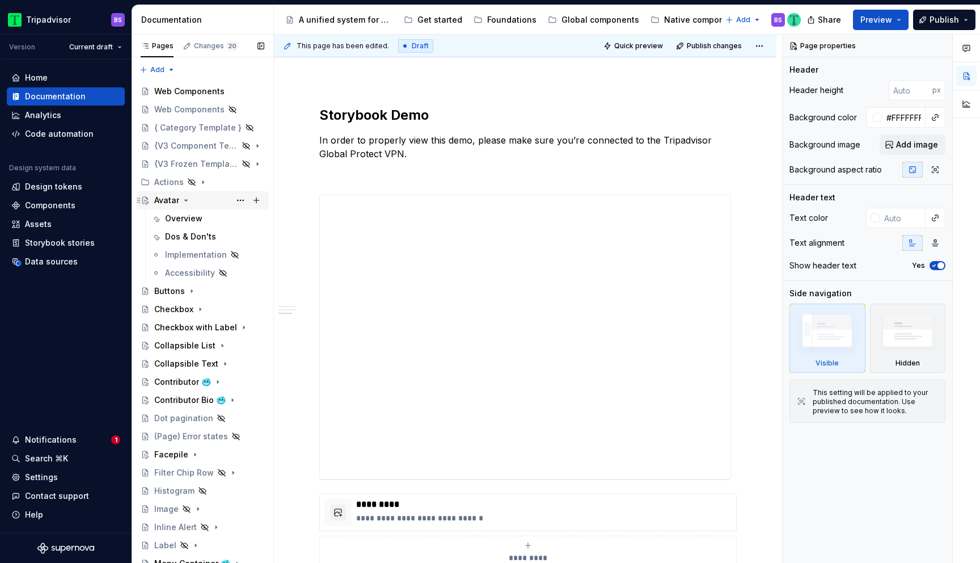
click at [185, 200] on icon "Page tree" at bounding box center [186, 200] width 3 height 1
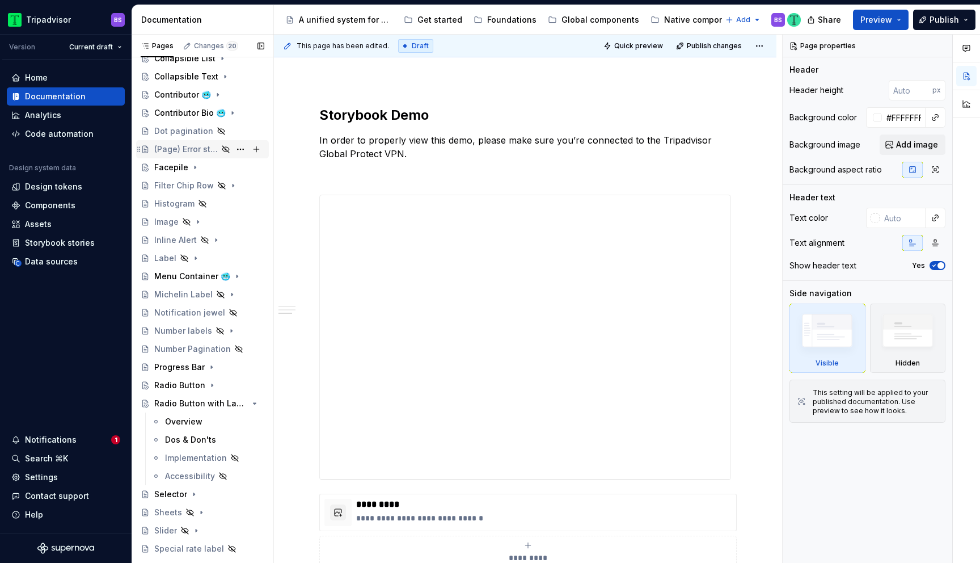
scroll to position [218, 0]
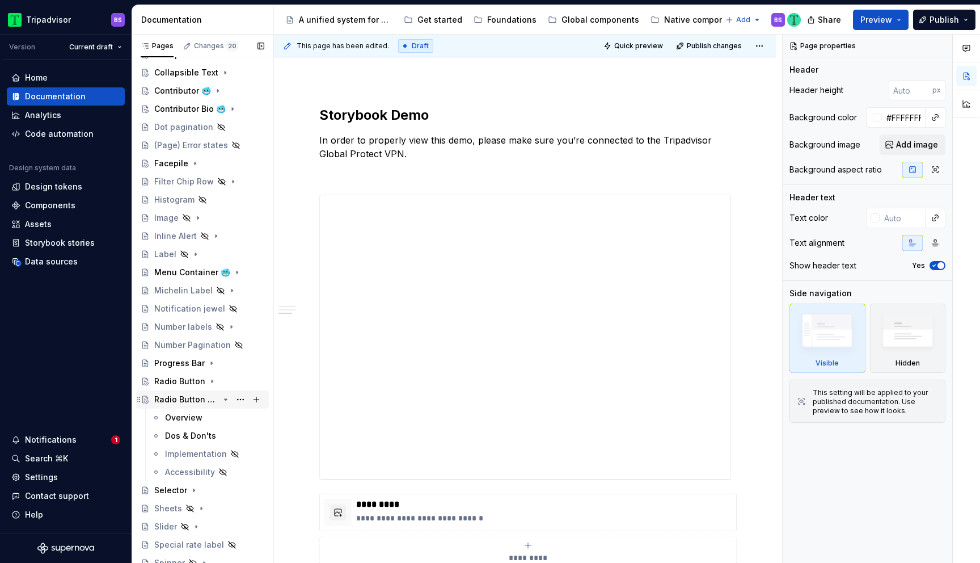
click at [227, 400] on icon "Page tree" at bounding box center [225, 399] width 9 height 9
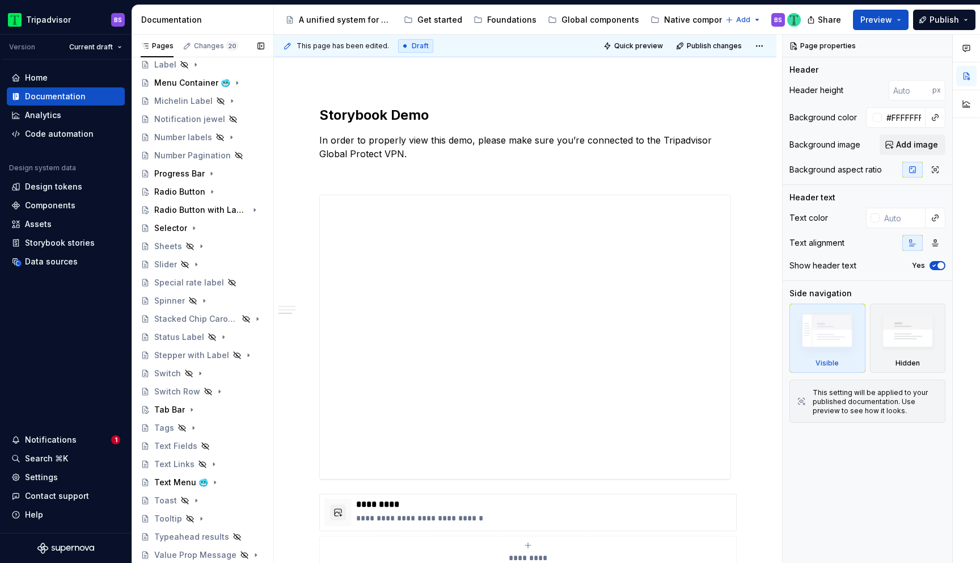
scroll to position [424, 0]
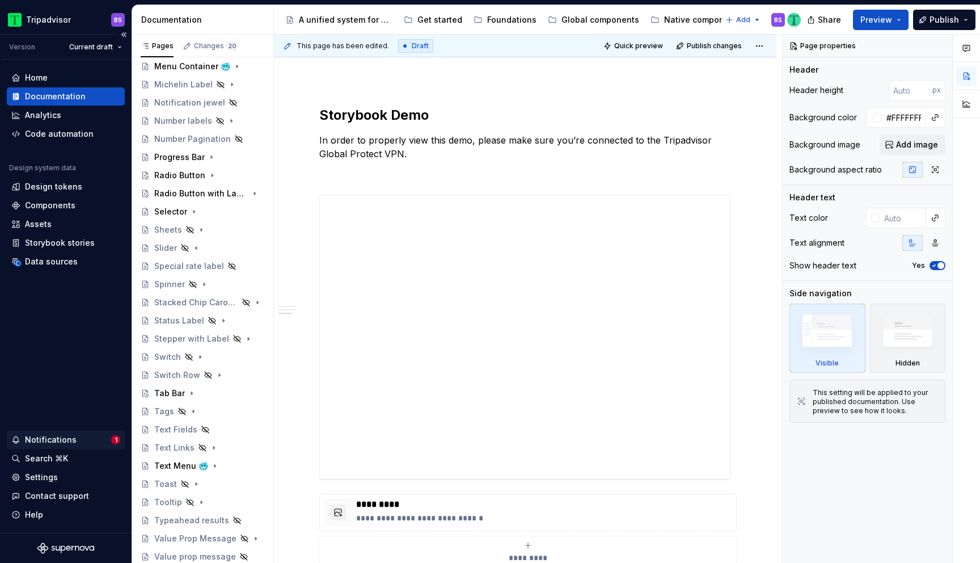
click at [79, 442] on div "Notifications" at bounding box center [61, 439] width 100 height 11
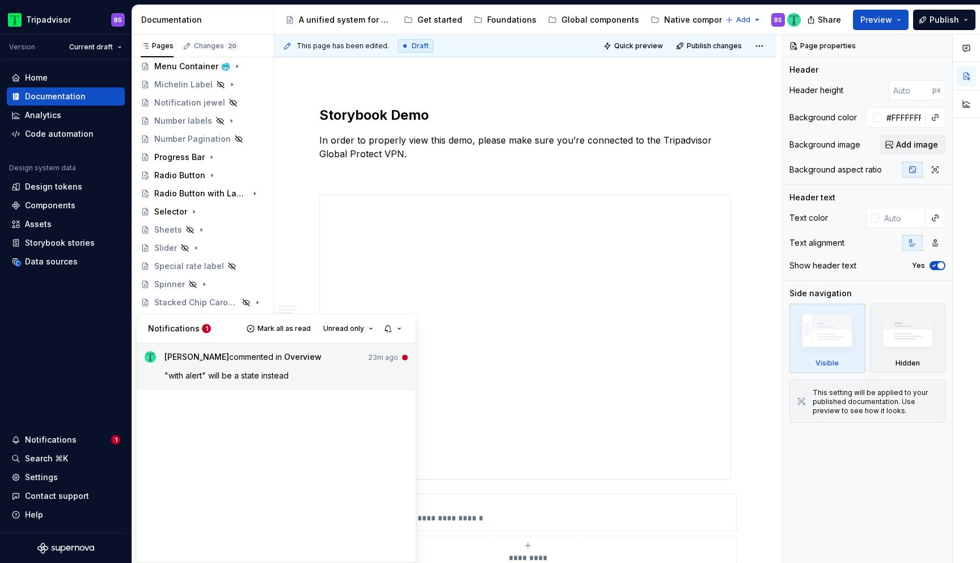
click at [256, 368] on div "[PERSON_NAME] commented in Overview 23m ago "with alert" will be a state instead" at bounding box center [286, 365] width 244 height 29
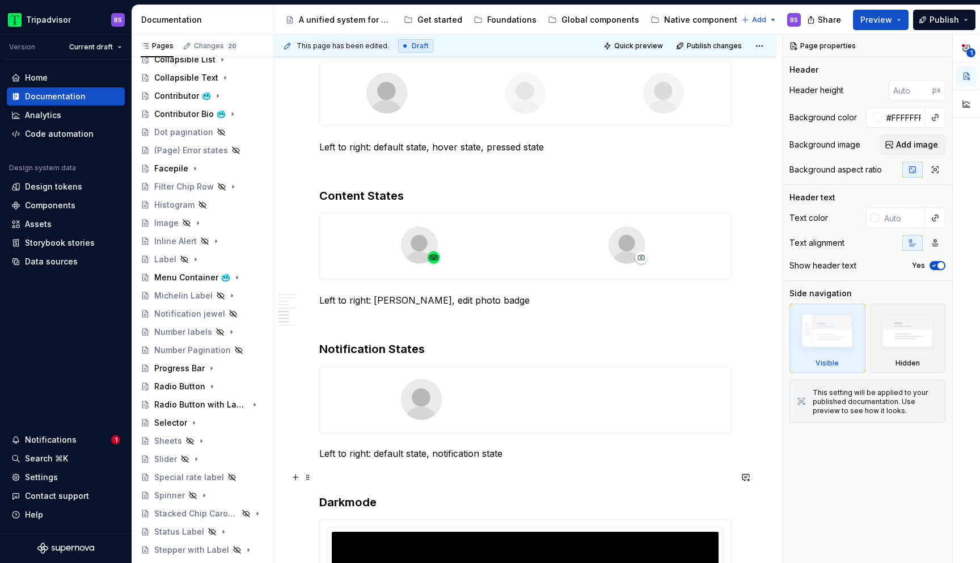
scroll to position [1337, 0]
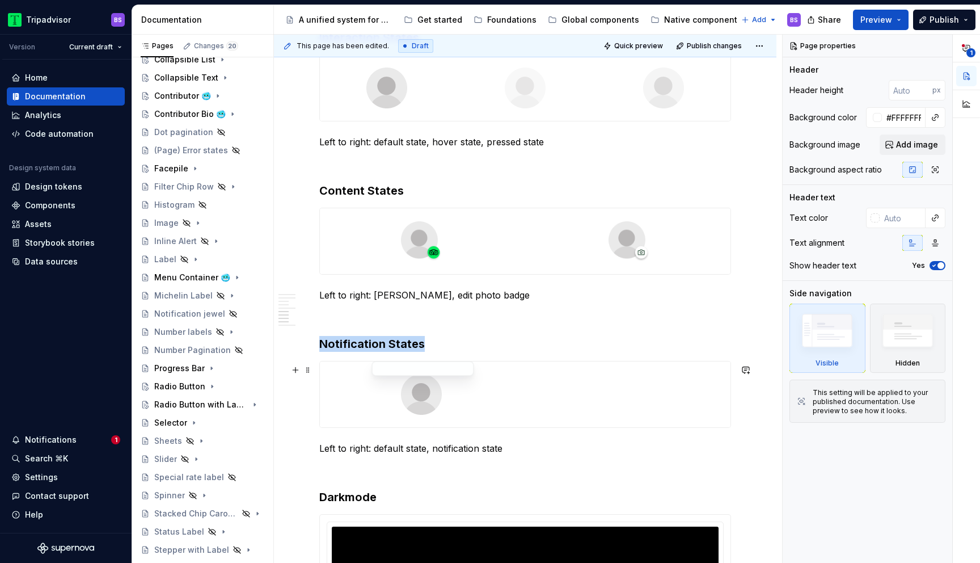
click at [462, 391] on div at bounding box center [421, 394] width 203 height 66
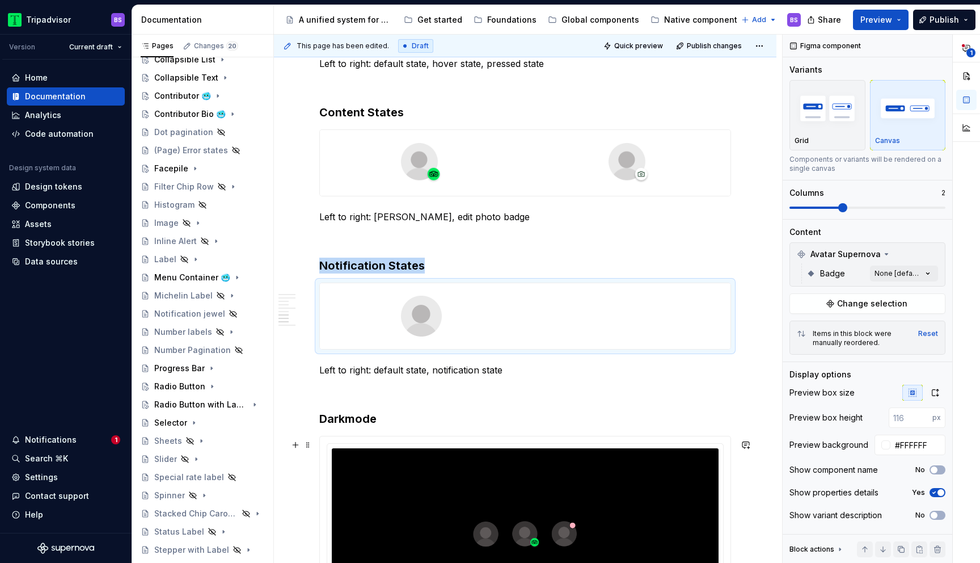
scroll to position [1418, 0]
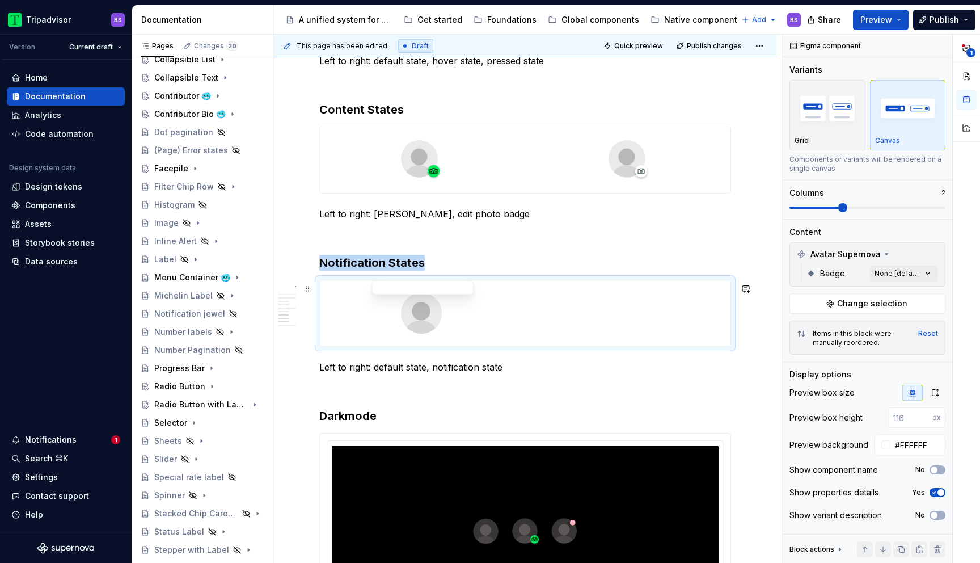
click at [518, 324] on div at bounding box center [421, 313] width 203 height 66
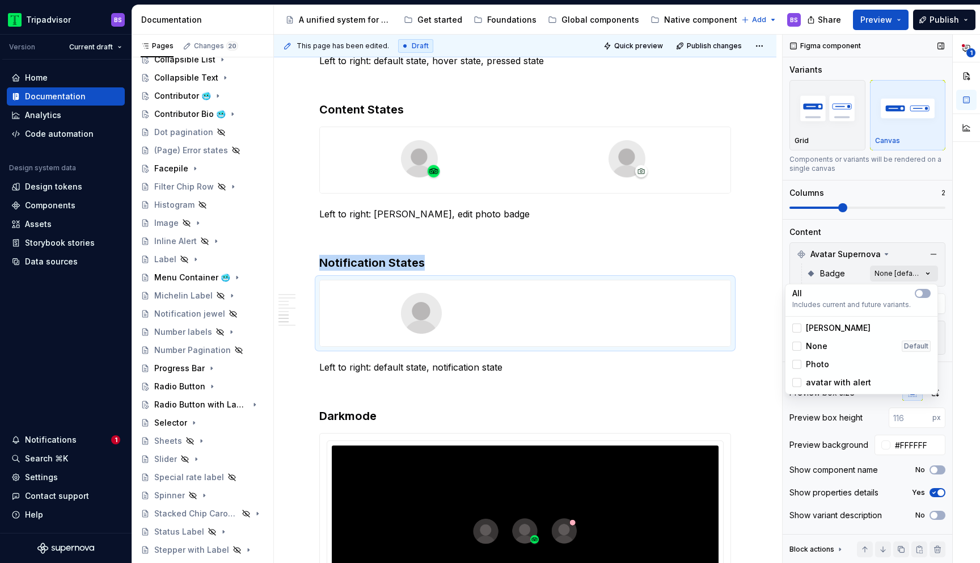
click at [909, 274] on div "**********" at bounding box center [881, 299] width 197 height 529
click at [823, 383] on span "avatar with alert" at bounding box center [838, 382] width 65 height 11
click at [812, 324] on span "[PERSON_NAME]" at bounding box center [838, 327] width 65 height 11
click at [818, 349] on span "None" at bounding box center [817, 345] width 22 height 11
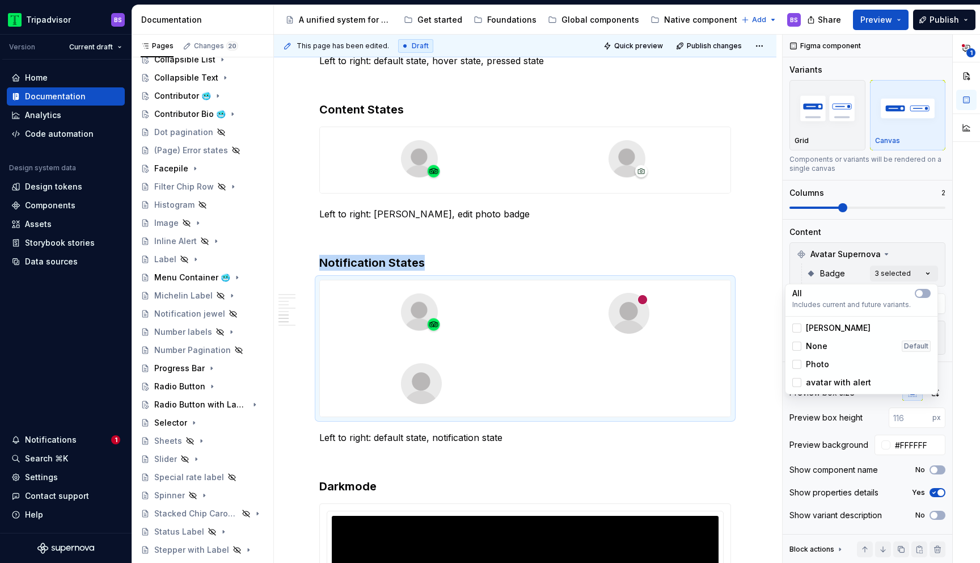
click at [812, 332] on span "[PERSON_NAME]" at bounding box center [838, 327] width 65 height 11
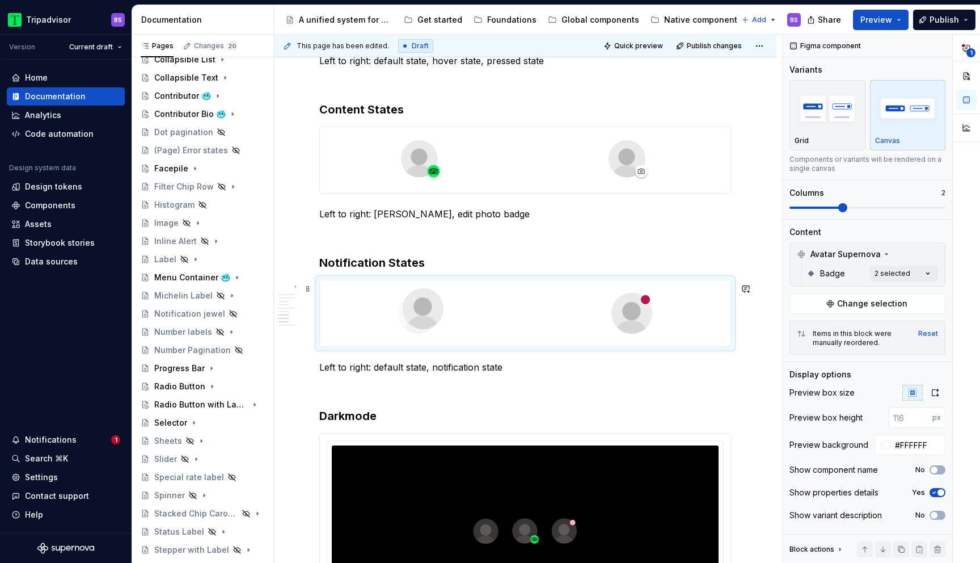
drag, startPoint x: 632, startPoint y: 309, endPoint x: 398, endPoint y: 316, distance: 234.9
click at [397, 316] on body "Tripadvisor BS Version Current draft Home Documentation Analytics Code automati…" at bounding box center [490, 281] width 980 height 563
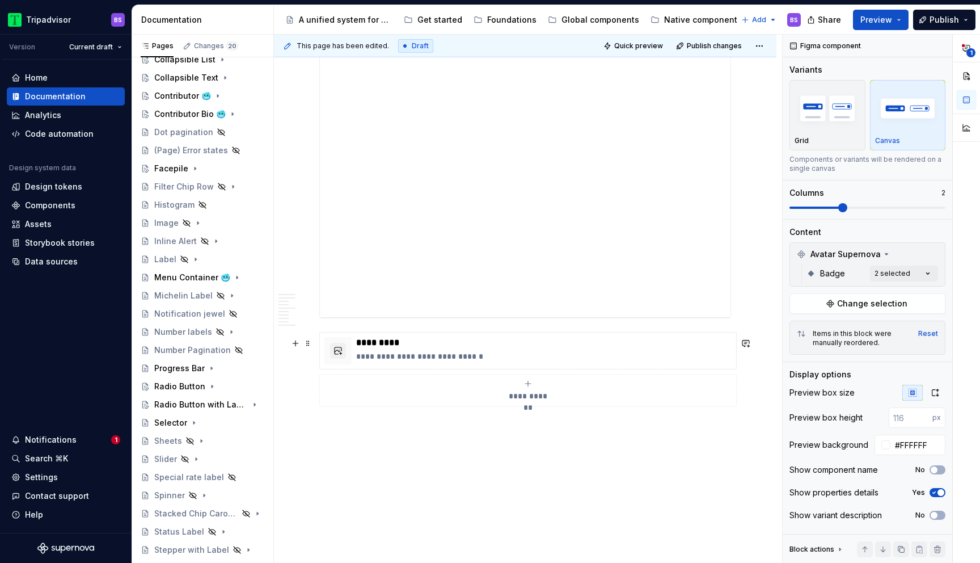
scroll to position [2219, 0]
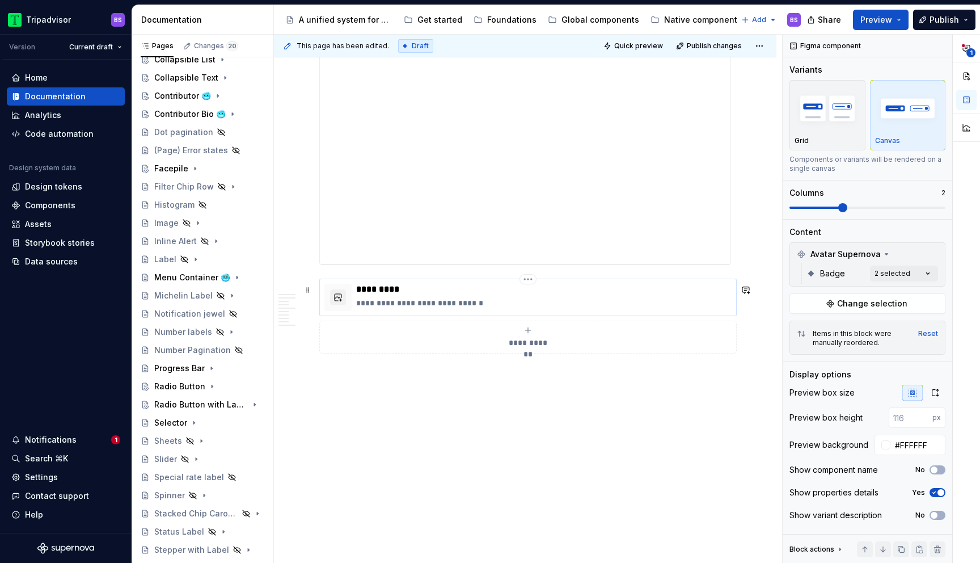
click at [571, 293] on p "*********" at bounding box center [543, 289] width 375 height 11
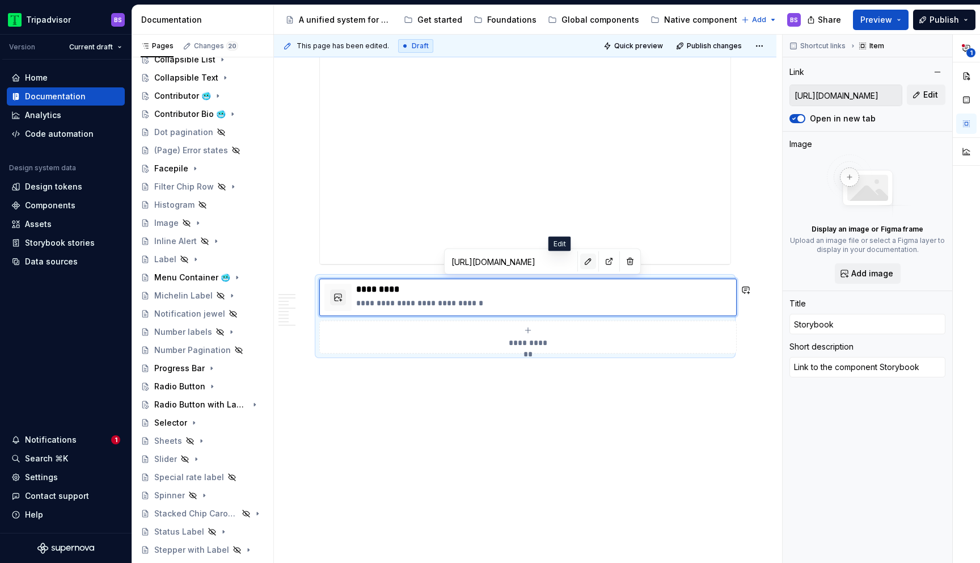
click at [580, 260] on button "button" at bounding box center [588, 262] width 16 height 16
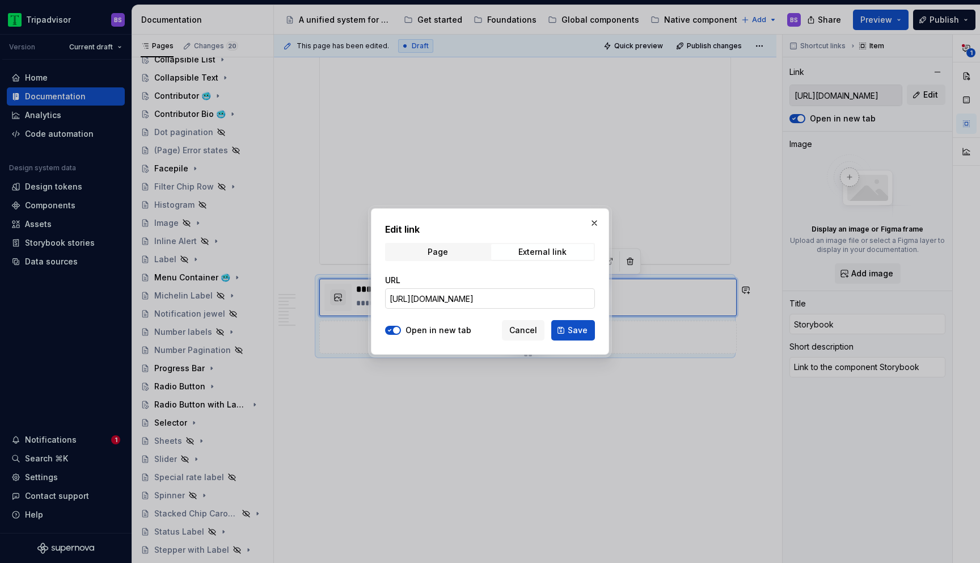
click at [561, 300] on input "[URL][DOMAIN_NAME]" at bounding box center [490, 298] width 210 height 20
click at [574, 331] on span "Save" at bounding box center [578, 329] width 20 height 11
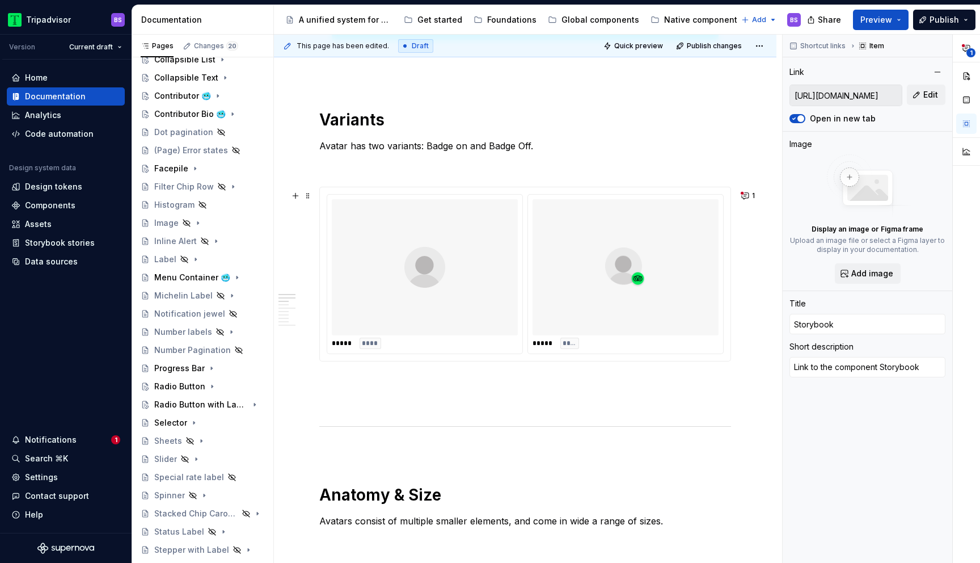
scroll to position [192, 0]
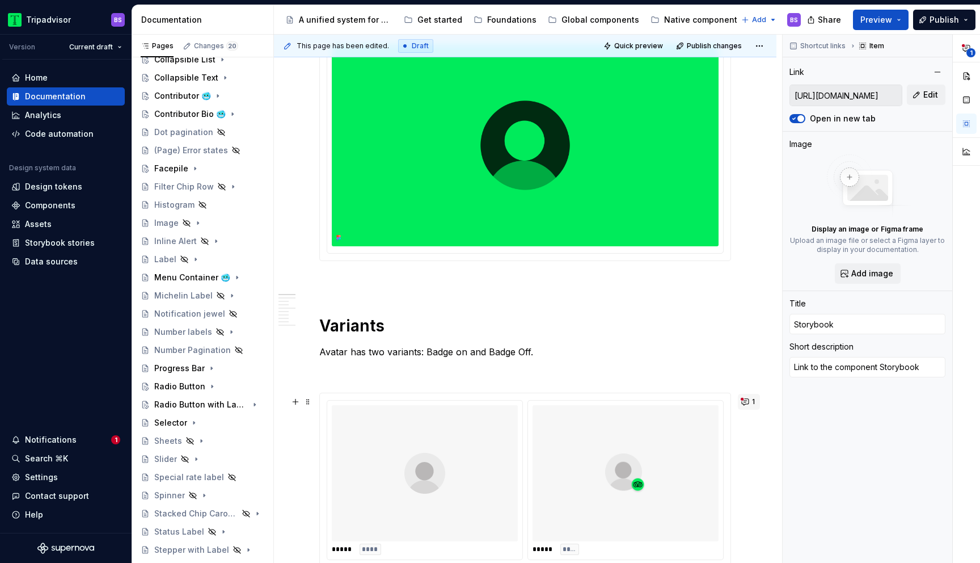
click at [754, 403] on button "1" at bounding box center [749, 402] width 22 height 16
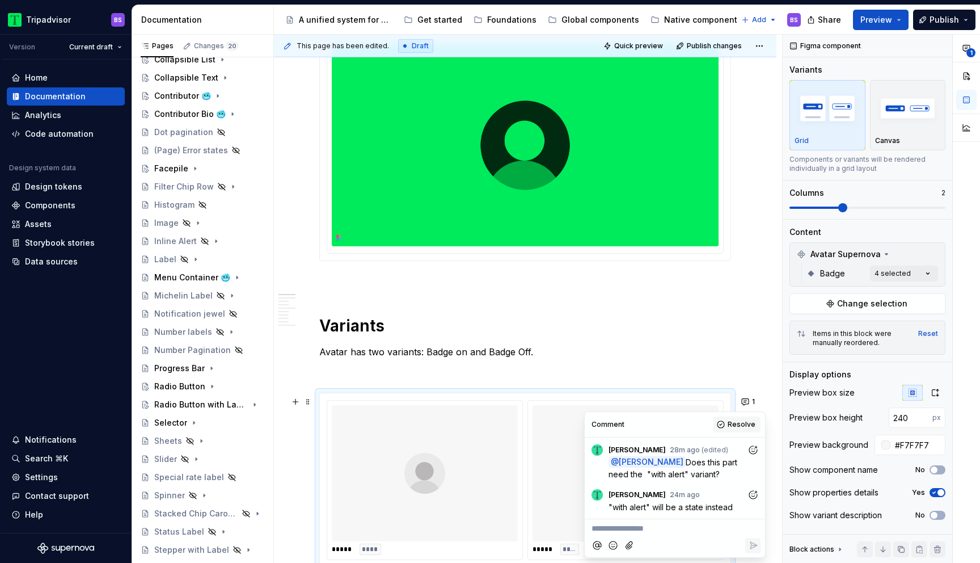
click at [748, 422] on span "Resolve" at bounding box center [742, 424] width 28 height 9
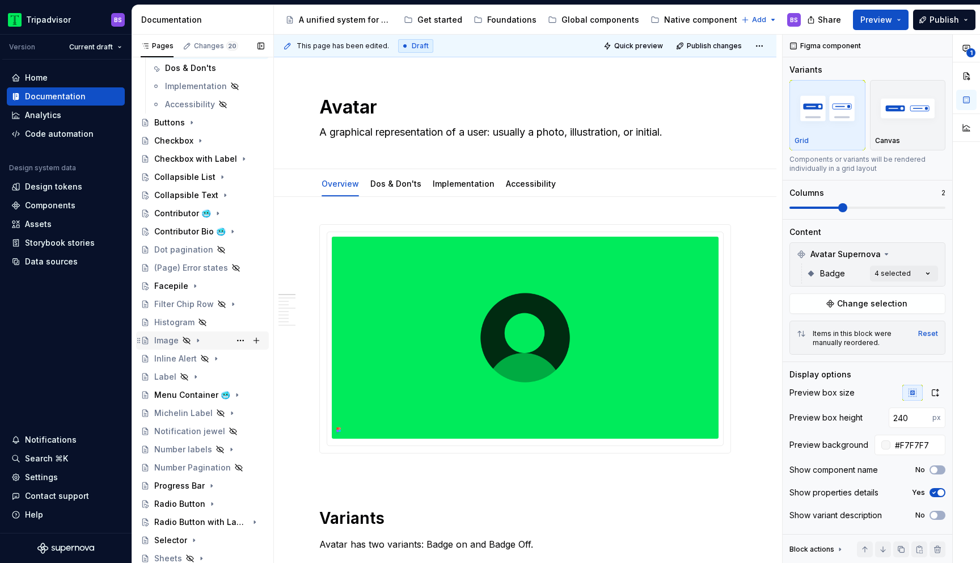
scroll to position [0, 0]
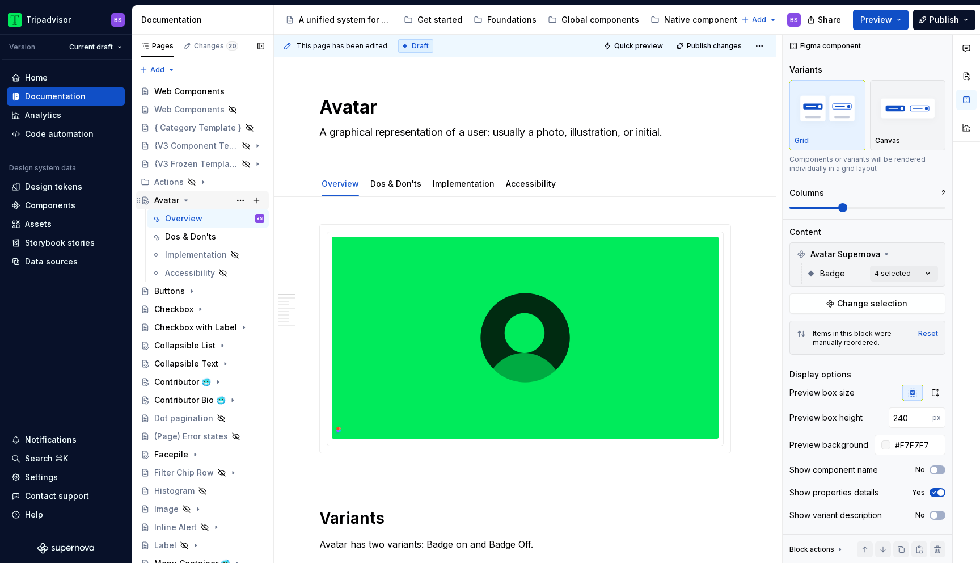
click at [185, 202] on icon "Page tree" at bounding box center [185, 200] width 9 height 9
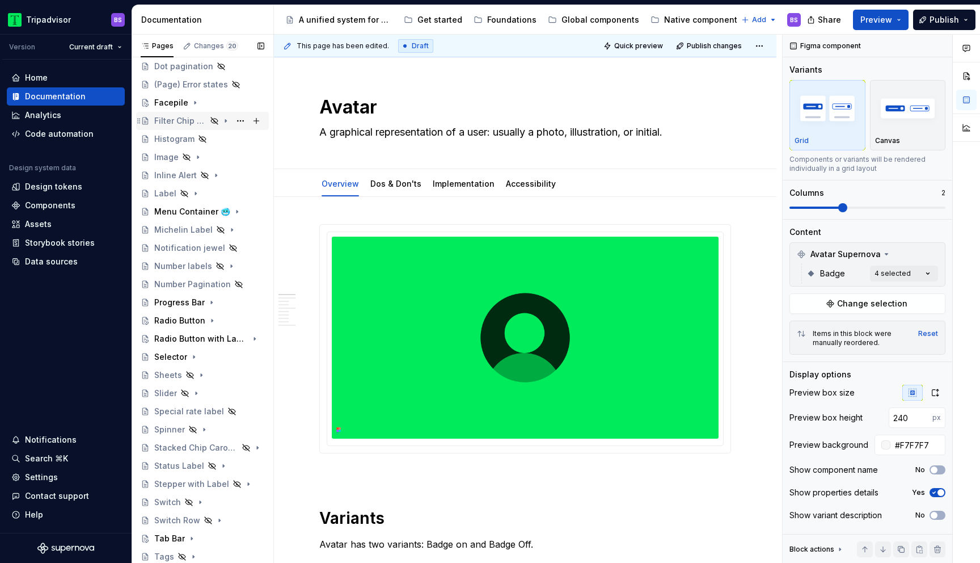
scroll to position [424, 0]
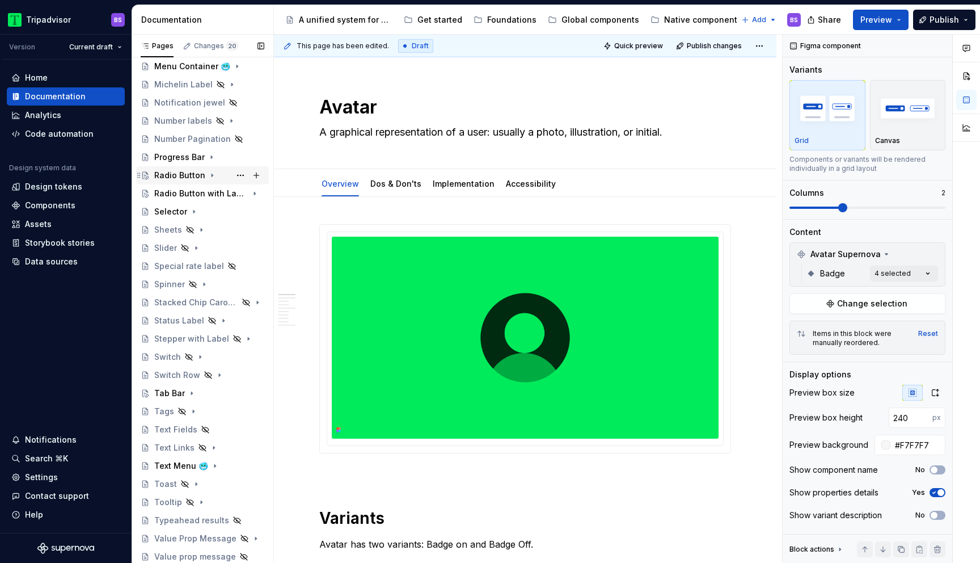
click at [209, 173] on icon "Page tree" at bounding box center [212, 175] width 9 height 9
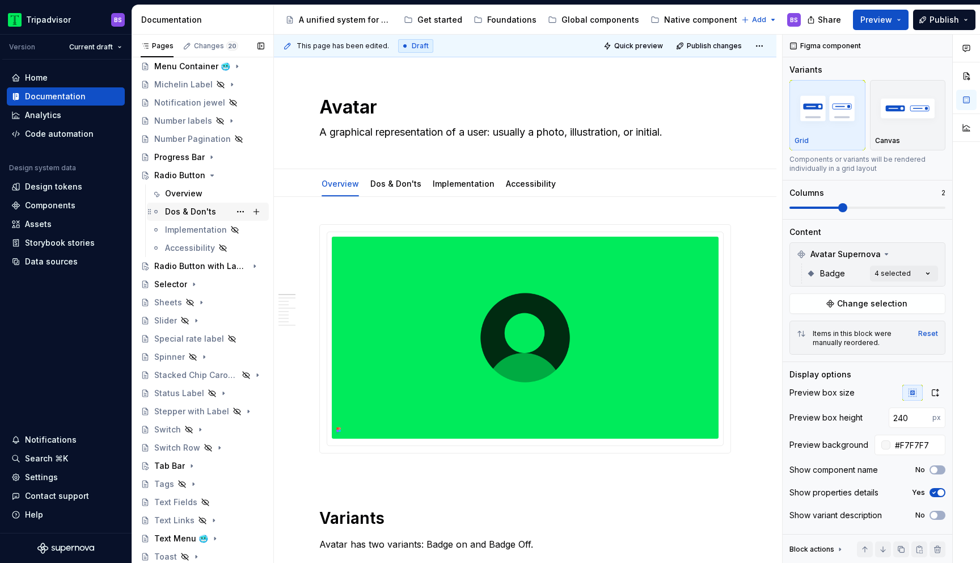
click at [208, 213] on div "Dos & Don'ts" at bounding box center [190, 211] width 51 height 11
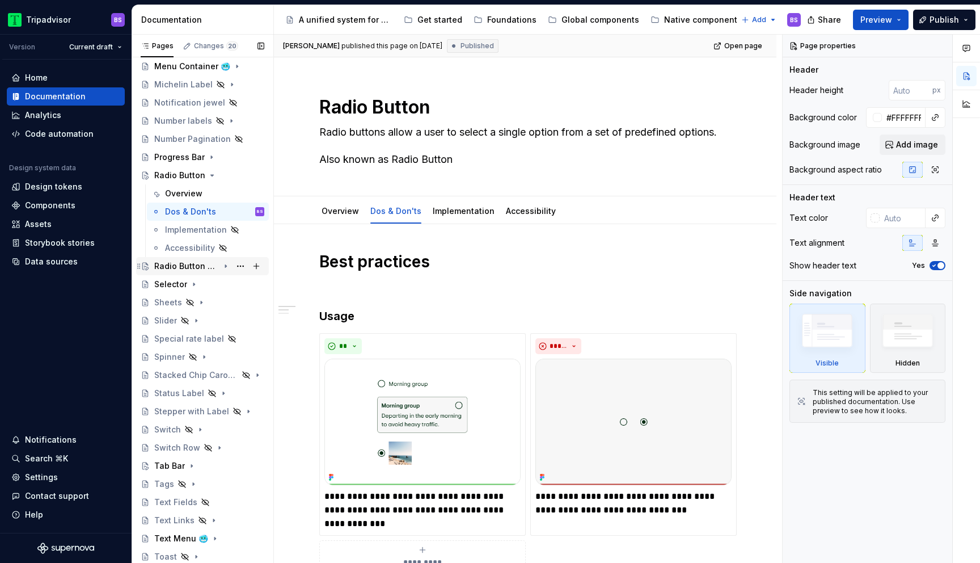
click at [231, 266] on div "Radio Button with Label" at bounding box center [209, 266] width 110 height 16
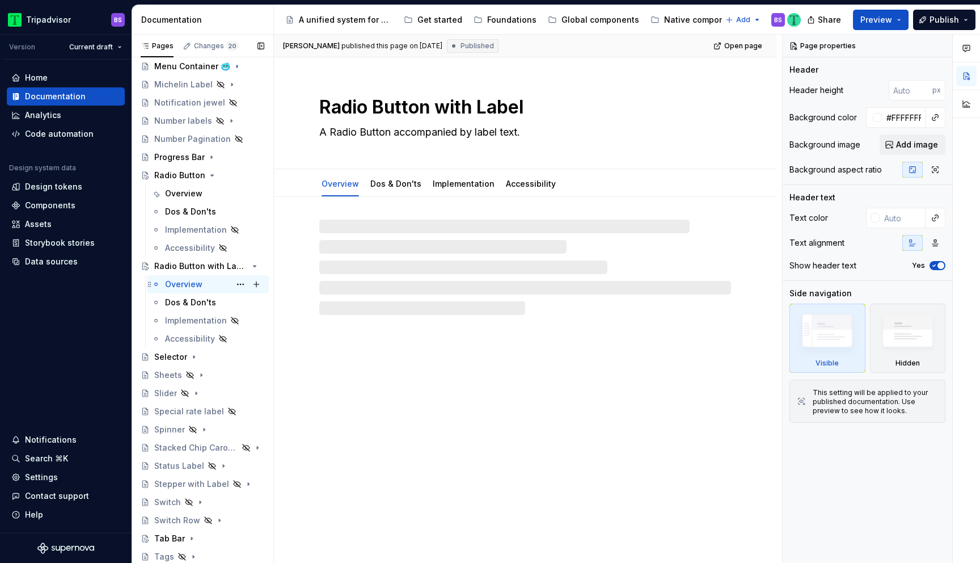
click at [204, 285] on div "Overview BS" at bounding box center [214, 284] width 99 height 16
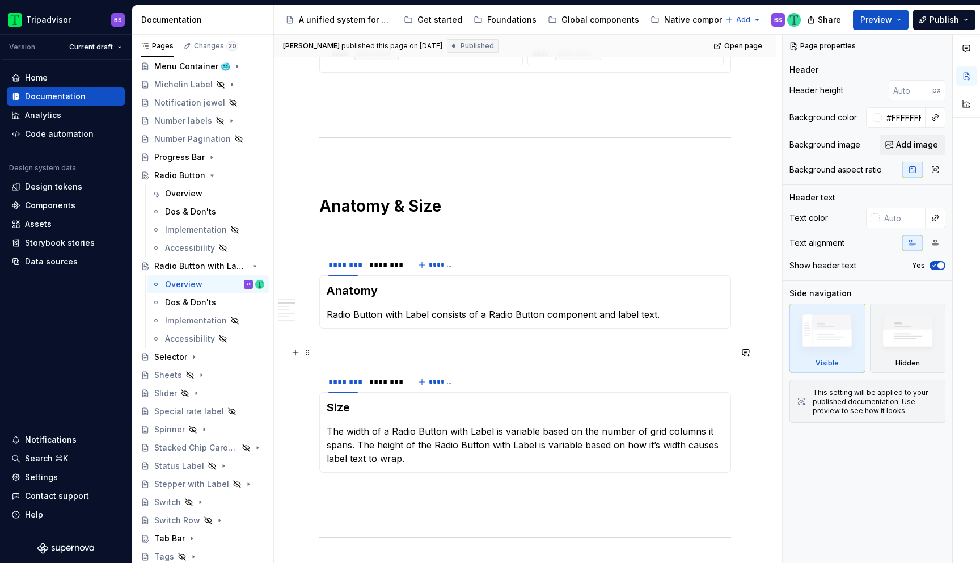
scroll to position [706, 0]
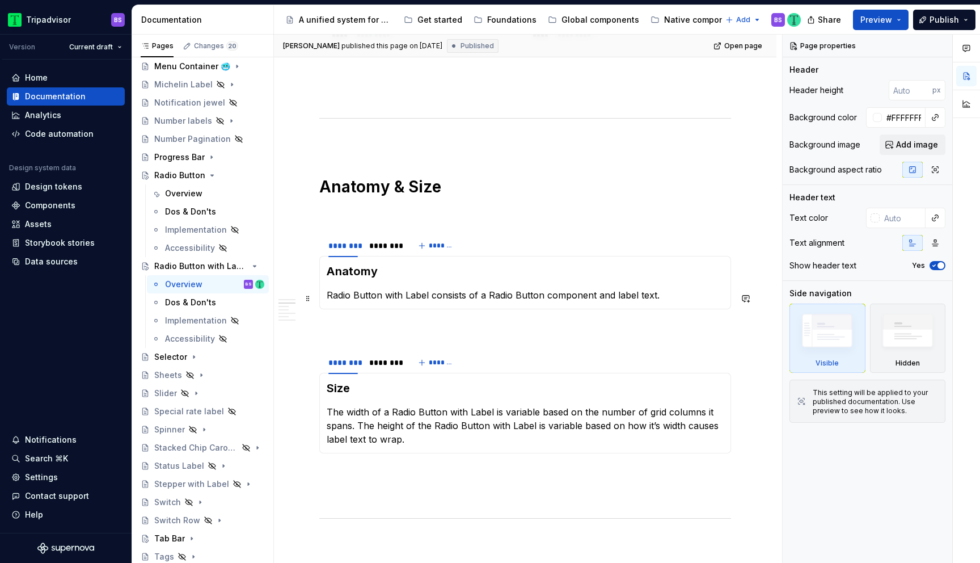
click at [498, 289] on section-item-column "Anatomy Radio Button with Label consists of a Radio Button component and label …" at bounding box center [525, 282] width 397 height 39
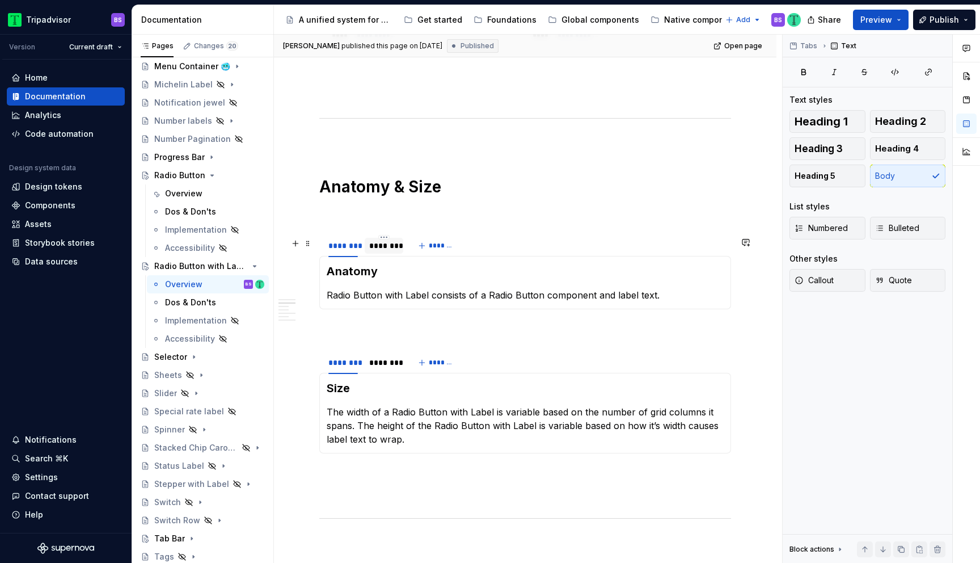
click at [390, 251] on div "********" at bounding box center [383, 245] width 29 height 11
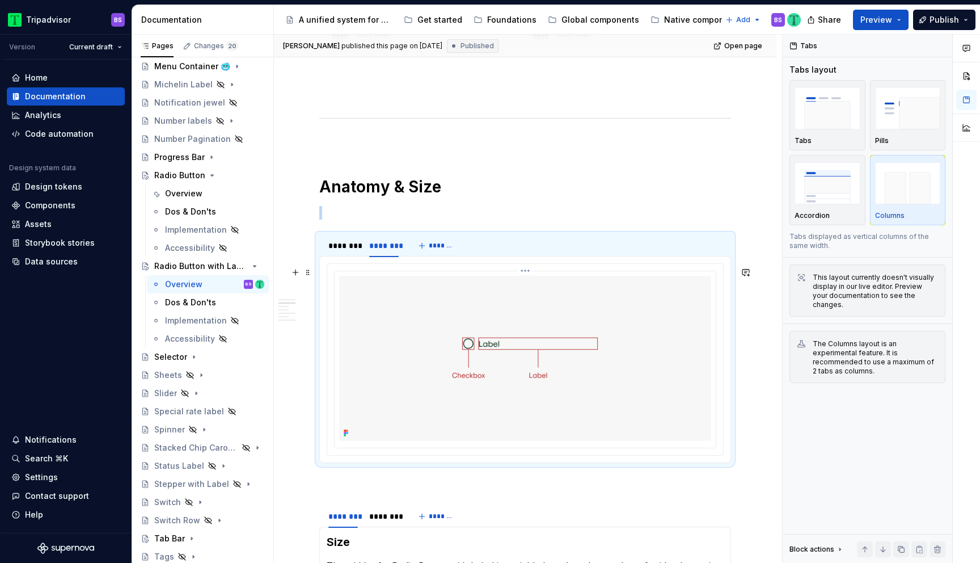
scroll to position [744, 0]
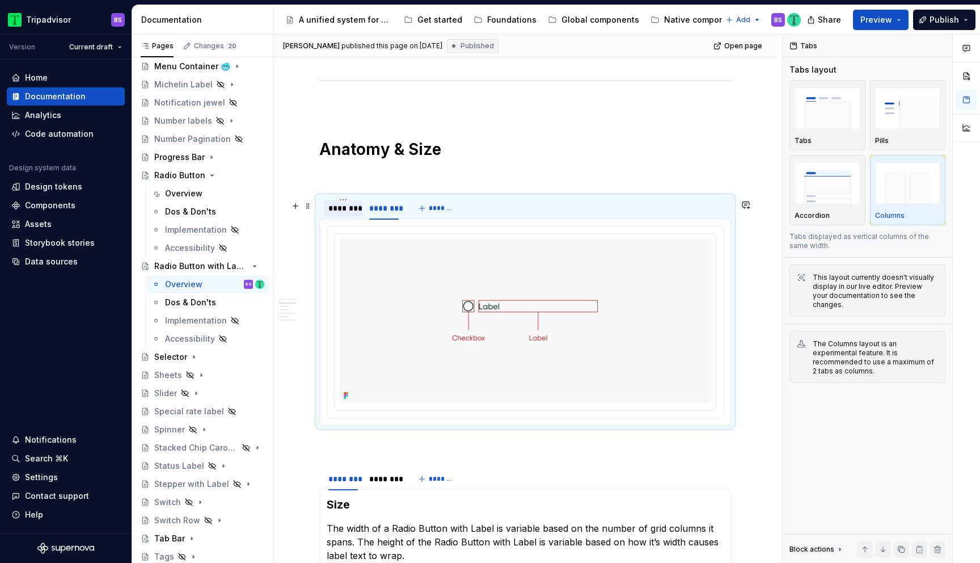
click at [337, 217] on div "********" at bounding box center [343, 208] width 39 height 18
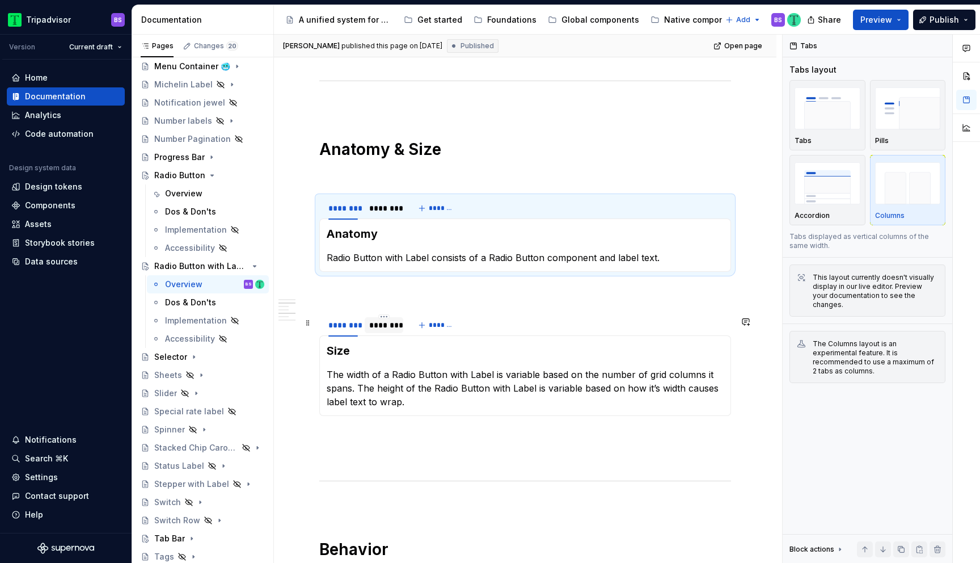
click at [380, 333] on div "********" at bounding box center [384, 325] width 39 height 16
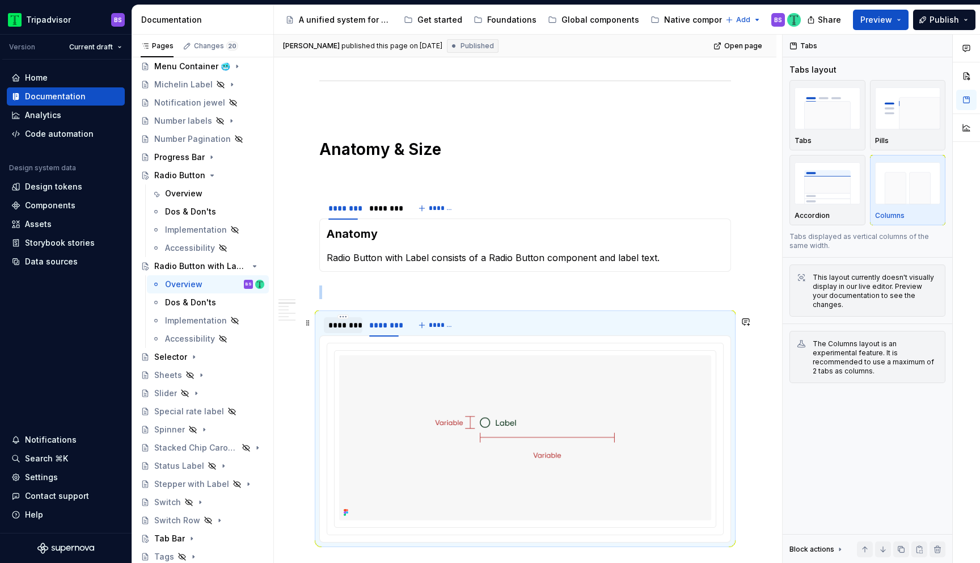
click at [345, 331] on div "********" at bounding box center [342, 324] width 29 height 11
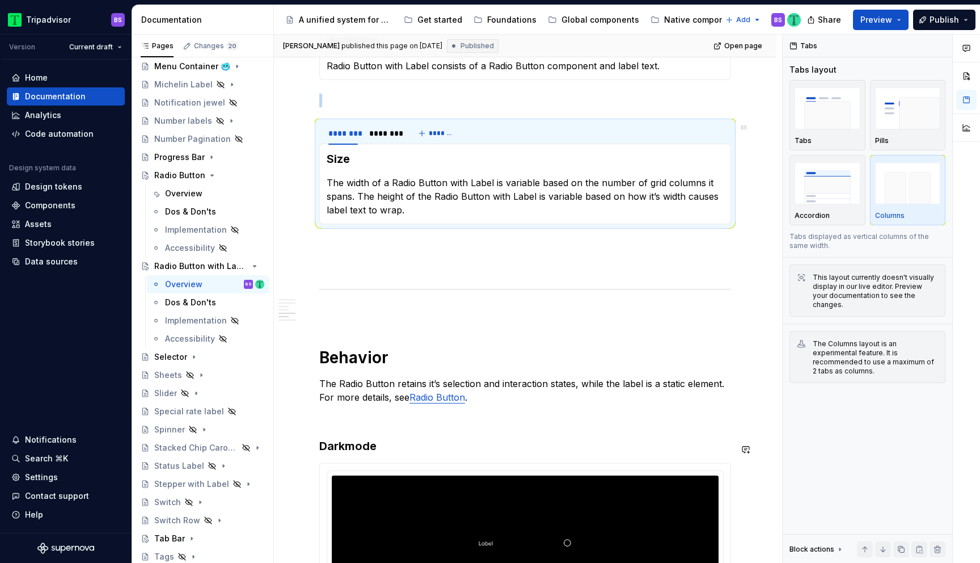
scroll to position [936, 0]
click at [390, 134] on div "********" at bounding box center [383, 132] width 29 height 11
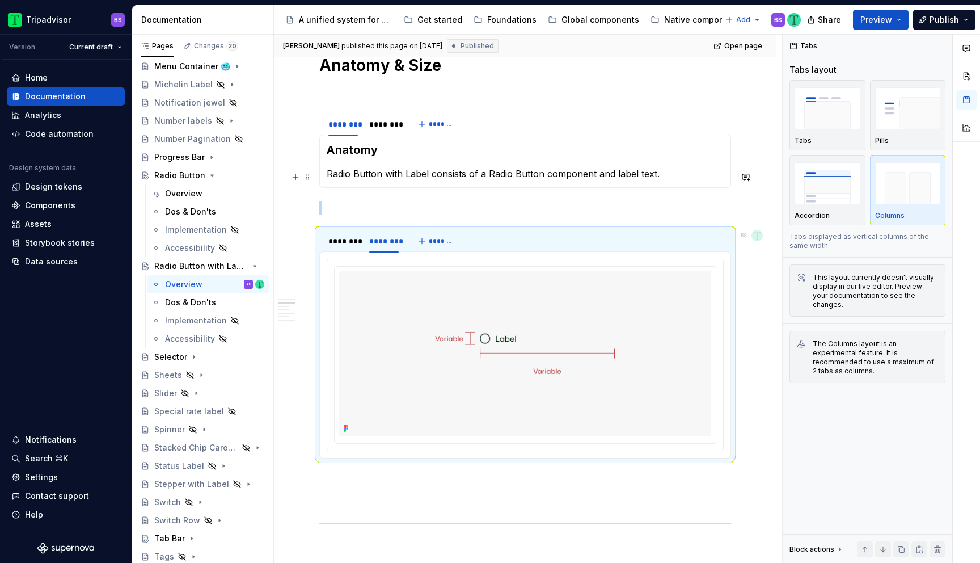
scroll to position [781, 0]
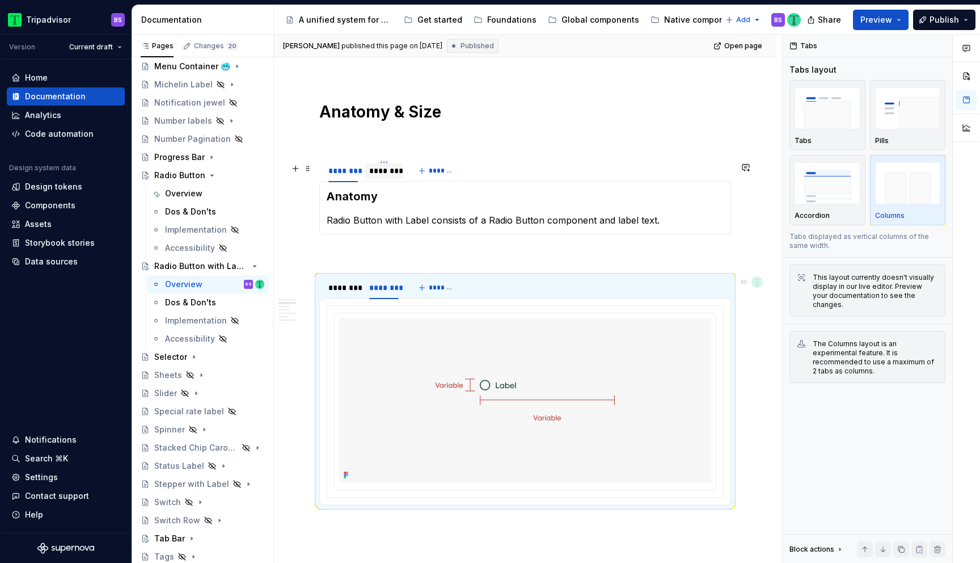
click at [379, 175] on div "********" at bounding box center [383, 170] width 29 height 11
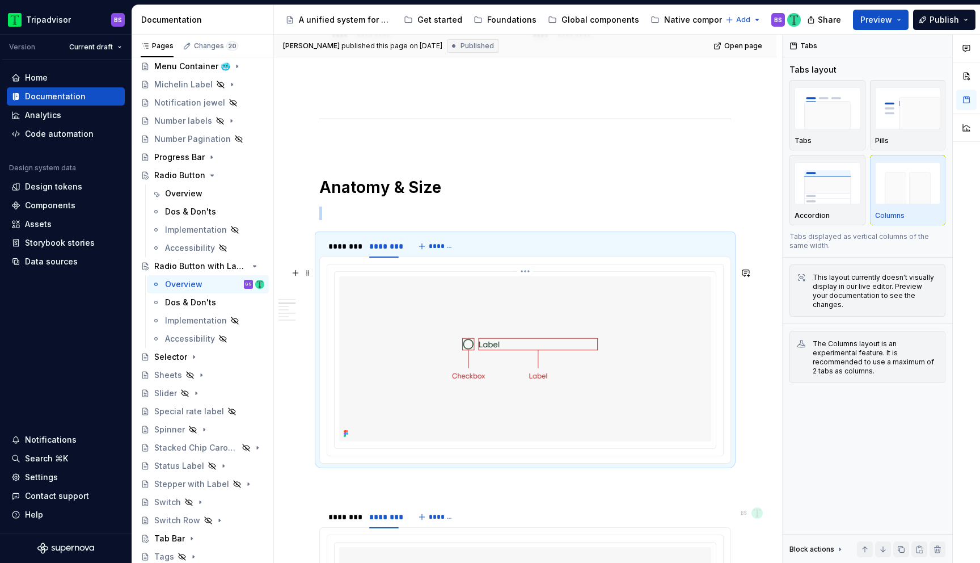
scroll to position [690, 0]
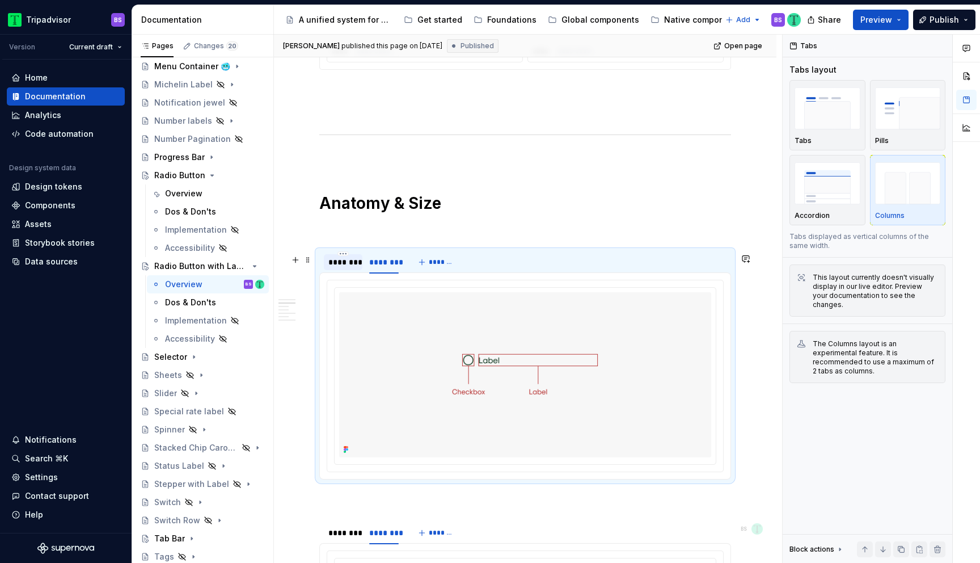
click at [347, 270] on div "********" at bounding box center [343, 262] width 39 height 16
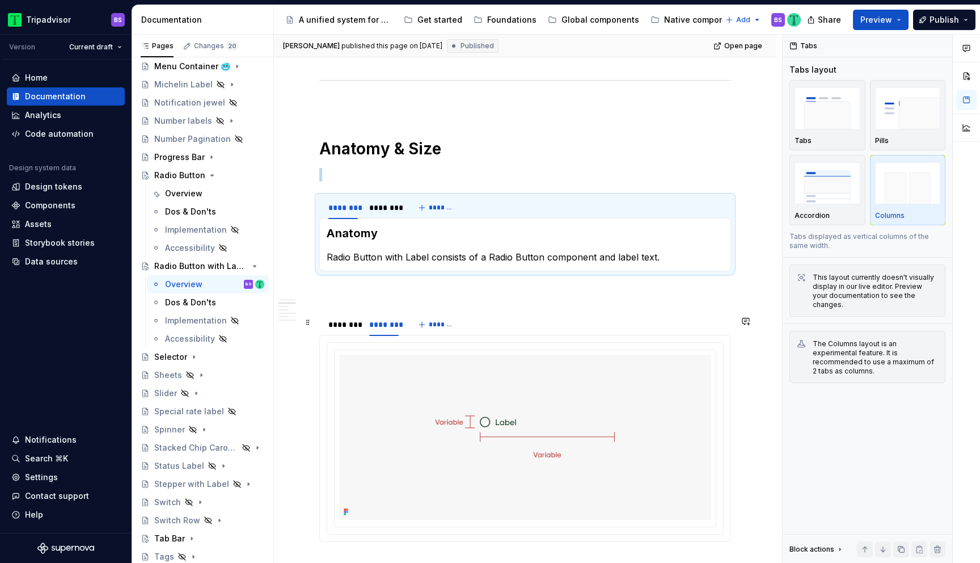
scroll to position [788, 0]
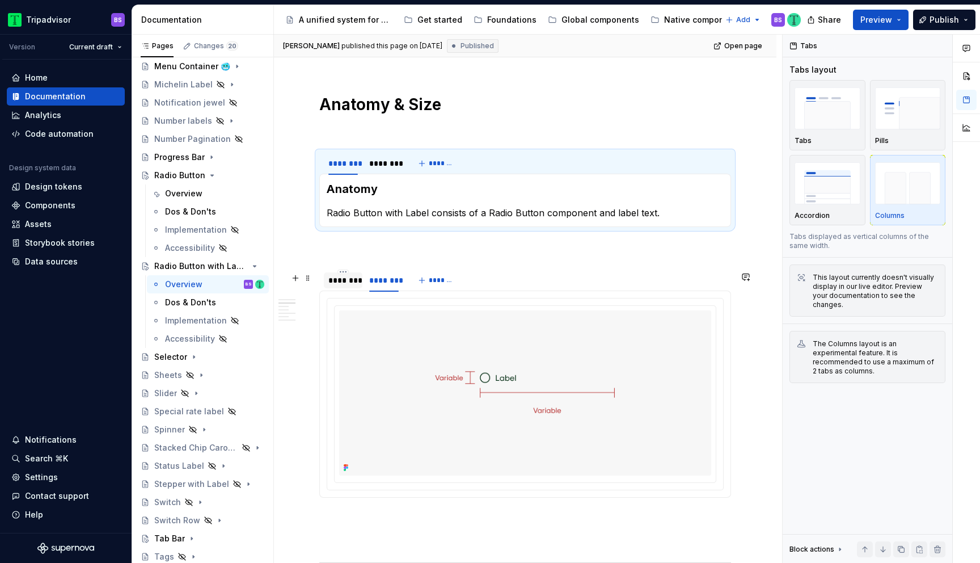
click at [352, 286] on div "********" at bounding box center [342, 279] width 29 height 11
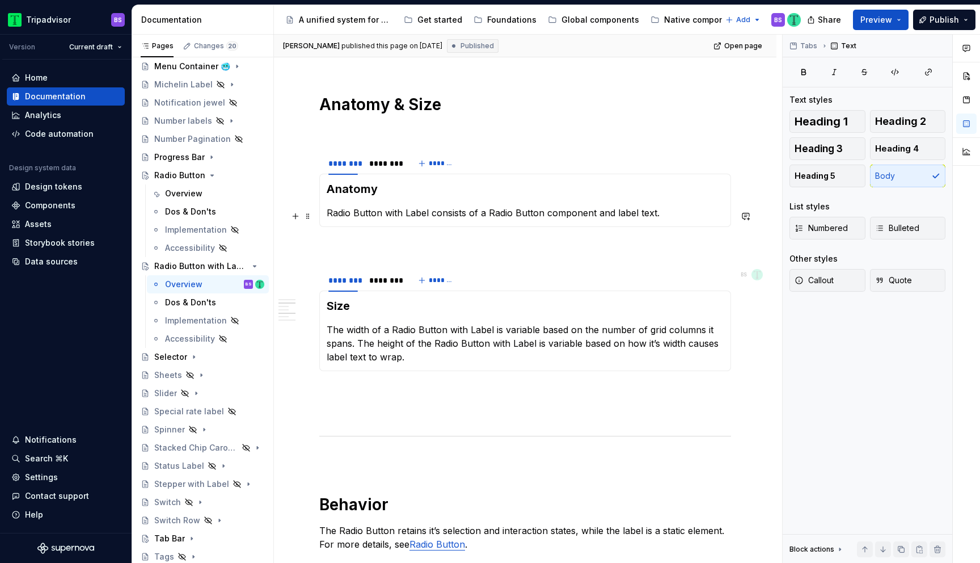
click at [378, 213] on p "Radio Button with Label consists of a Radio Button component and label text." at bounding box center [525, 213] width 397 height 14
click at [387, 167] on div "********" at bounding box center [383, 163] width 29 height 11
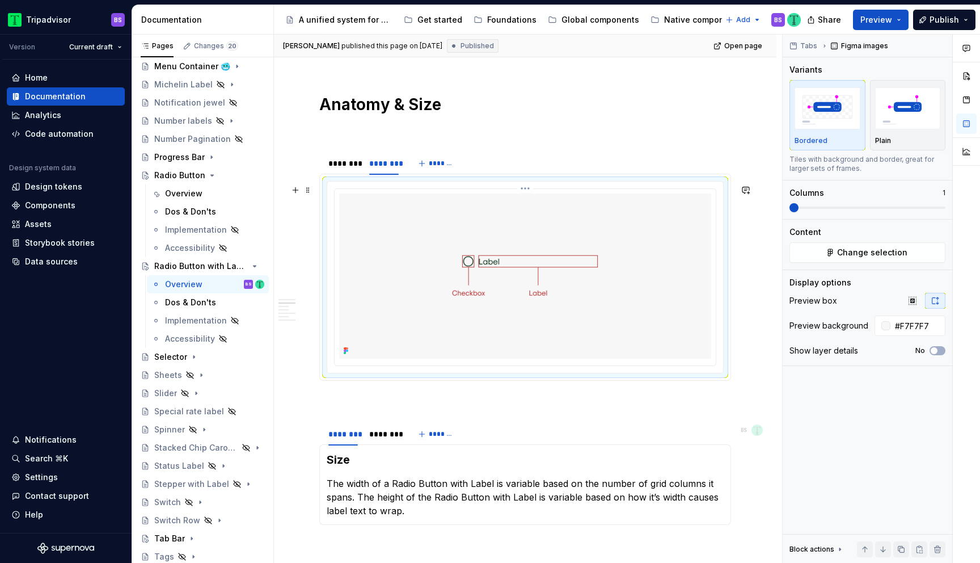
click at [438, 328] on img at bounding box center [525, 275] width 372 height 164
click at [181, 194] on div "Overview" at bounding box center [183, 193] width 37 height 11
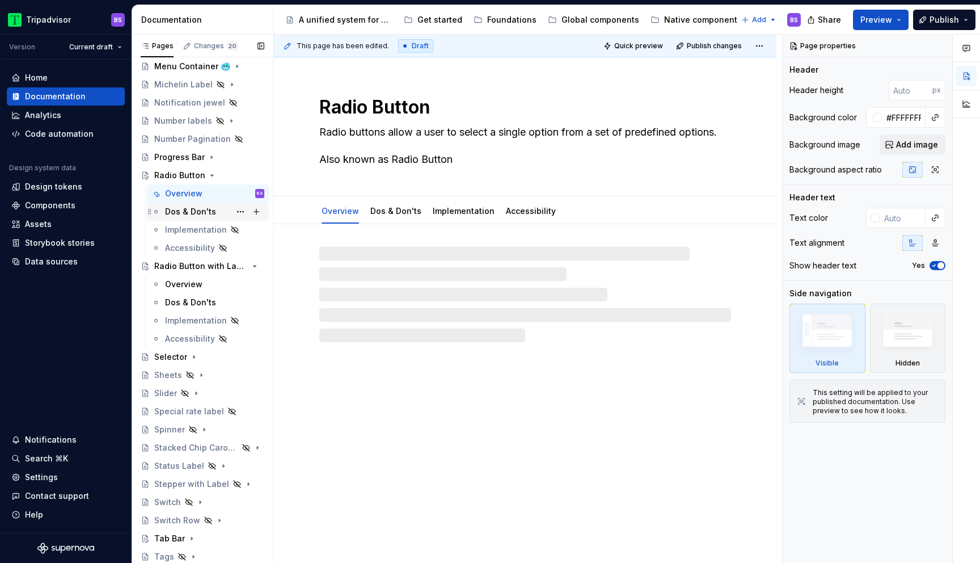
click at [186, 210] on div "Dos & Don'ts" at bounding box center [190, 211] width 51 height 11
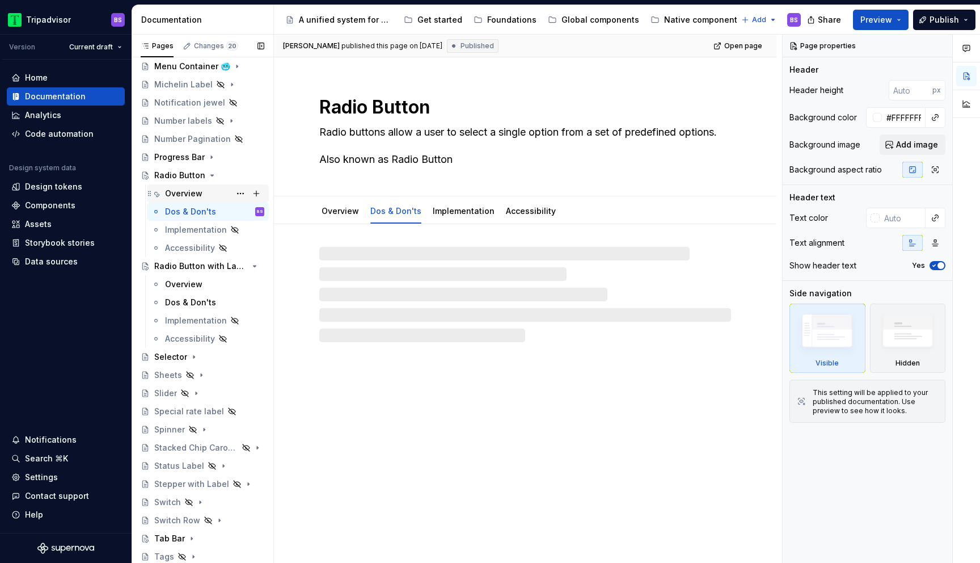
click at [193, 195] on div "Overview" at bounding box center [183, 193] width 37 height 11
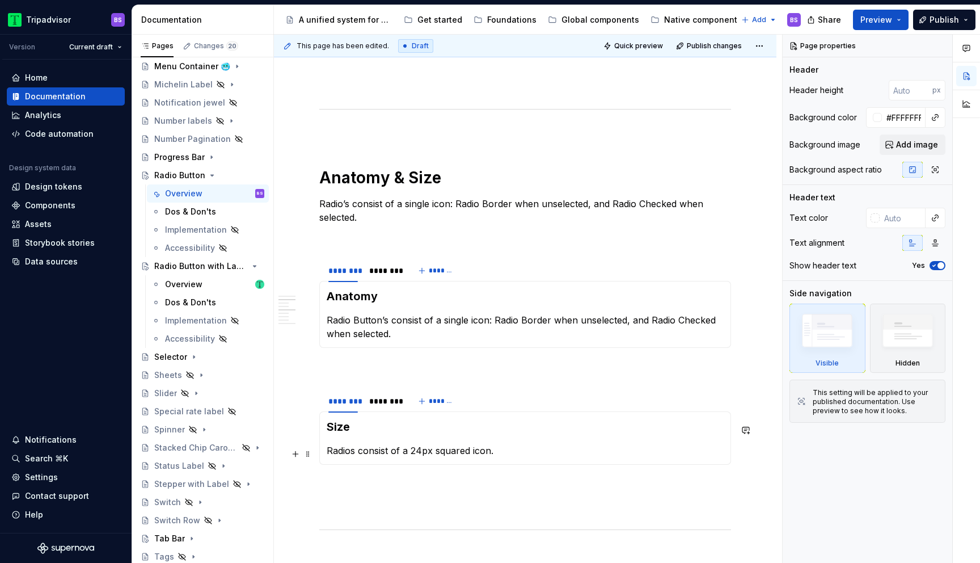
scroll to position [804, 0]
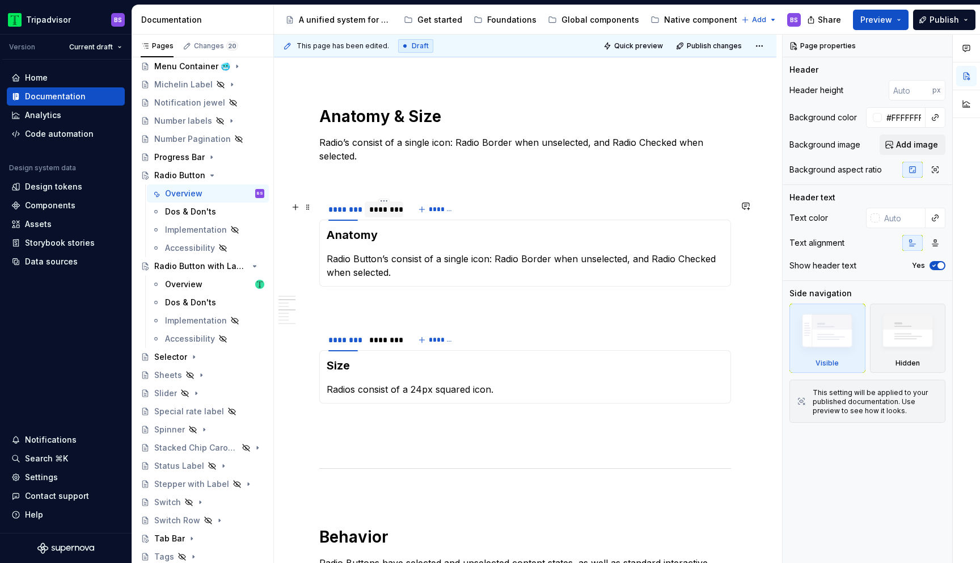
click at [387, 212] on div "********" at bounding box center [383, 209] width 29 height 11
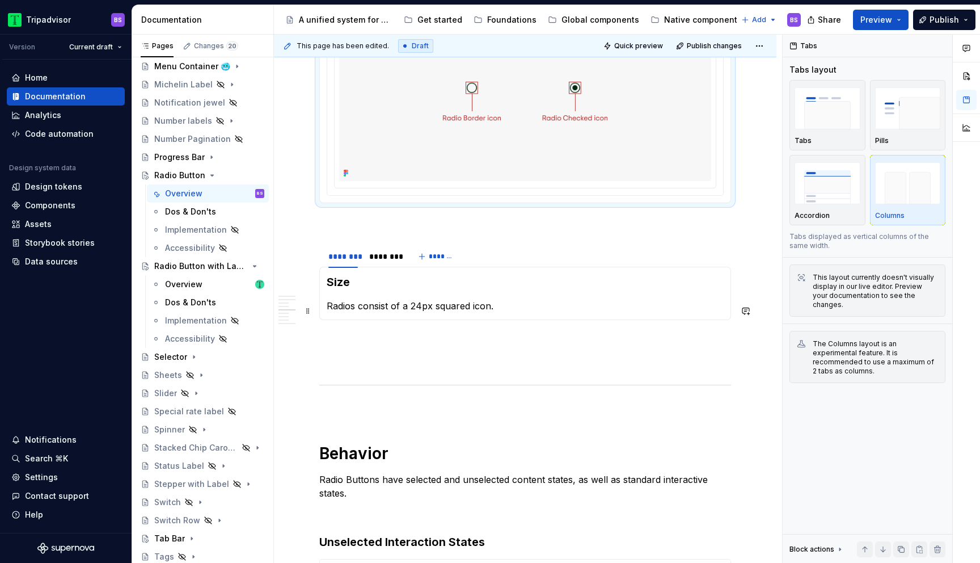
scroll to position [985, 0]
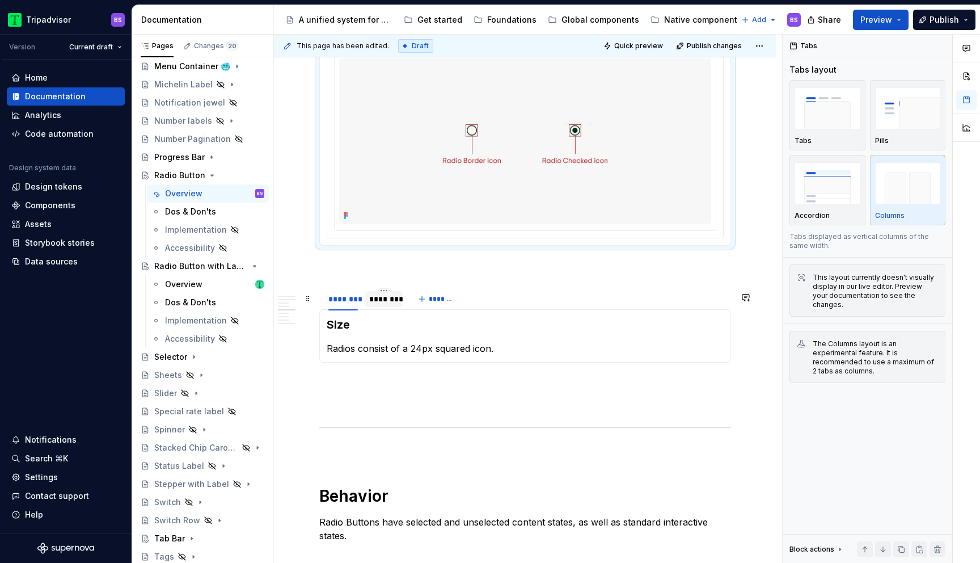
click at [396, 305] on div "********" at bounding box center [383, 298] width 29 height 11
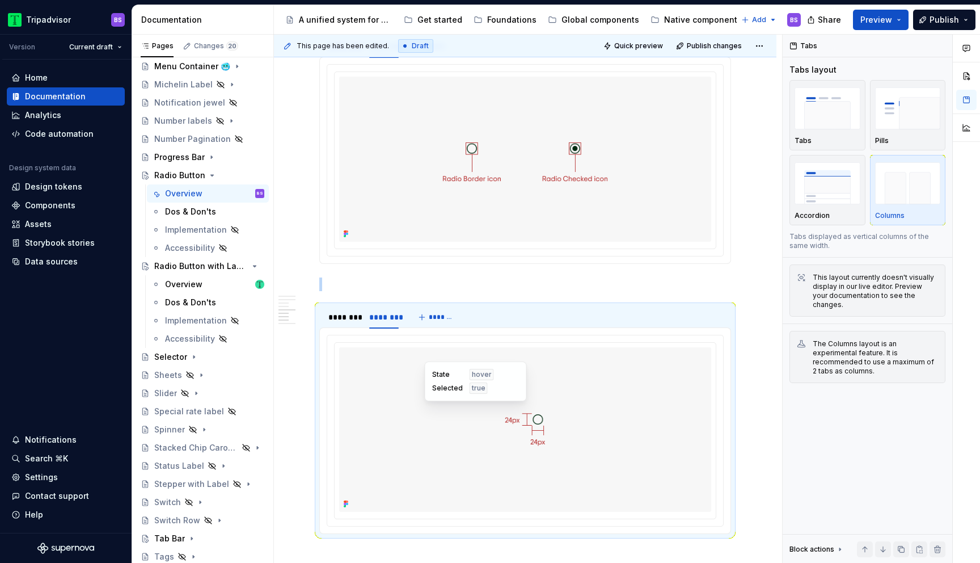
scroll to position [1634, 0]
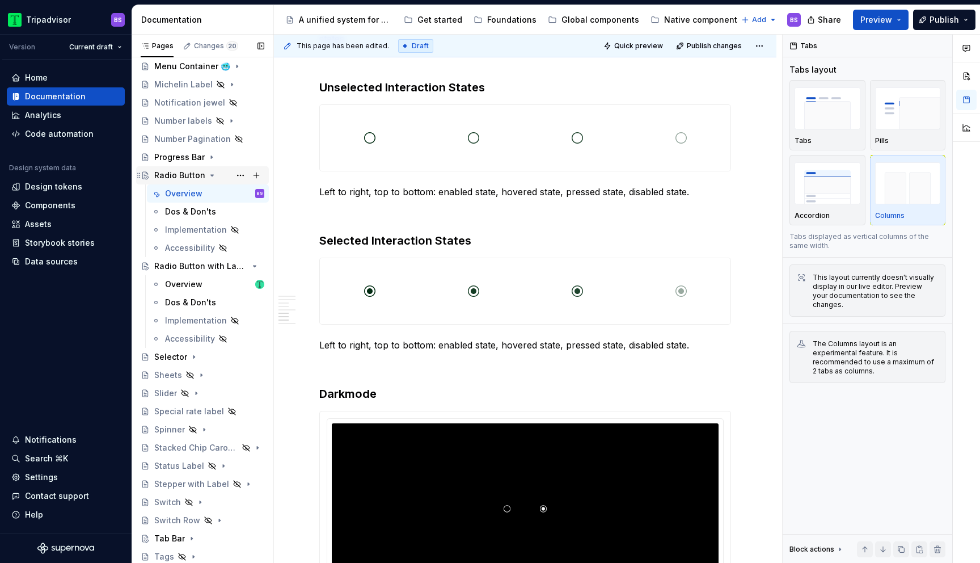
click at [208, 174] on icon "Page tree" at bounding box center [212, 175] width 9 height 9
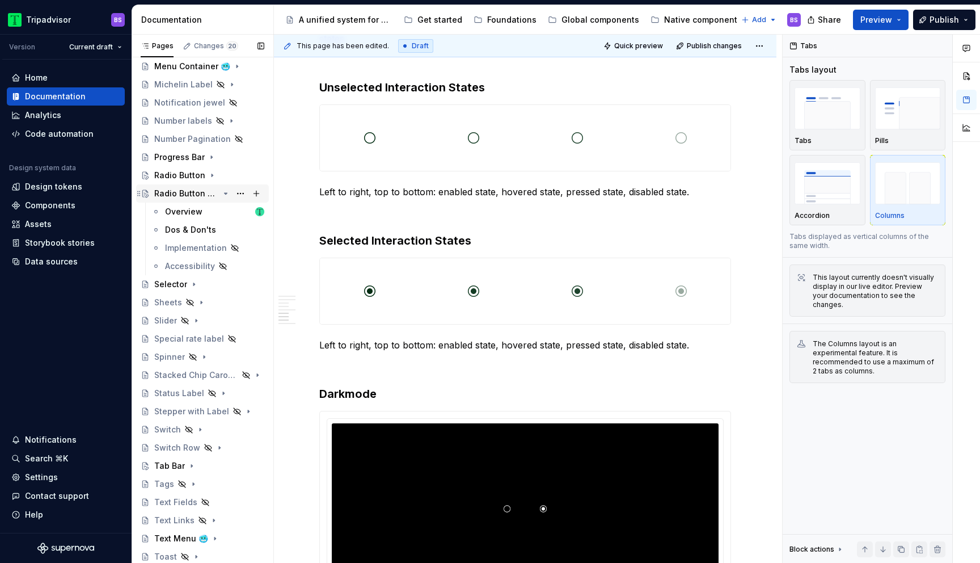
click at [225, 195] on icon "Page tree" at bounding box center [225, 193] width 9 height 9
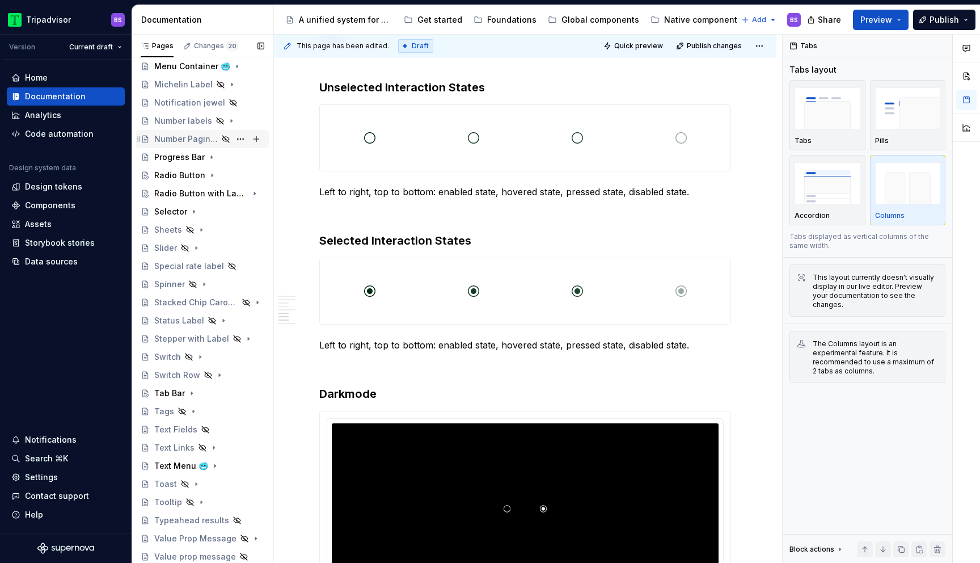
scroll to position [0, 0]
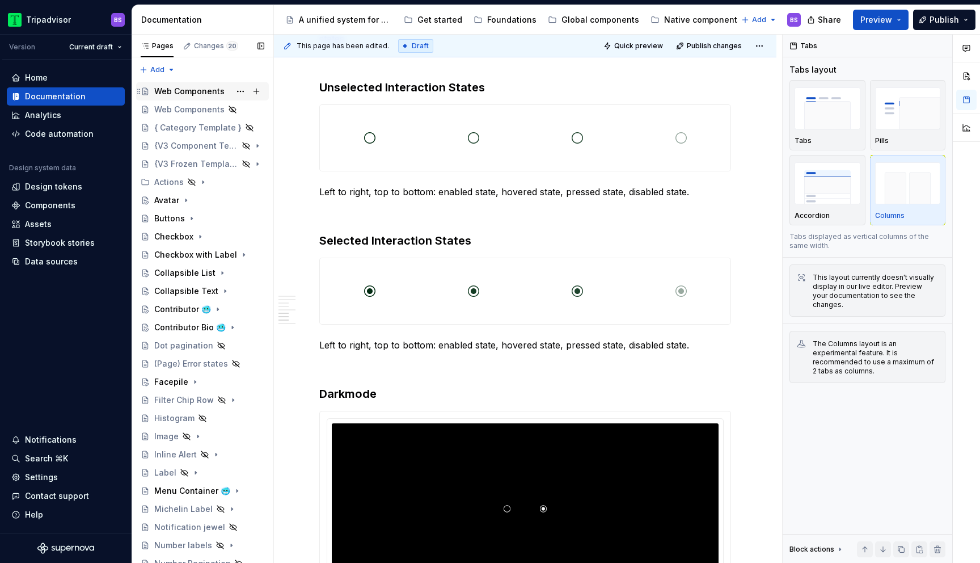
click at [191, 94] on div "Web Components" at bounding box center [189, 91] width 70 height 11
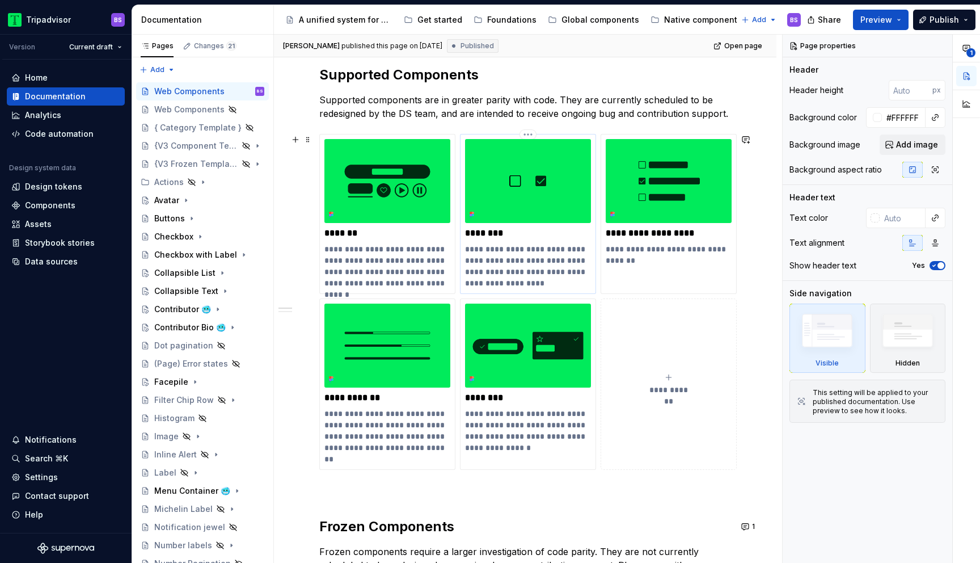
scroll to position [201, 0]
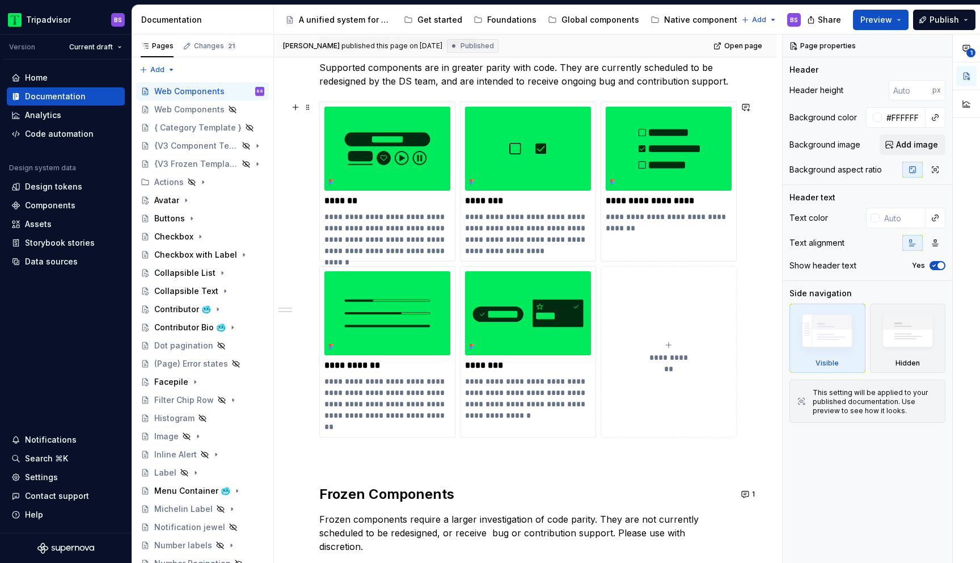
click at [667, 350] on div "**********" at bounding box center [669, 351] width 126 height 23
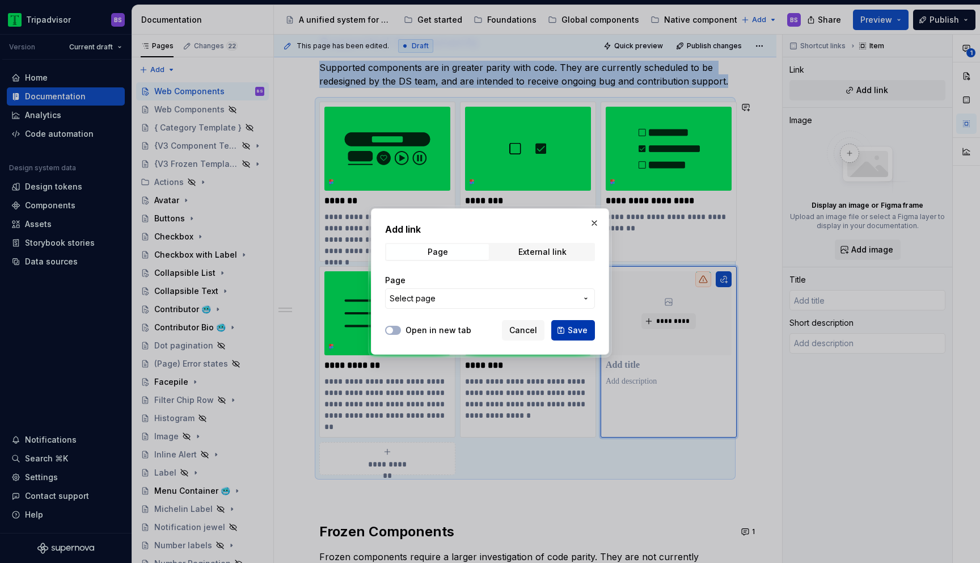
type textarea "*"
click at [504, 298] on span "Select page" at bounding box center [483, 298] width 187 height 11
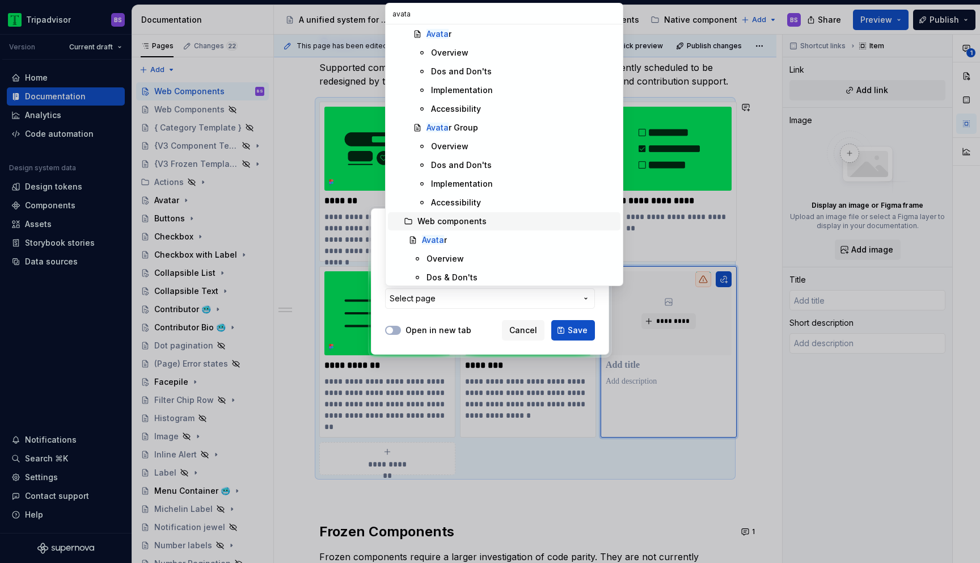
scroll to position [52, 0]
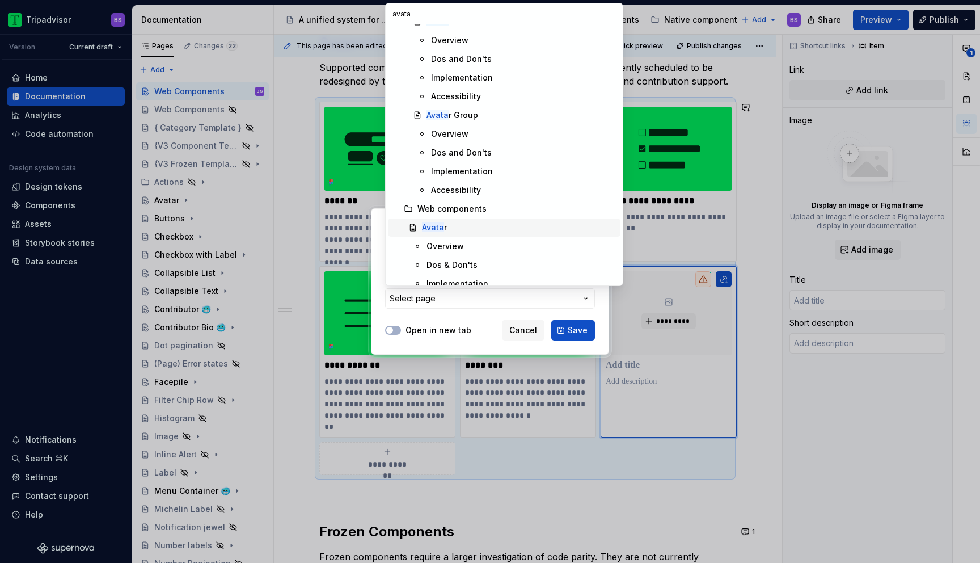
type input "avata"
click at [451, 226] on div "Avata r" at bounding box center [519, 227] width 194 height 11
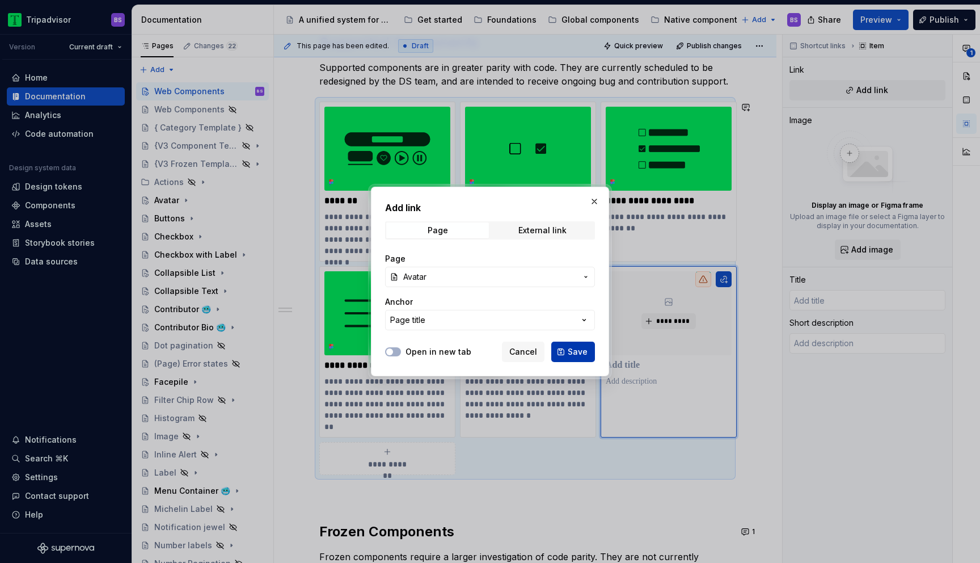
click at [581, 352] on span "Save" at bounding box center [578, 351] width 20 height 11
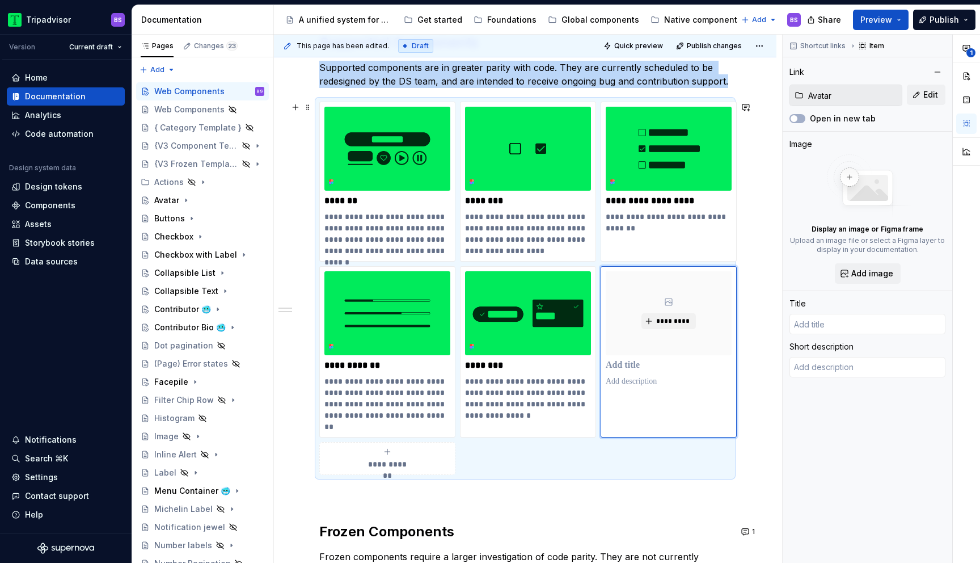
click at [399, 458] on div "**********" at bounding box center [387, 458] width 126 height 23
type textarea "*"
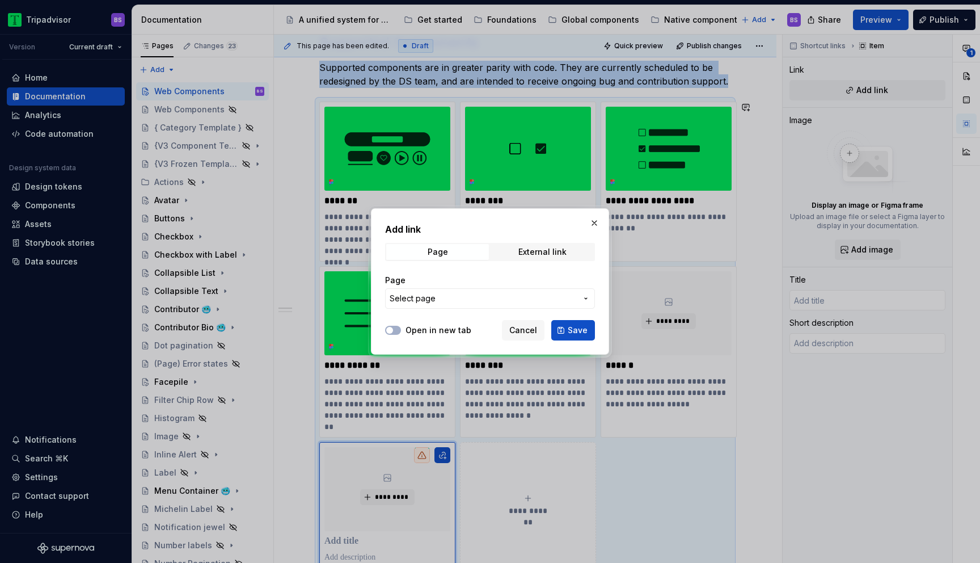
click at [451, 302] on span "Select page" at bounding box center [483, 298] width 187 height 11
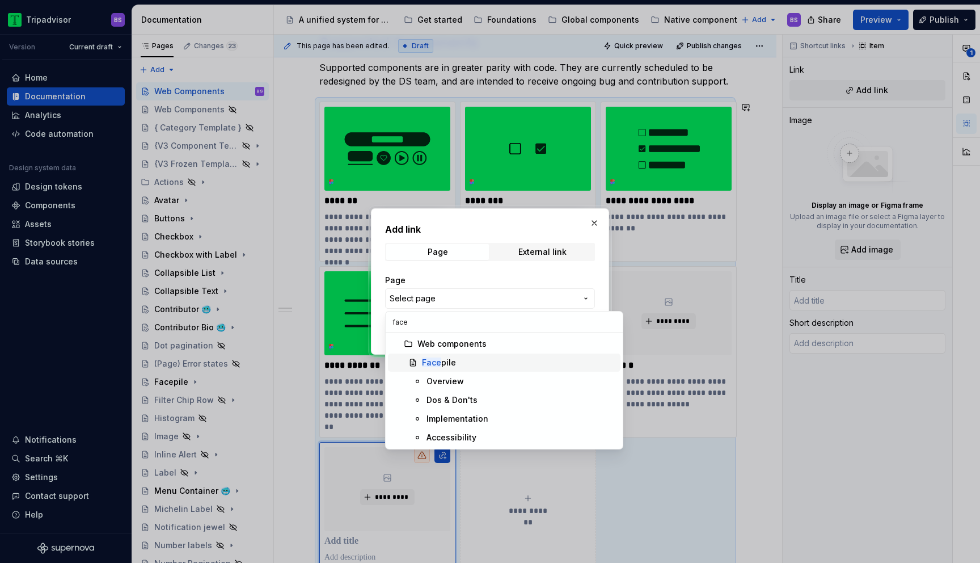
type input "face"
click at [453, 358] on div "Face pile" at bounding box center [439, 362] width 34 height 11
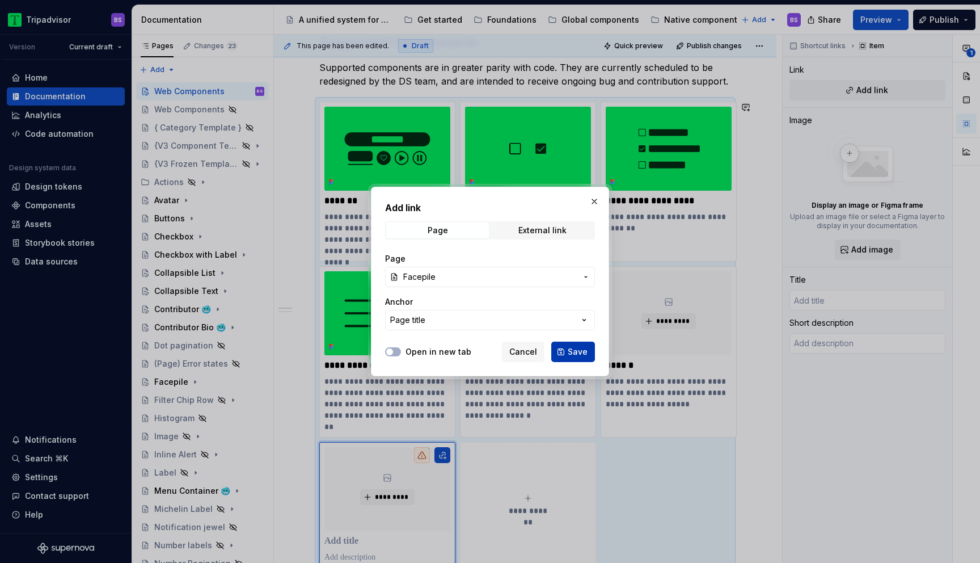
click at [575, 350] on span "Save" at bounding box center [578, 351] width 20 height 11
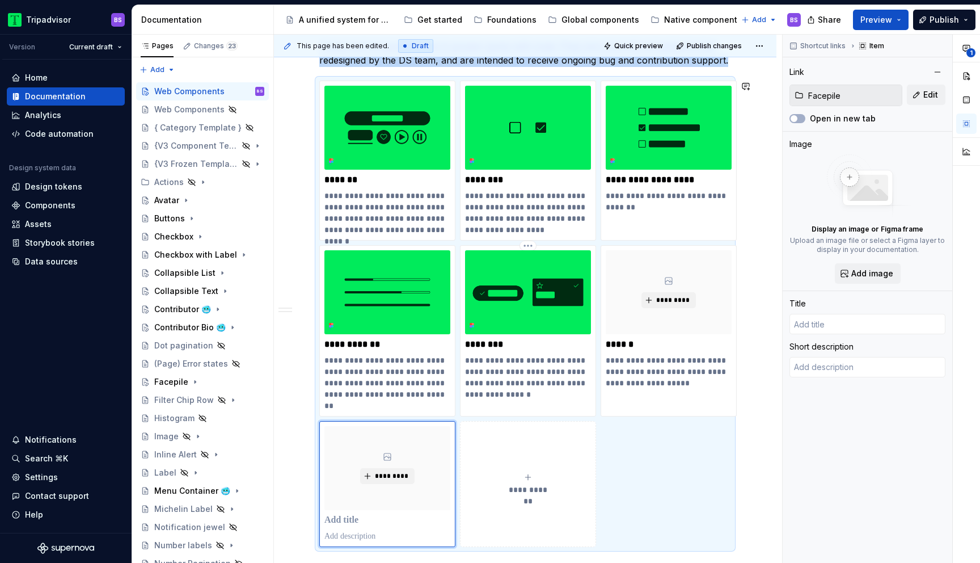
type textarea "*"
type input "Facepile"
type textarea "The representation of multiple traveler identities."
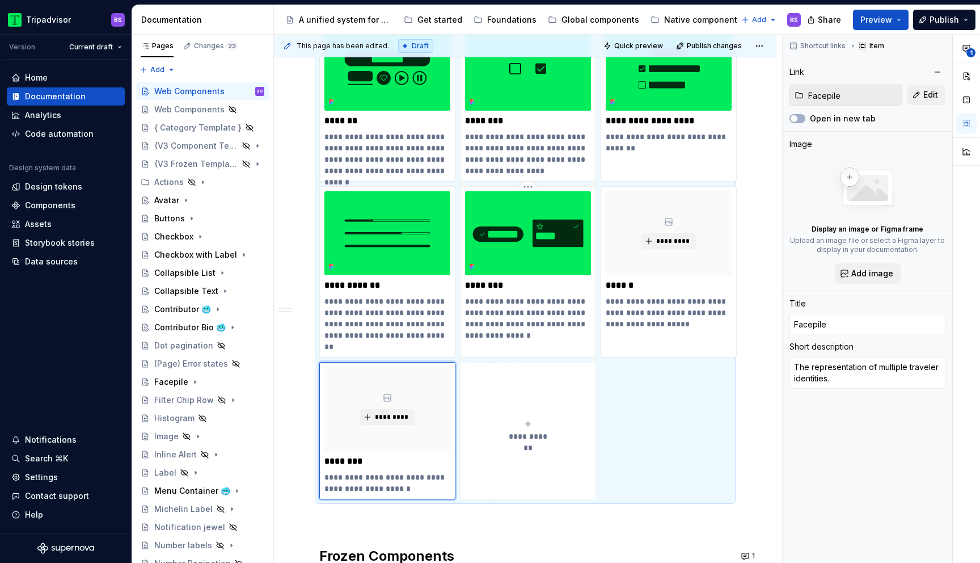
scroll to position [312, 0]
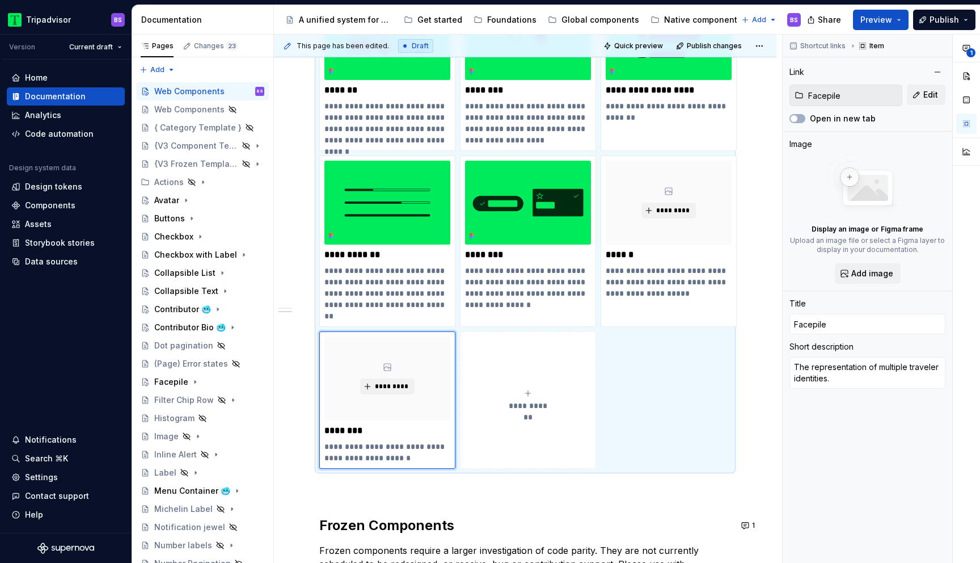
click at [529, 394] on icon "submit" at bounding box center [527, 392] width 9 height 9
type textarea "*"
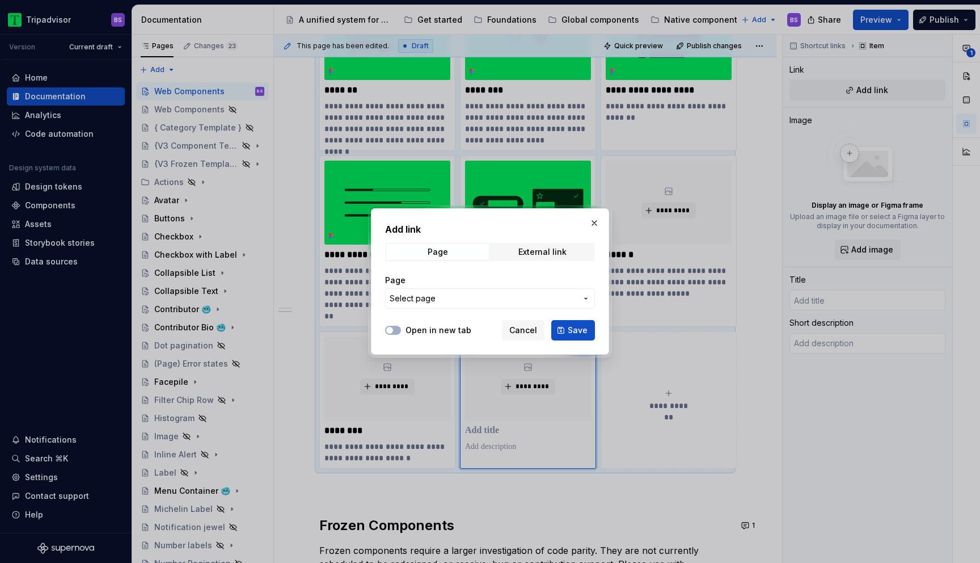
type textarea "*"
click at [449, 303] on span "Select page" at bounding box center [483, 298] width 187 height 11
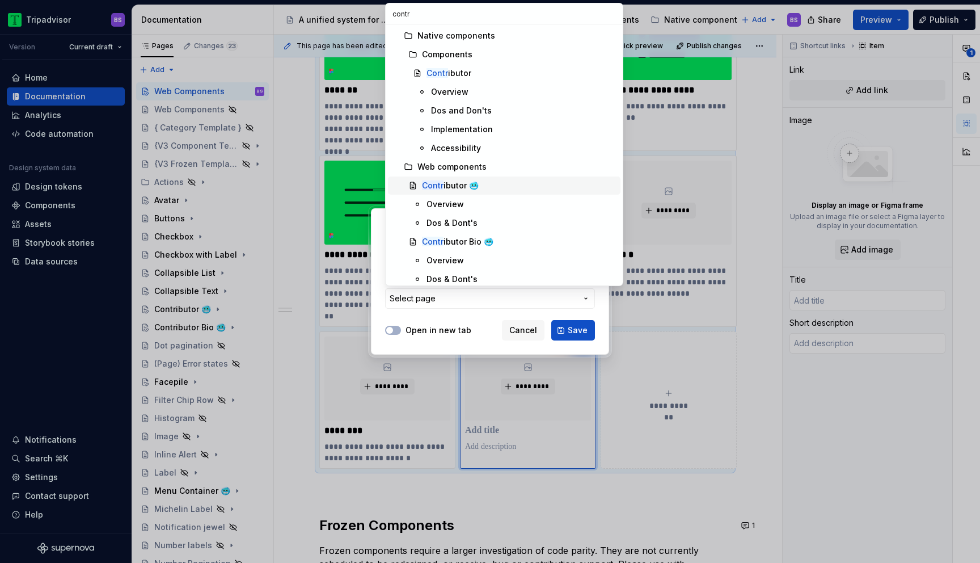
type input "contr"
click at [458, 183] on div "Contr ibutor 🥶" at bounding box center [450, 185] width 57 height 11
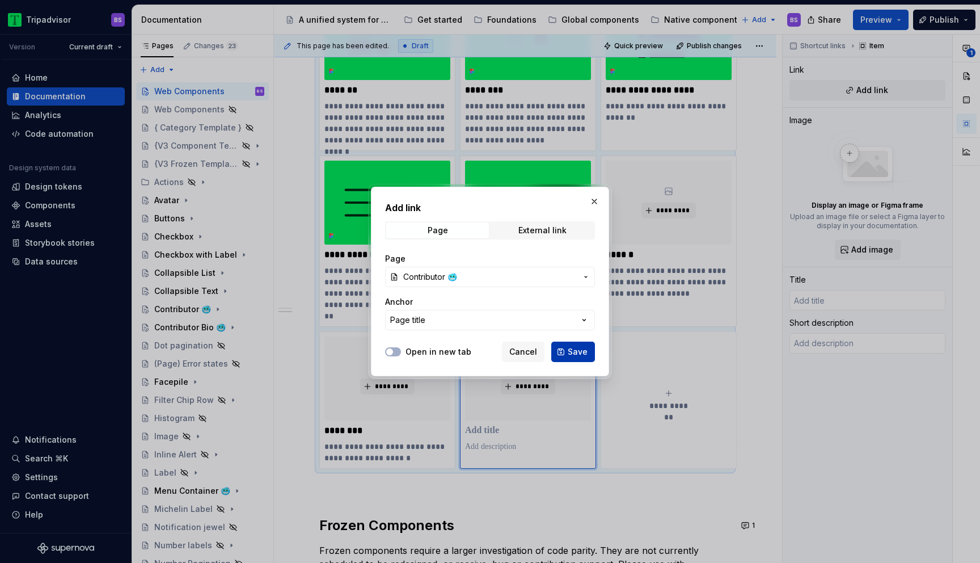
click at [573, 347] on span "Save" at bounding box center [578, 351] width 20 height 11
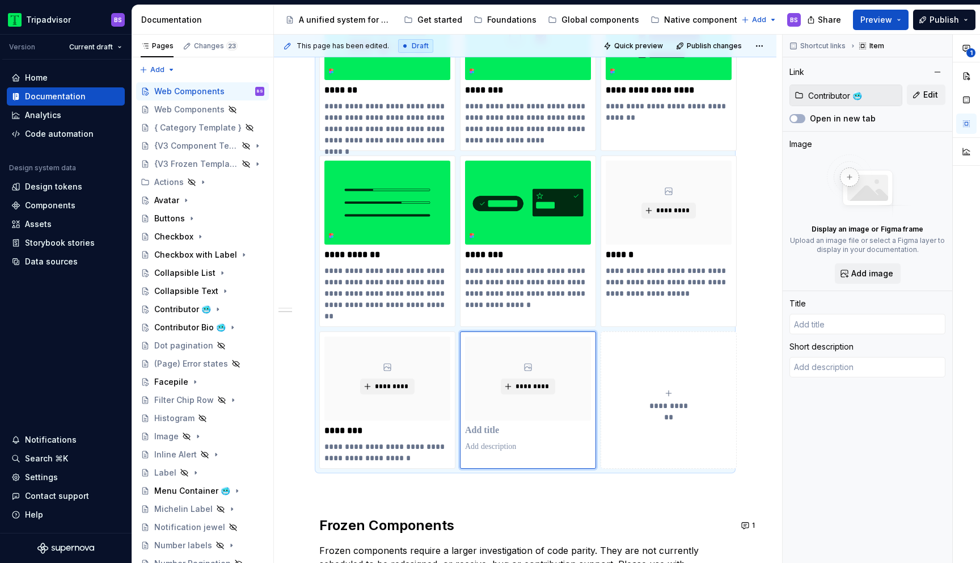
type textarea "*"
type input "Contributor 🥶"
type textarea "The combination avatar, name and number of replies representing a user's contri…"
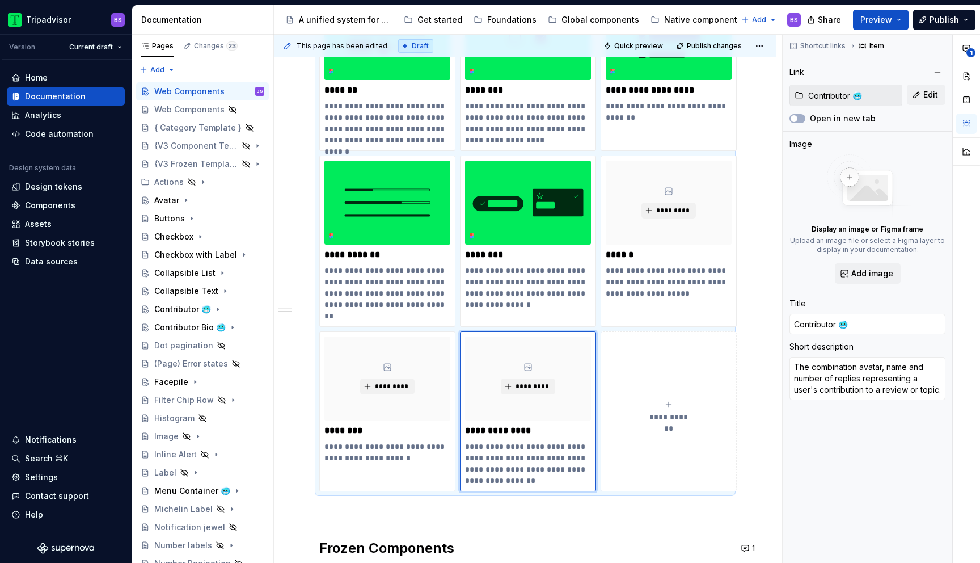
click at [660, 398] on button "**********" at bounding box center [669, 411] width 136 height 160
type textarea "*"
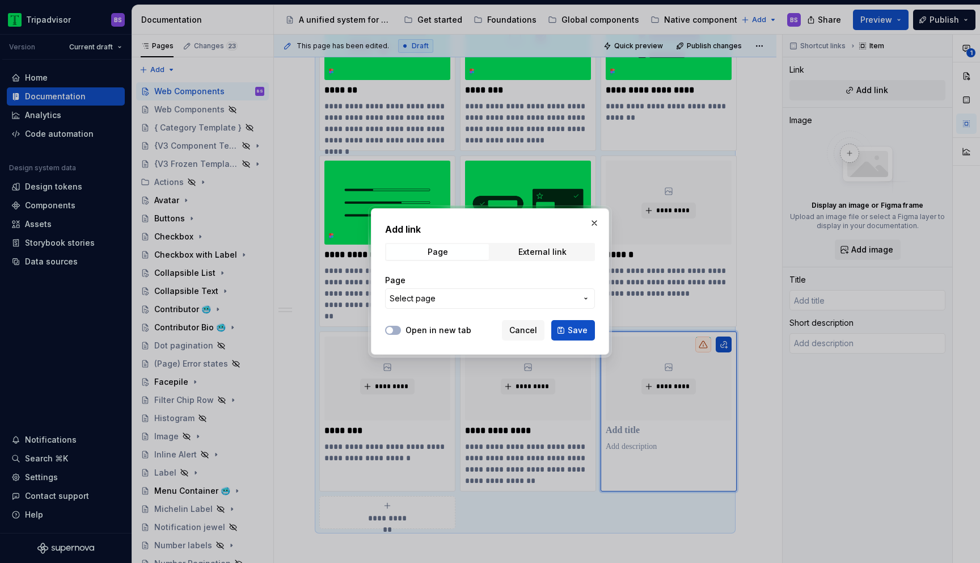
click at [485, 296] on span "Select page" at bounding box center [483, 298] width 187 height 11
type input "contr"
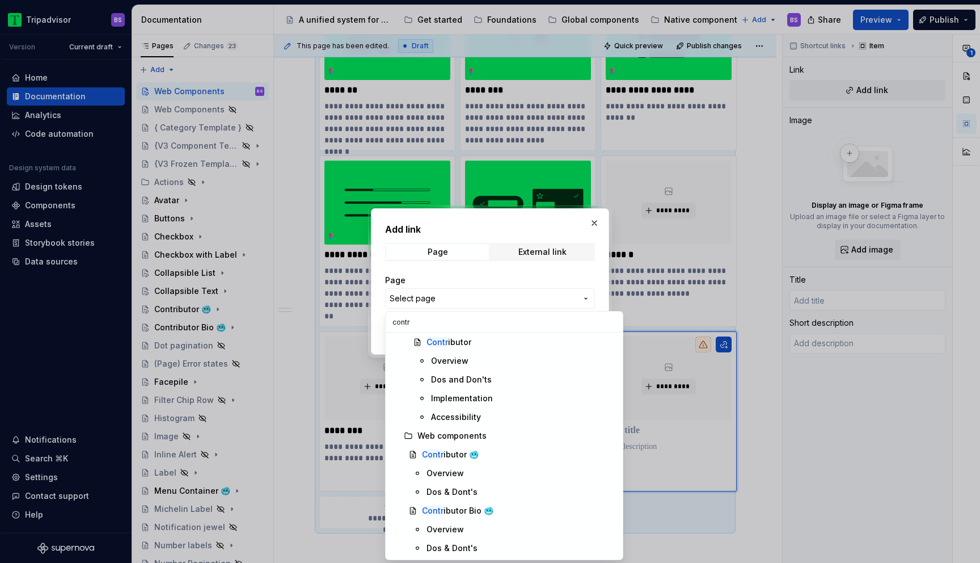
scroll to position [39, 0]
type input "contribut"
click at [447, 509] on mark "Contribut" at bounding box center [440, 510] width 37 height 10
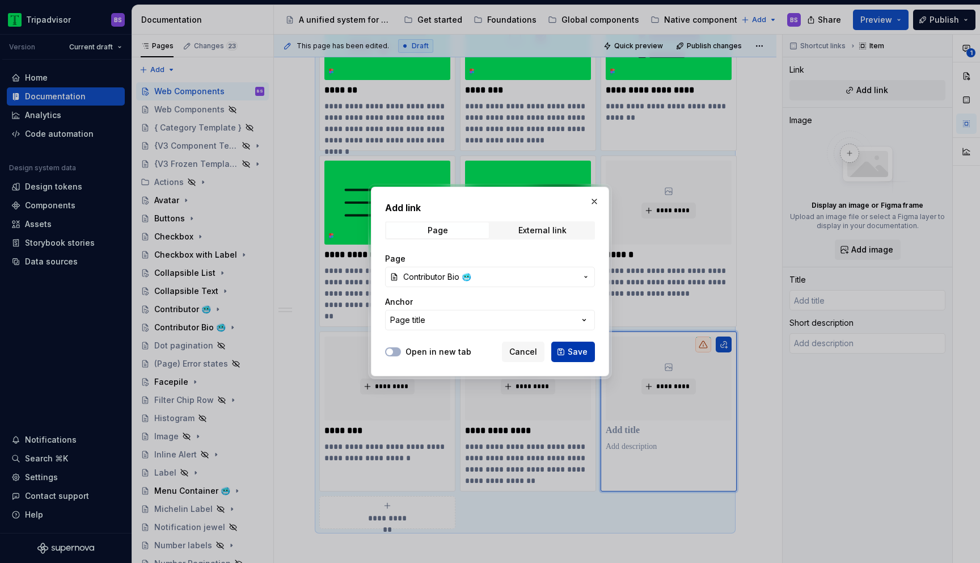
click at [572, 355] on span "Save" at bounding box center [578, 351] width 20 height 11
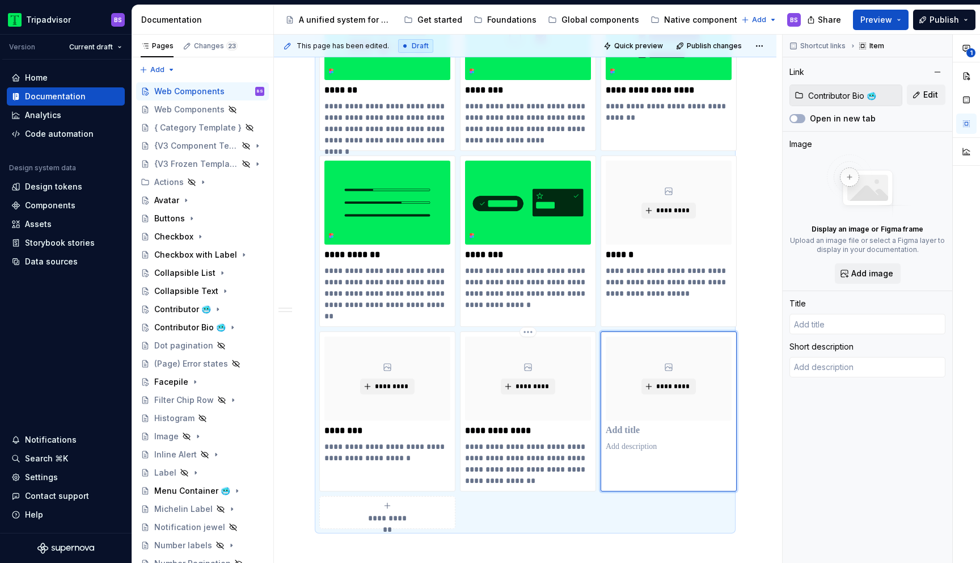
type textarea "*"
type input "Contributor Bio 🥶"
type textarea "The combination of avatar, name and biography displayed for authors of curated …"
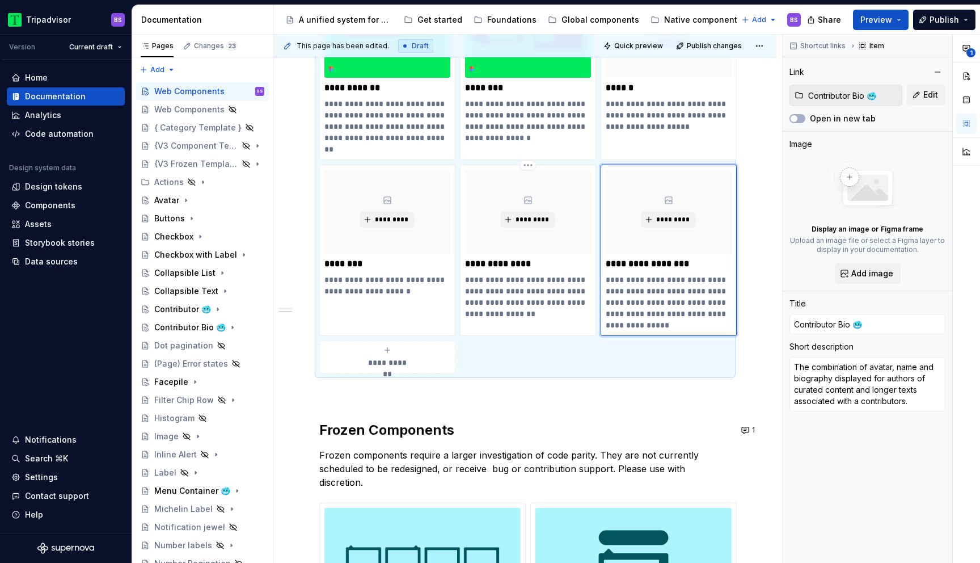
scroll to position [484, 0]
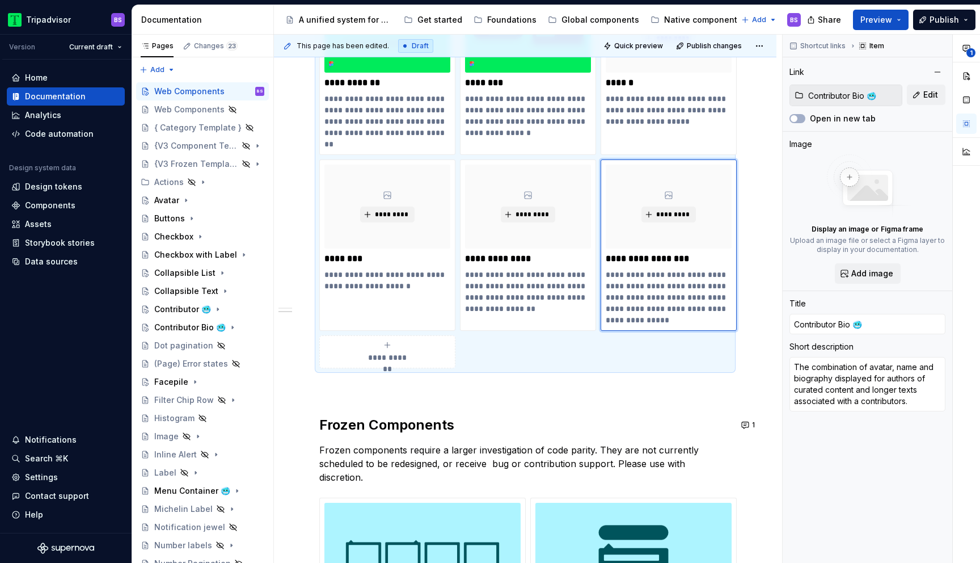
click at [413, 360] on div "**********" at bounding box center [387, 351] width 126 height 23
type textarea "*"
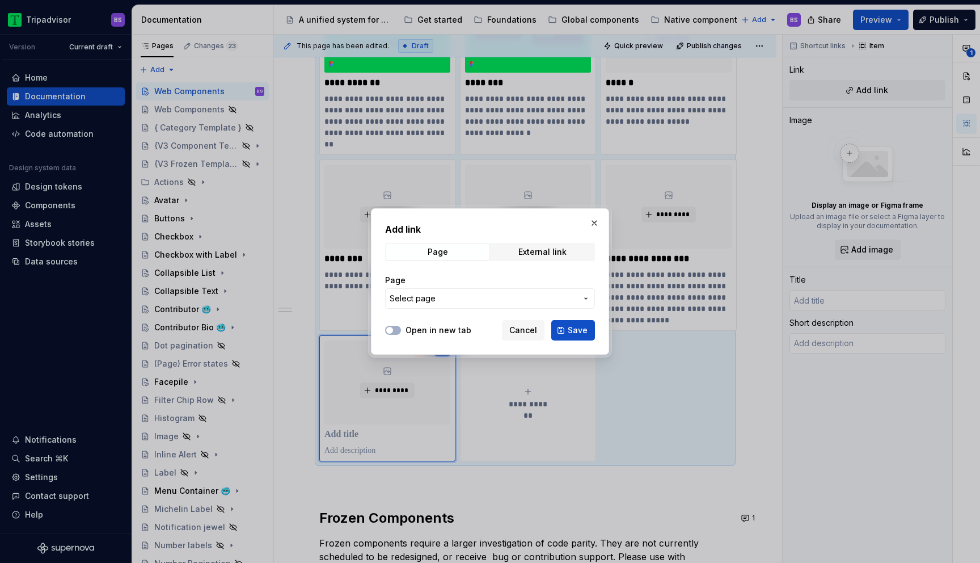
type textarea "*"
click at [462, 300] on span "Select page" at bounding box center [483, 298] width 187 height 11
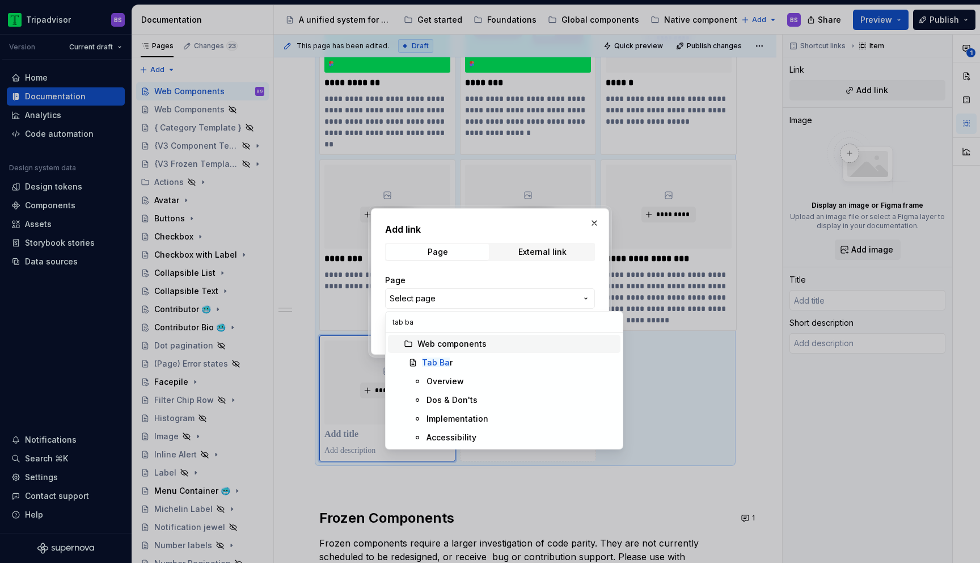
type input "tab bar"
type textarea "*"
type input "tab bar"
click at [458, 361] on div "Tab Bar" at bounding box center [519, 362] width 194 height 11
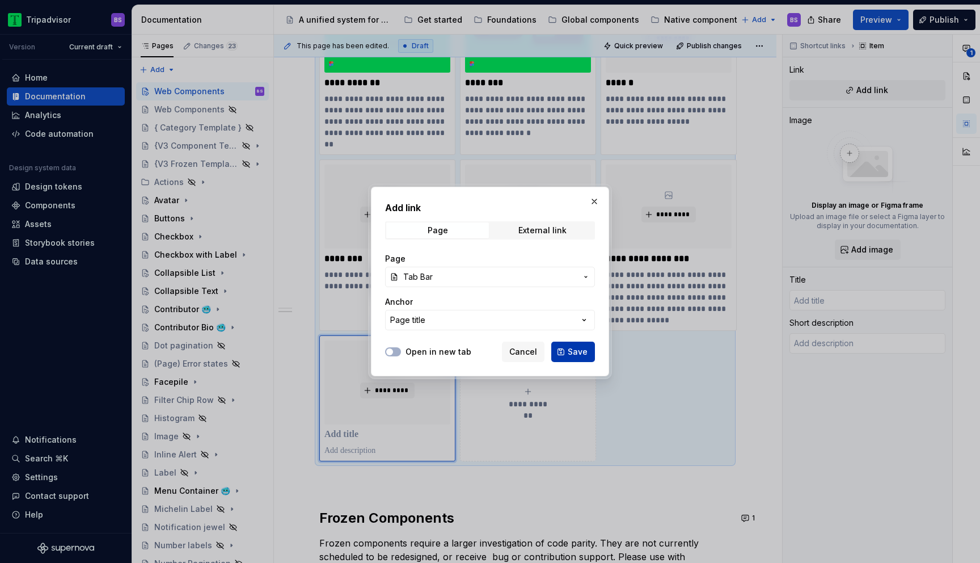
click at [572, 351] on span "Save" at bounding box center [578, 351] width 20 height 11
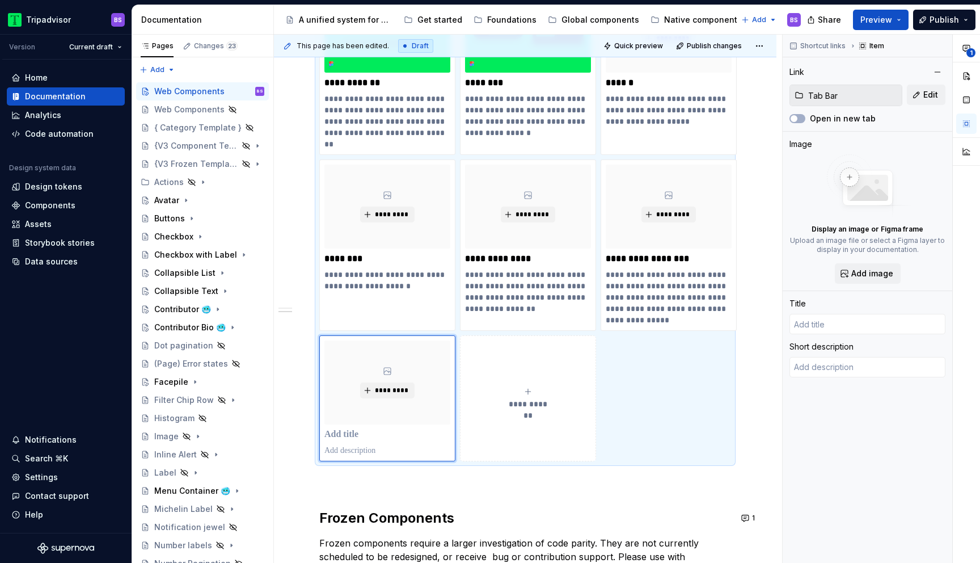
type textarea "*"
type input "Tab Bar"
type textarea "Tab Bars are a way of navigating between multiple panels, reducing clutter and …"
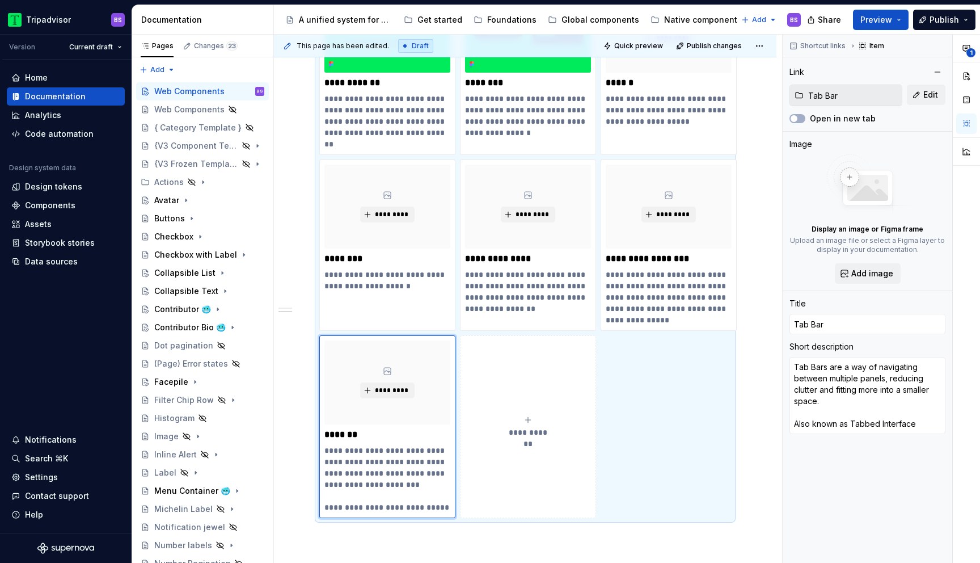
click at [532, 392] on button "**********" at bounding box center [528, 426] width 136 height 183
type textarea "*"
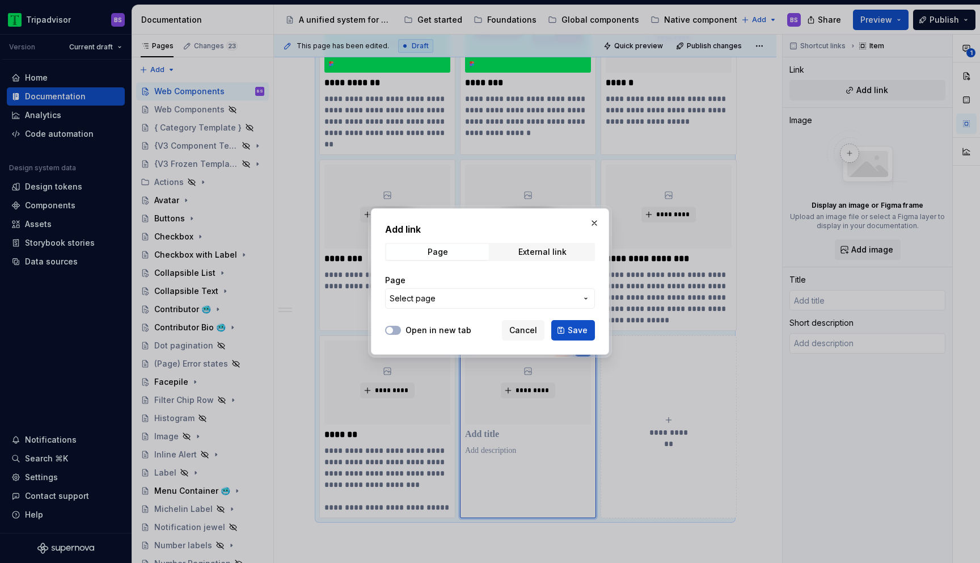
click at [466, 302] on span "Select page" at bounding box center [483, 298] width 187 height 11
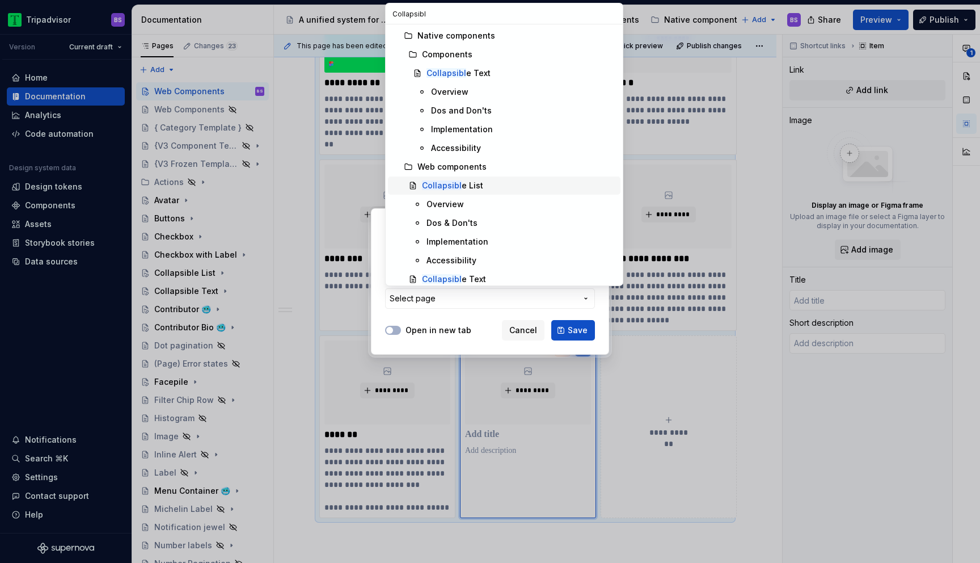
type input "Collapsibl"
click at [467, 185] on div "Collapsibl e List" at bounding box center [452, 185] width 61 height 11
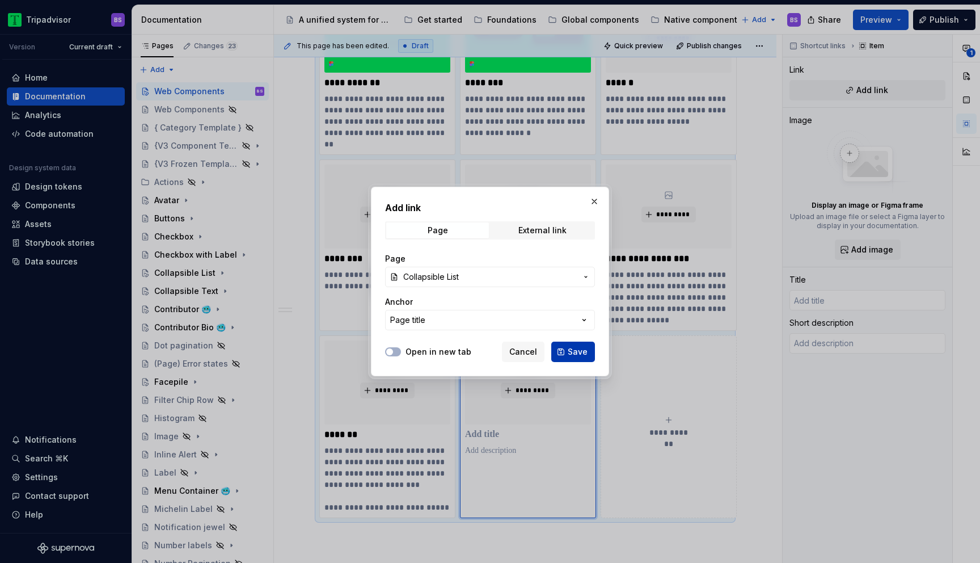
click at [584, 352] on span "Save" at bounding box center [578, 351] width 20 height 11
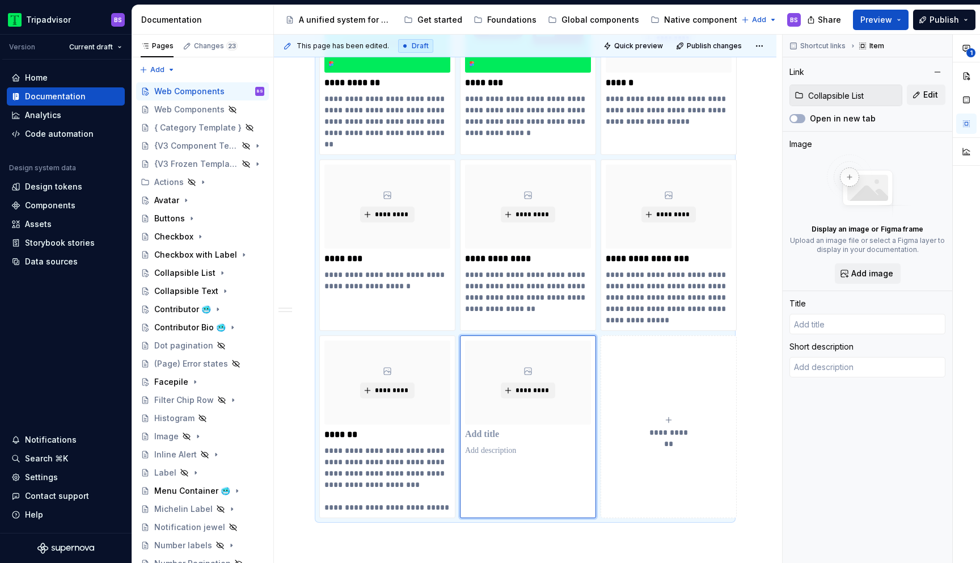
type textarea "*"
type input "Collapsible List"
type textarea "A list of topic titles that reveal or hide associated sections of content. Also…"
click at [653, 381] on button "**********" at bounding box center [669, 426] width 136 height 183
type textarea "*"
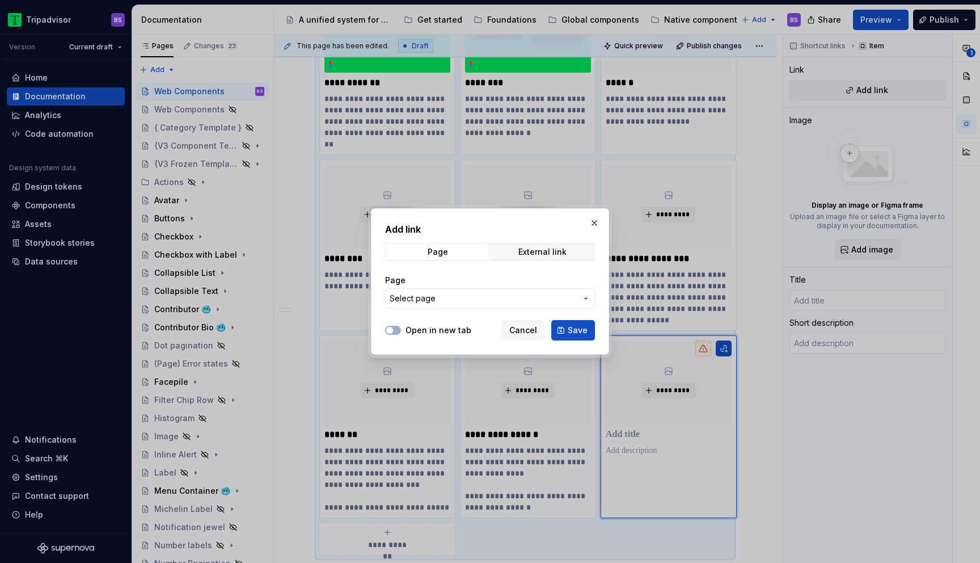
click at [525, 299] on span "Select page" at bounding box center [483, 298] width 187 height 11
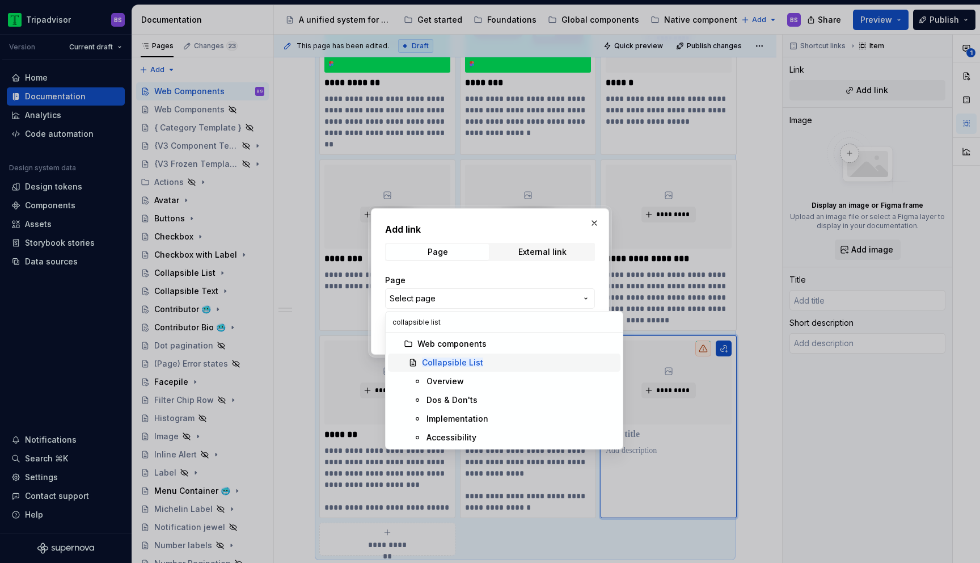
type input "collapsible list"
click at [475, 360] on mark "Collapsible List" at bounding box center [452, 362] width 61 height 10
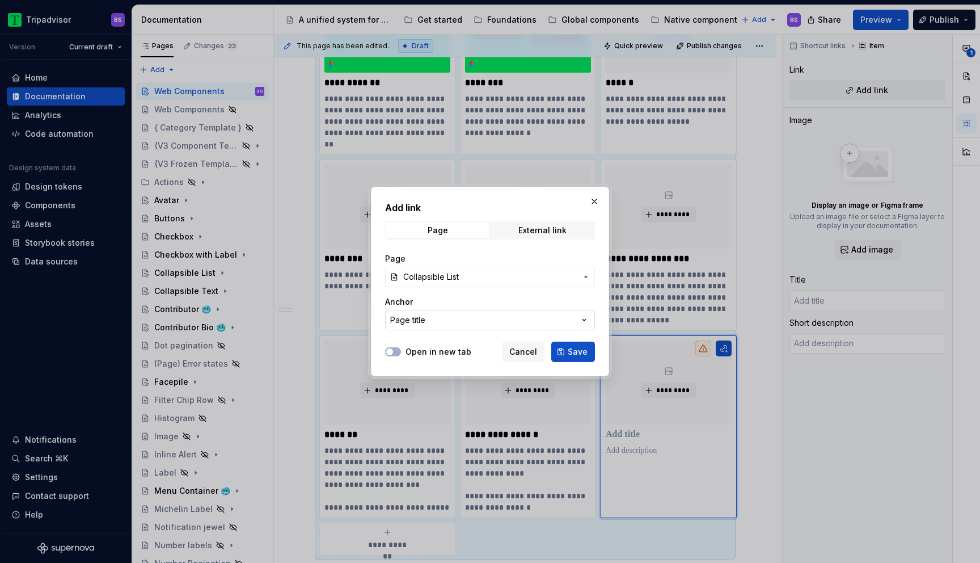
click at [483, 312] on button "Page title" at bounding box center [490, 320] width 210 height 20
click at [487, 284] on div "Add link Page External link Page Collapsible List Anchor Page title Open in new…" at bounding box center [490, 281] width 980 height 563
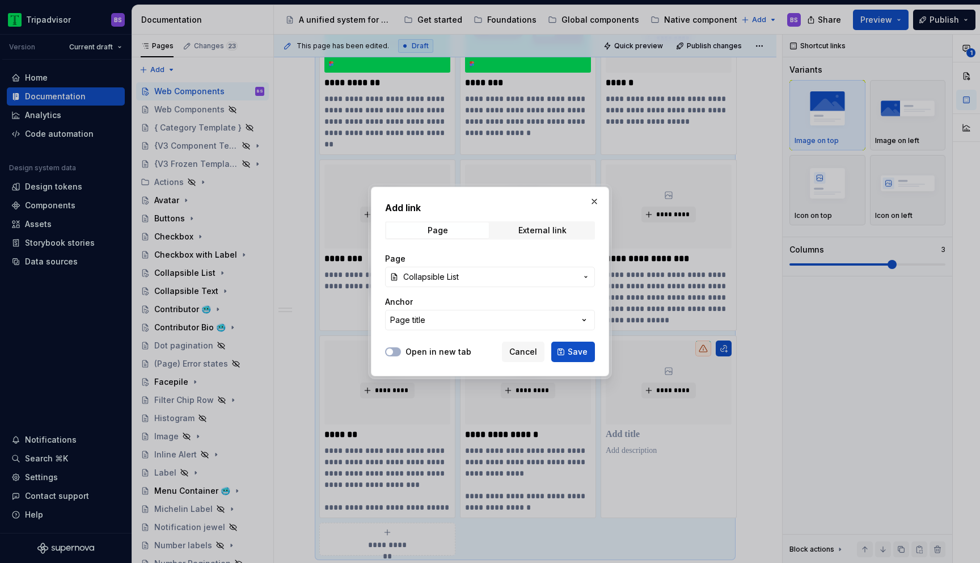
click at [487, 279] on span "Collapsible List" at bounding box center [490, 276] width 174 height 11
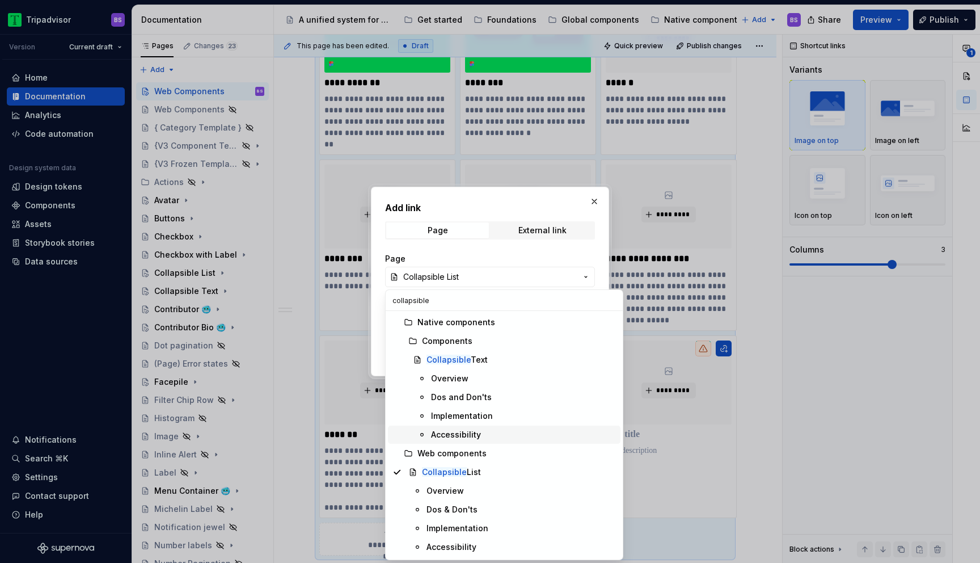
scroll to position [92, 0]
type input "collapsible"
click at [458, 475] on mark "Collapsible" at bounding box center [444, 473] width 44 height 10
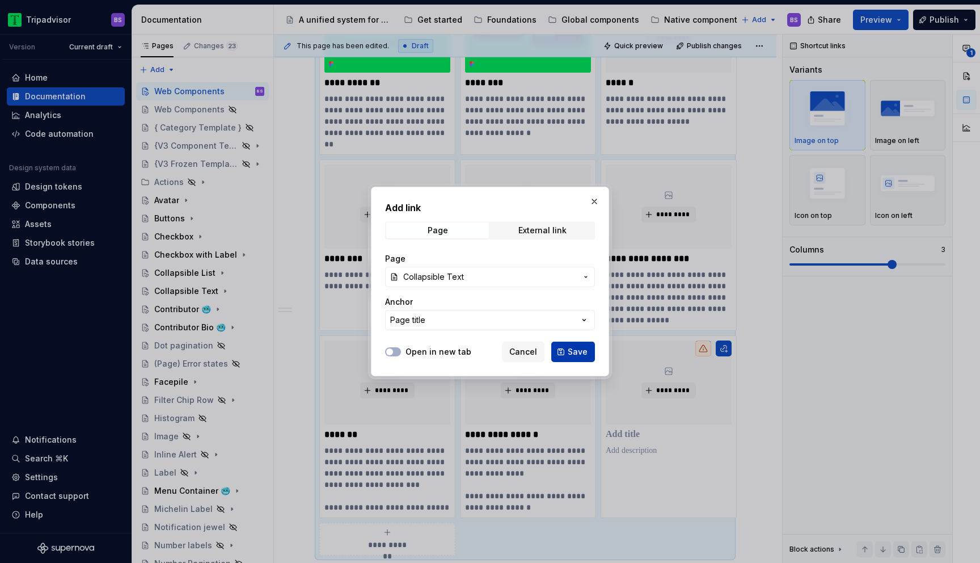
click at [590, 354] on button "Save" at bounding box center [573, 351] width 44 height 20
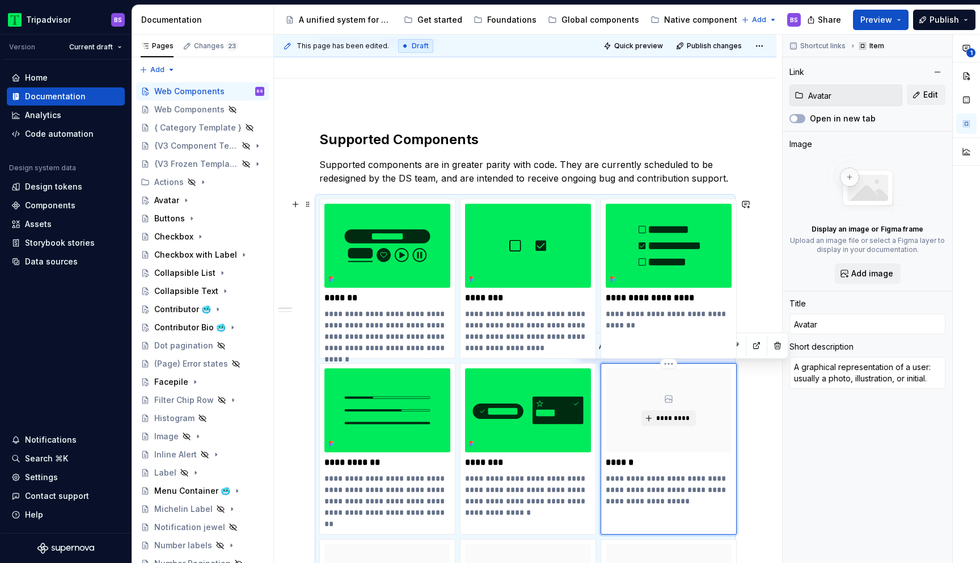
scroll to position [127, 0]
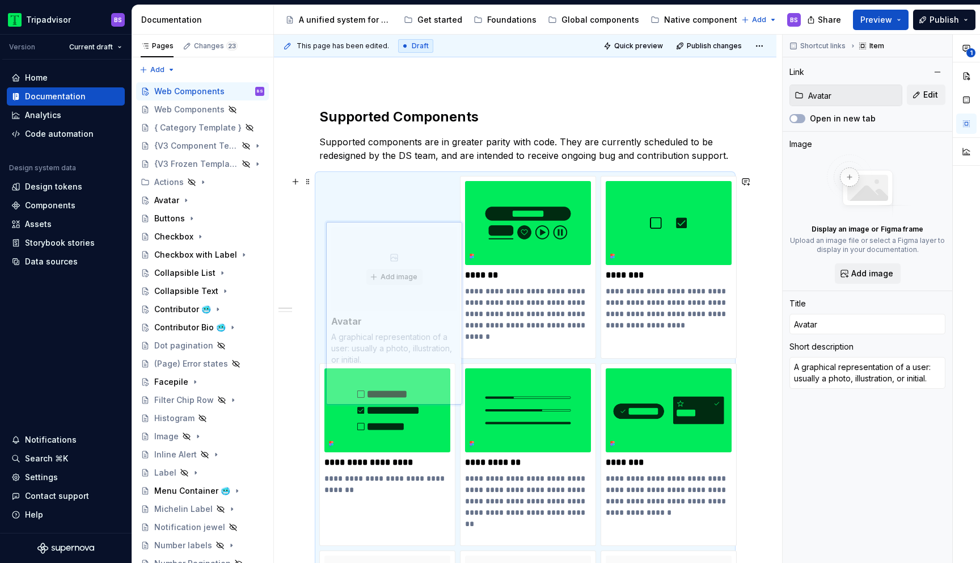
drag, startPoint x: 644, startPoint y: 398, endPoint x: 370, endPoint y: 256, distance: 308.9
click at [370, 256] on body "Tripadvisor BS Version Current draft Home Documentation Analytics Code automati…" at bounding box center [490, 281] width 980 height 563
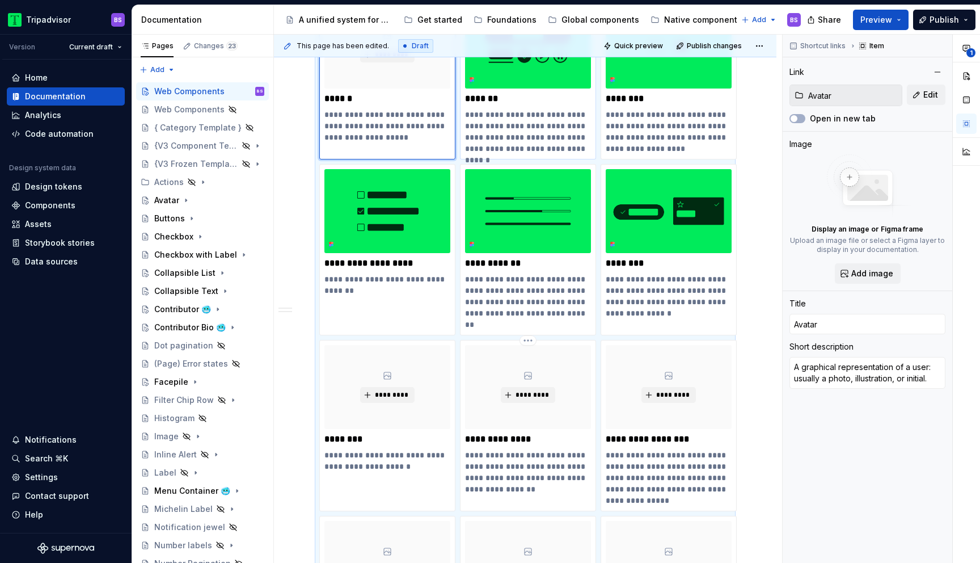
scroll to position [286, 0]
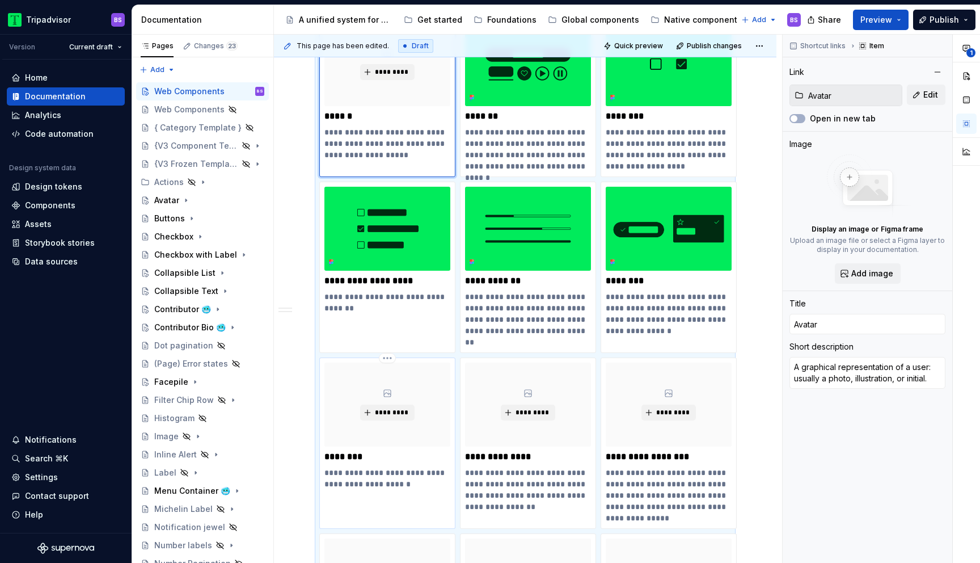
type textarea "*"
type input "Facepile"
type textarea "The representation of multiple traveler identities."
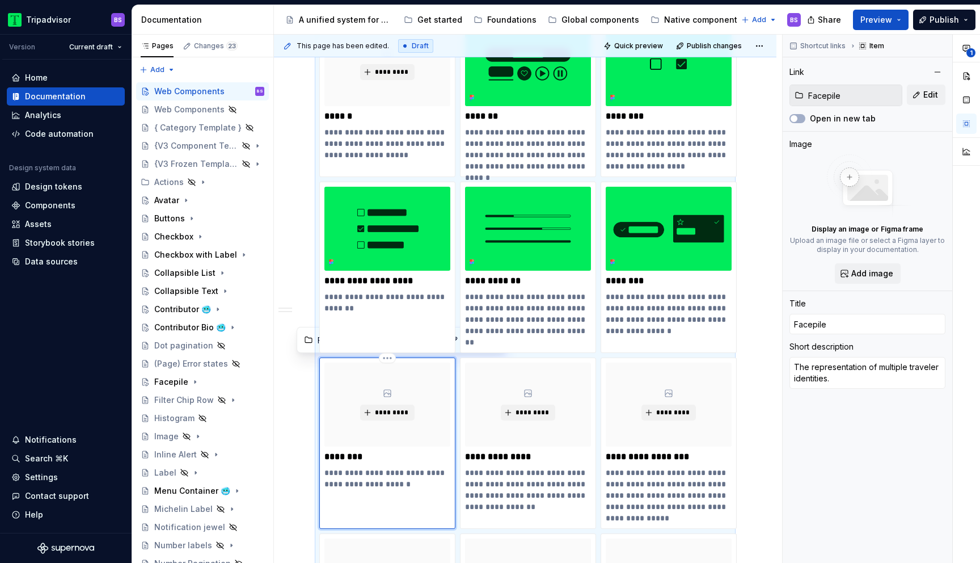
scroll to position [320, 0]
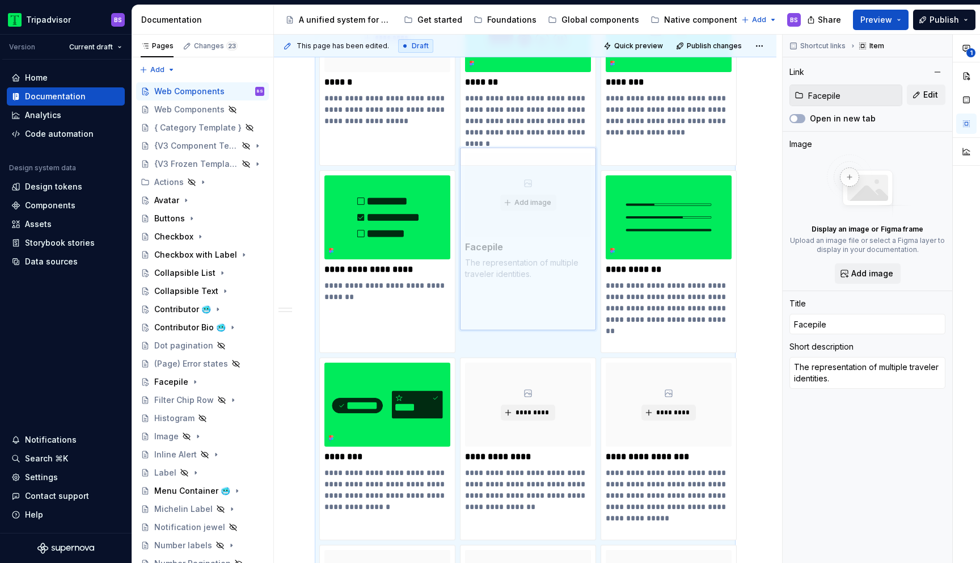
drag, startPoint x: 405, startPoint y: 402, endPoint x: 554, endPoint y: 222, distance: 233.2
click at [554, 222] on body "Tripadvisor BS Version Current draft Home Documentation Analytics Code automati…" at bounding box center [490, 281] width 980 height 563
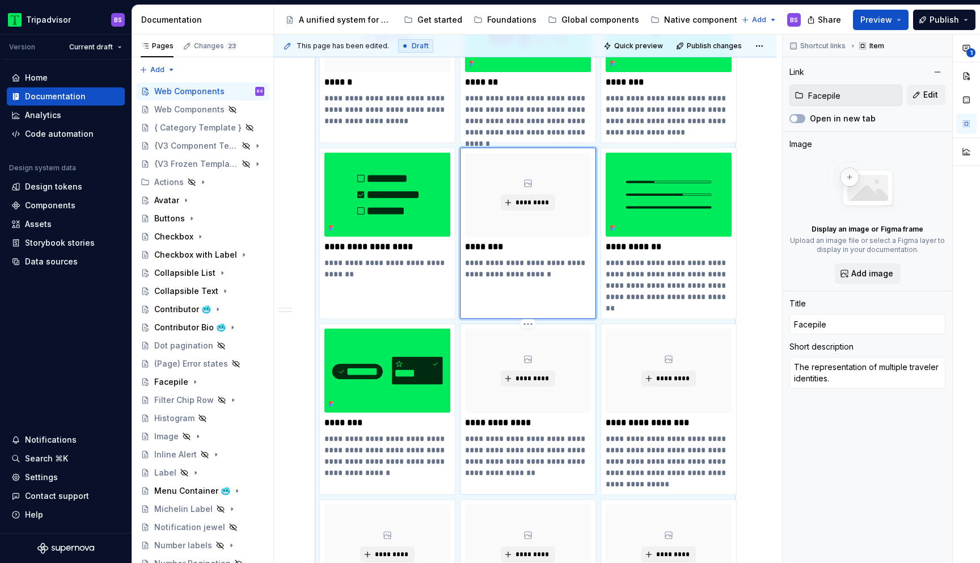
type textarea "*"
type input "Contributor 🥶"
type textarea "The combination avatar, name and number of replies representing a user's contri…"
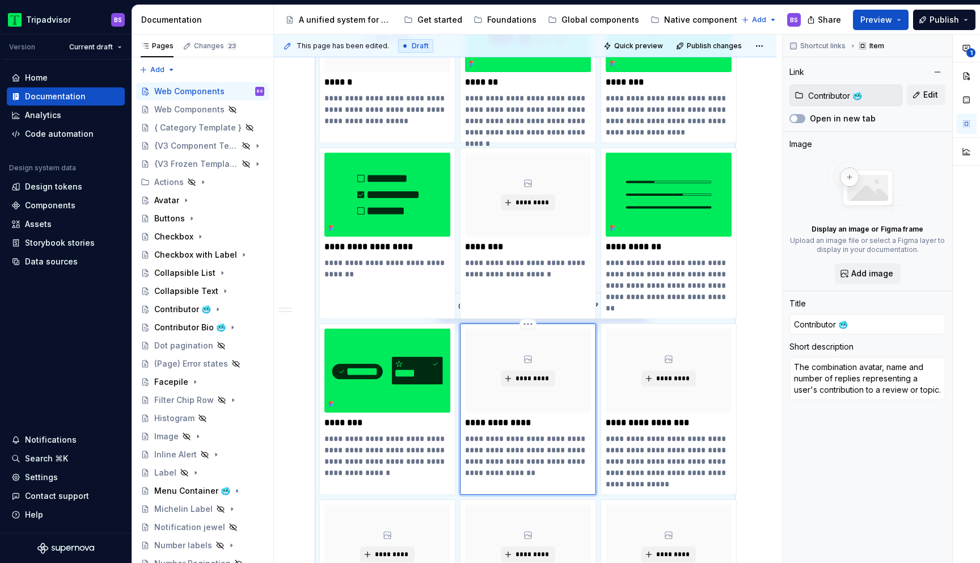
scroll to position [354, 0]
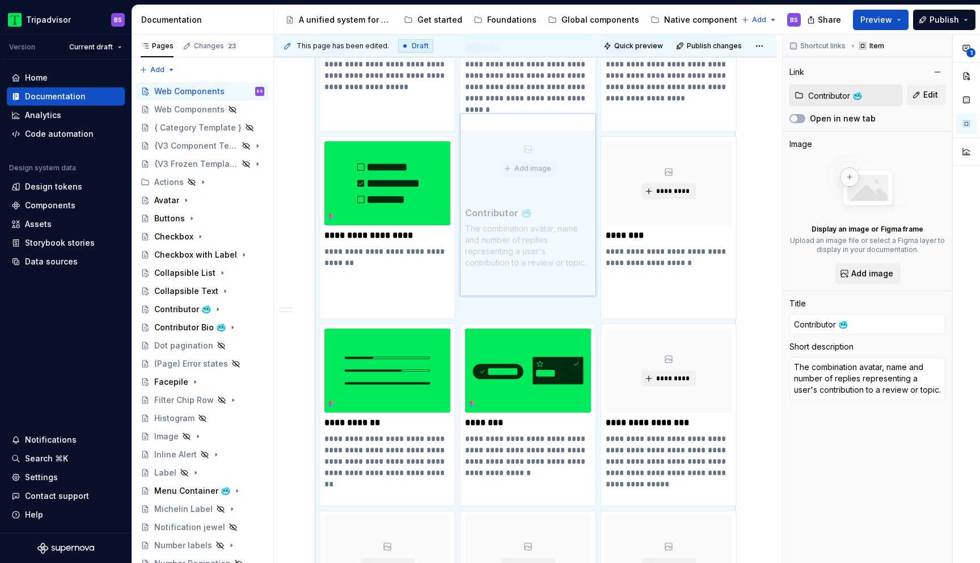
drag, startPoint x: 572, startPoint y: 372, endPoint x: 576, endPoint y: 191, distance: 181.5
click at [576, 191] on body "Tripadvisor BS Version Current draft Home Documentation Analytics Code automati…" at bounding box center [490, 281] width 980 height 563
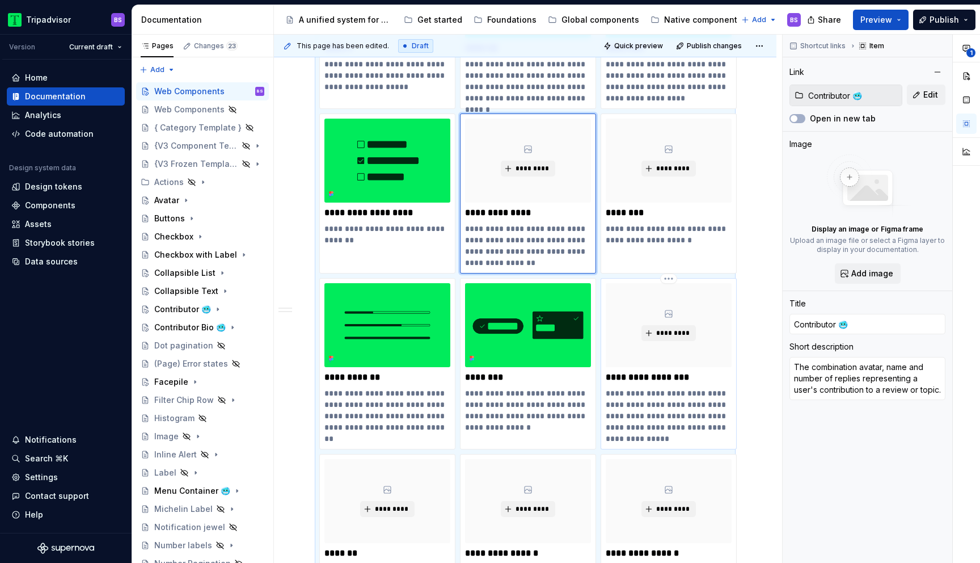
type textarea "*"
type input "Contributor Bio 🥶"
type textarea "The combination of avatar, name and biography displayed for authors of curated …"
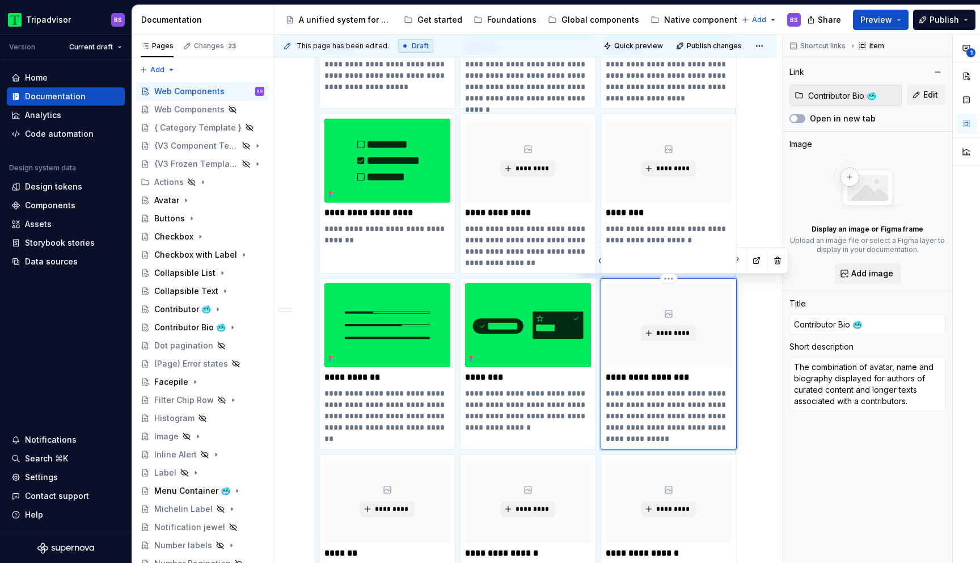
scroll to position [399, 0]
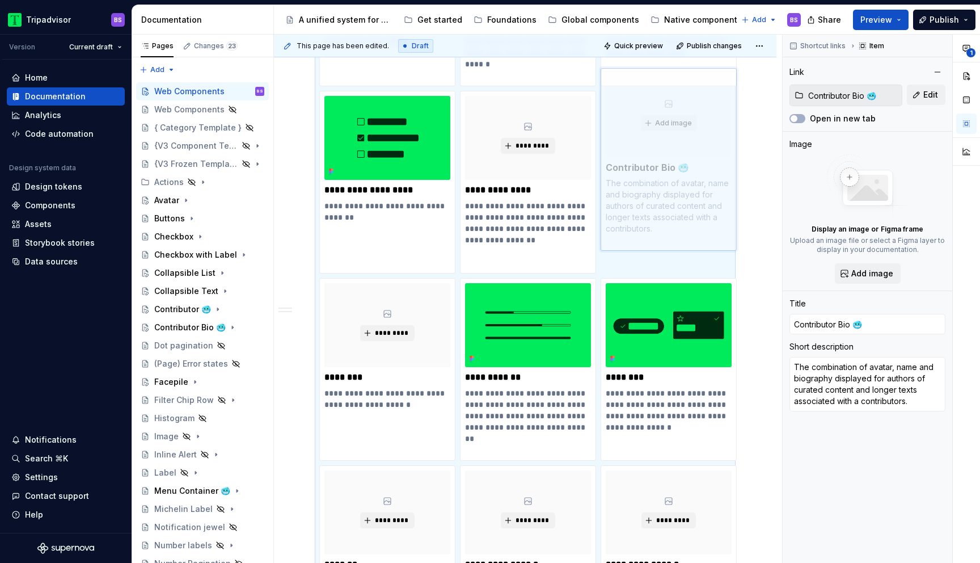
drag, startPoint x: 642, startPoint y: 365, endPoint x: 628, endPoint y: 198, distance: 167.3
click at [628, 198] on body "Tripadvisor BS Version Current draft Home Documentation Analytics Code automati…" at bounding box center [490, 281] width 980 height 563
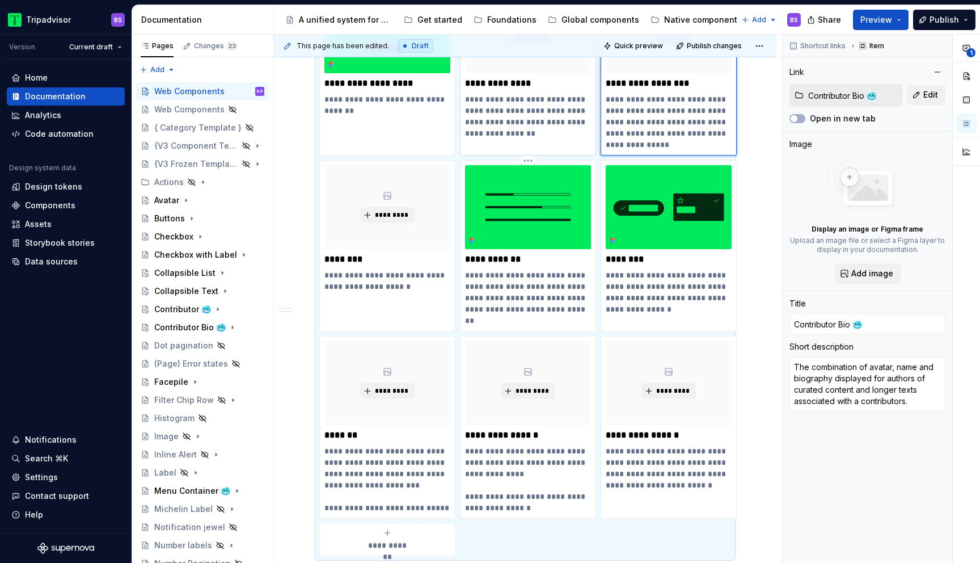
scroll to position [464, 0]
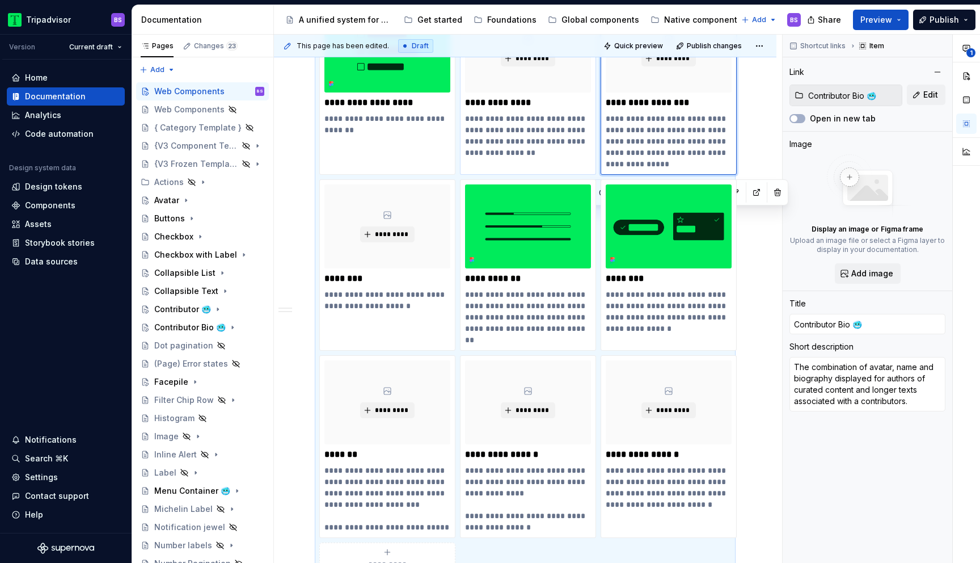
click at [549, 137] on p "**********" at bounding box center [528, 135] width 126 height 45
type textarea "*"
type input "Contributor 🥶"
type textarea "The combination avatar, name and number of replies representing a user's contri…"
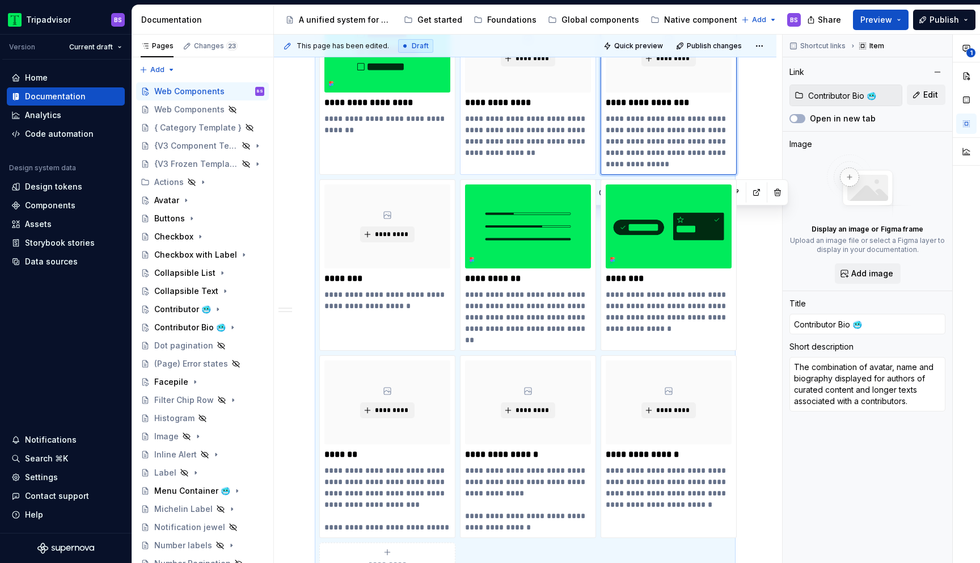
type input "Contributor 🥶"
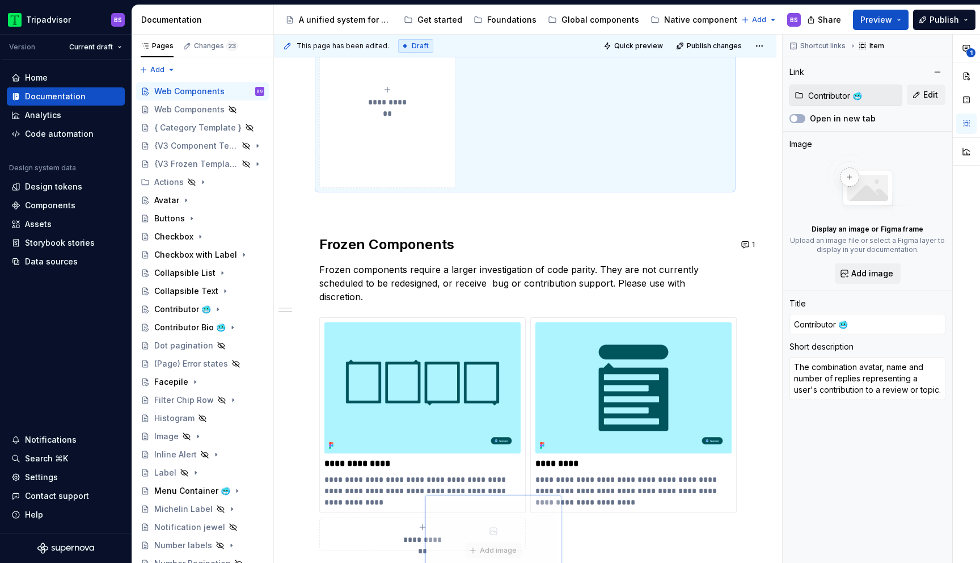
scroll to position [1202, 0]
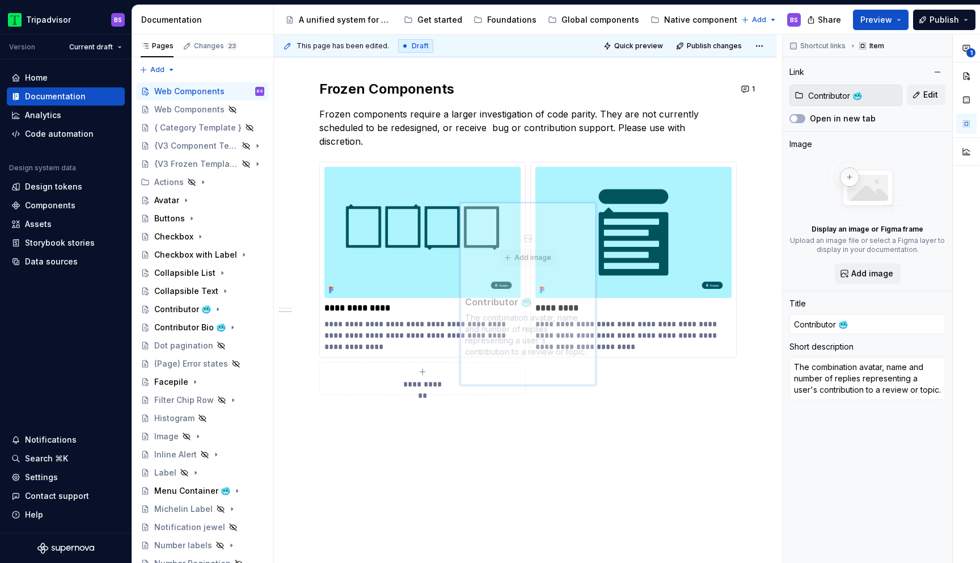
drag, startPoint x: 574, startPoint y: 109, endPoint x: 550, endPoint y: 238, distance: 130.9
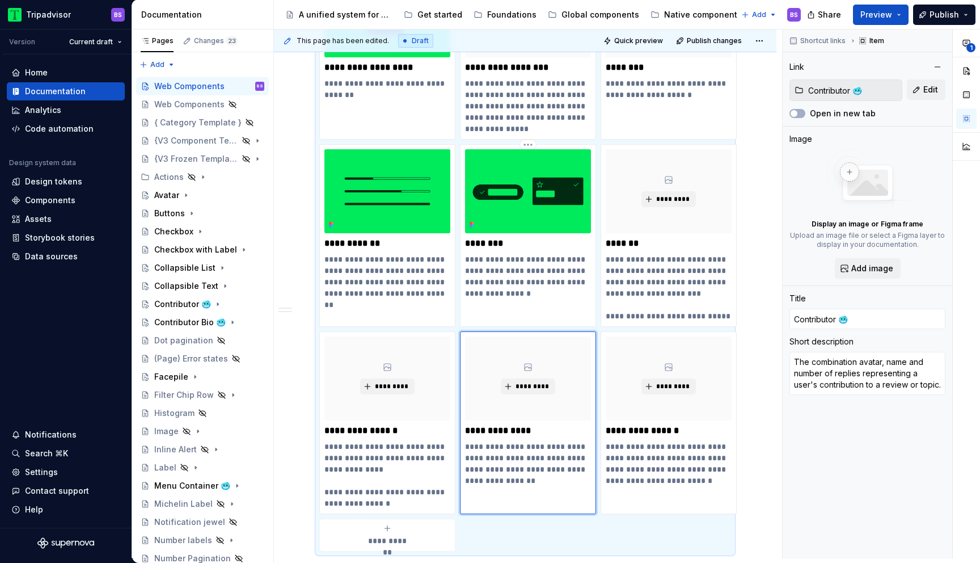
scroll to position [498, 0]
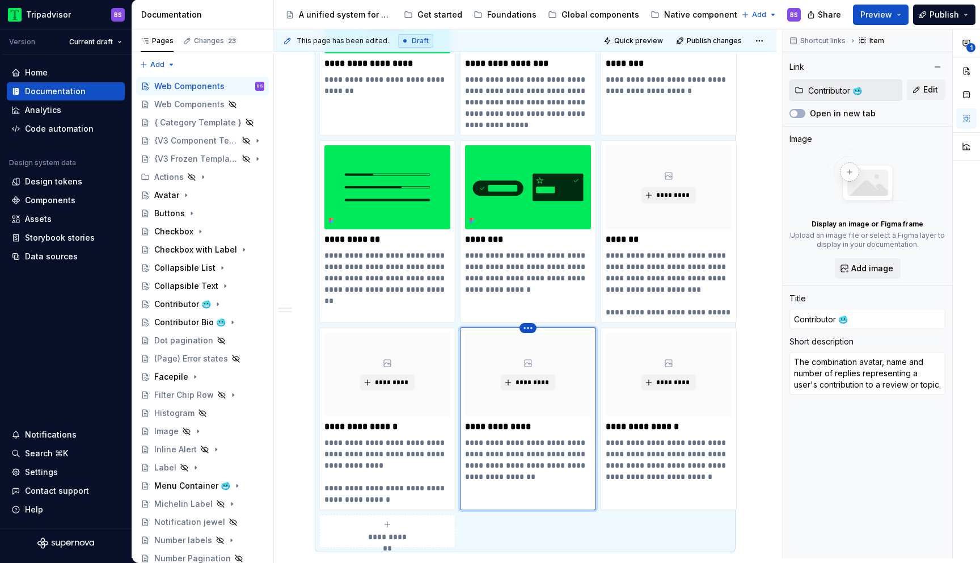
click at [527, 326] on html "Tripadvisor BS Version Current draft Home Documentation Analytics Code automati…" at bounding box center [490, 281] width 980 height 563
click at [551, 351] on div "Delete item" at bounding box center [577, 346] width 74 height 11
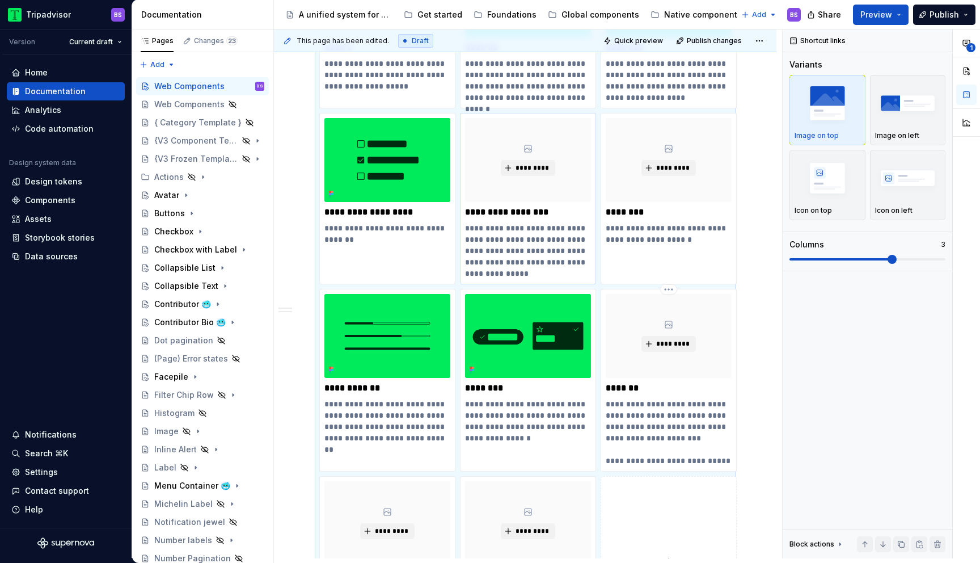
scroll to position [331, 0]
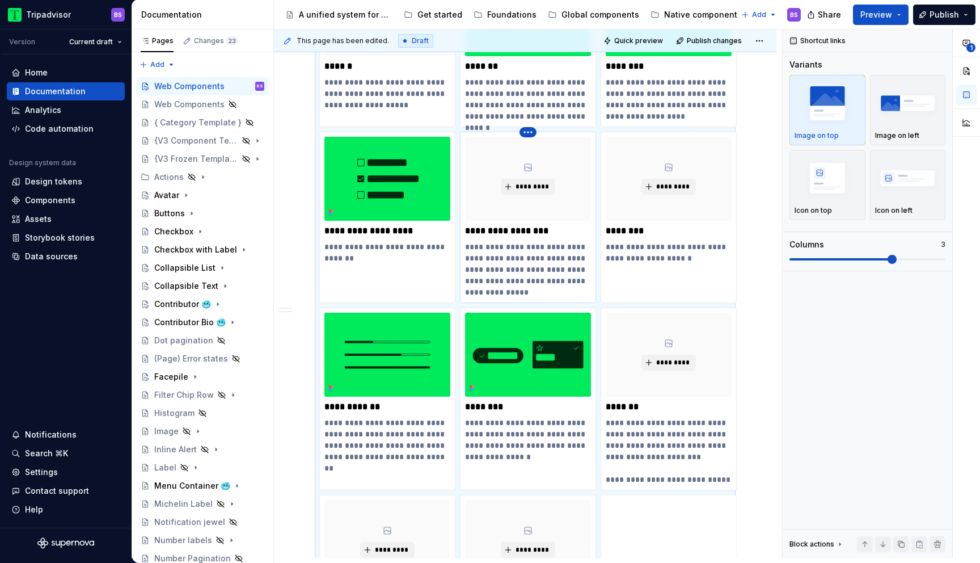
click at [527, 133] on html "Tripadvisor BS Version Current draft Home Documentation Analytics Code automati…" at bounding box center [490, 281] width 980 height 563
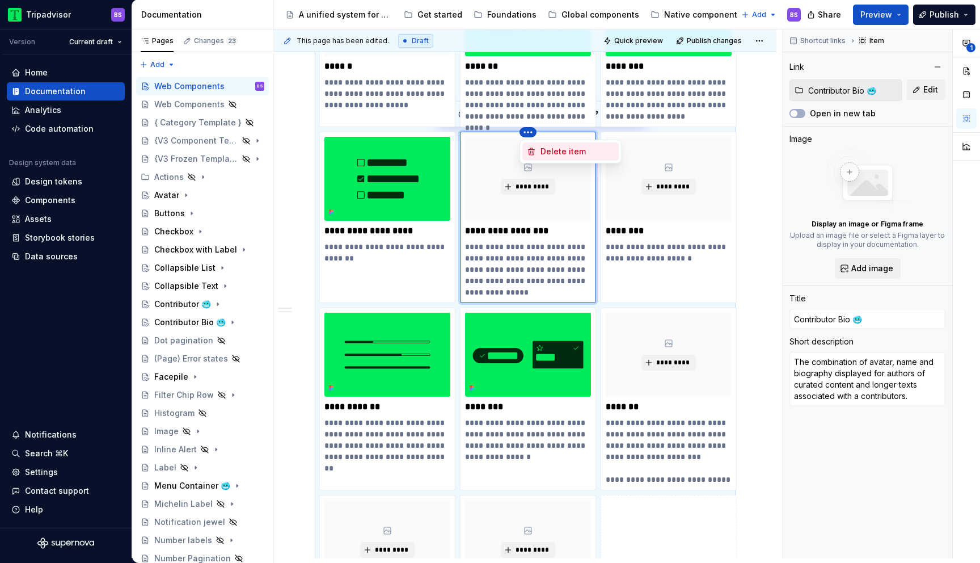
click at [548, 152] on div "Delete item" at bounding box center [577, 151] width 74 height 11
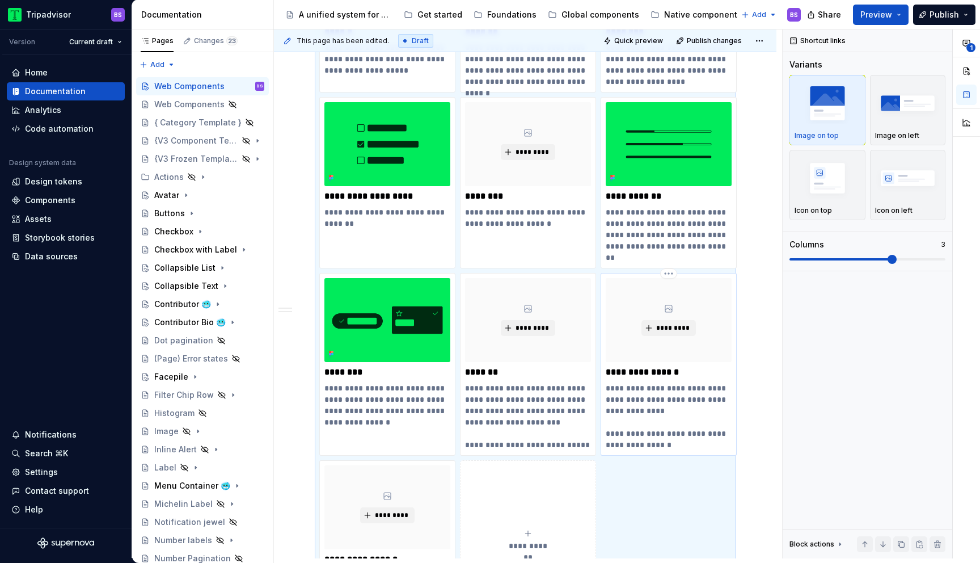
scroll to position [369, 0]
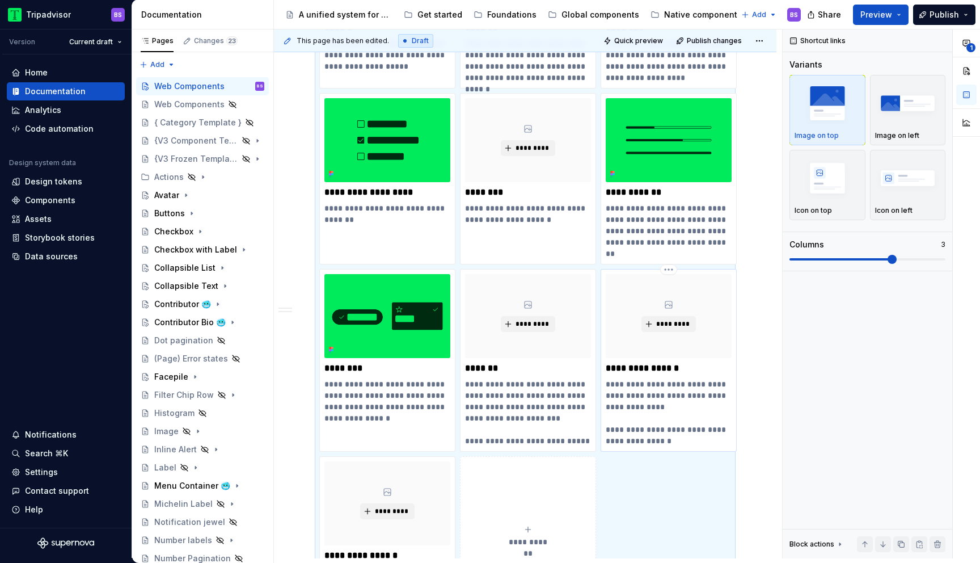
click at [652, 347] on div "*********" at bounding box center [669, 316] width 126 height 84
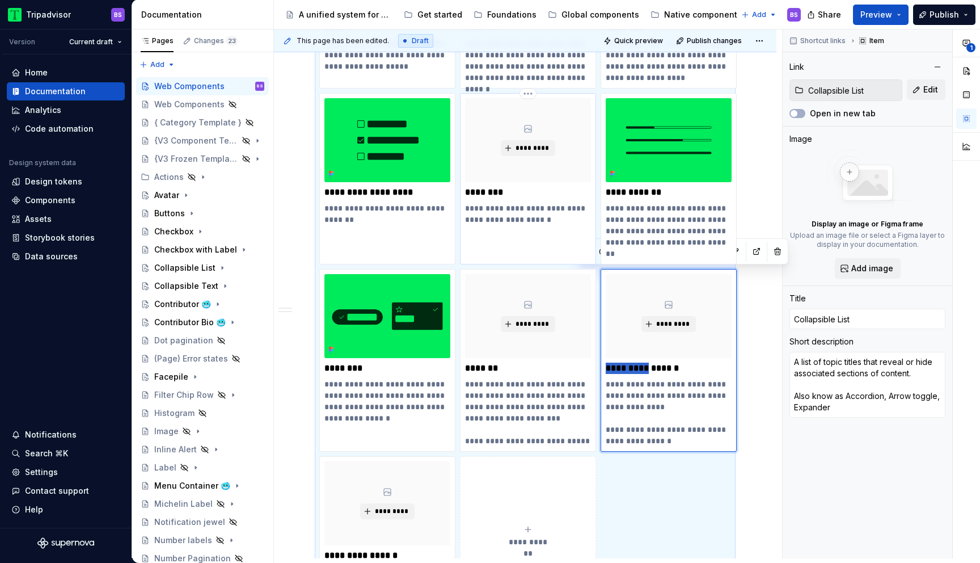
drag, startPoint x: 645, startPoint y: 372, endPoint x: 499, endPoint y: 201, distance: 225.3
click at [499, 201] on div "**********" at bounding box center [525, 272] width 412 height 687
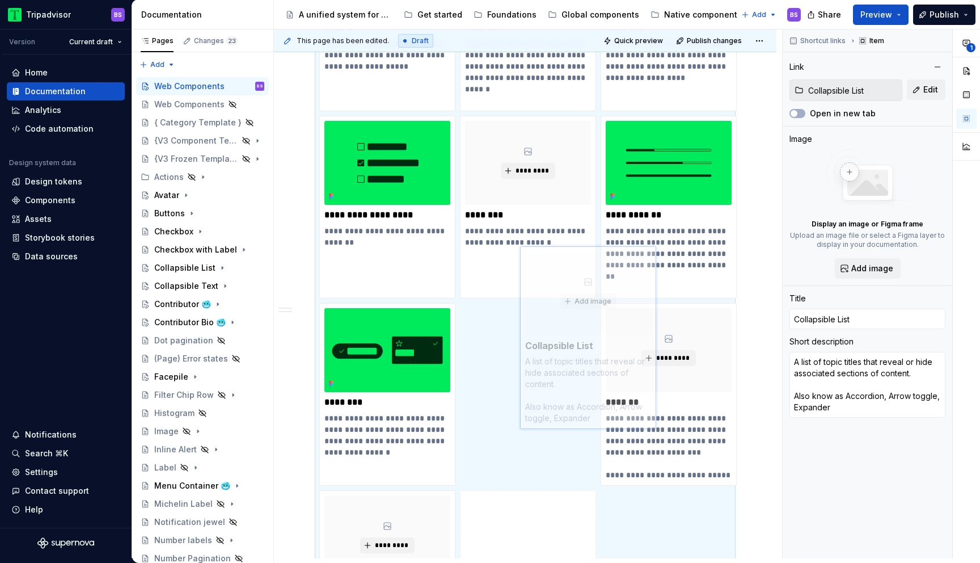
scroll to position [403, 0]
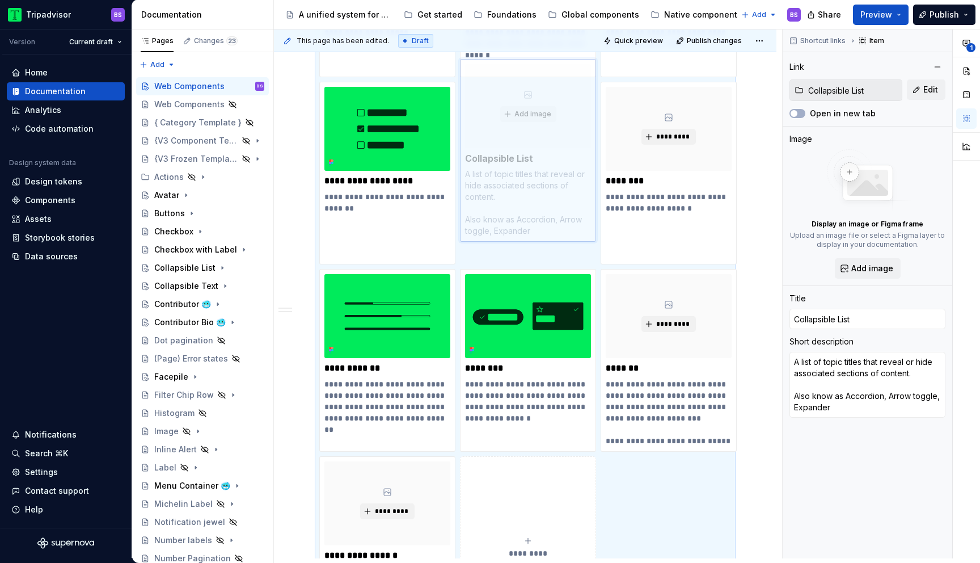
drag, startPoint x: 662, startPoint y: 357, endPoint x: 508, endPoint y: 196, distance: 222.6
click at [508, 196] on body "Tripadvisor BS Version Current draft Home Documentation Analytics Code automati…" at bounding box center [490, 281] width 980 height 563
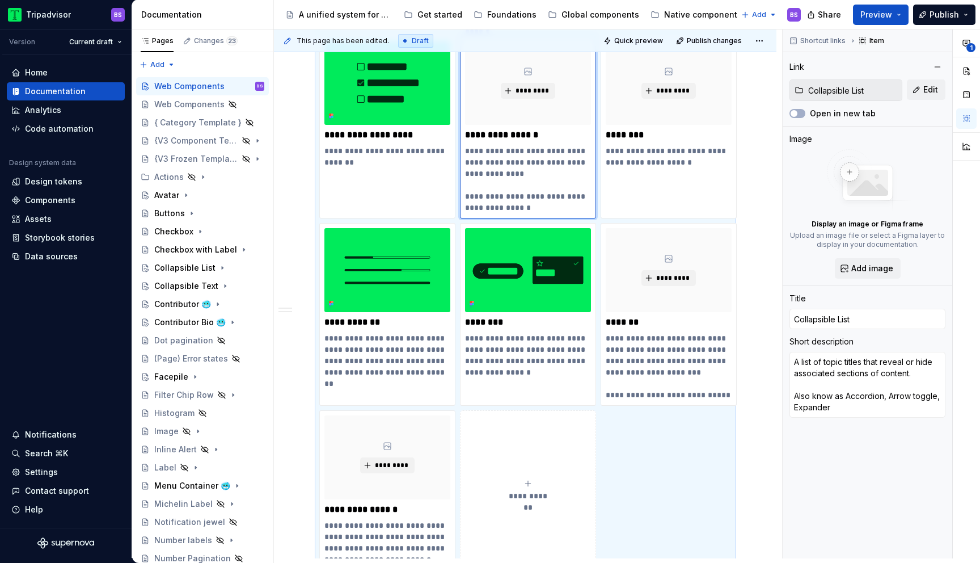
scroll to position [453, 0]
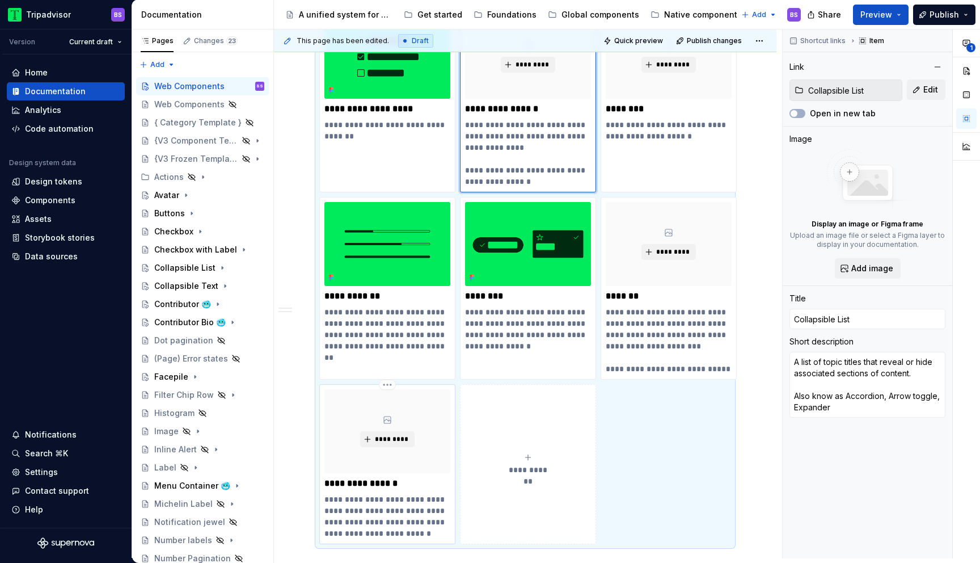
type textarea "*"
type input "Collapsible Text"
type textarea "The combination of a text block and button, used to truncate content when colla…"
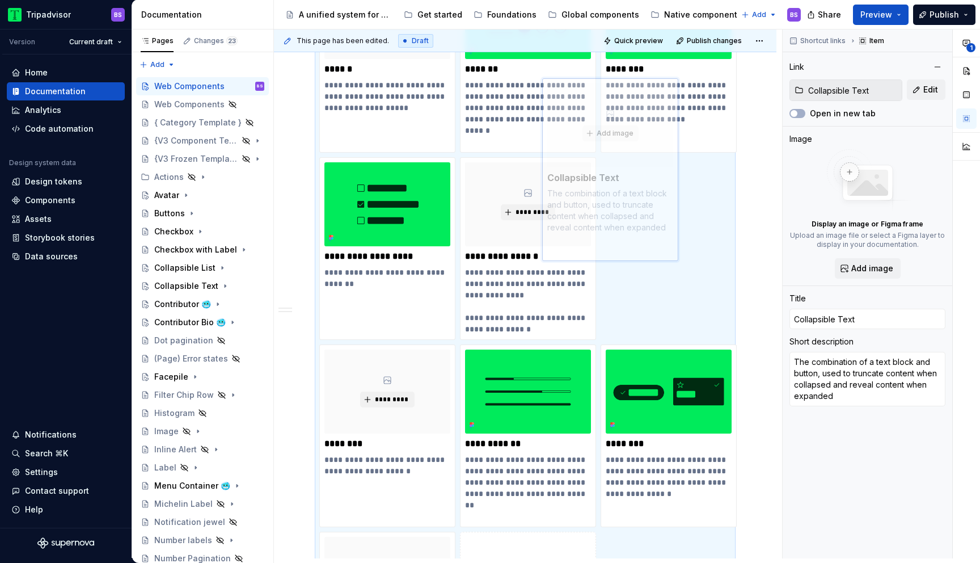
scroll to position [328, 0]
drag, startPoint x: 420, startPoint y: 415, endPoint x: 682, endPoint y: 208, distance: 333.9
click at [682, 208] on body "Tripadvisor BS Version Current draft Home Documentation Analytics Code automati…" at bounding box center [490, 281] width 980 height 563
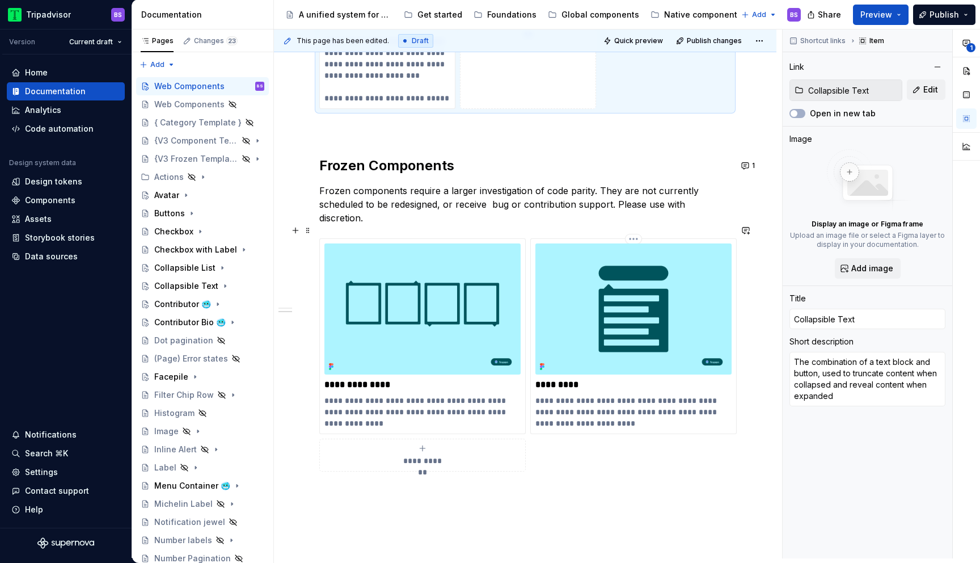
scroll to position [928, 0]
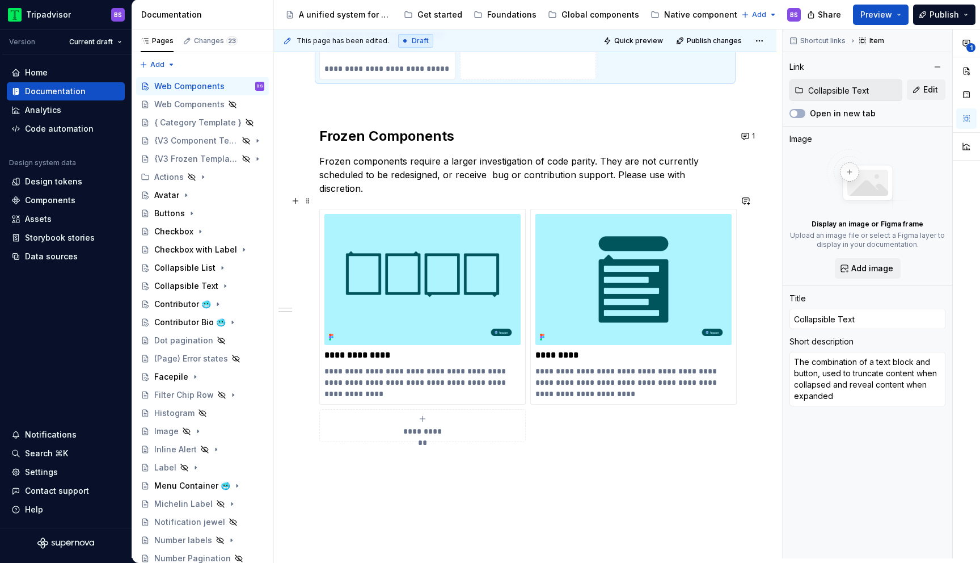
click at [454, 414] on div "**********" at bounding box center [422, 425] width 196 height 23
type textarea "*"
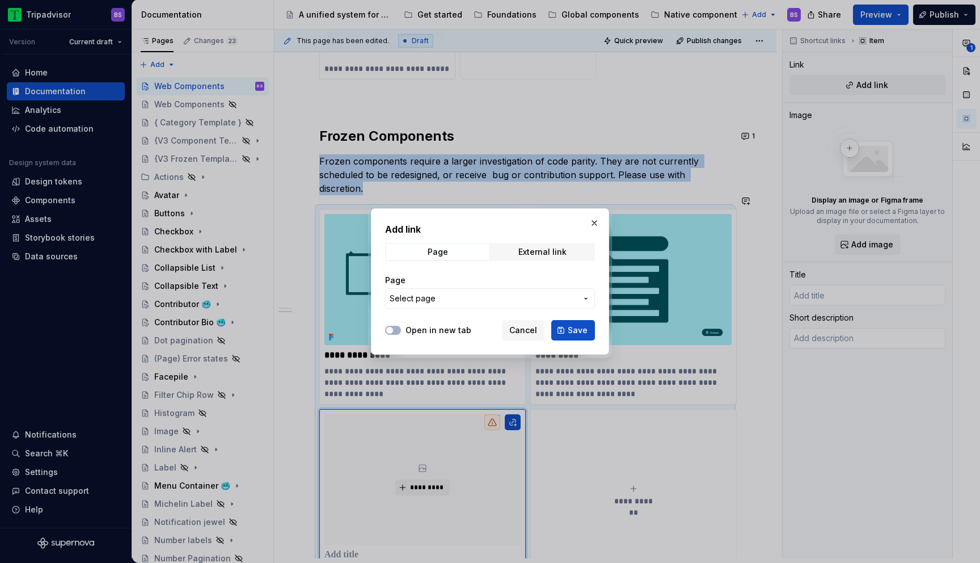
click at [434, 295] on span "Select page" at bounding box center [483, 298] width 187 height 11
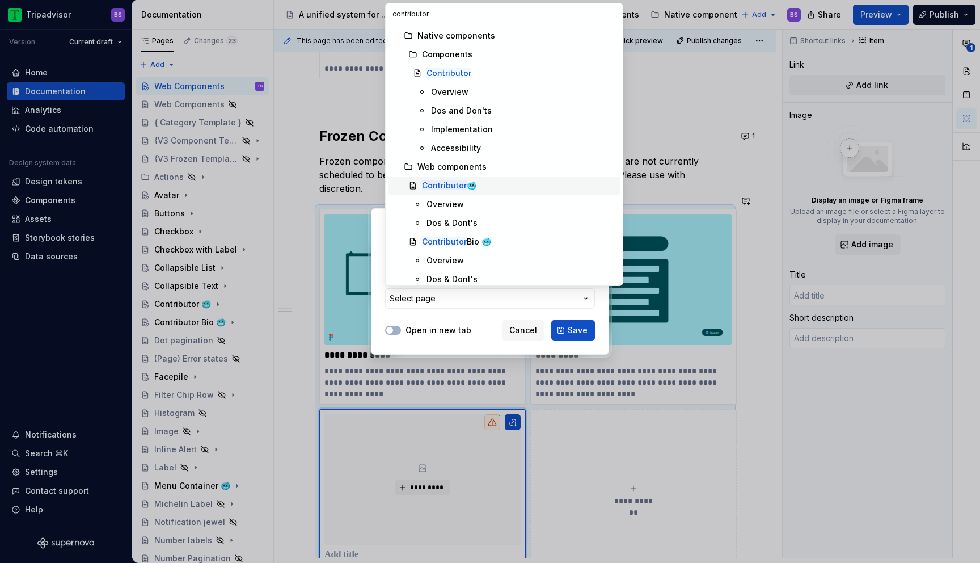
type input "contributor"
click at [445, 187] on mark "Contributor" at bounding box center [444, 185] width 45 height 10
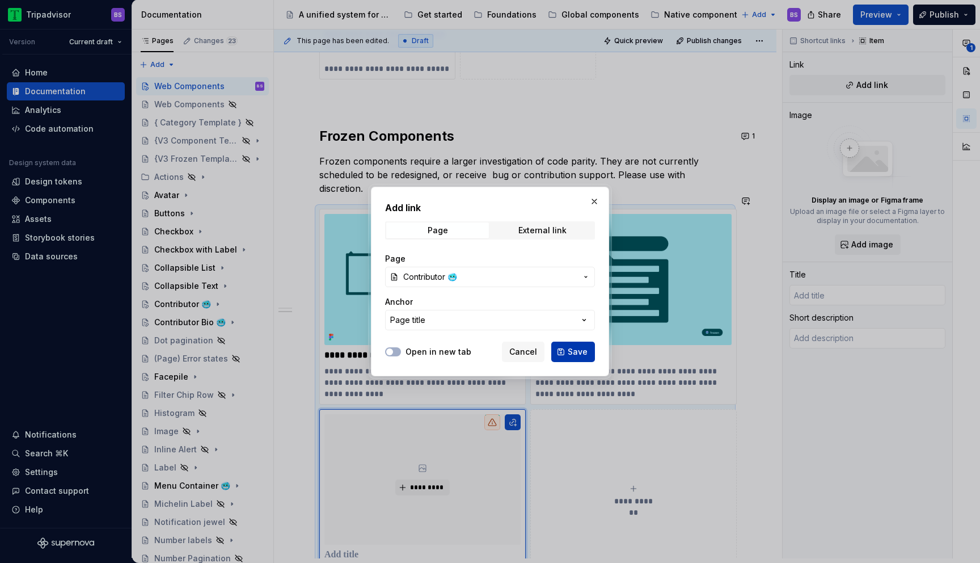
click at [567, 349] on button "Save" at bounding box center [573, 351] width 44 height 20
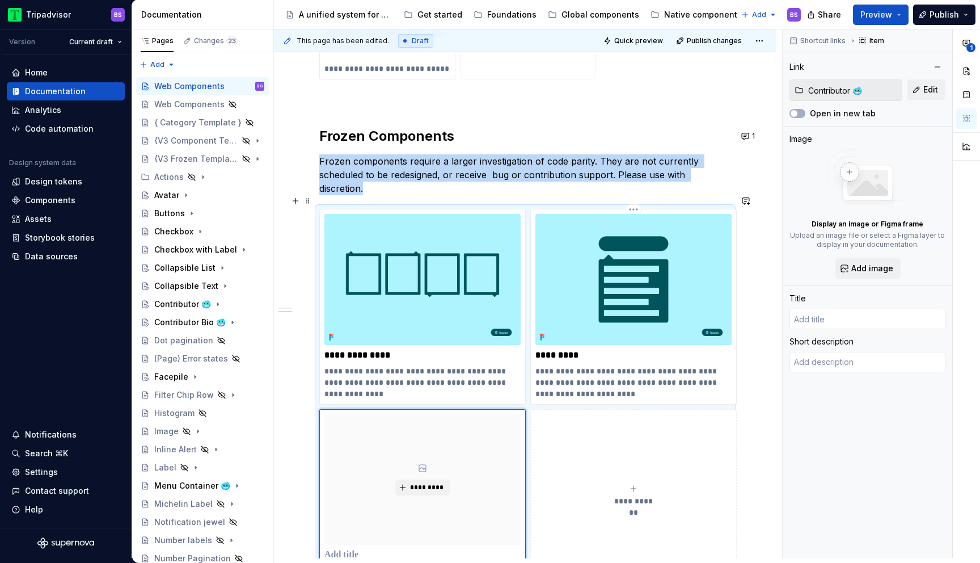
scroll to position [941, 0]
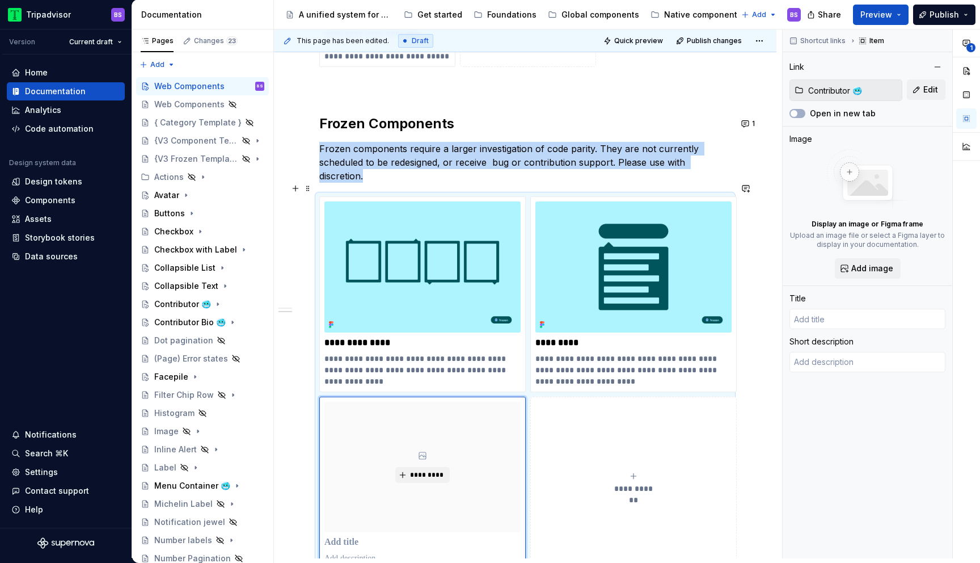
click at [595, 440] on button "**********" at bounding box center [633, 482] width 206 height 173
type textarea "*"
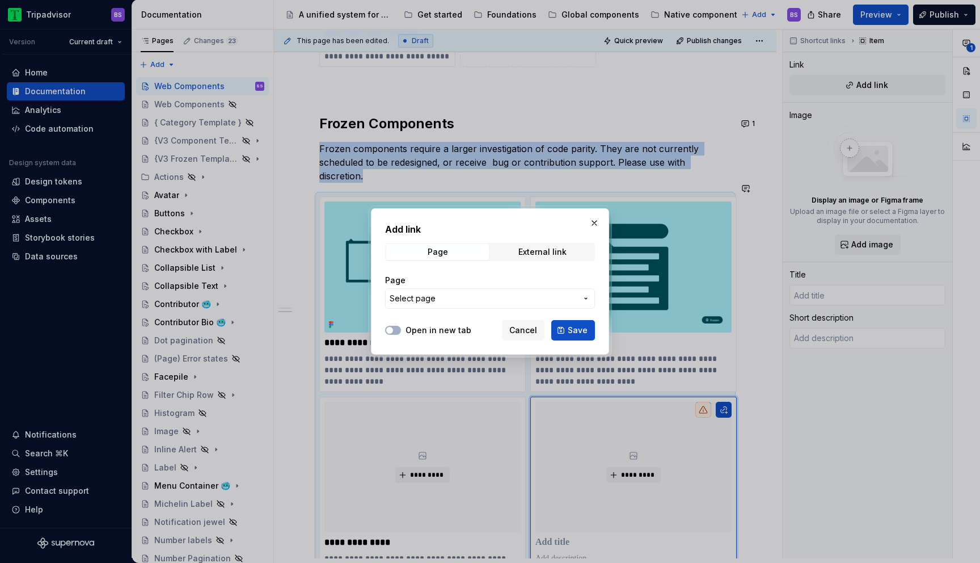
click at [480, 298] on span "Select page" at bounding box center [483, 298] width 187 height 11
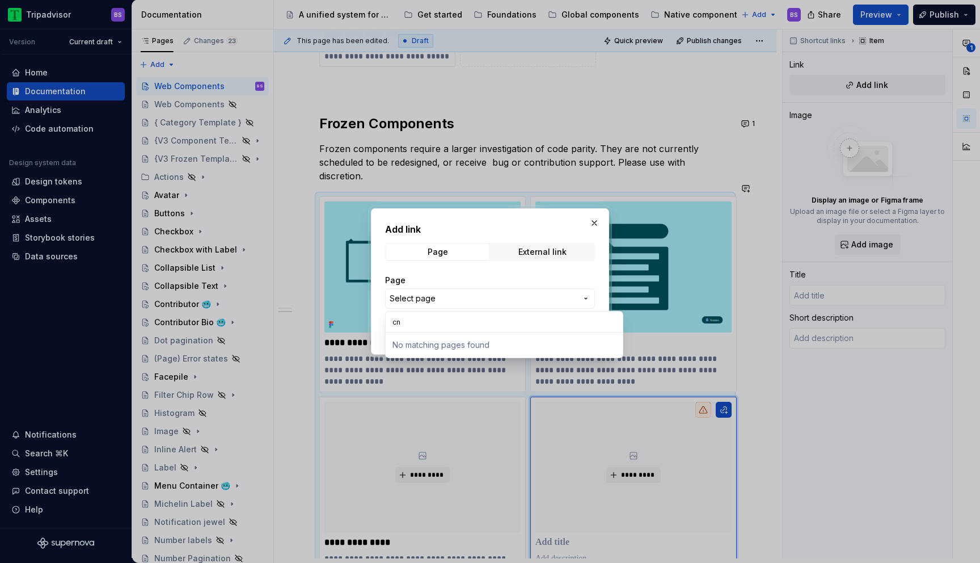
type input "c"
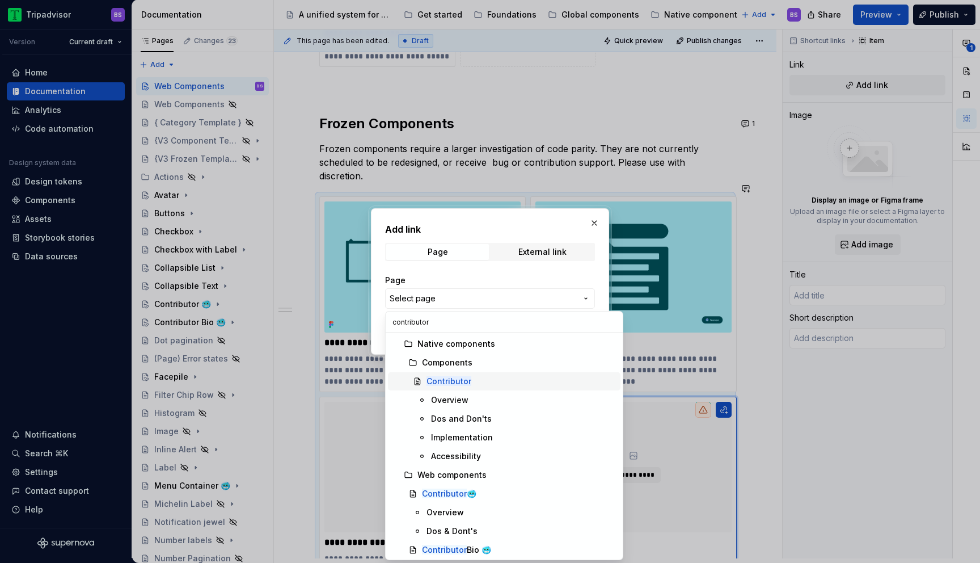
scroll to position [39, 0]
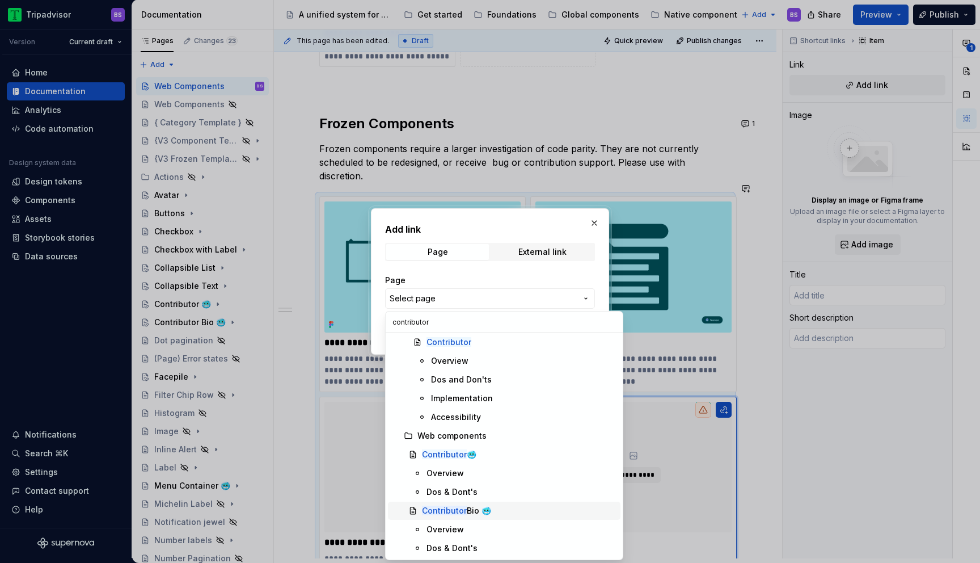
type input "contributor"
click at [499, 509] on div "Contributor Bio 🥶" at bounding box center [519, 510] width 194 height 11
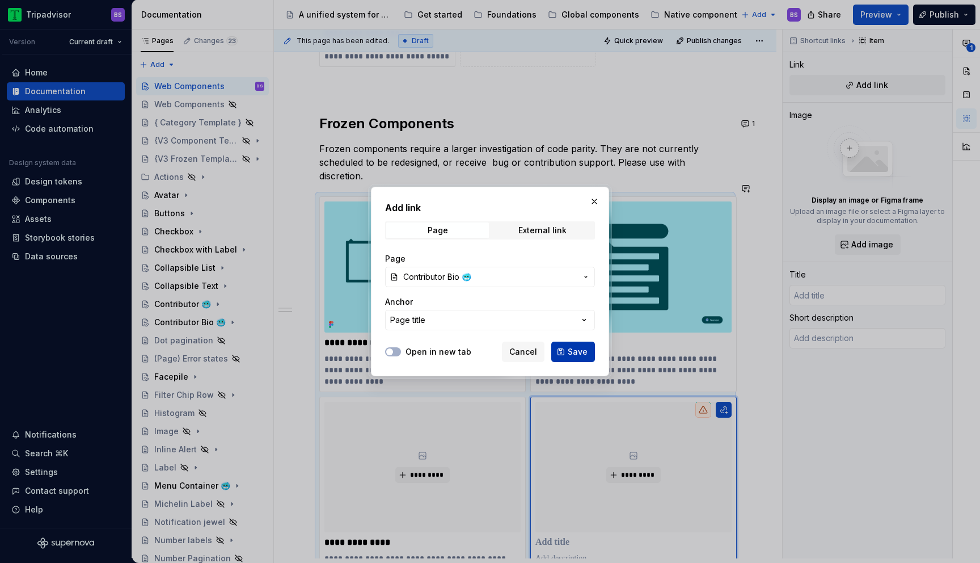
click at [578, 360] on button "Save" at bounding box center [573, 351] width 44 height 20
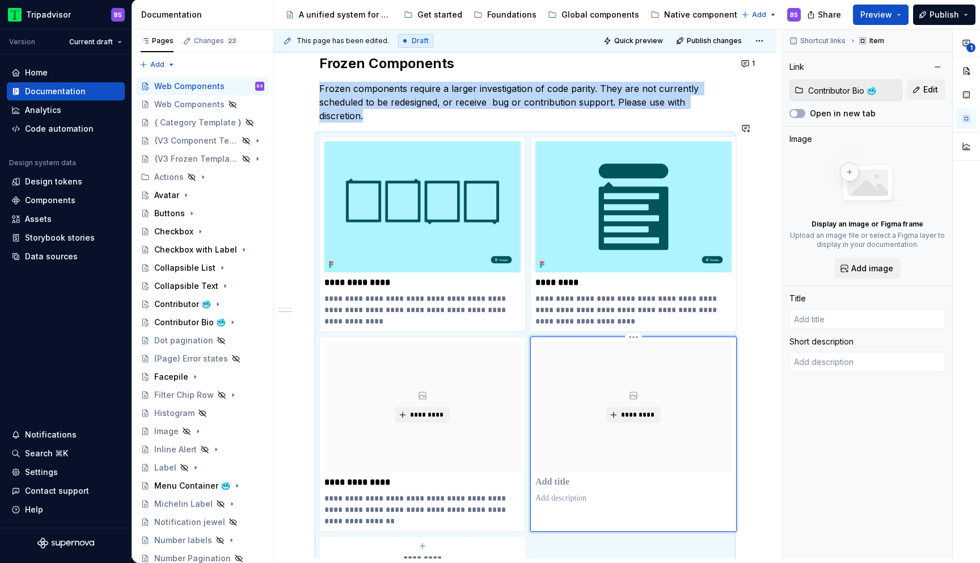
type textarea "*"
type input "Contributor Bio 🥶"
type textarea "The combination of avatar, name and biography displayed for authors of curated …"
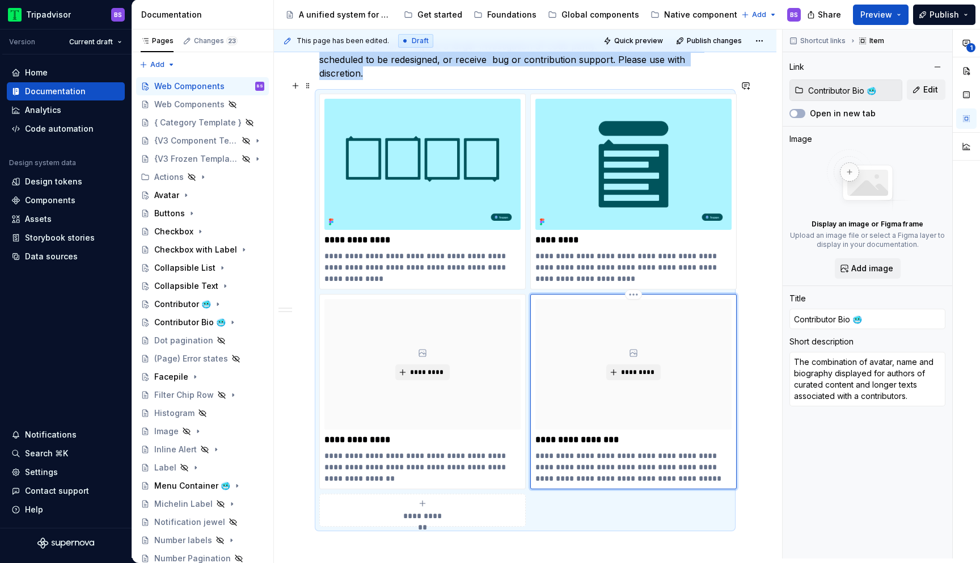
scroll to position [1029, 0]
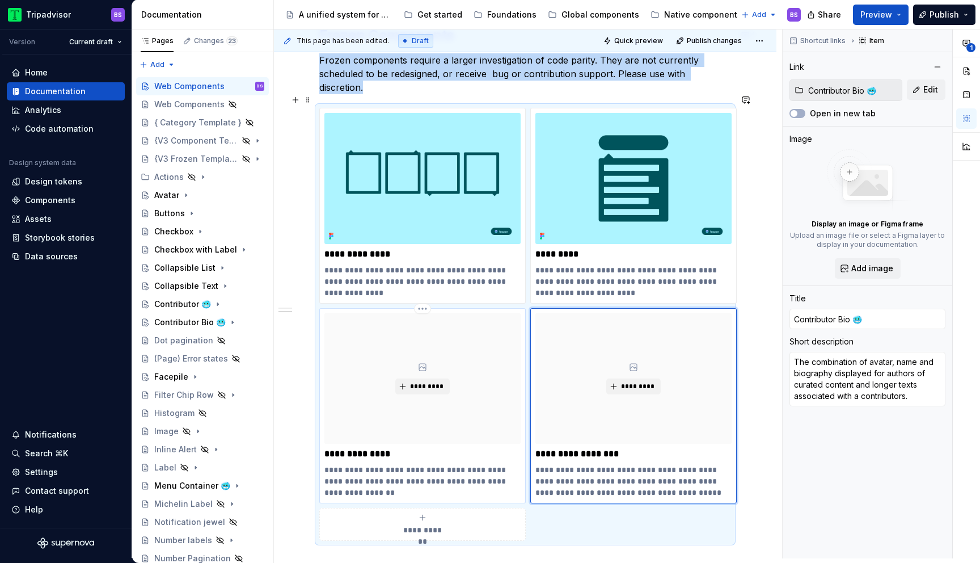
type textarea "*"
type input "Contributor 🥶"
type textarea "The combination avatar, name and number of replies representing a user's contri…"
type input "Contributor 🥶"
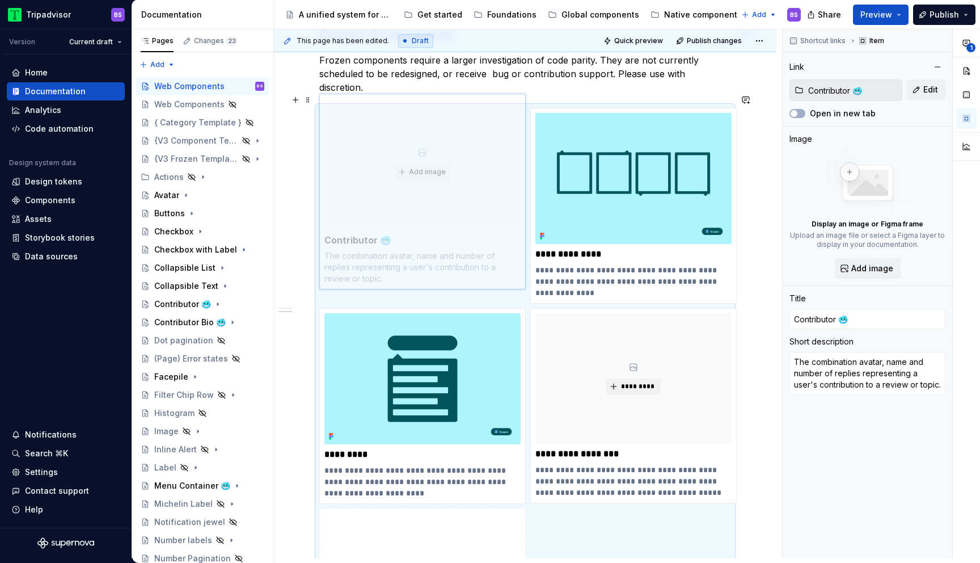
drag, startPoint x: 472, startPoint y: 330, endPoint x: 455, endPoint y: 163, distance: 167.6
click at [455, 163] on body "Tripadvisor BS Version Current draft Home Documentation Analytics Code automati…" at bounding box center [490, 281] width 980 height 563
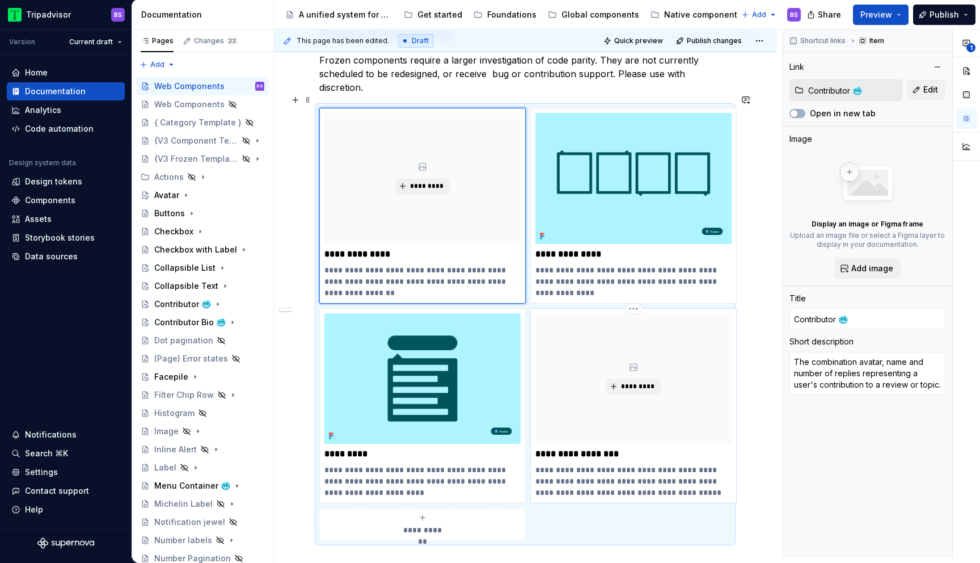
type textarea "*"
type input "Contributor Bio 🥶"
type textarea "The combination of avatar, name and biography displayed for authors of curated …"
type input "Contributor Bio 🥶"
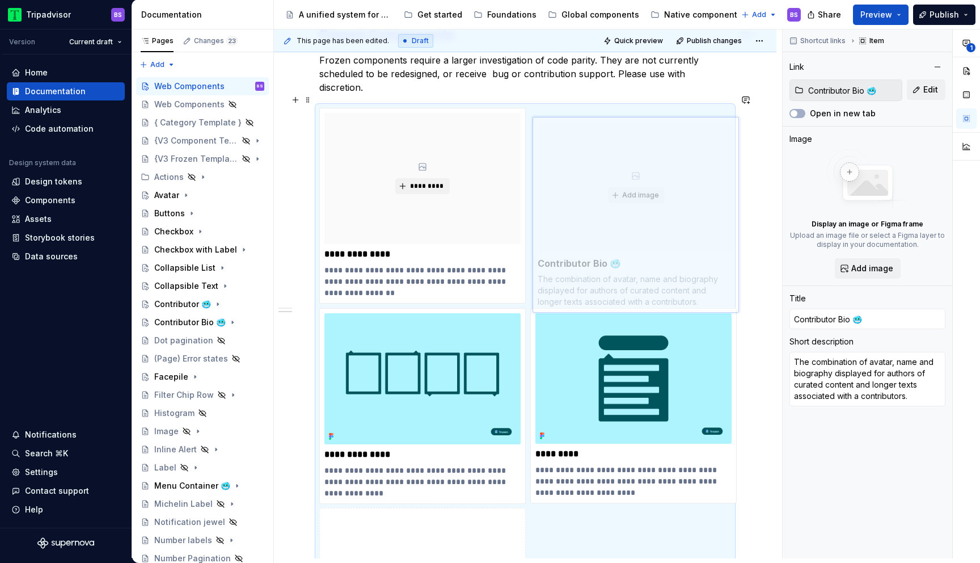
drag, startPoint x: 585, startPoint y: 312, endPoint x: 587, endPoint y: 138, distance: 174.1
click at [587, 138] on body "Tripadvisor BS Version Current draft Home Documentation Analytics Code automati…" at bounding box center [490, 281] width 980 height 563
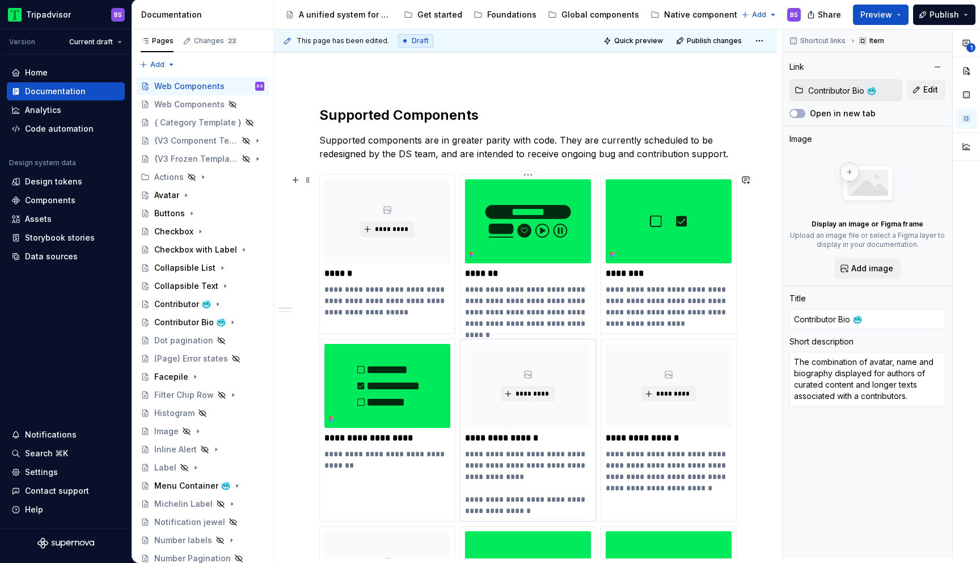
scroll to position [119, 0]
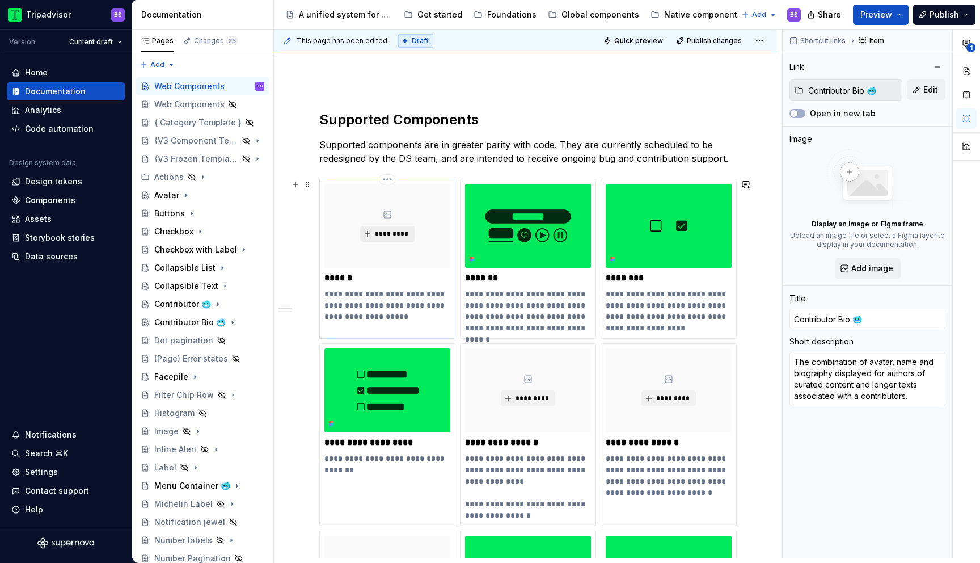
type textarea "*"
type input "Avatar"
type textarea "A graphical representation of a user: usually a photo, illustration, or initial."
type input "Avatar"
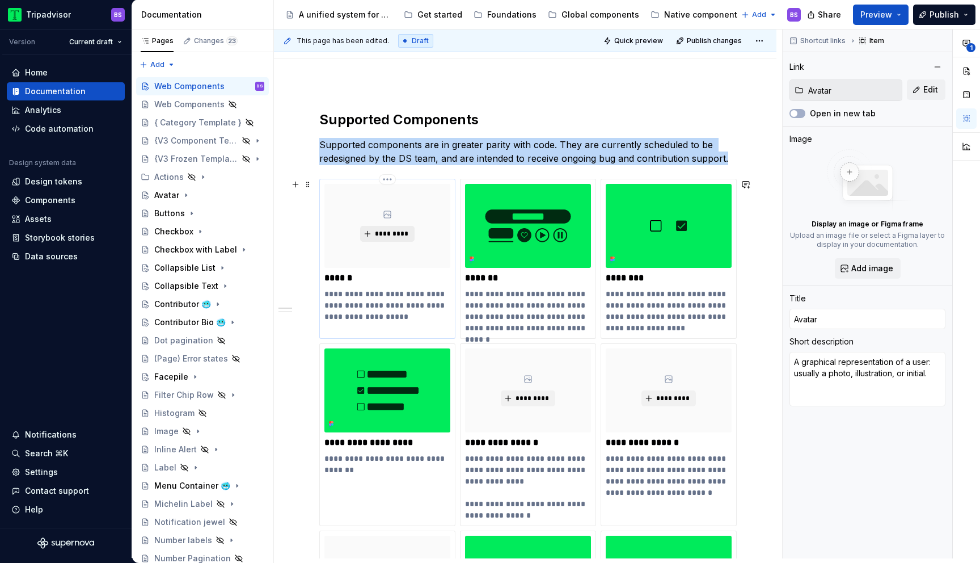
click at [383, 236] on span "*********" at bounding box center [391, 233] width 35 height 9
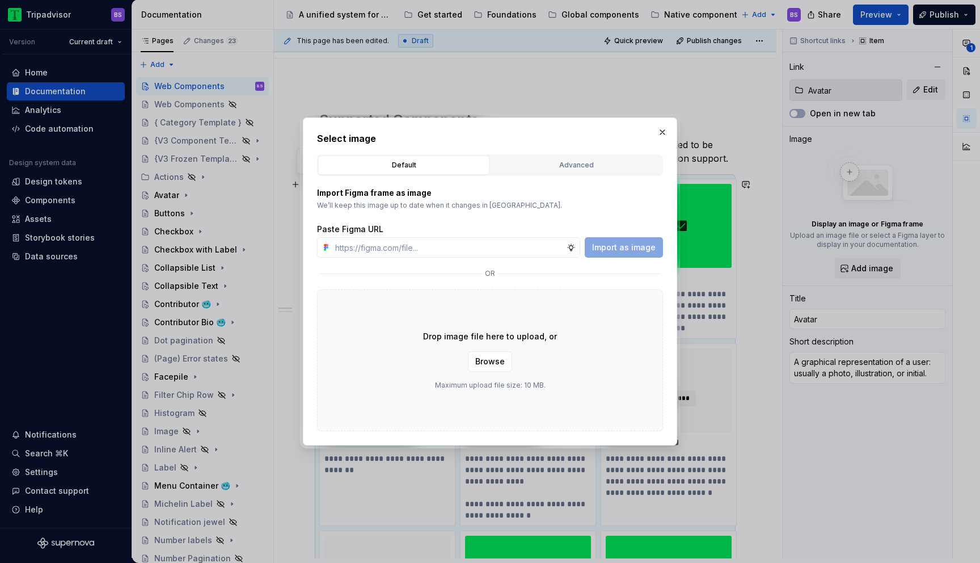
type textarea "*"
type input "[URL][DOMAIN_NAME]"
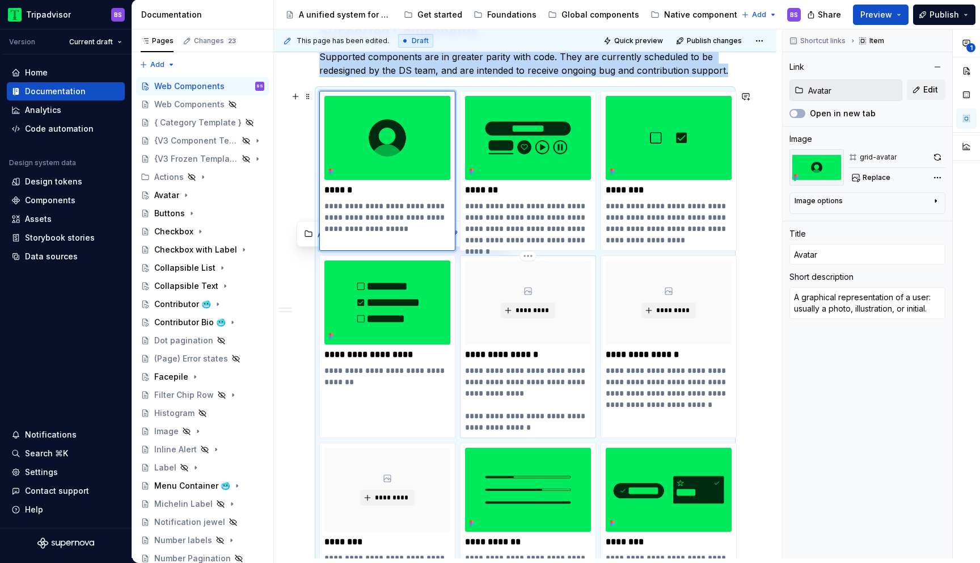
scroll to position [205, 0]
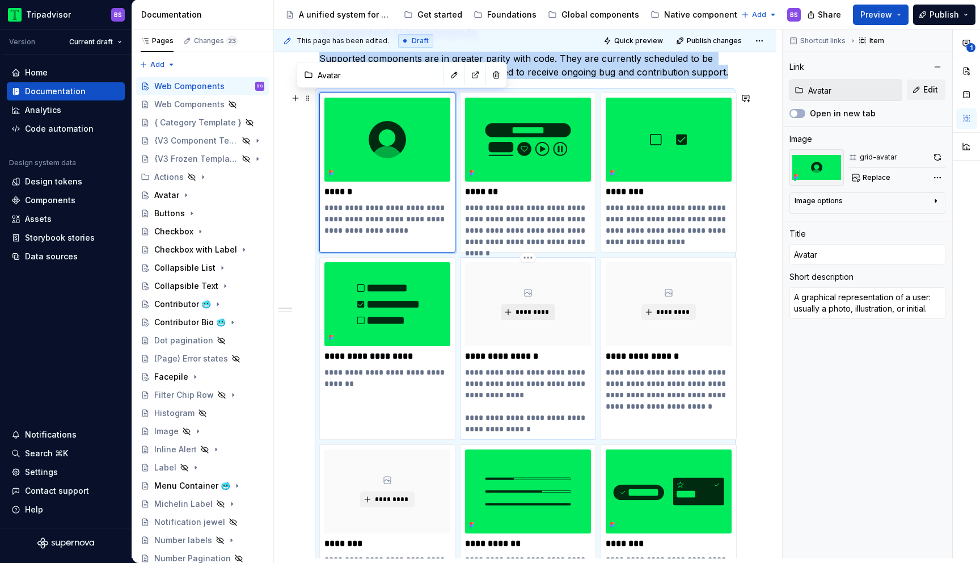
type textarea "*"
type input "Collapsible List"
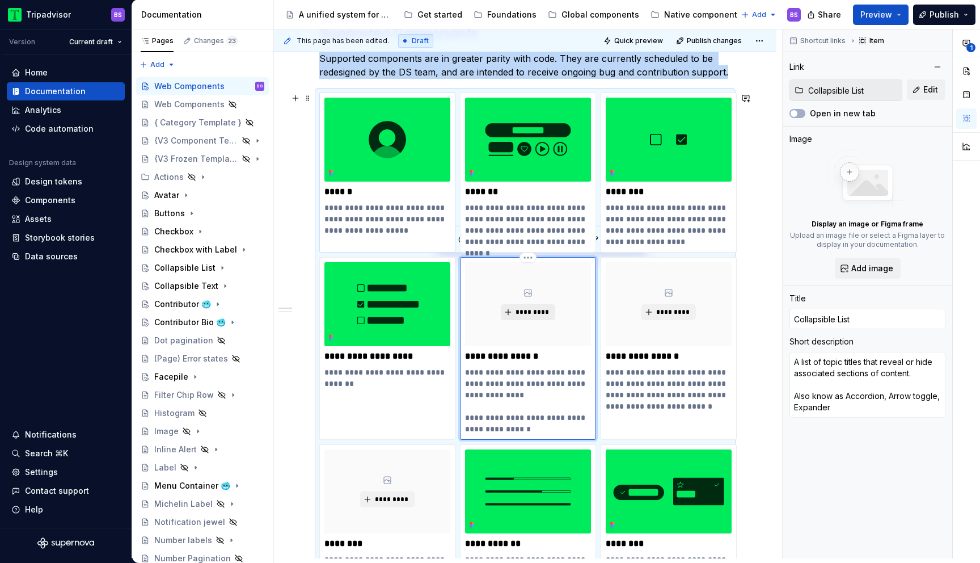
click at [540, 312] on span "*********" at bounding box center [532, 311] width 35 height 9
type textarea "*"
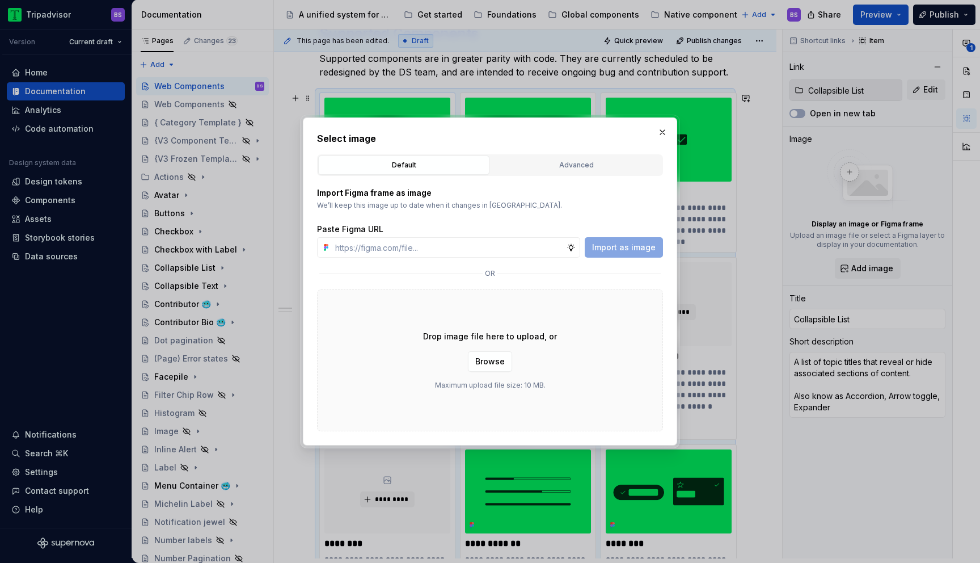
type input "[URL][DOMAIN_NAME]"
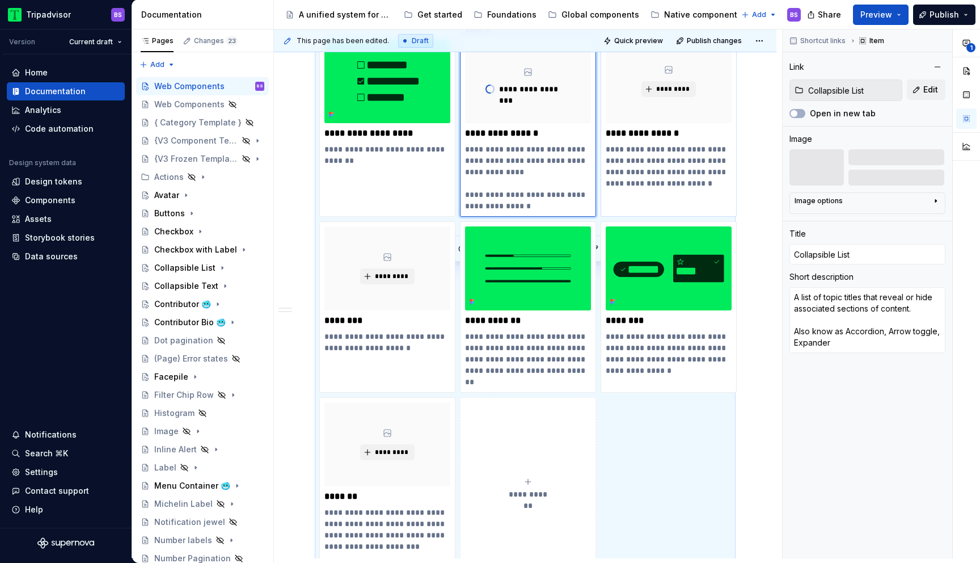
scroll to position [395, 0]
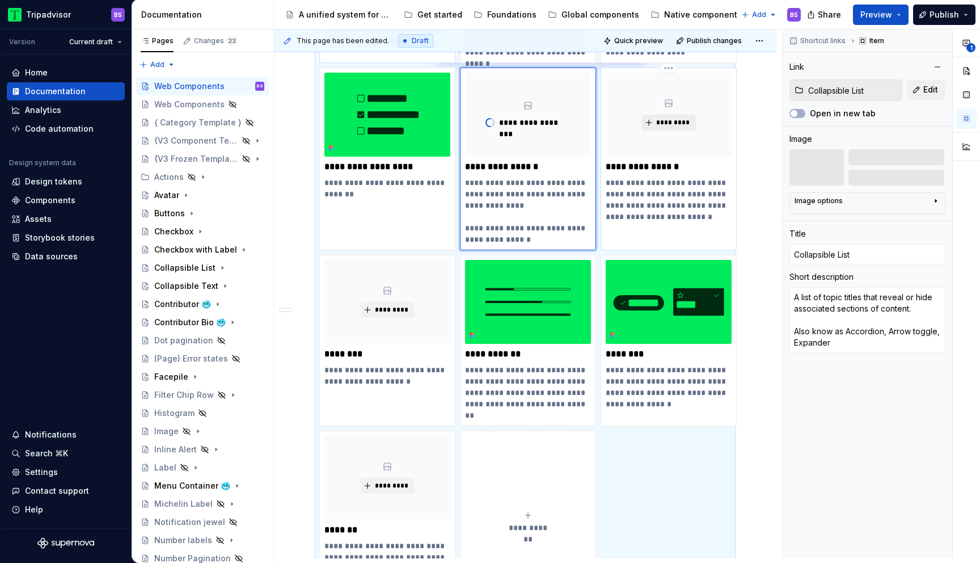
type textarea "*"
type input "Collapsible Text"
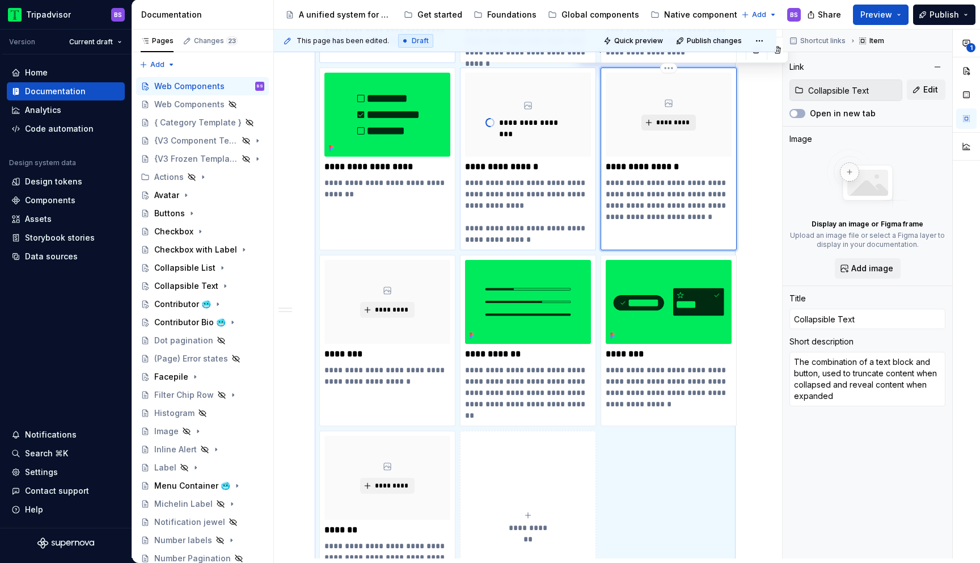
click at [664, 119] on span "*********" at bounding box center [673, 122] width 35 height 9
type textarea "*"
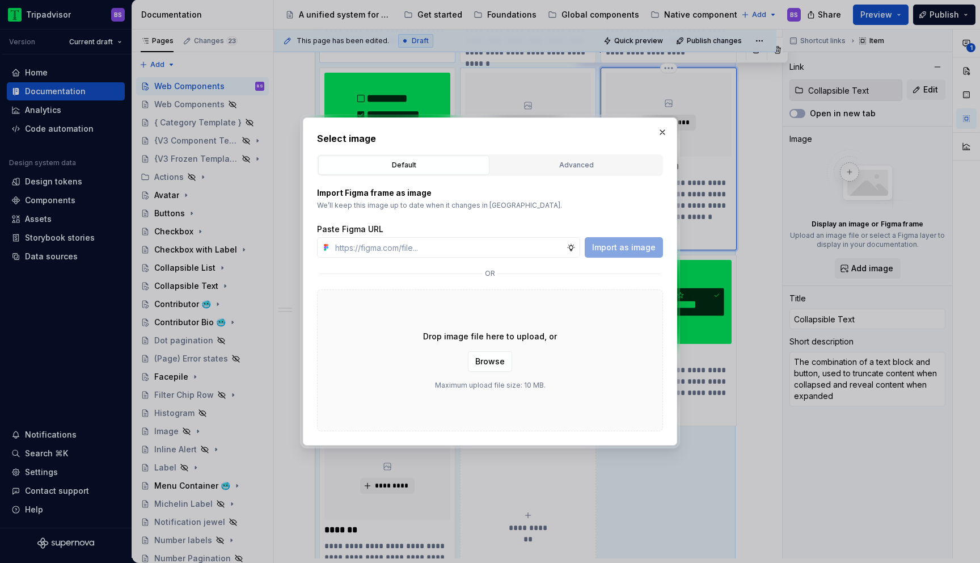
type input "[URL][DOMAIN_NAME]"
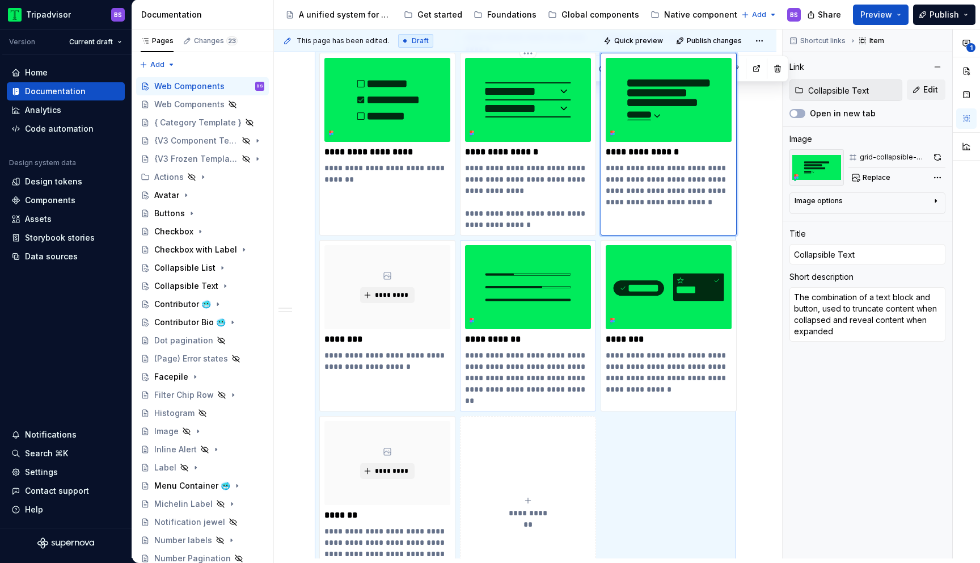
scroll to position [416, 0]
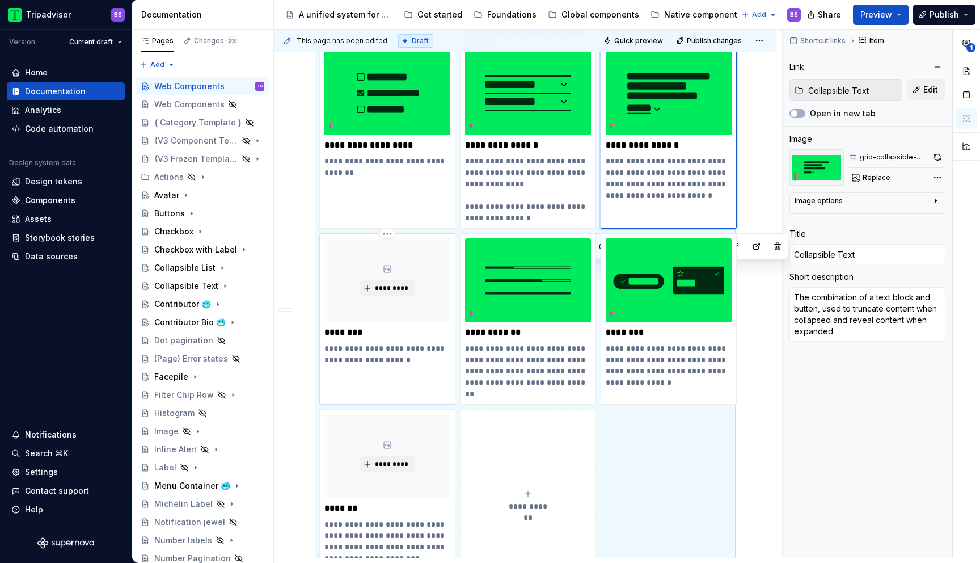
type textarea "*"
type input "Facepile"
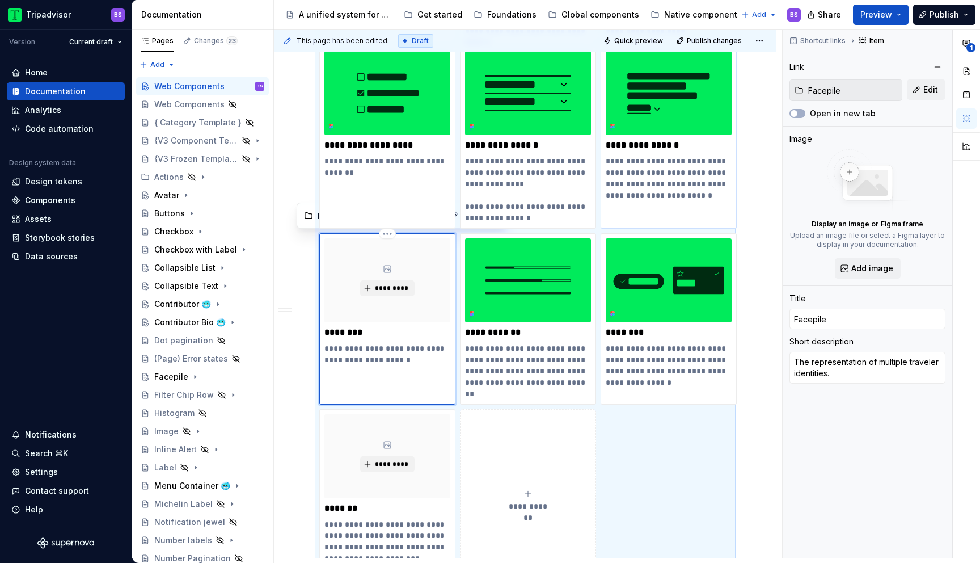
click at [428, 259] on div "*********" at bounding box center [387, 280] width 126 height 84
click at [395, 286] on span "*********" at bounding box center [391, 288] width 35 height 9
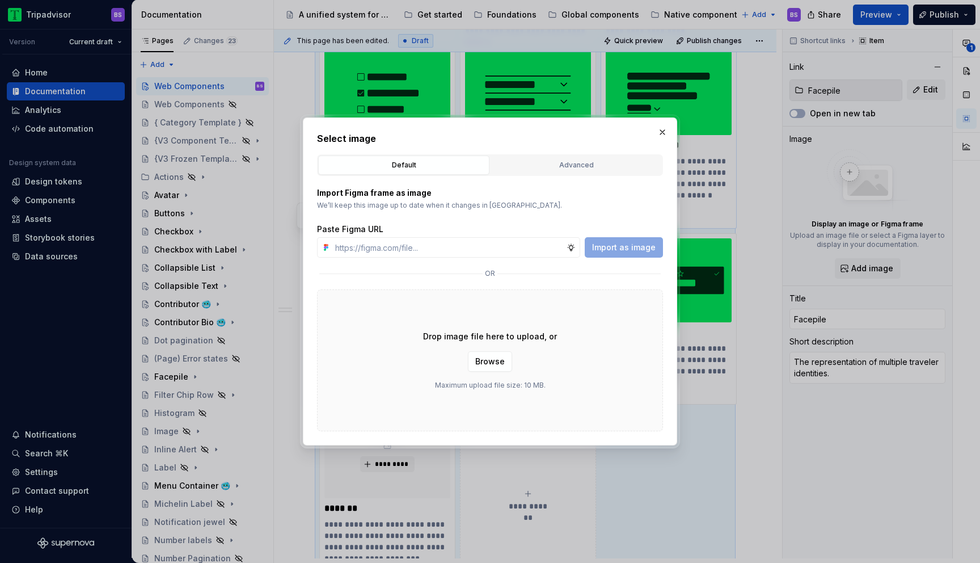
type textarea "*"
click at [468, 246] on input "text" at bounding box center [449, 247] width 236 height 20
paste input "[URL][DOMAIN_NAME]"
type input "[URL][DOMAIN_NAME]"
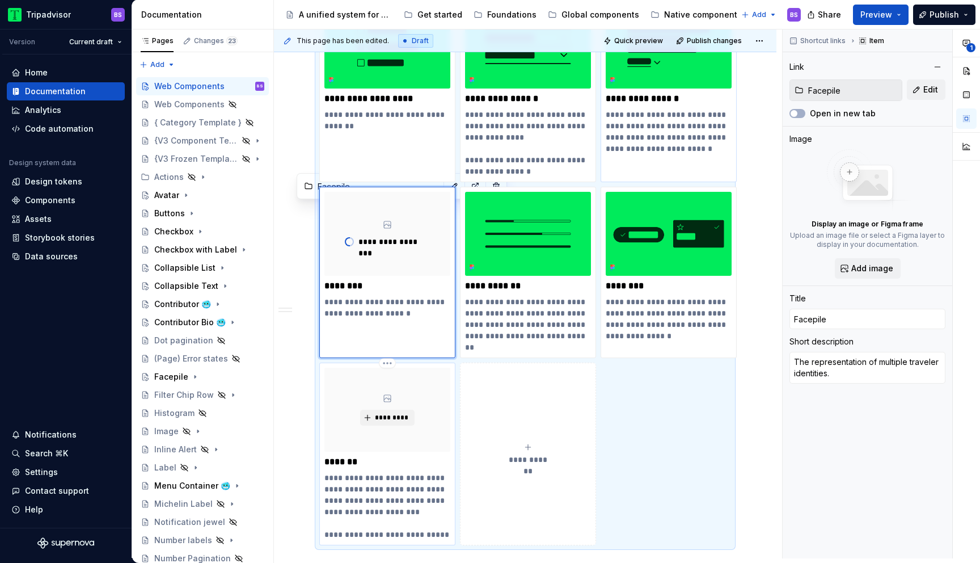
scroll to position [471, 0]
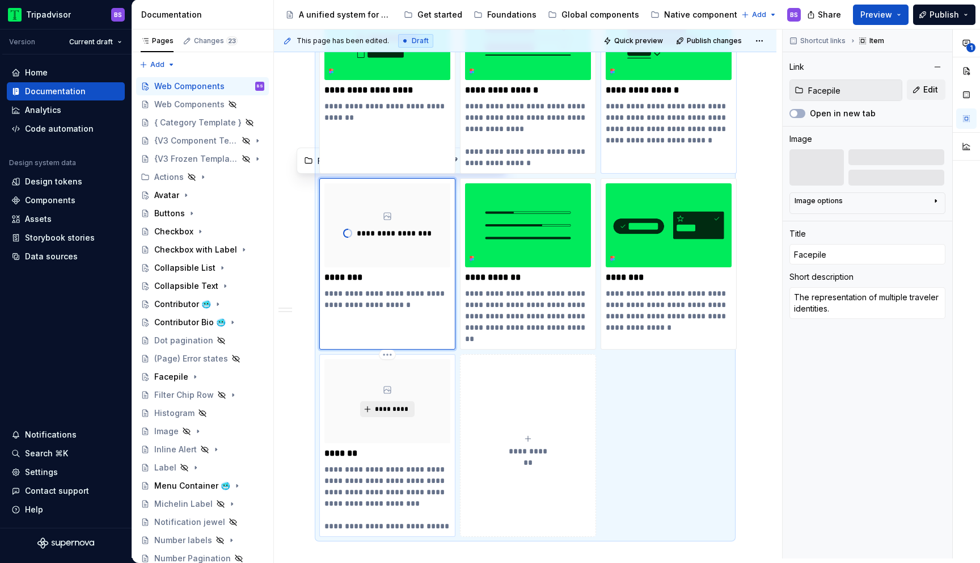
click at [393, 405] on span "*********" at bounding box center [391, 408] width 35 height 9
type textarea "*"
type input "Tab Bar"
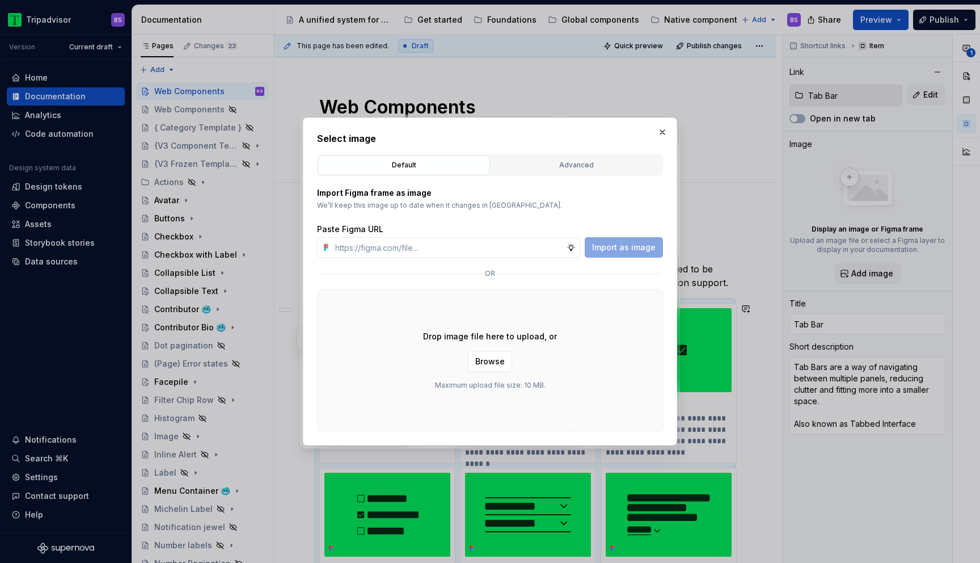
scroll to position [471, 0]
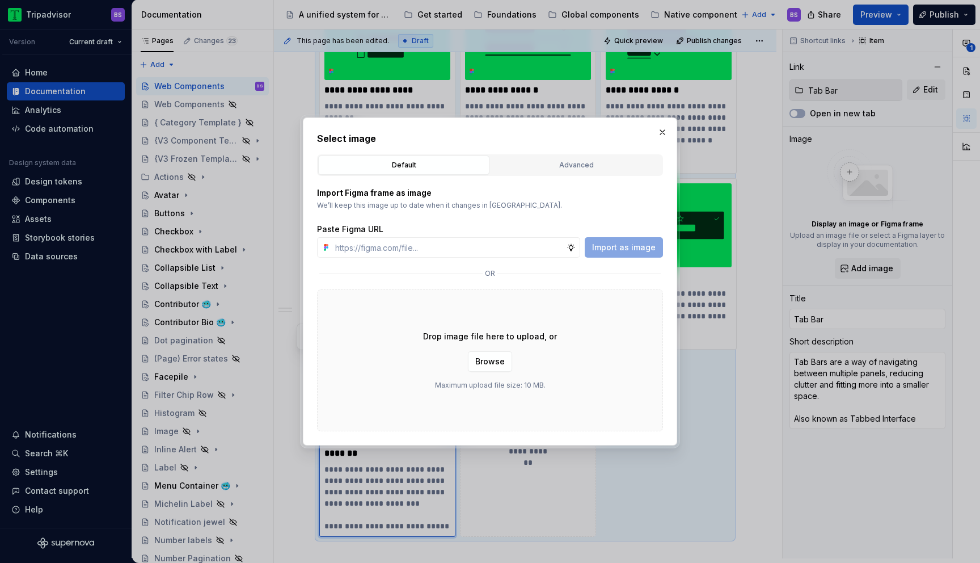
type textarea "*"
click at [483, 244] on input "text" at bounding box center [449, 247] width 236 height 20
paste input "https://www.figma.com/design/Rk3eGC5124Z7punn8EFUkb/Atlas-Web-Documentation?nod…"
type input "https://www.figma.com/design/Rk3eGC5124Z7punn8EFUkb/Atlas-Web-Documentation?nod…"
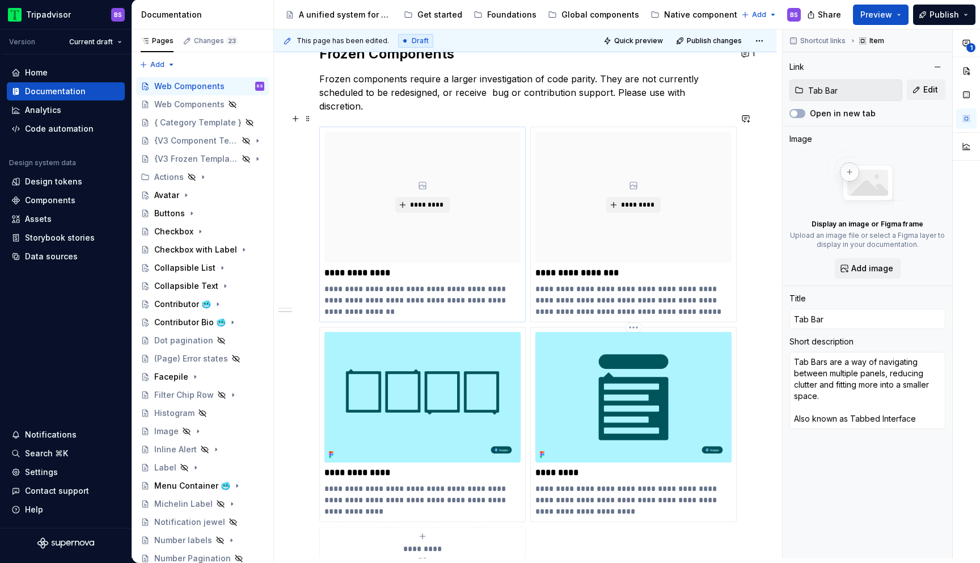
type textarea "*"
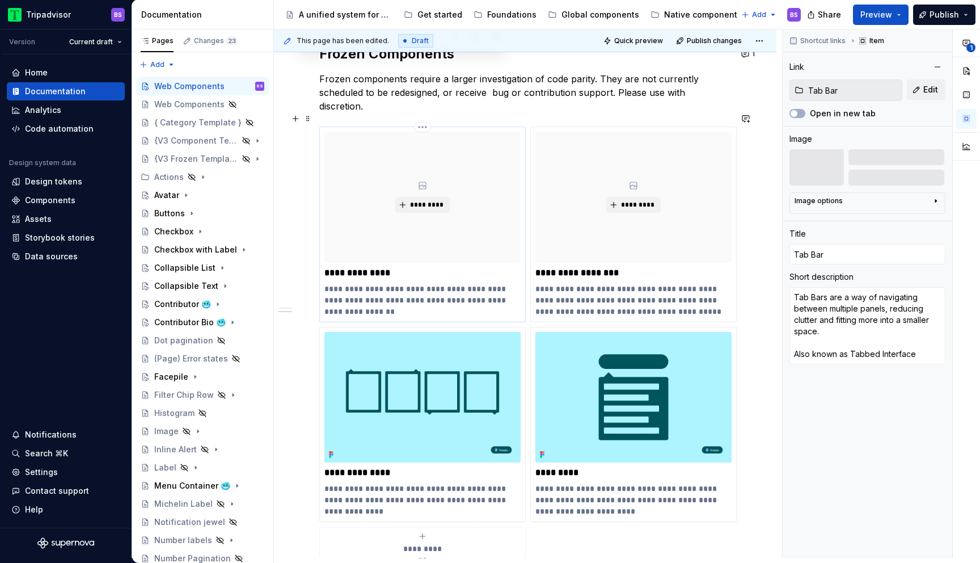
scroll to position [989, 0]
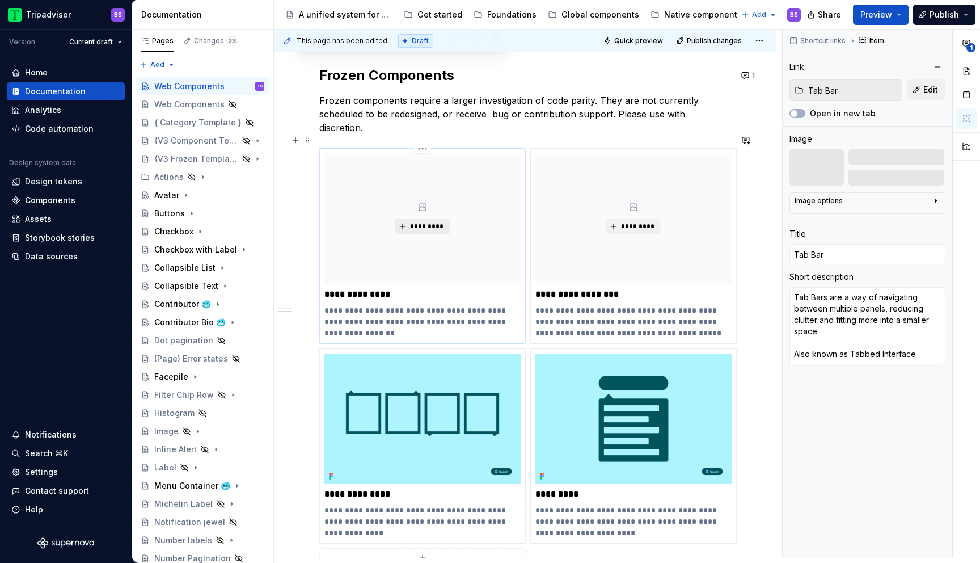
type input "Contributor 🥶"
type textarea "*"
type input "Contributor 🥶"
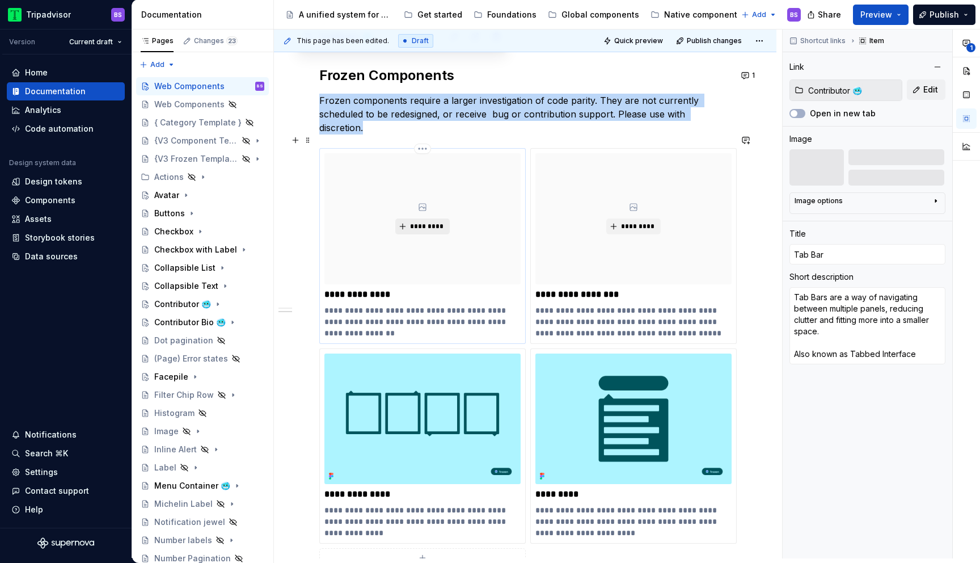
click at [423, 222] on span "*********" at bounding box center [426, 226] width 35 height 9
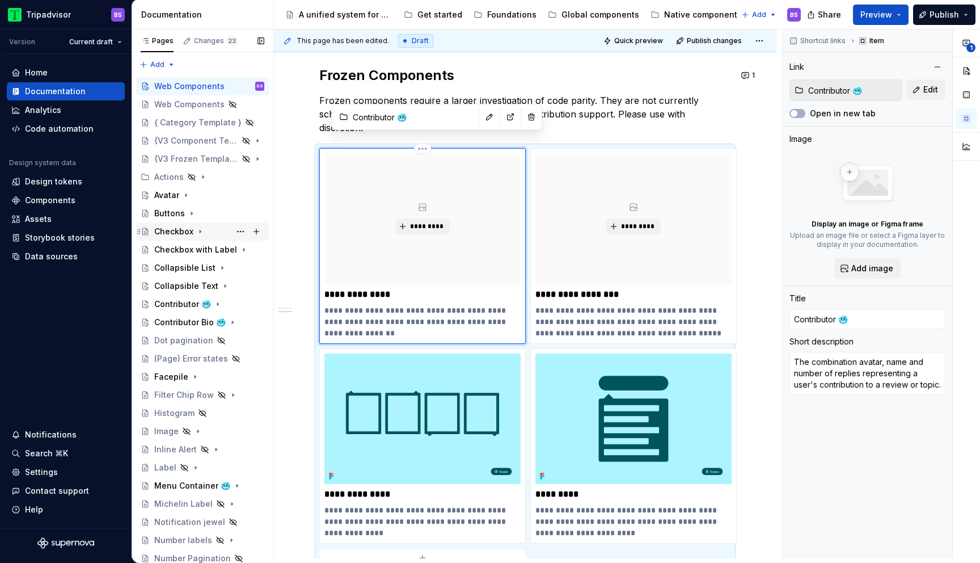
type textarea "*"
type input "Contributor Bio 🥶"
type textarea "*"
type input "Contributor Bio 🥶"
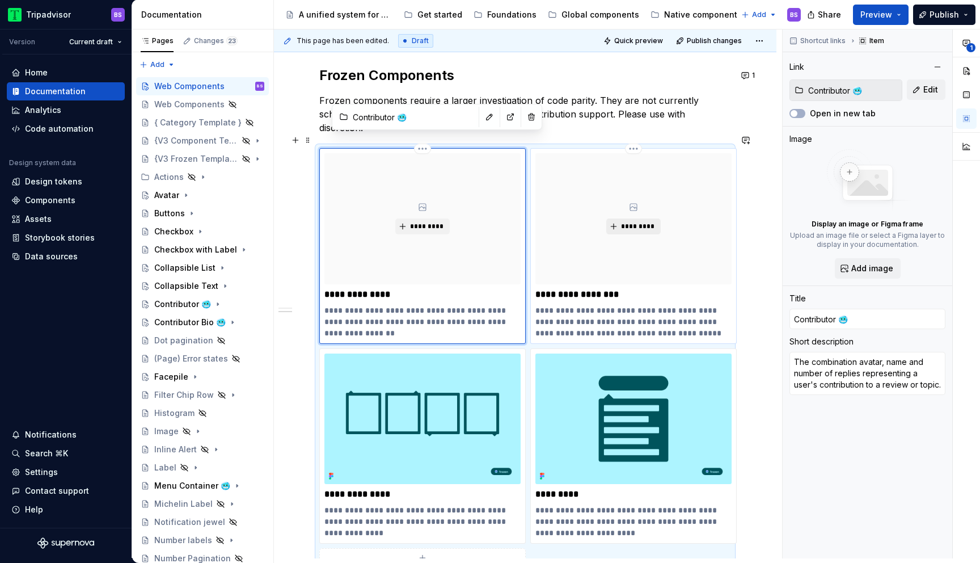
type textarea "The combination of avatar, name and biography displayed for authors of curated …"
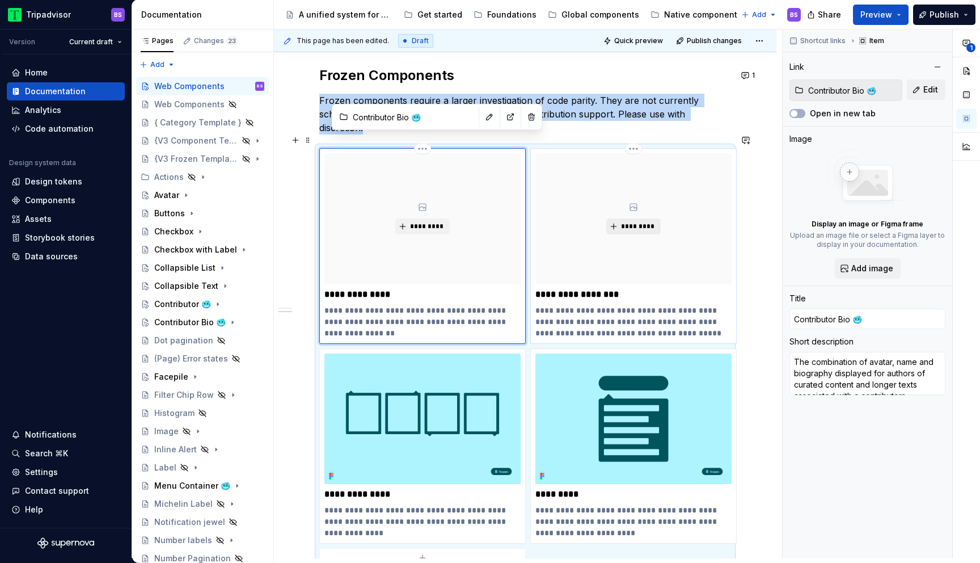
click at [636, 222] on span "*********" at bounding box center [637, 226] width 35 height 9
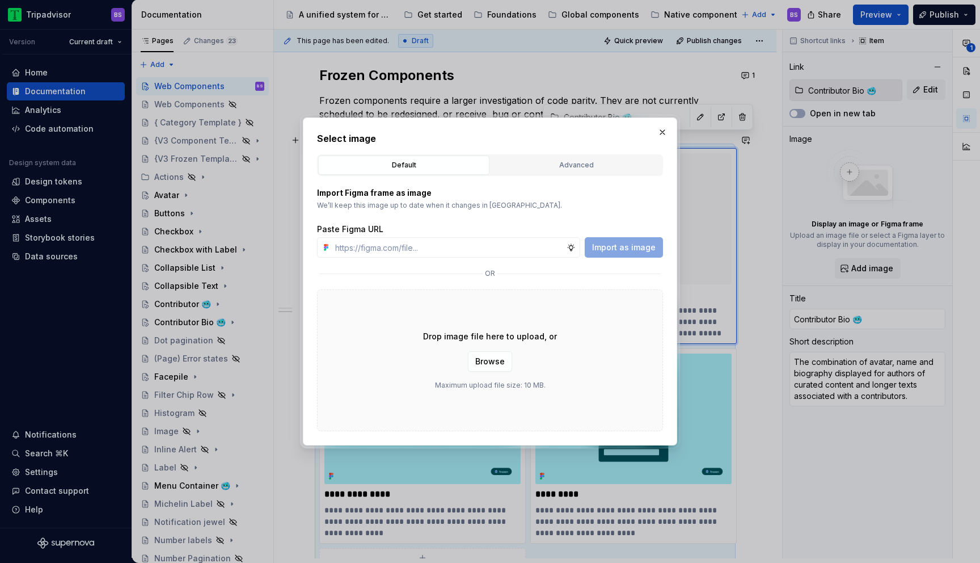
type textarea "*"
type input "https://www.figma.com/design/Rk3eGC5124Z7punn8EFUkb/Atlas-Web-Documentation?nod…"
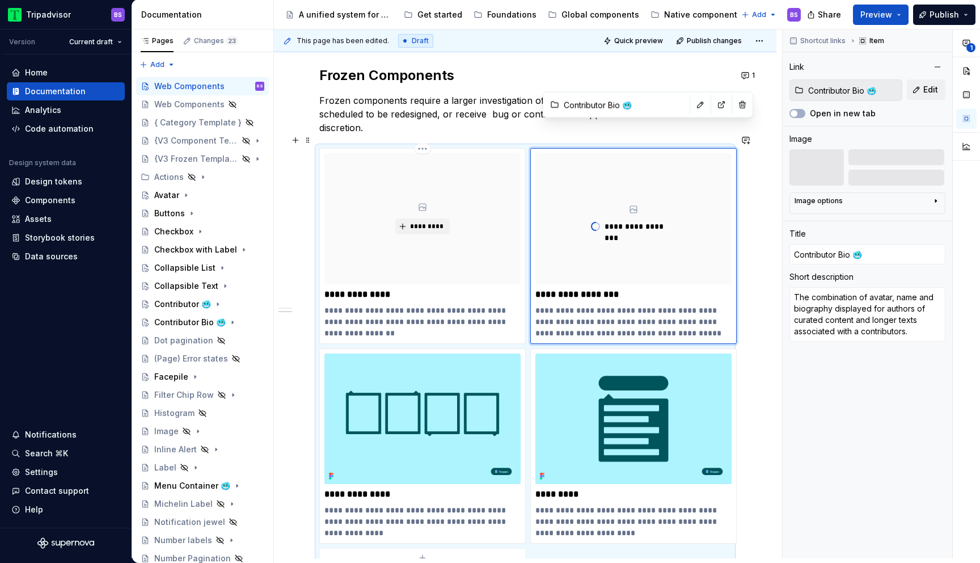
scroll to position [1001, 0]
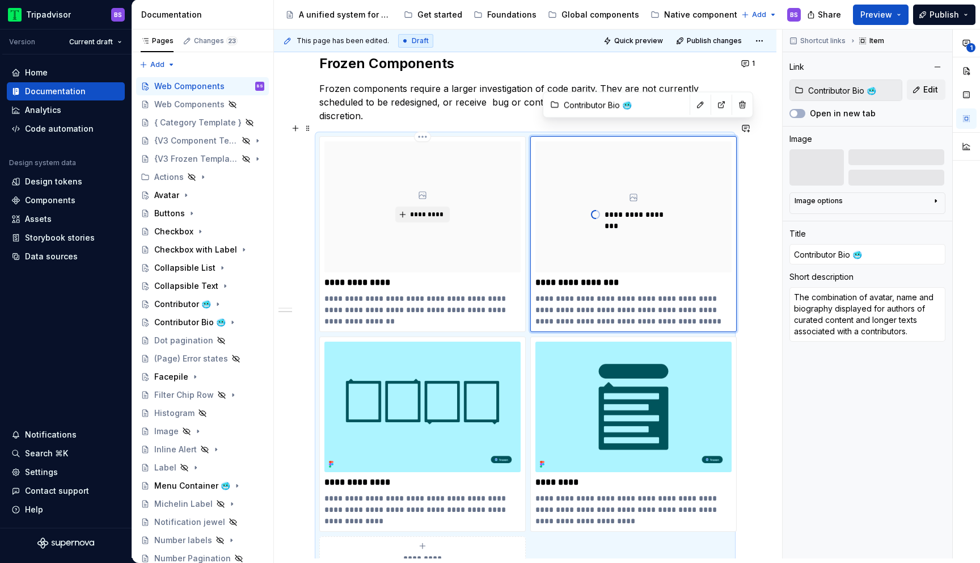
type textarea "*"
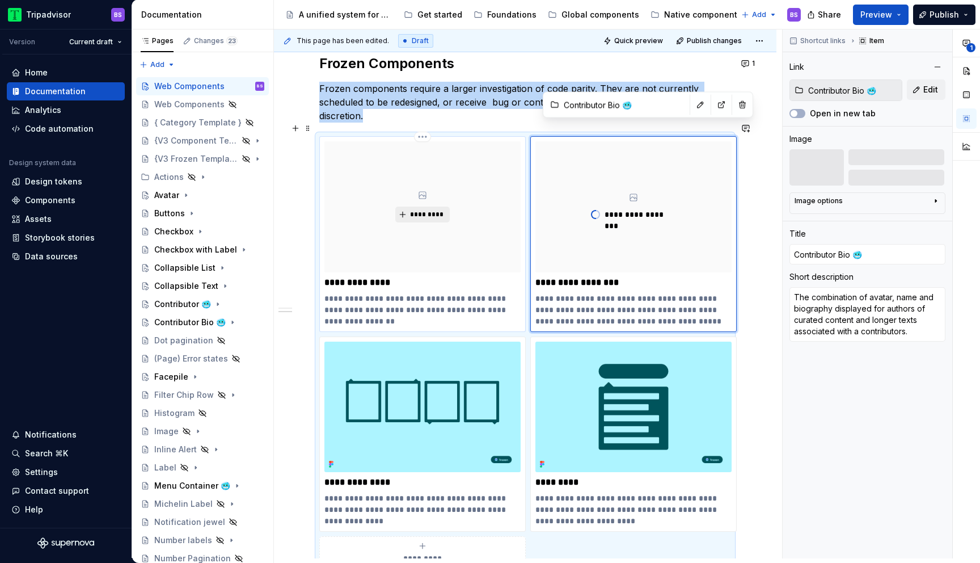
type input "Contributor 🥶"
type textarea "*"
type input "Contributor 🥶"
click at [430, 210] on span "*********" at bounding box center [426, 214] width 35 height 9
type textarea "*"
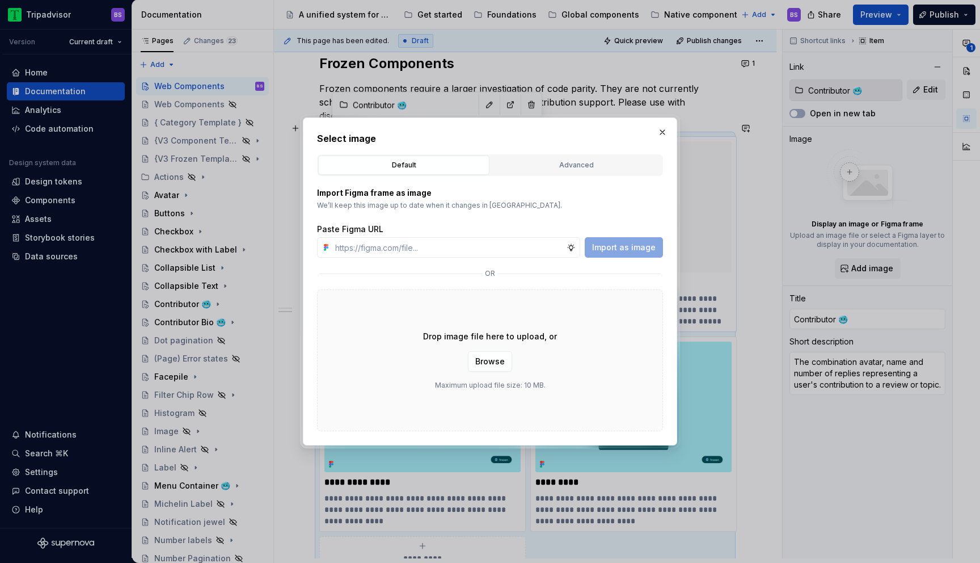
type input "https://www.figma.com/design/Rk3eGC5124Z7punn8EFUkb/Atlas-Web-Documentation?nod…"
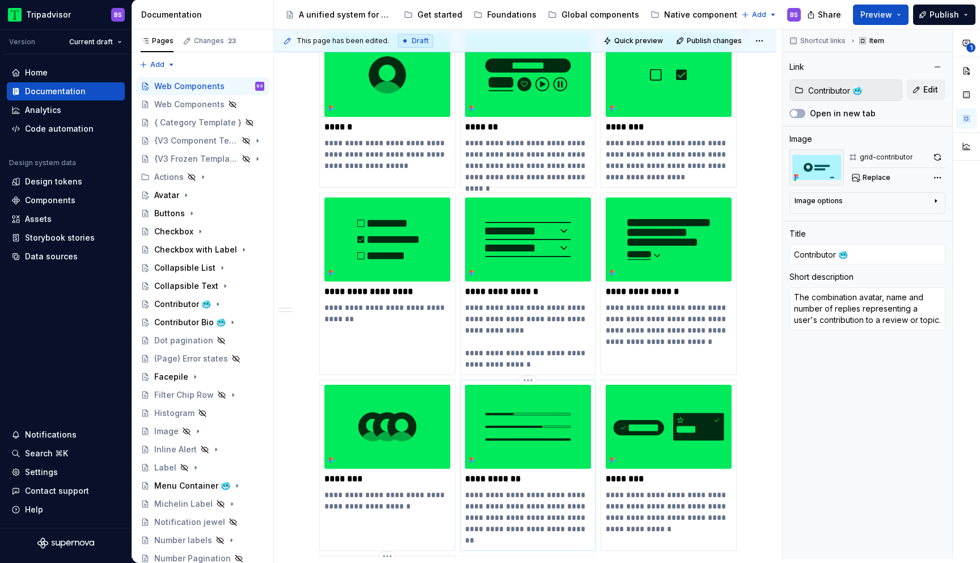
scroll to position [202, 0]
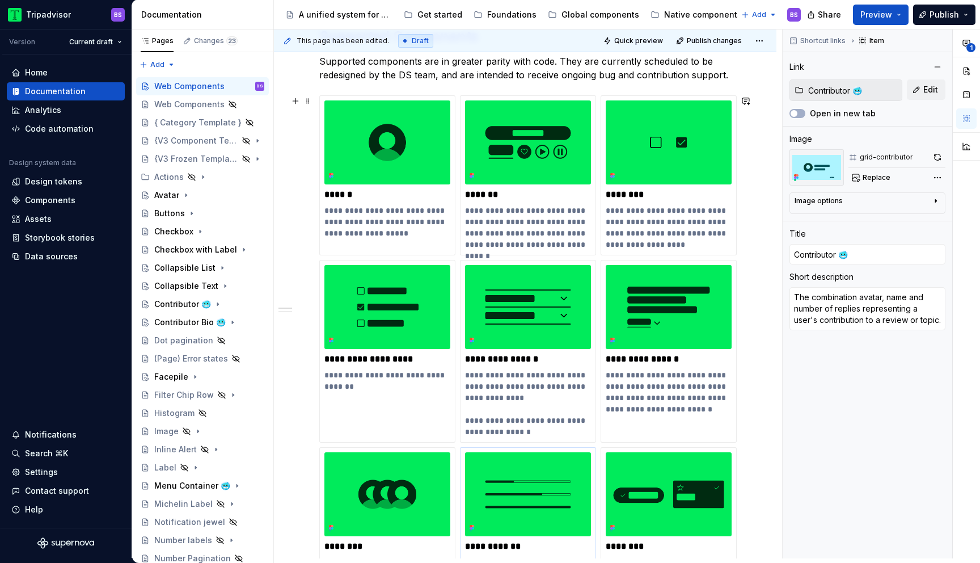
type textarea "*"
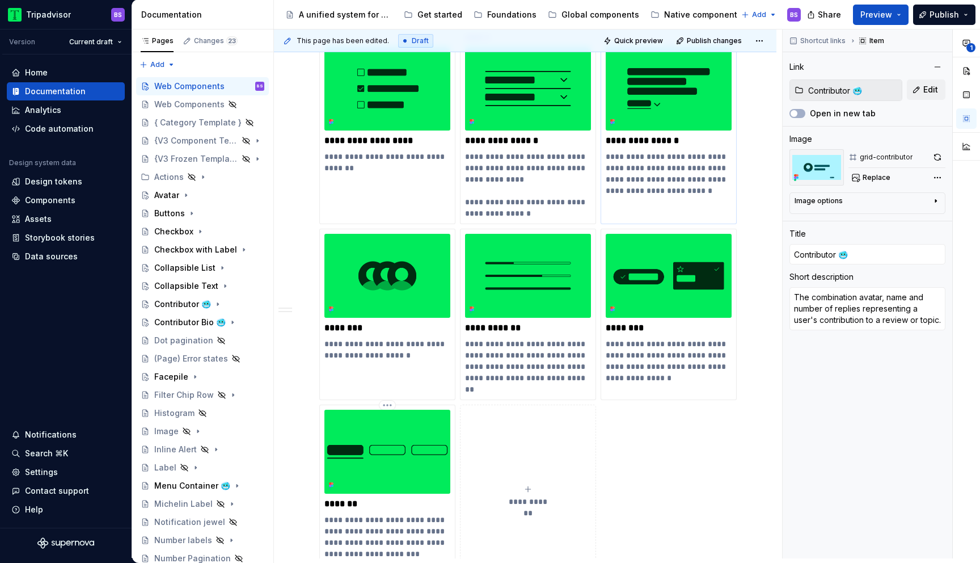
scroll to position [442, 0]
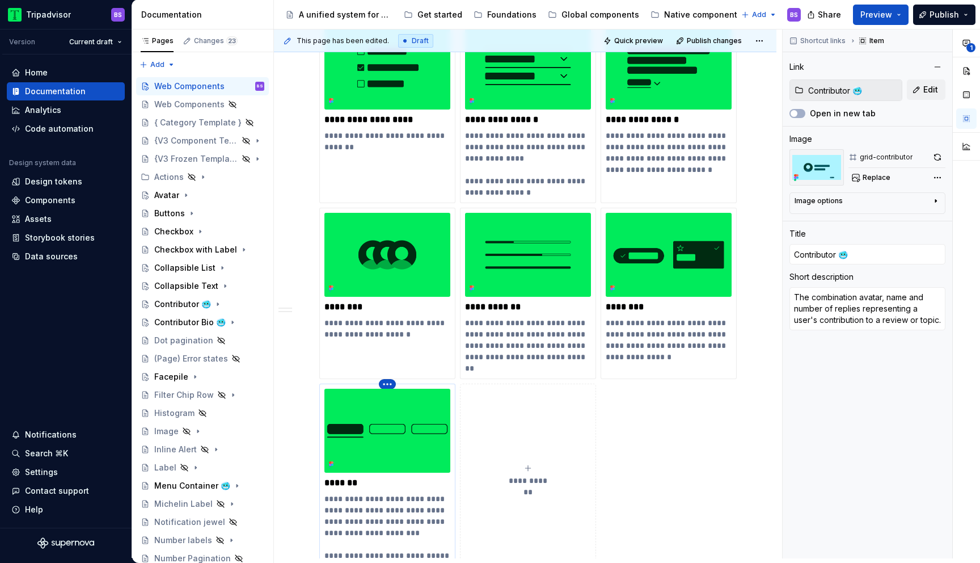
click at [387, 382] on html "Tripadvisor BS Version Current draft Home Documentation Analytics Code automati…" at bounding box center [490, 281] width 980 height 563
type input "Tab Bar"
type textarea "*"
type input "Tab Bar"
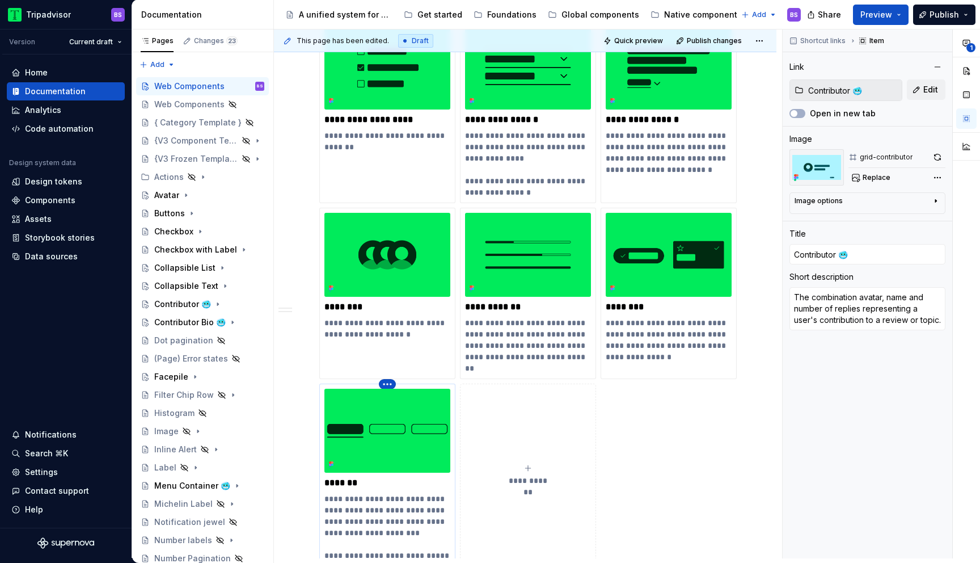
type textarea "Tab Bars are a way of navigating between multiple panels, reducing clutter and …"
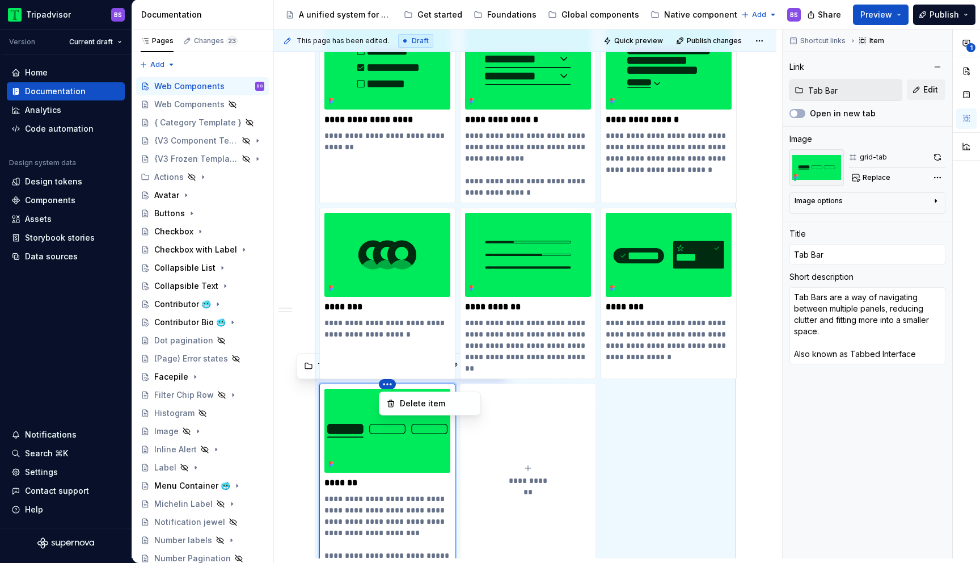
click at [366, 446] on html "Tripadvisor BS Version Current draft Home Documentation Analytics Code automati…" at bounding box center [490, 281] width 980 height 563
click at [940, 154] on button "button" at bounding box center [938, 157] width 16 height 16
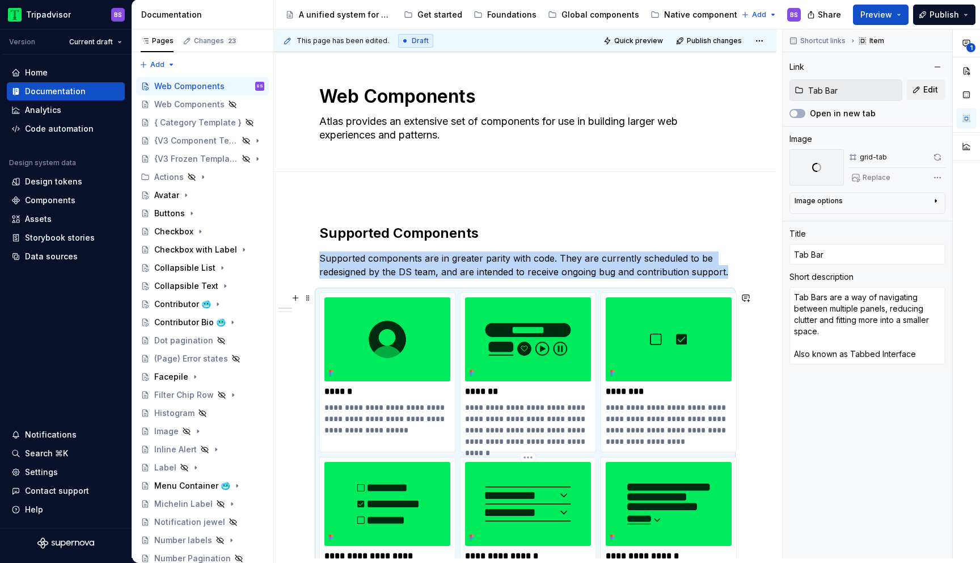
scroll to position [0, 0]
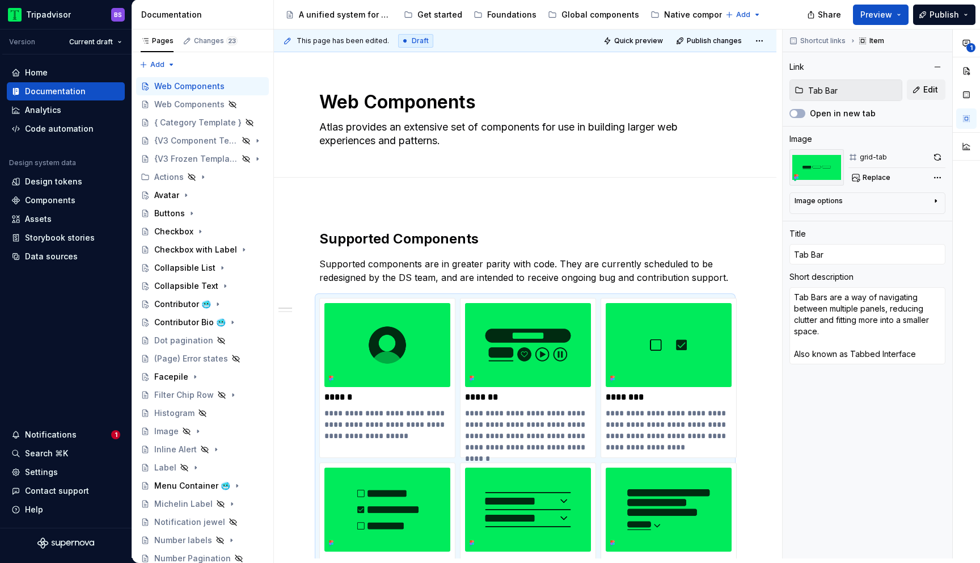
type textarea "*"
